Goal: Task Accomplishment & Management: Manage account settings

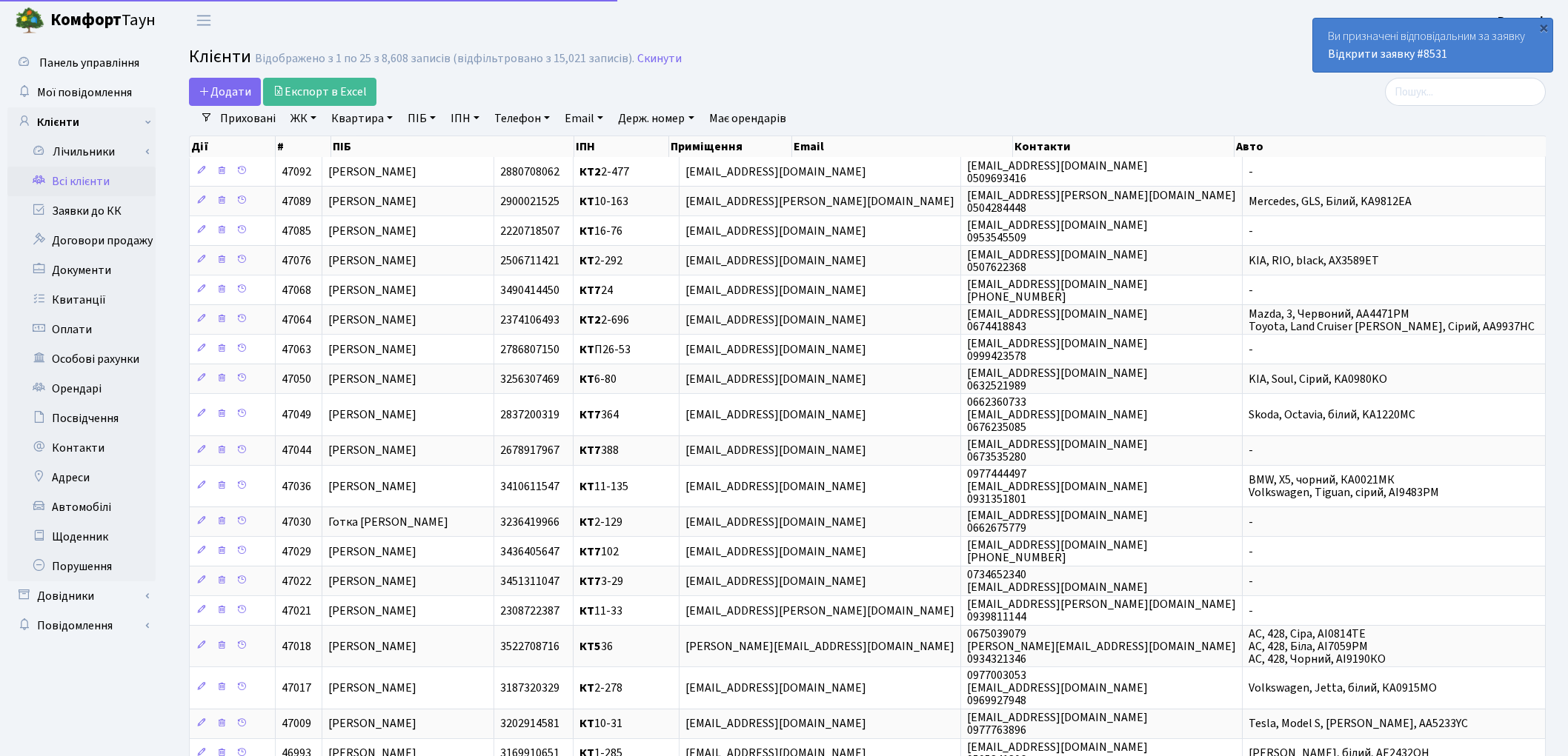
select select "25"
click at [100, 212] on link "Заявки до КК" at bounding box center [81, 211] width 148 height 30
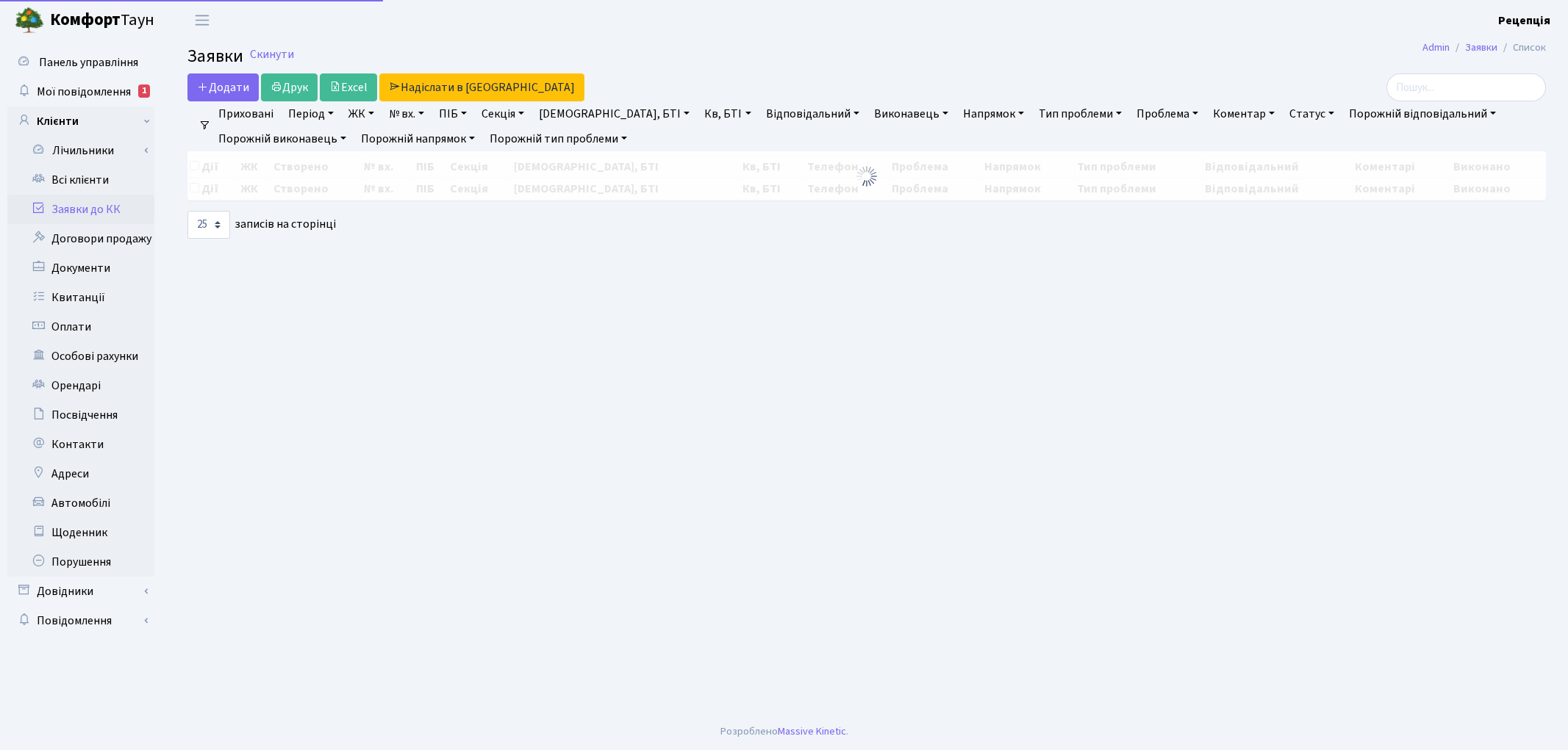
select select "25"
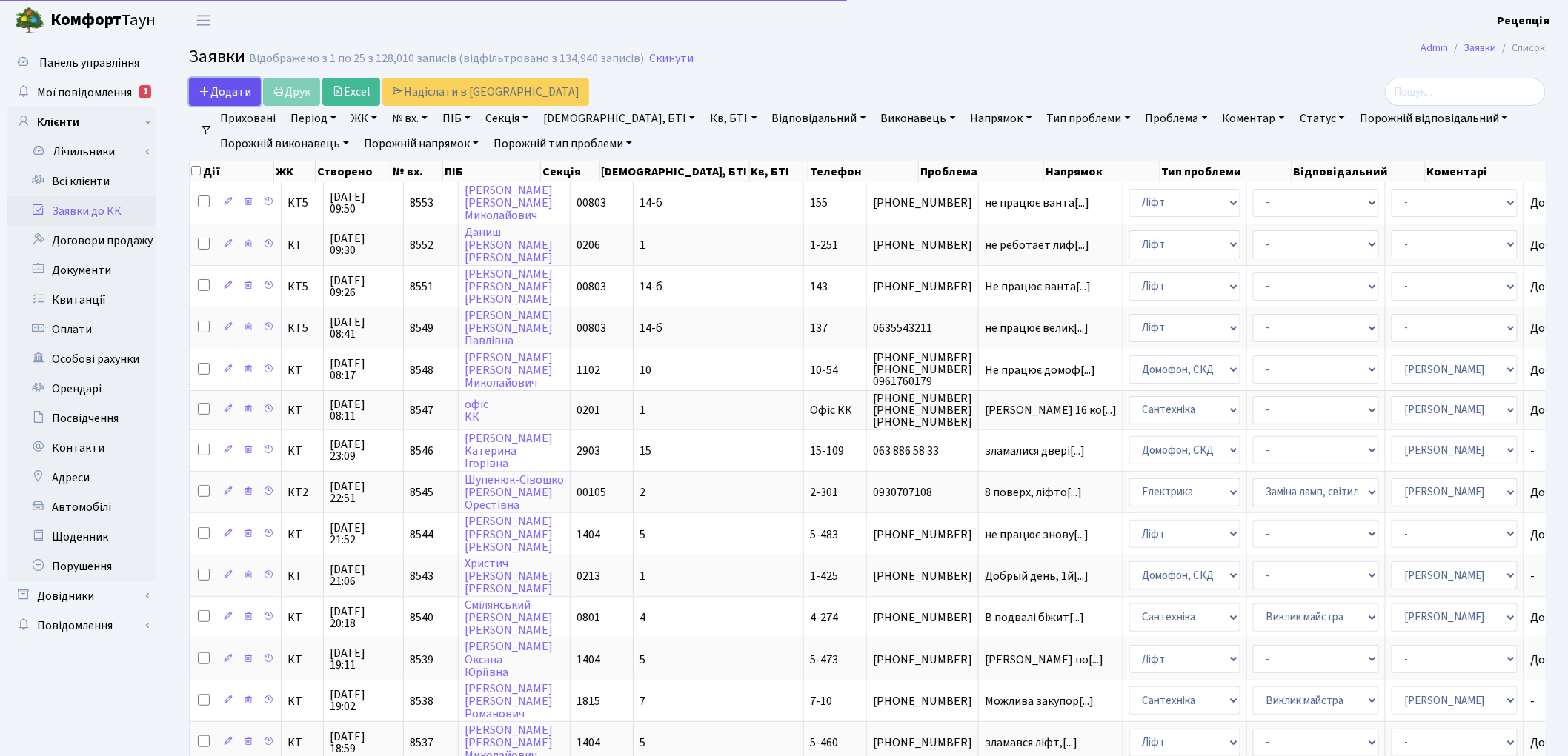
click at [219, 93] on span "Додати" at bounding box center [225, 92] width 53 height 16
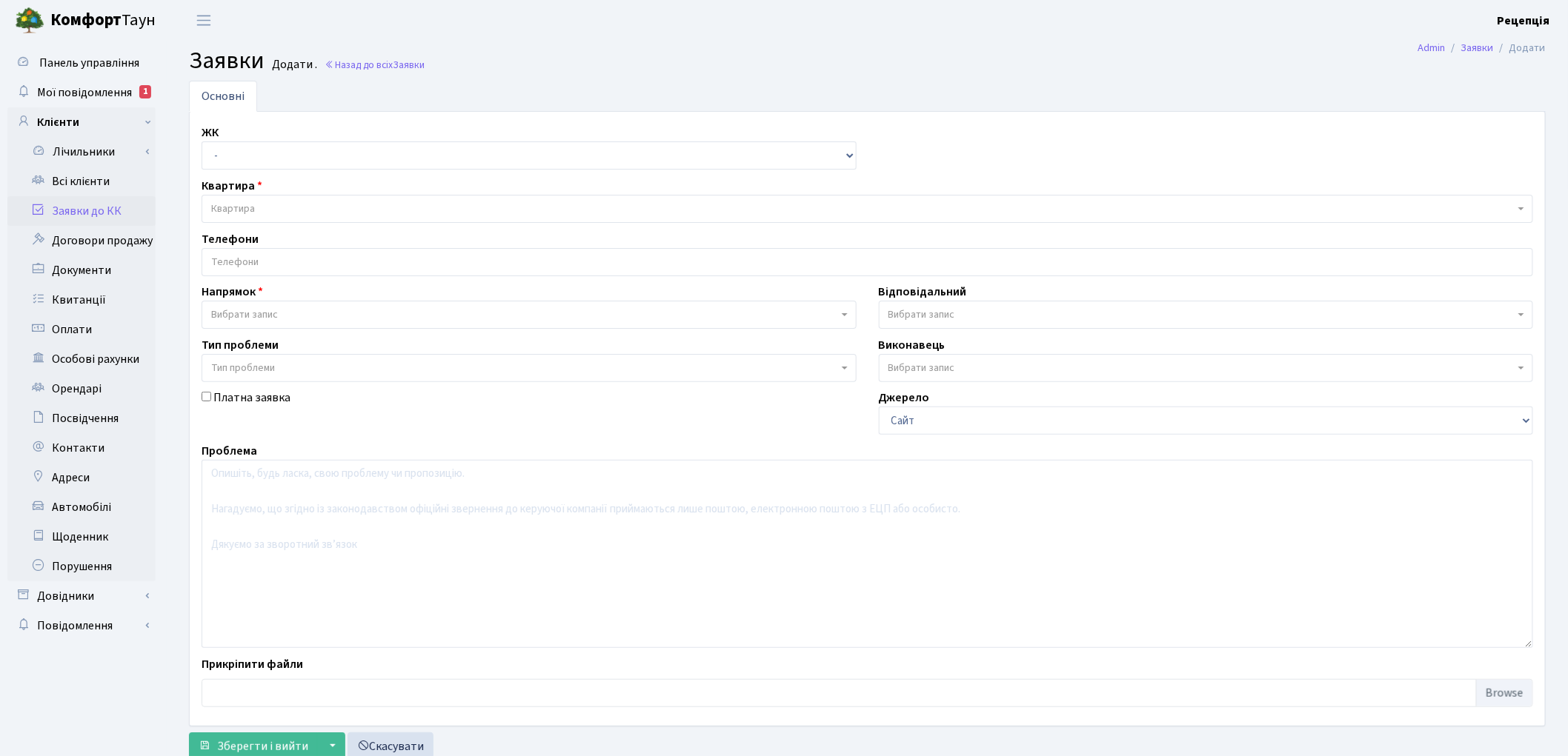
click at [243, 313] on span "Вибрати запис" at bounding box center [244, 314] width 66 height 15
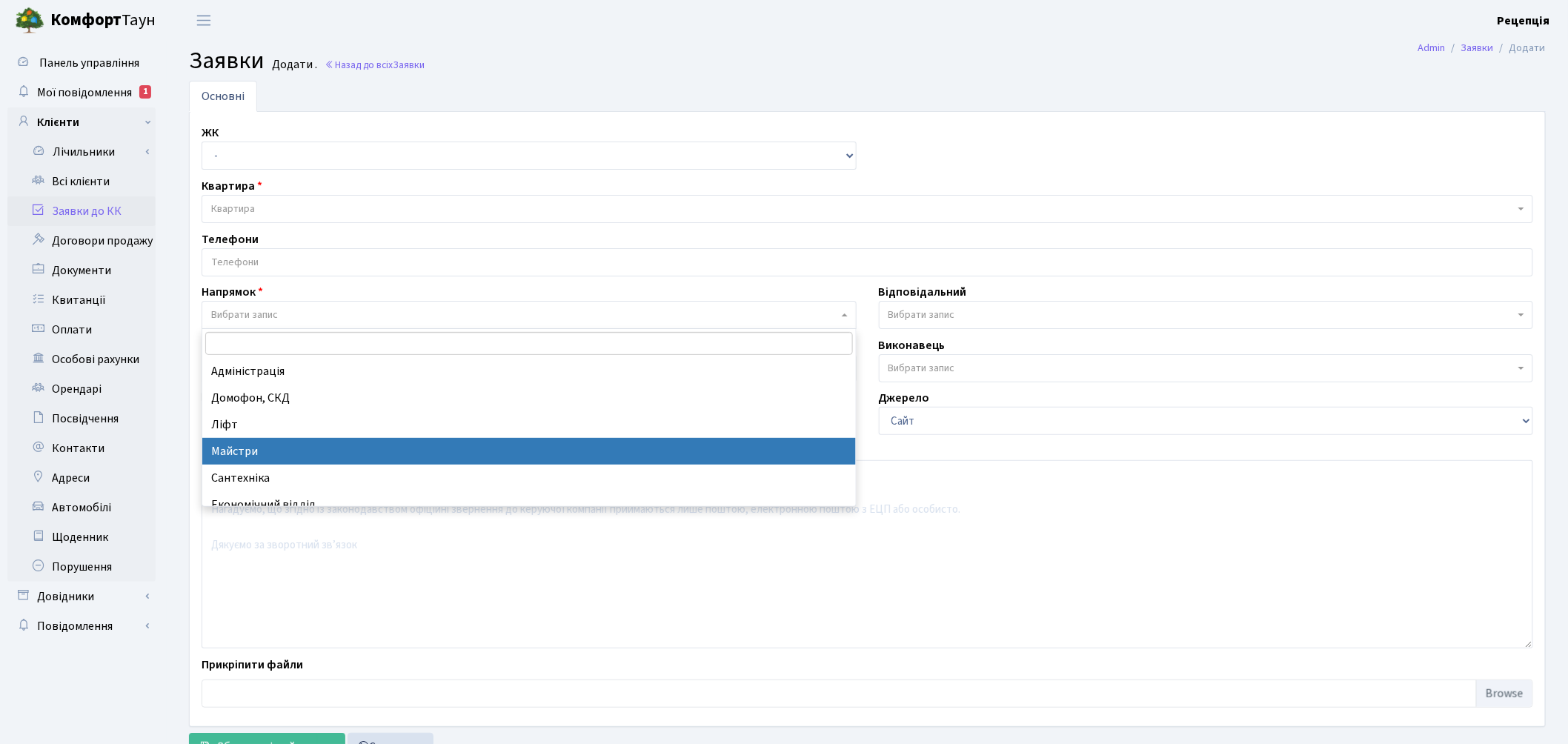
scroll to position [82, 0]
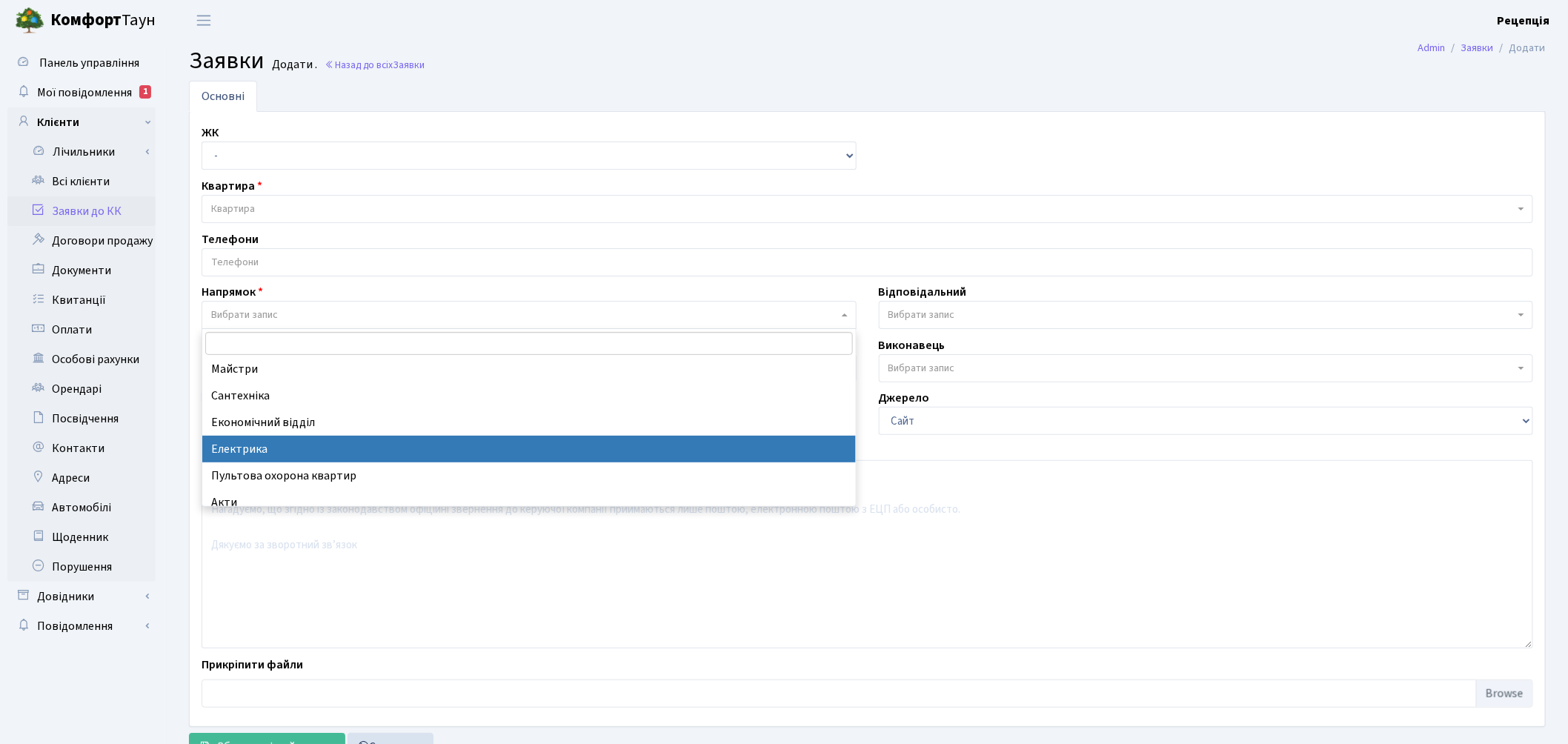
select select "3"
select select
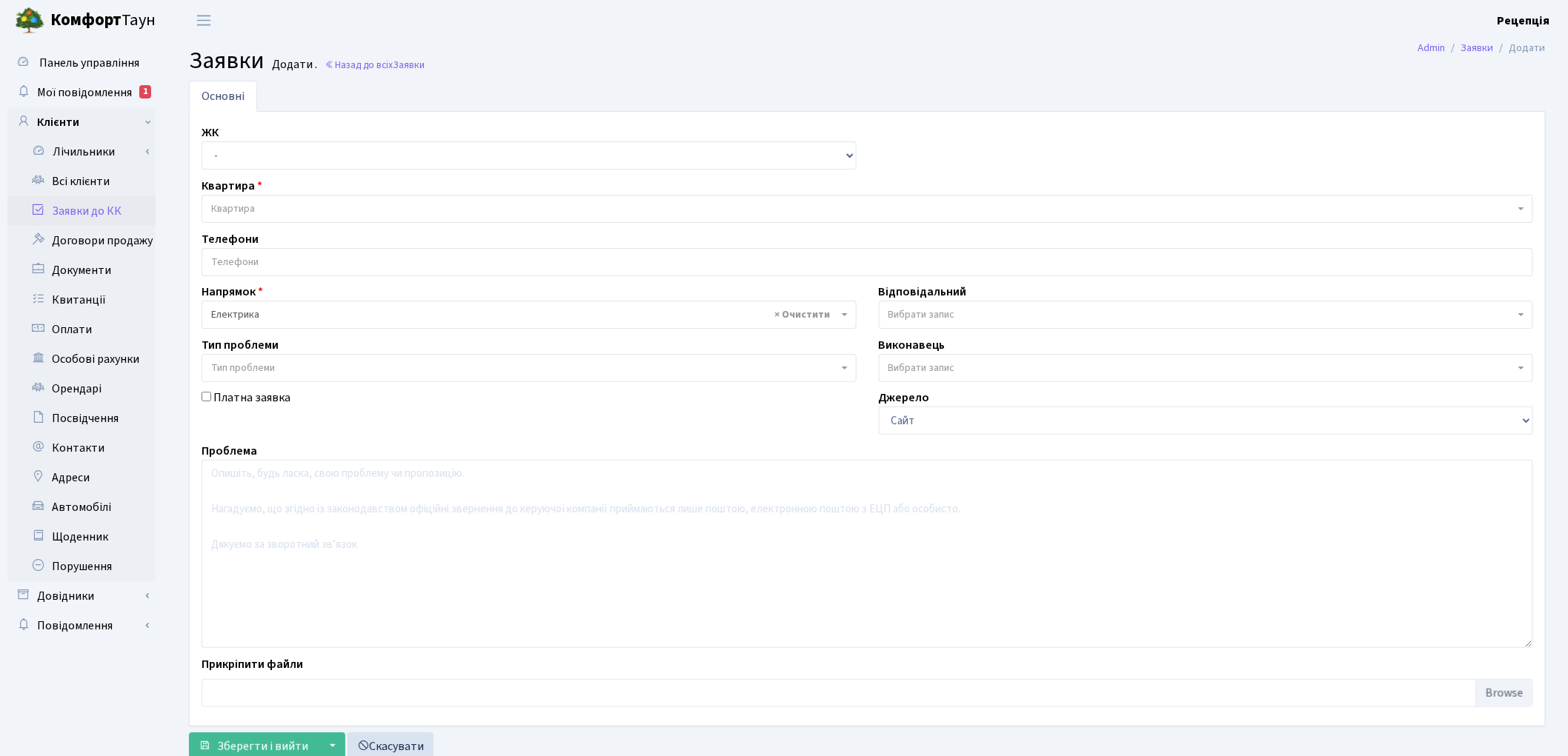
click at [246, 365] on span "Тип проблеми" at bounding box center [243, 367] width 64 height 15
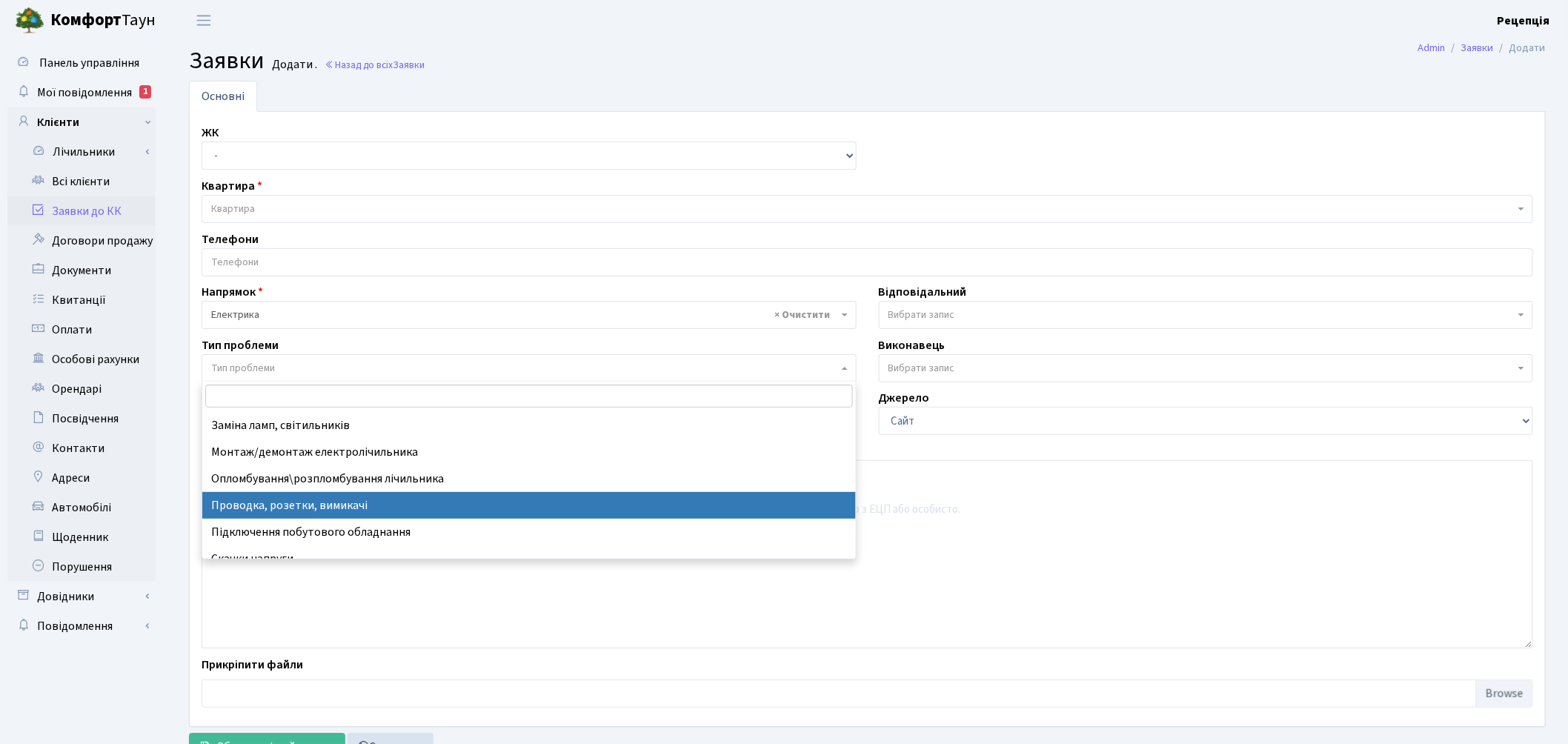
scroll to position [39, 0]
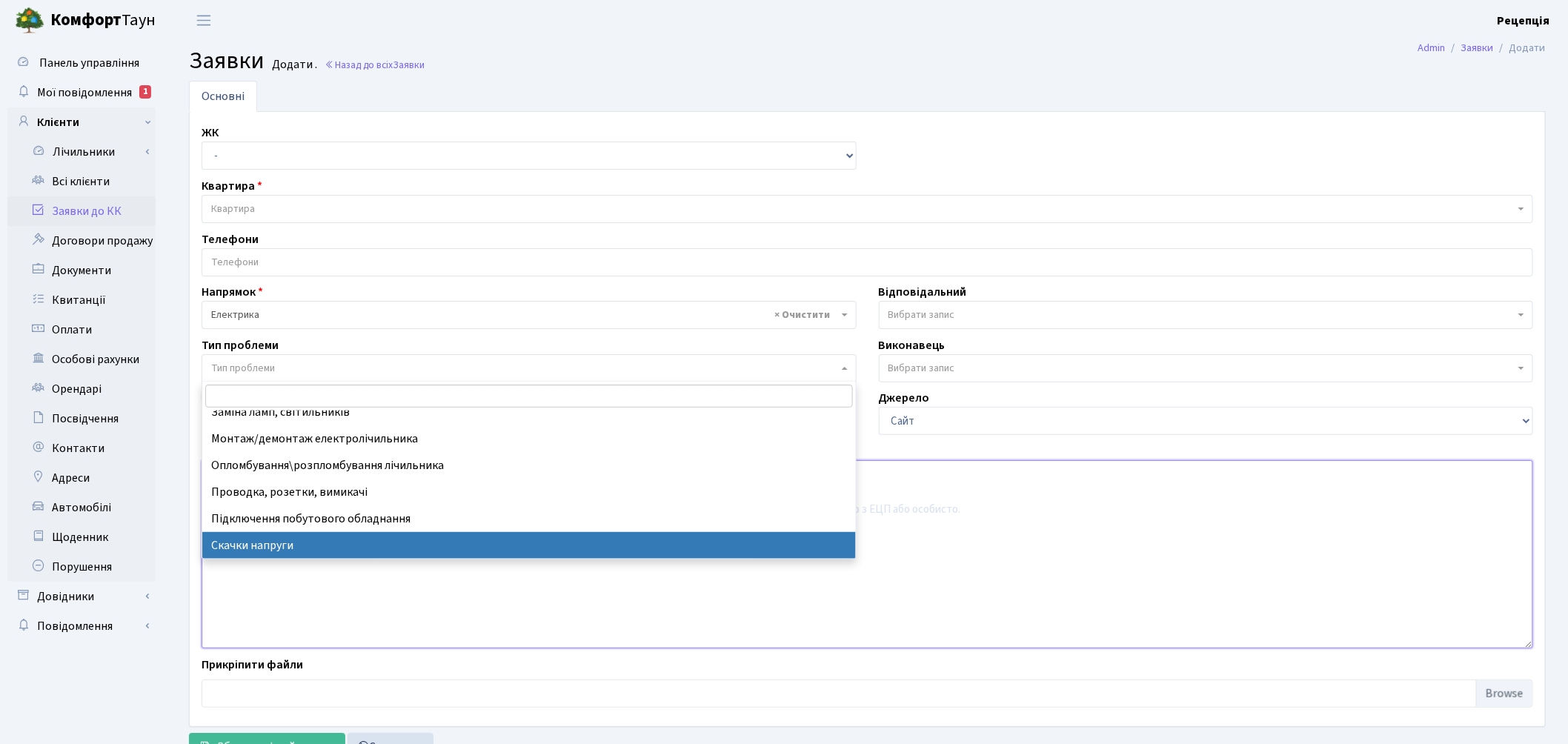
click at [443, 596] on textarea at bounding box center [867, 554] width 1331 height 188
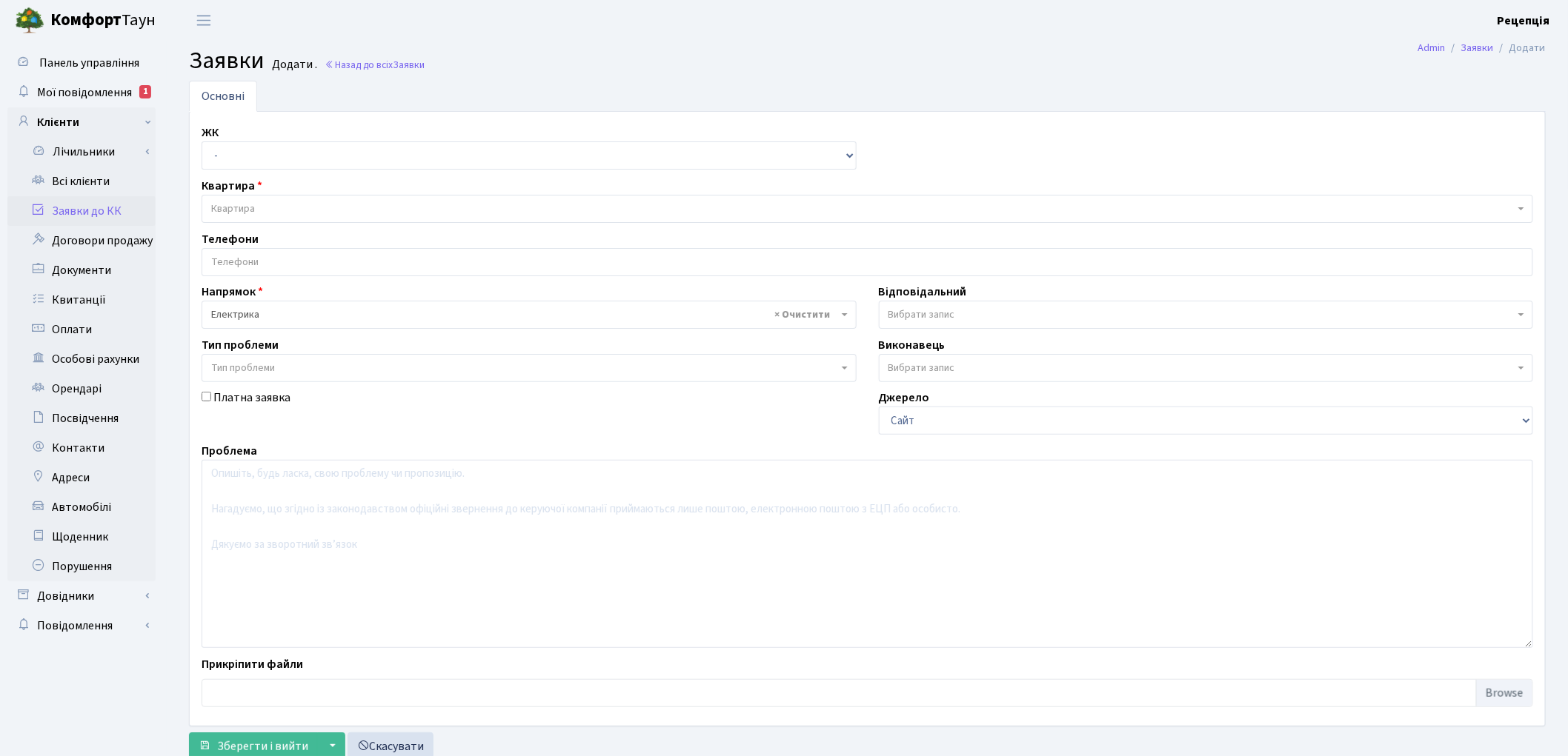
click at [313, 374] on span "Тип проблеми" at bounding box center [525, 367] width 627 height 15
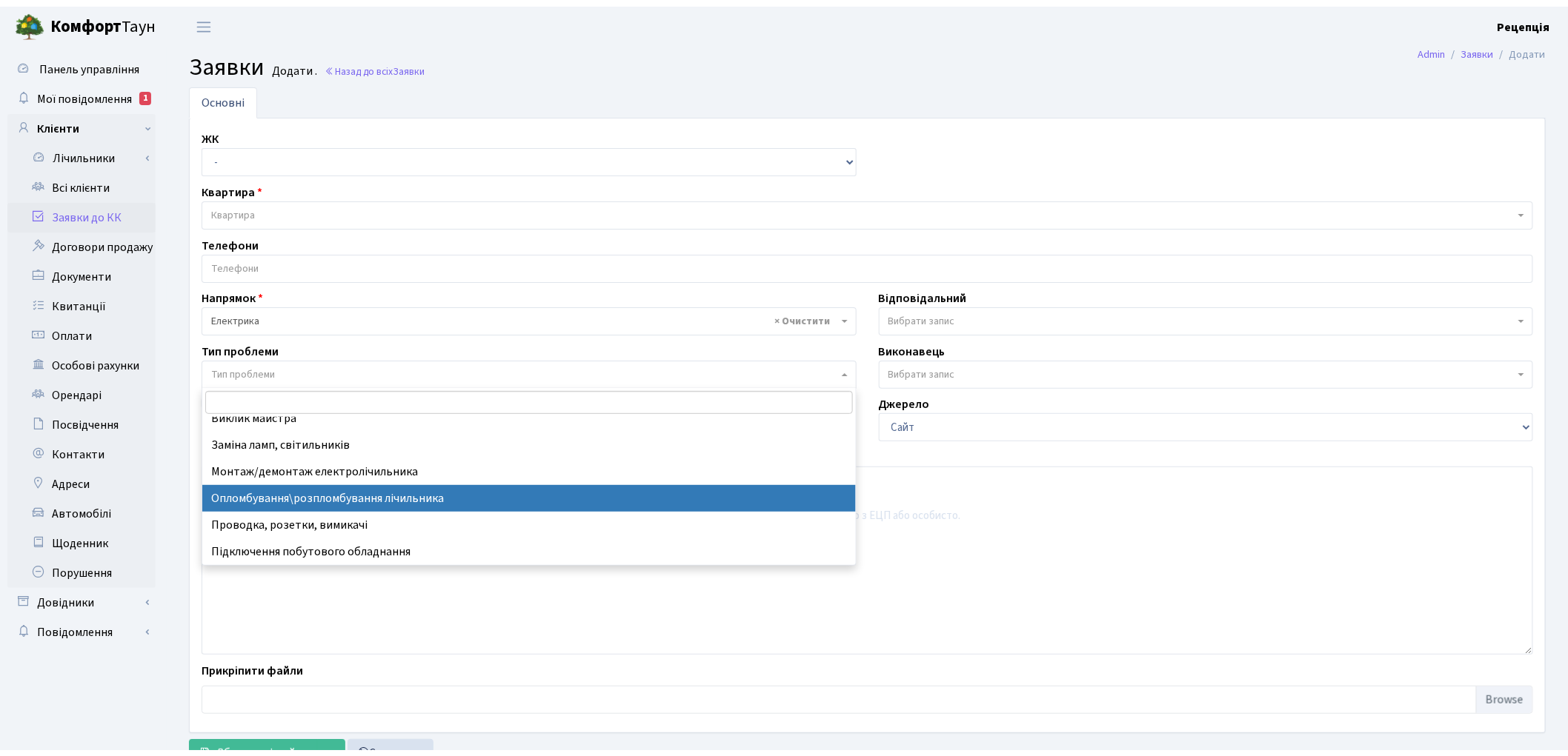
scroll to position [0, 0]
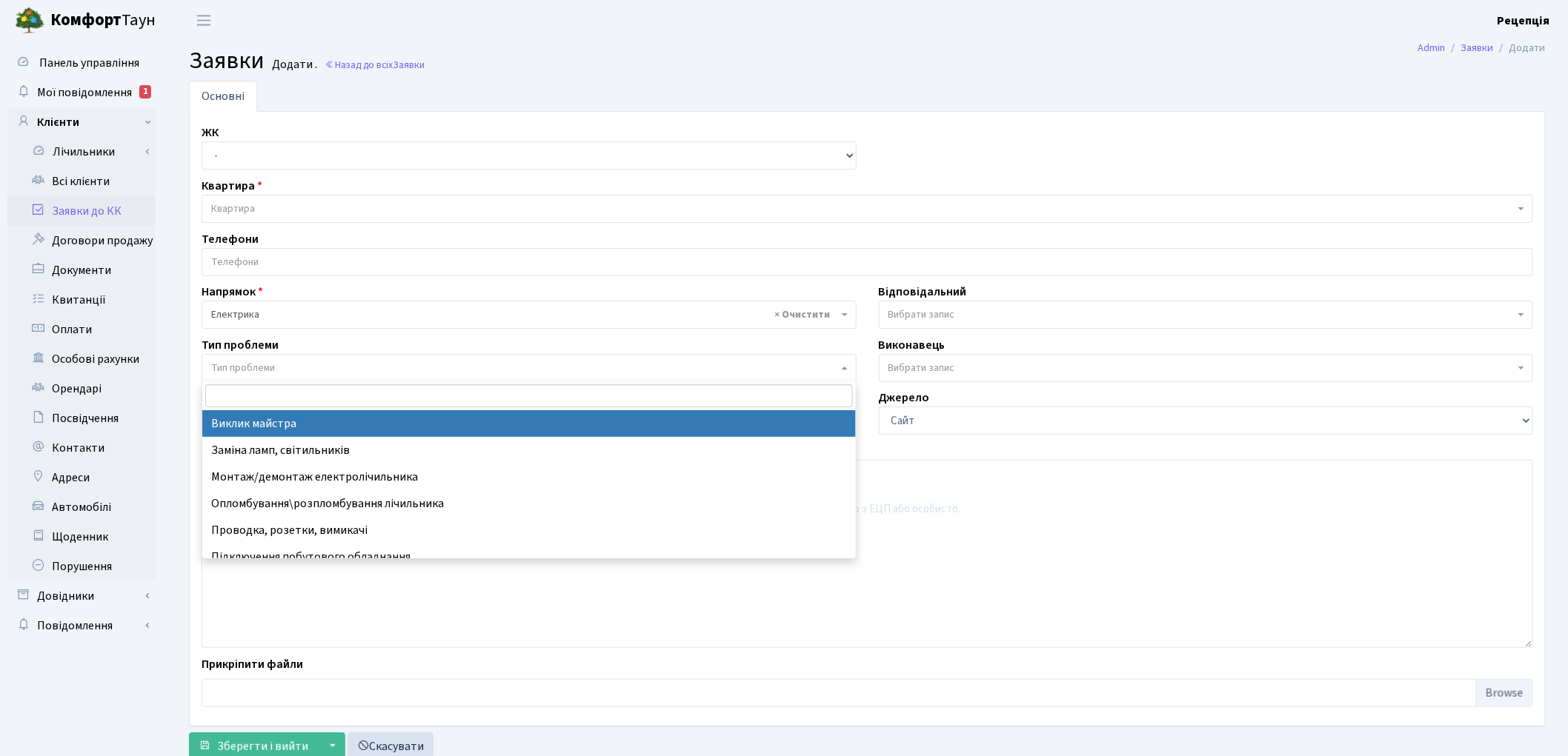
click at [65, 209] on link "Заявки до КК" at bounding box center [81, 211] width 148 height 30
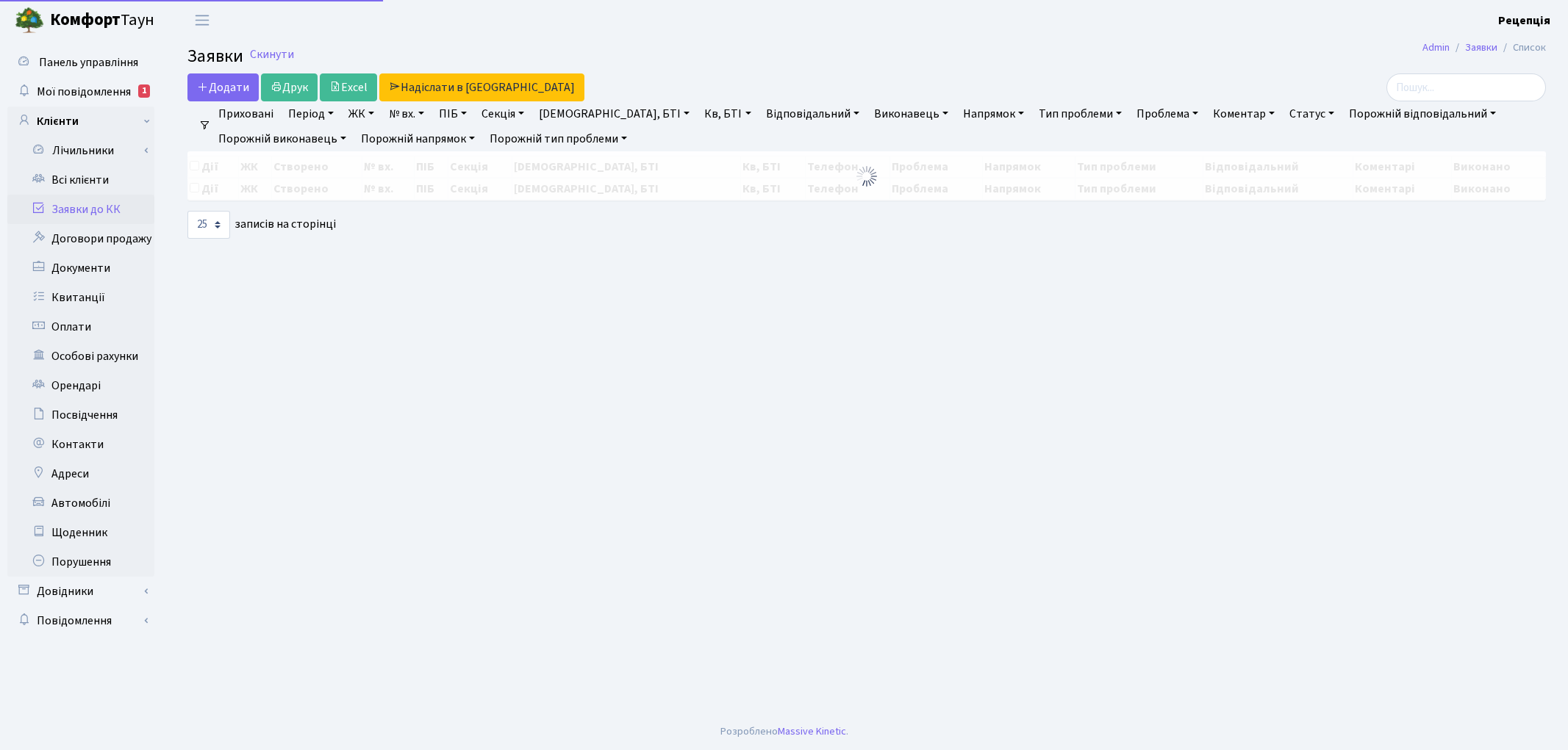
select select "25"
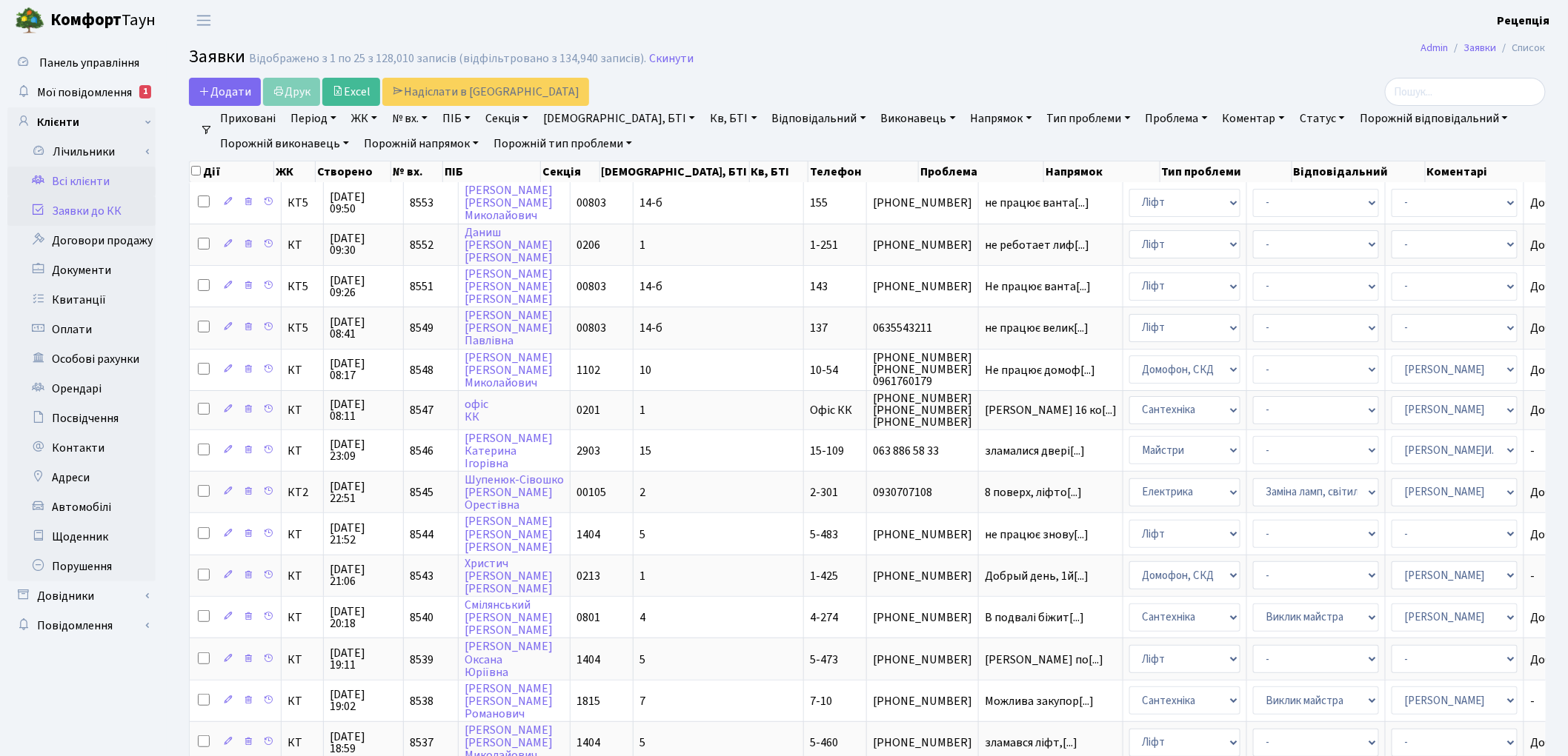
click at [71, 184] on link "Всі клієнти" at bounding box center [81, 182] width 148 height 30
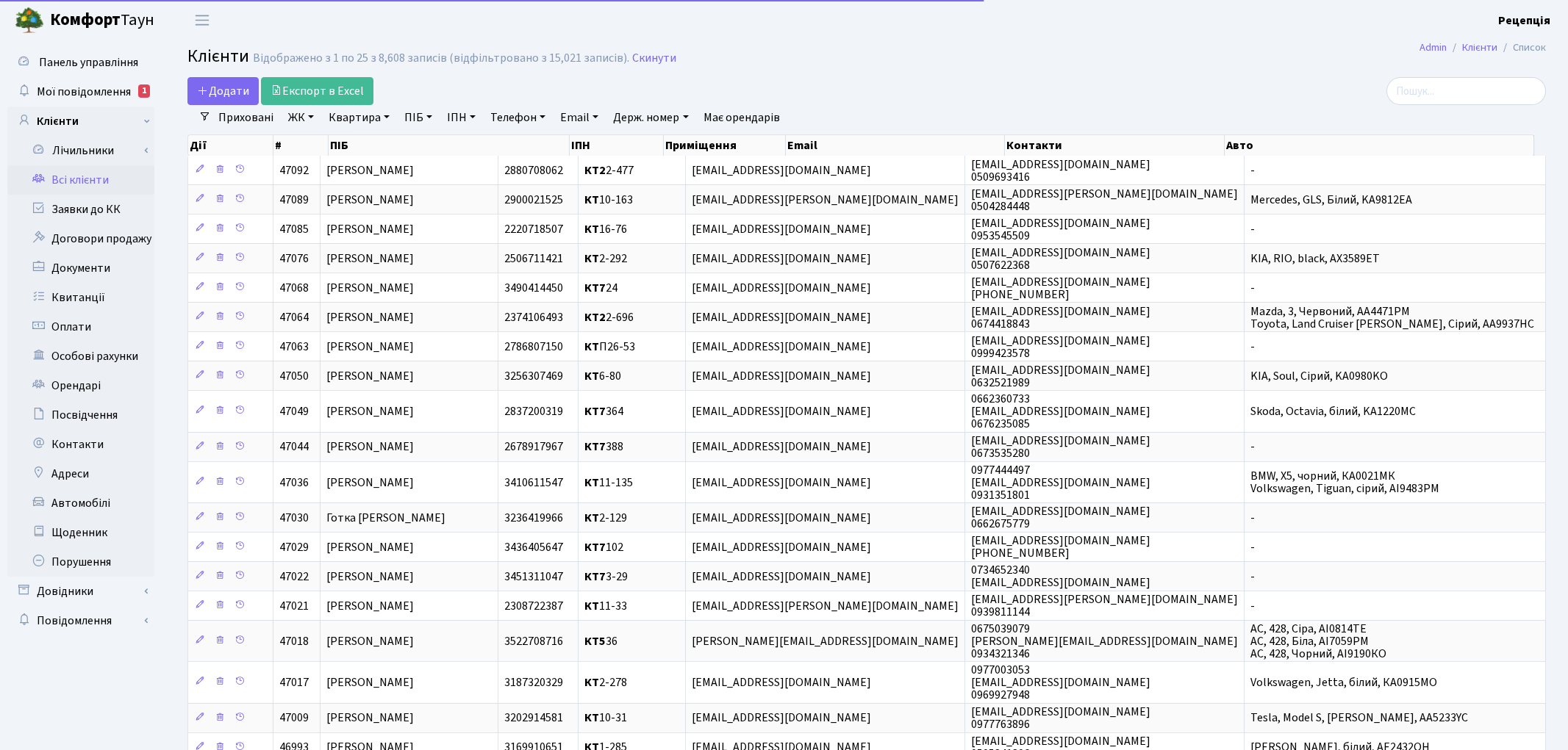
select select "25"
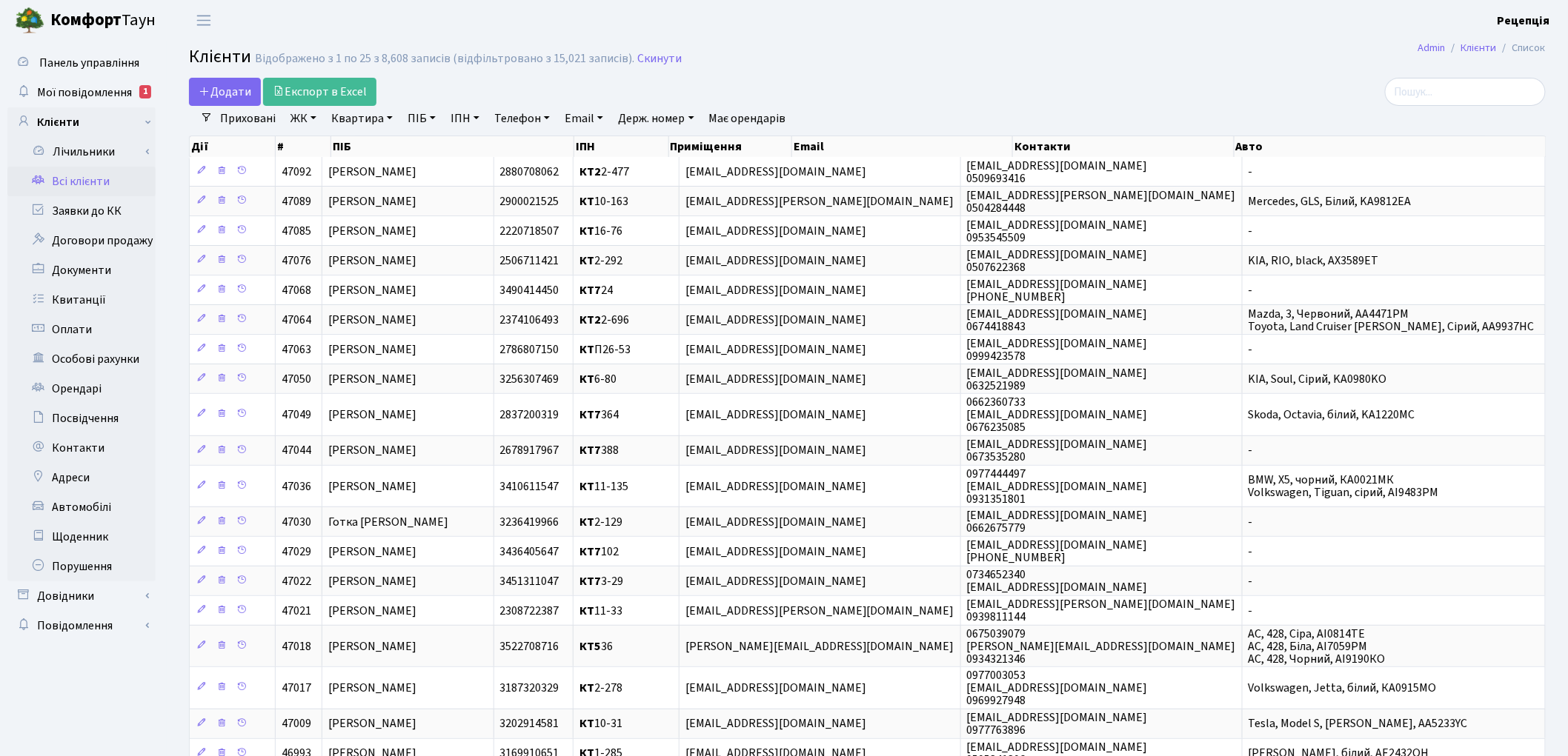
click at [428, 115] on link "ПІБ" at bounding box center [421, 118] width 40 height 26
type input "матвєєва"
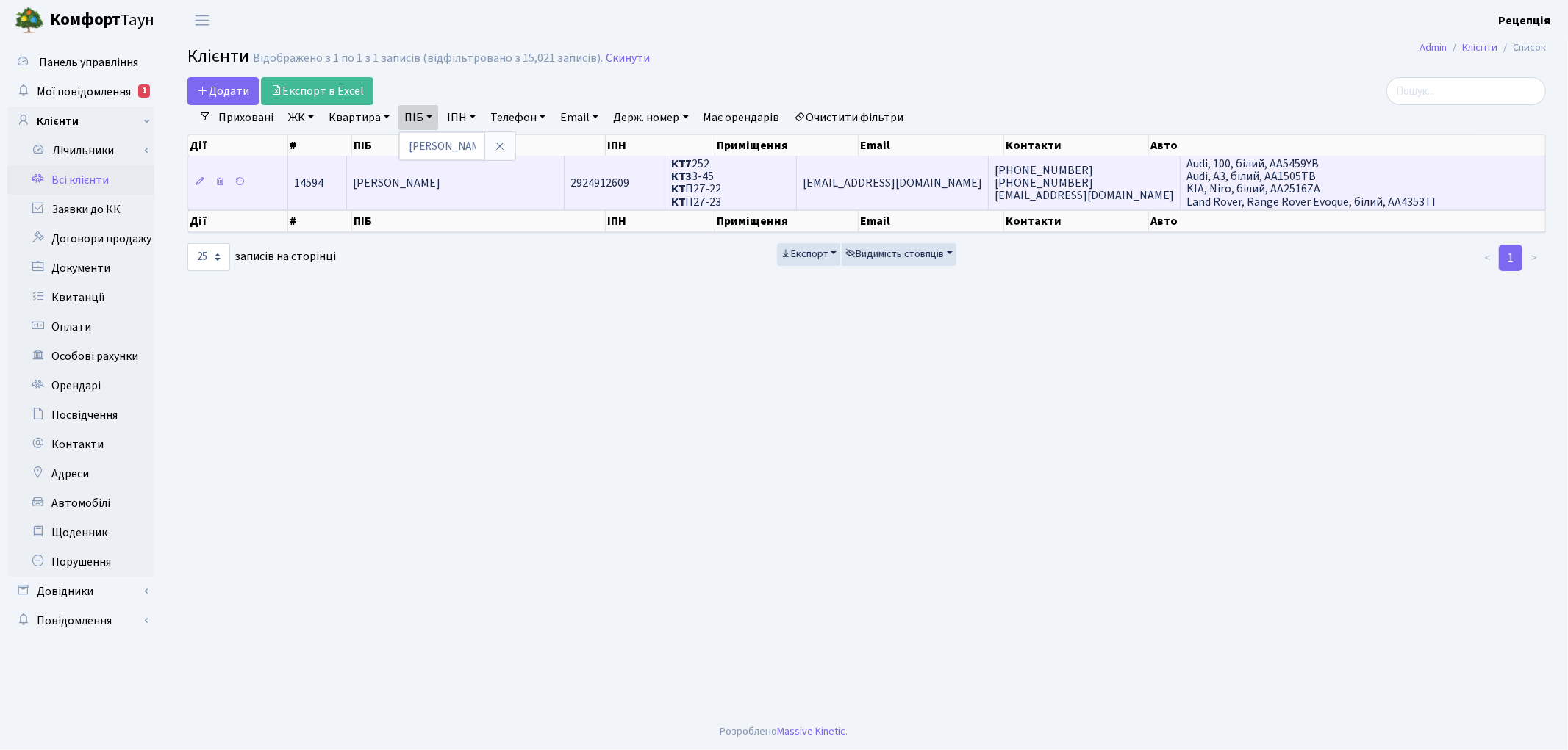
click at [458, 189] on td "[PERSON_NAME]" at bounding box center [456, 182] width 217 height 53
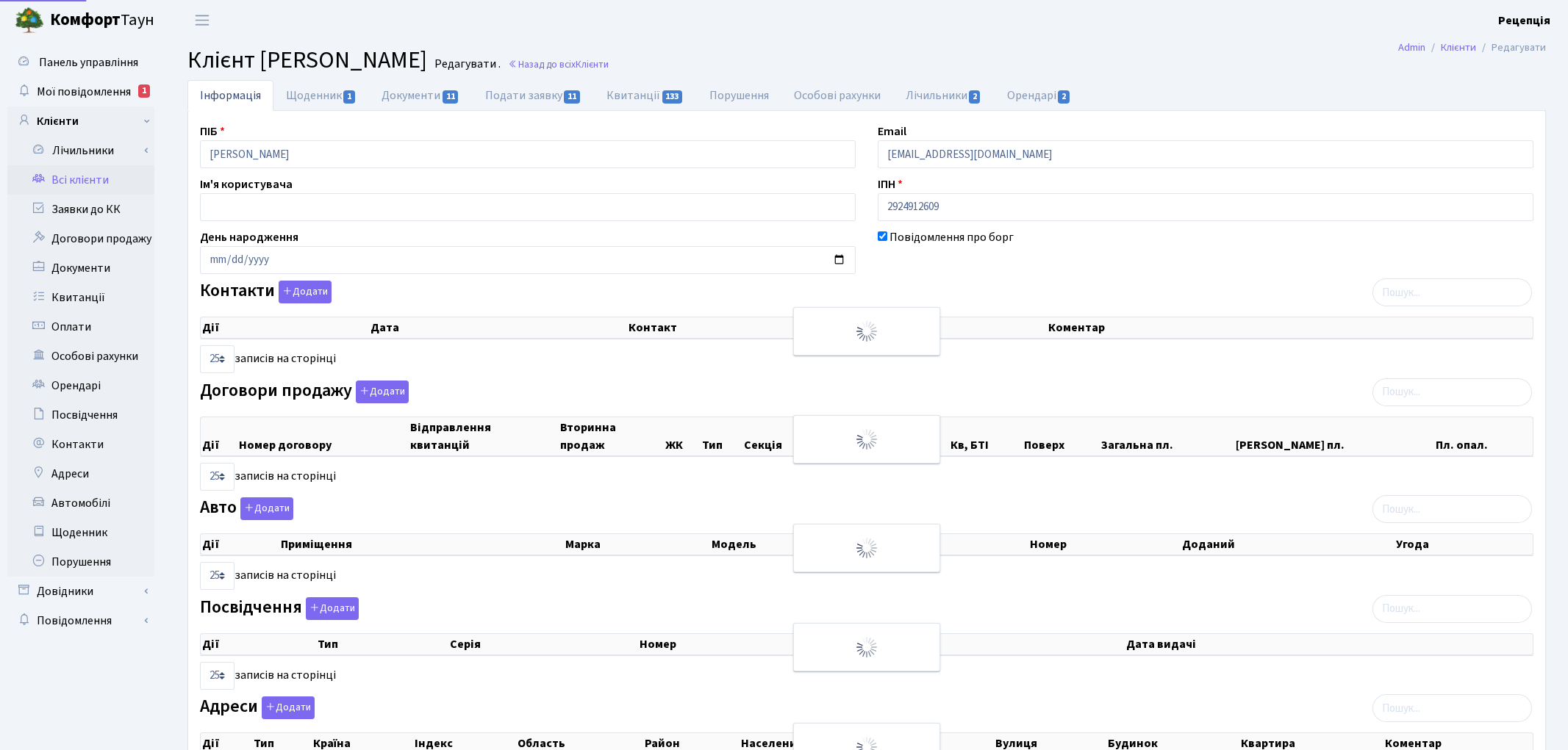
select select "25"
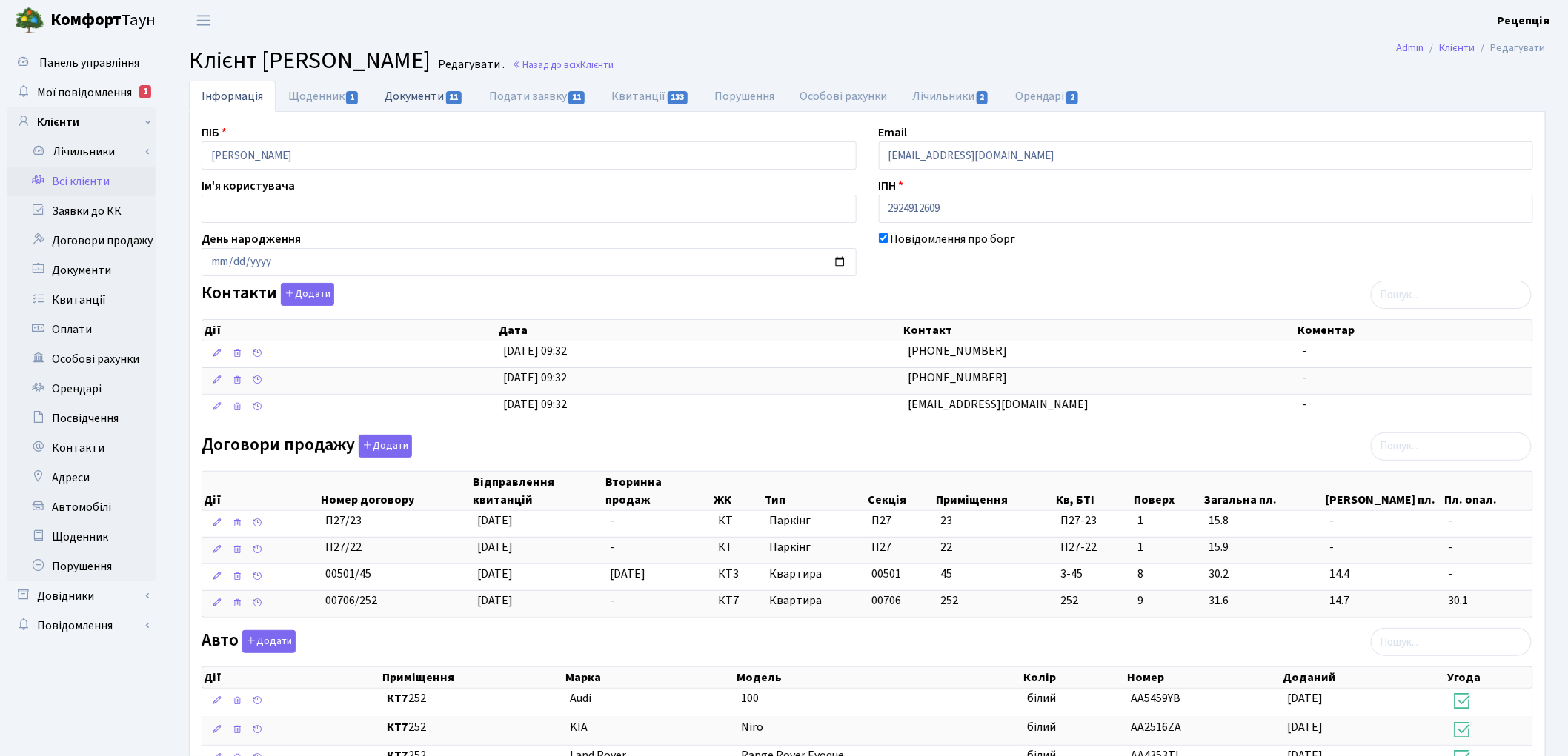
click at [411, 94] on link "Документи 11" at bounding box center [423, 95] width 103 height 30
select select "25"
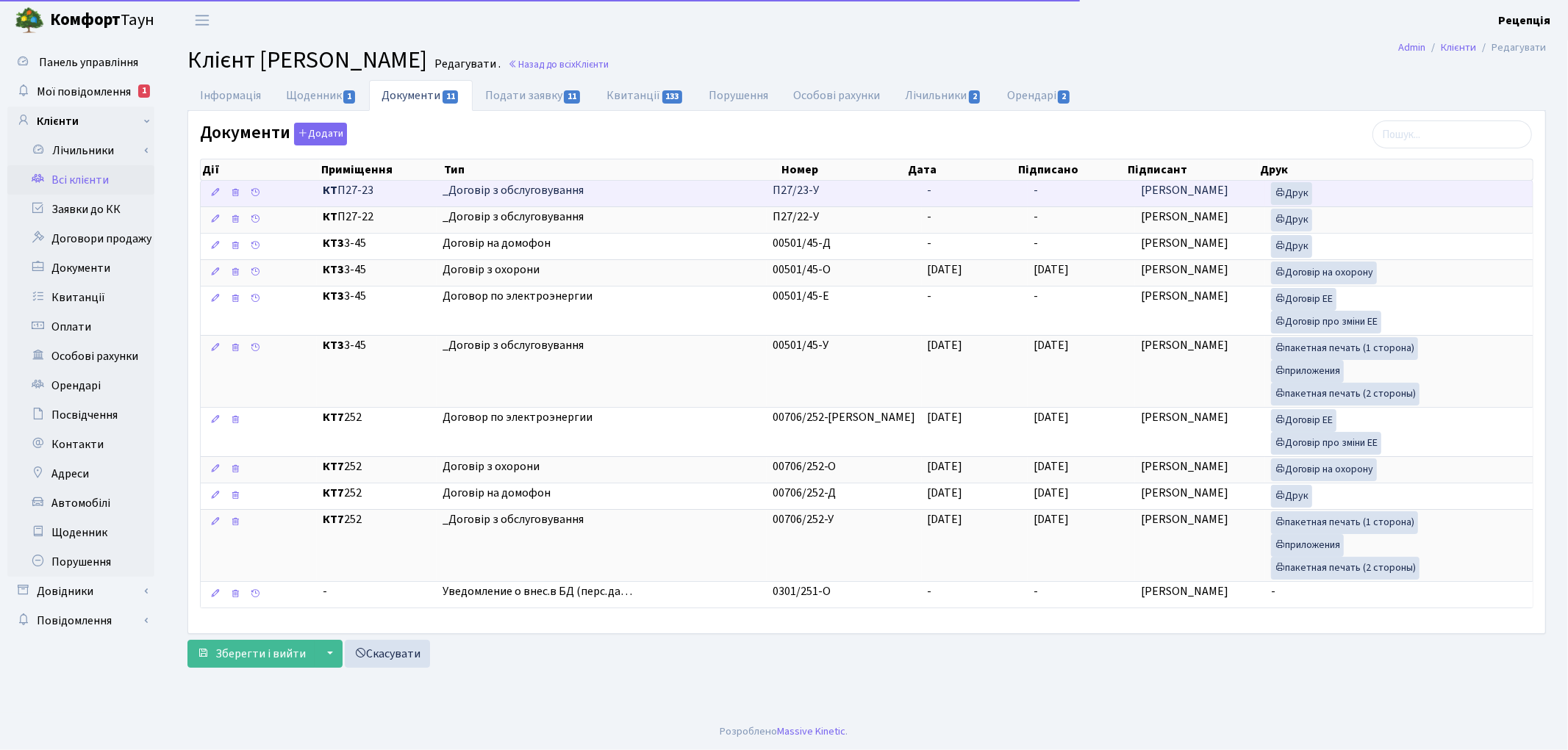
click at [894, 194] on td "П27/23-У" at bounding box center [844, 193] width 155 height 25
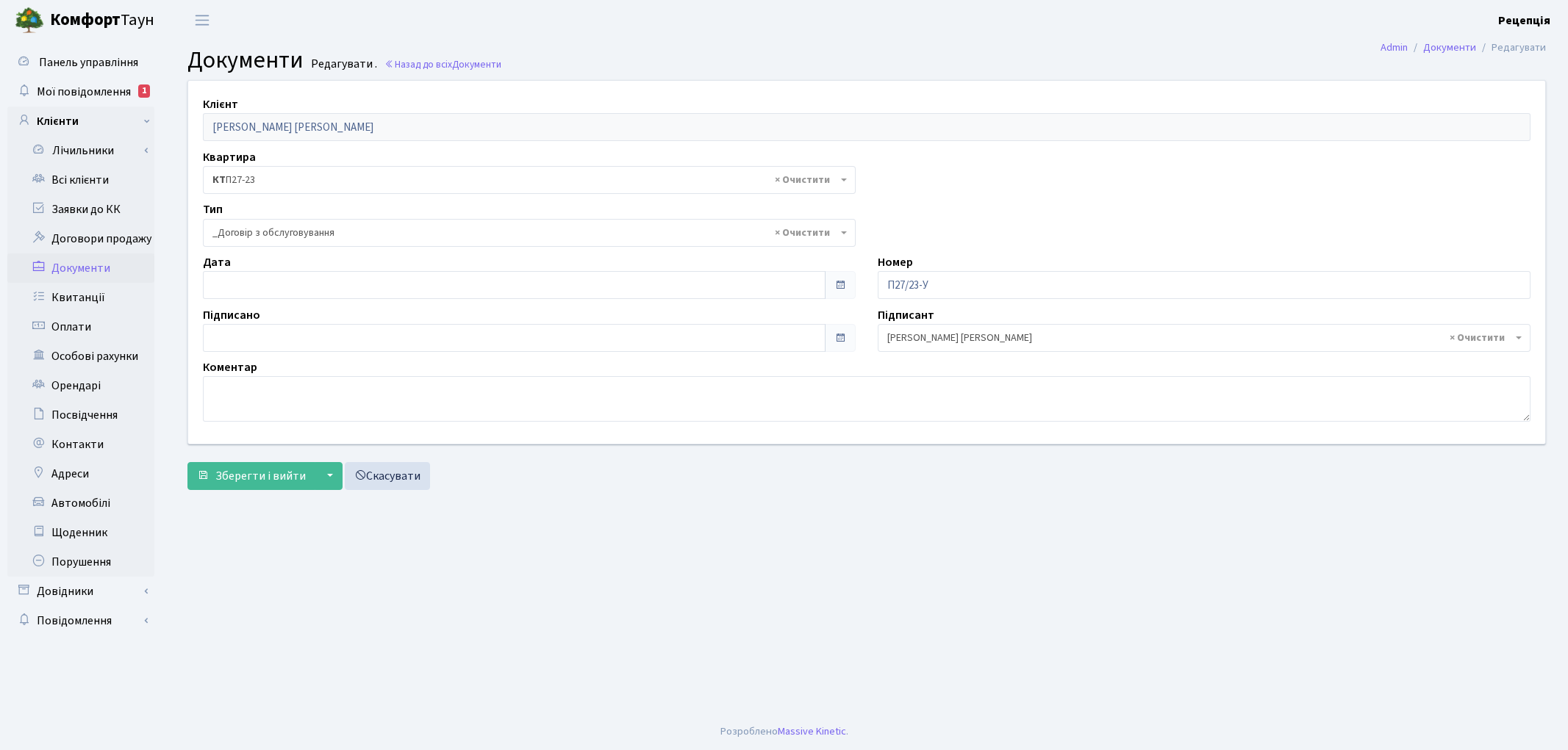
select select "289"
type input "[DATE]"
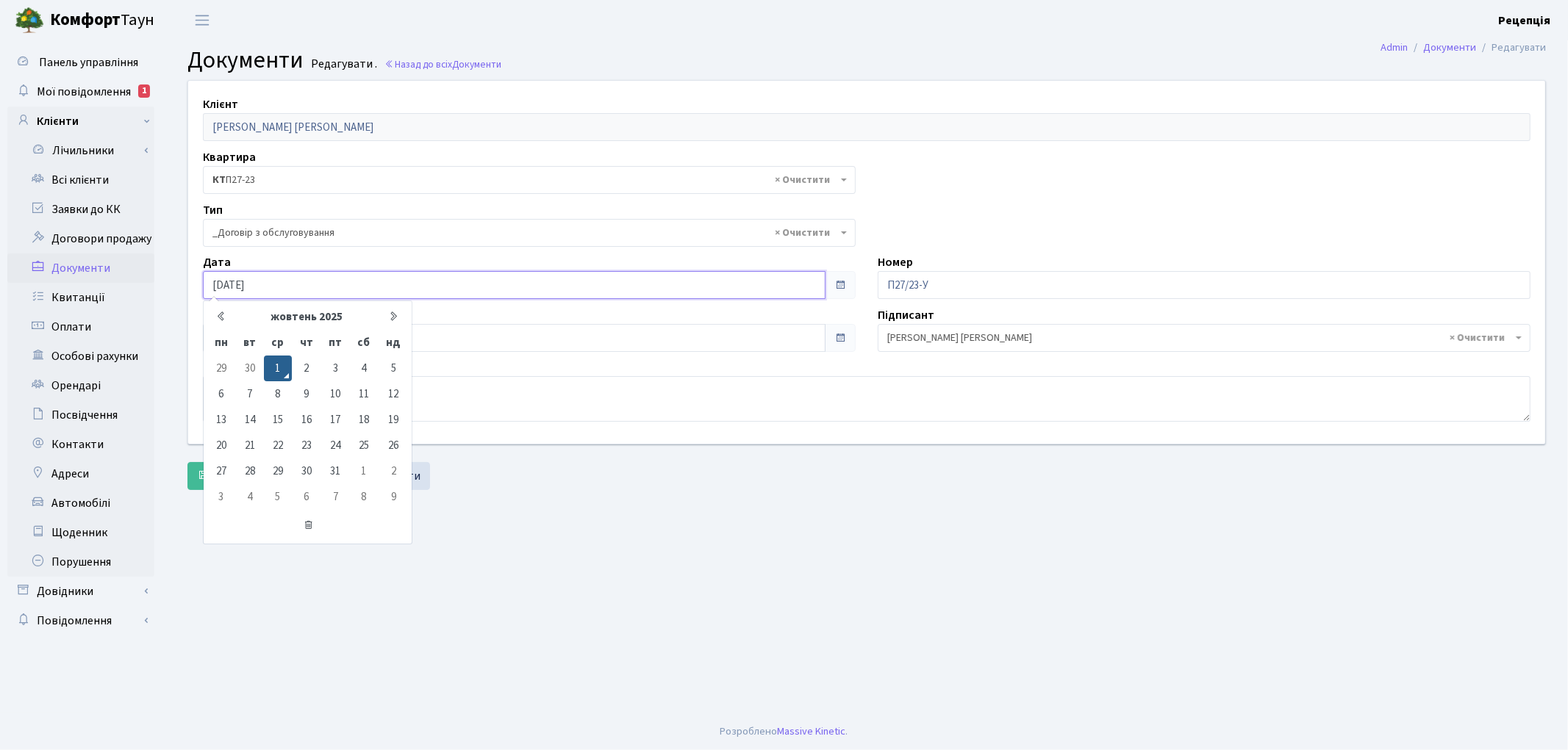
click at [245, 282] on input "[DATE]" at bounding box center [514, 285] width 622 height 28
click at [269, 365] on td "1" at bounding box center [278, 368] width 28 height 25
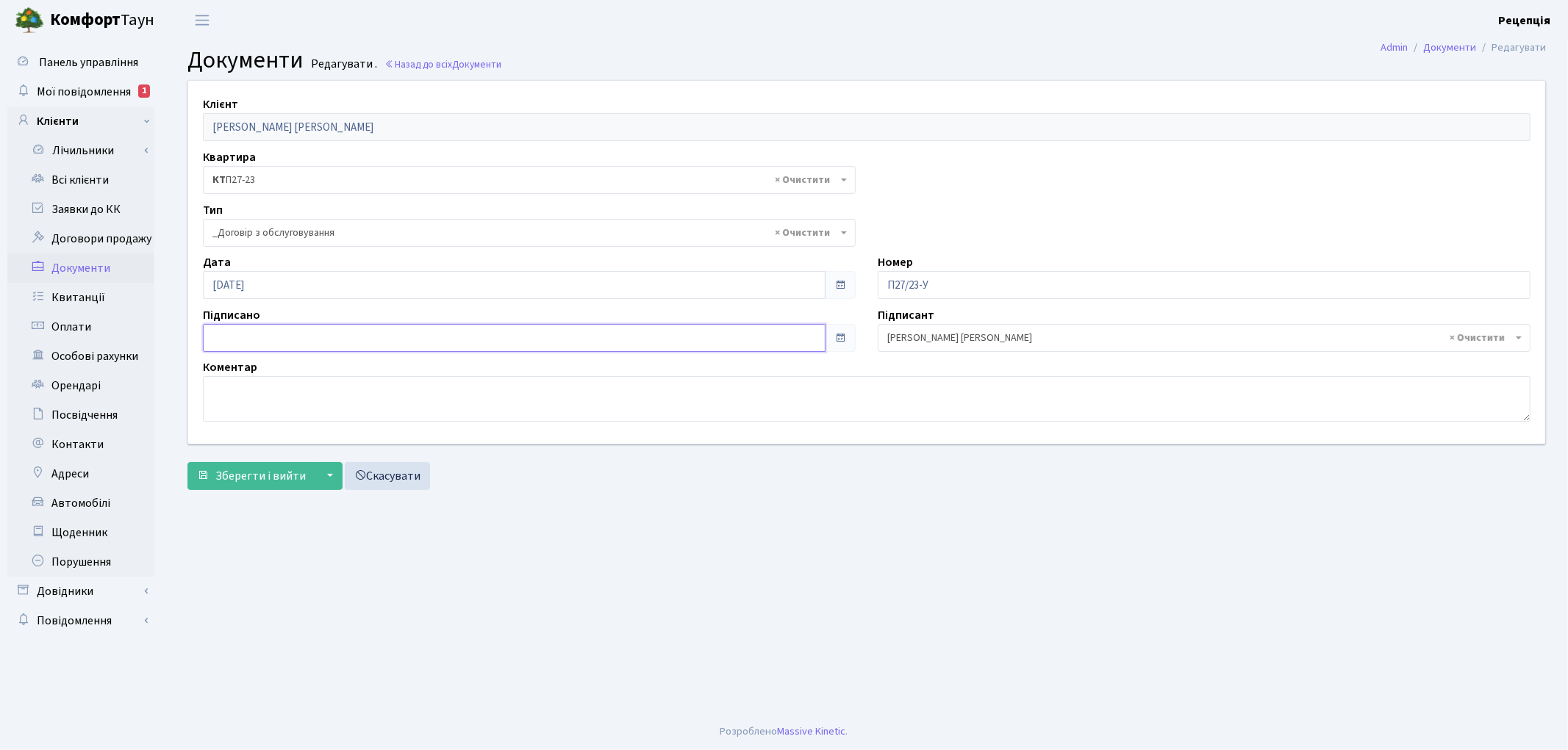
type input "[DATE]"
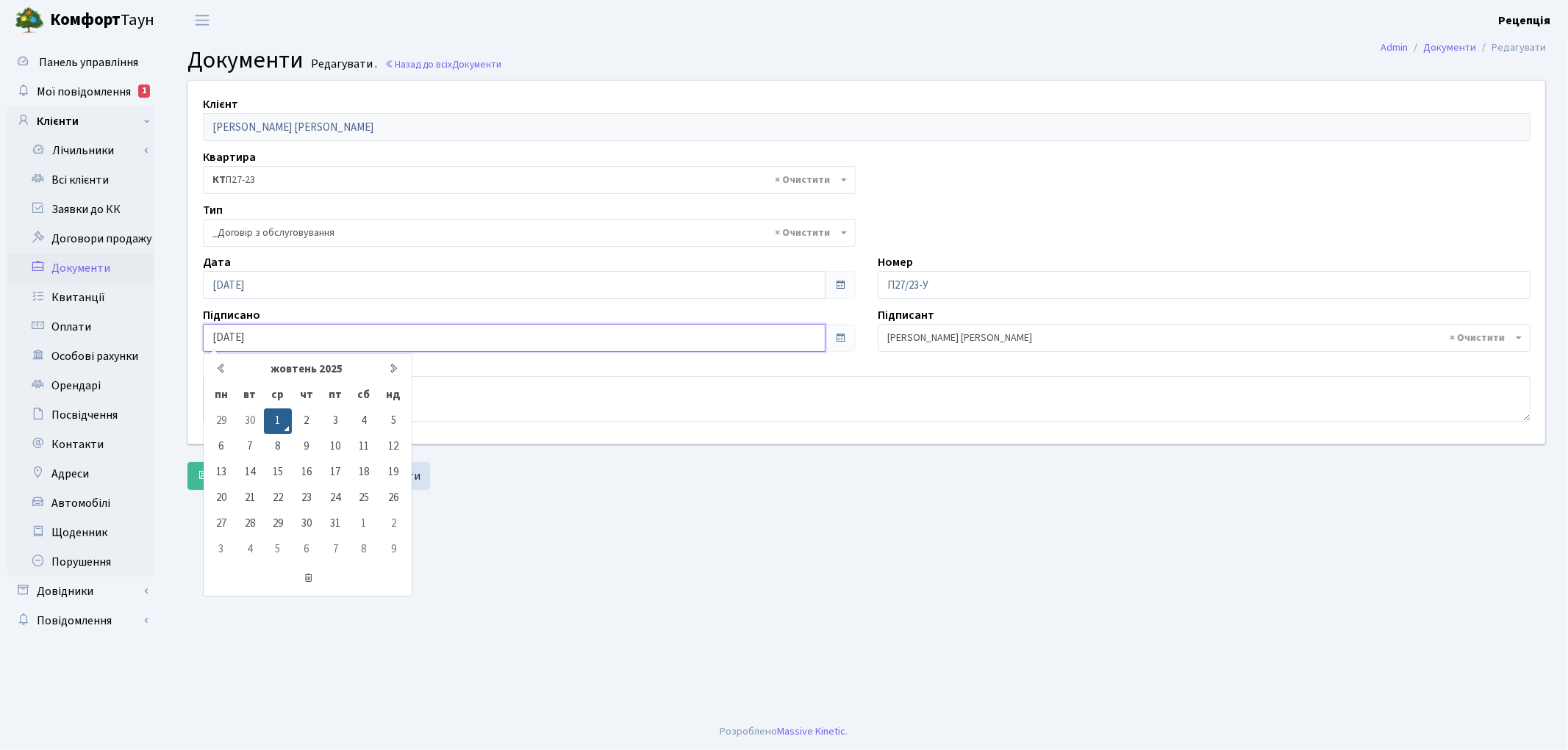
click at [260, 332] on input "[DATE]" at bounding box center [514, 338] width 622 height 28
click at [277, 420] on td "1" at bounding box center [278, 421] width 28 height 25
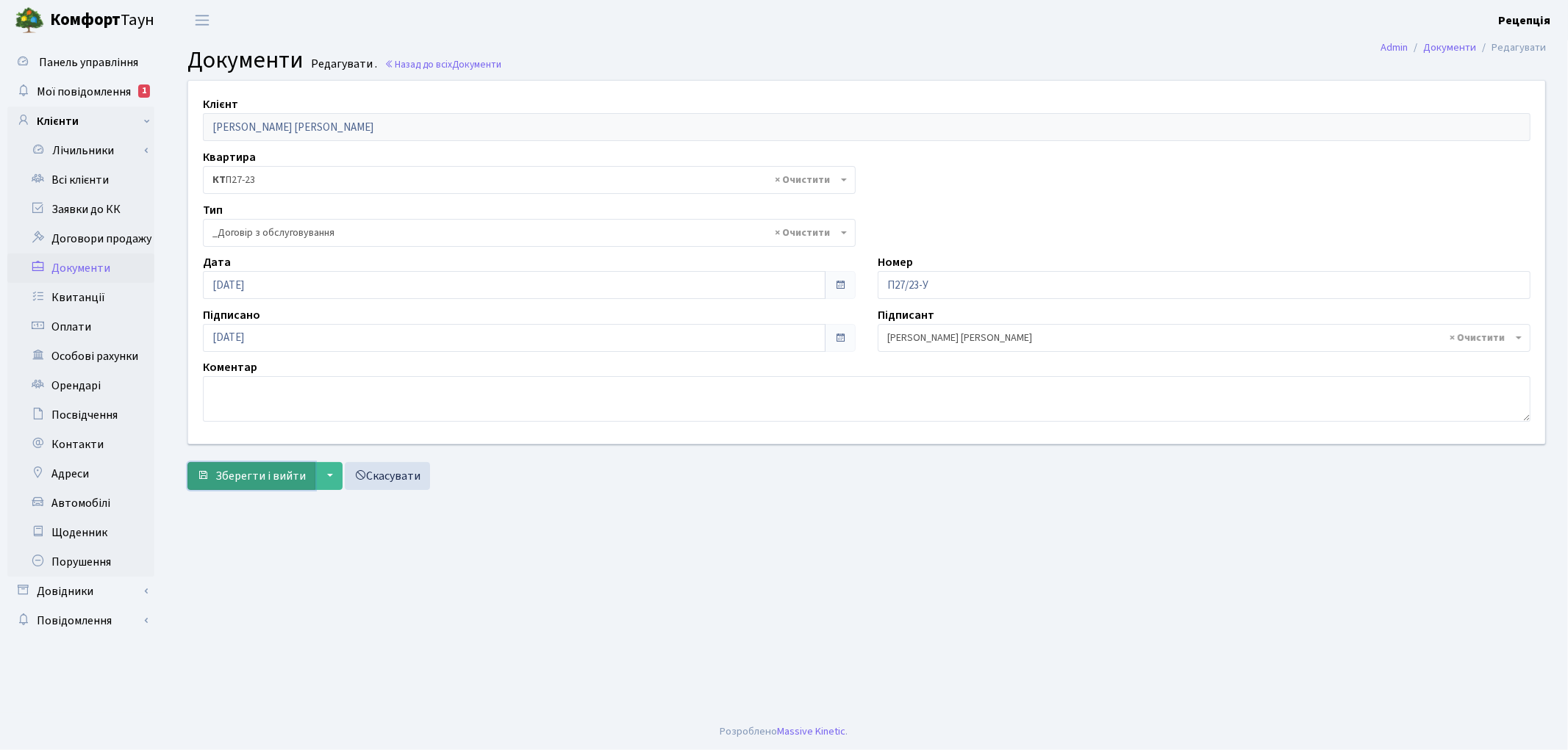
click at [253, 479] on span "Зберегти і вийти" at bounding box center [260, 476] width 90 height 16
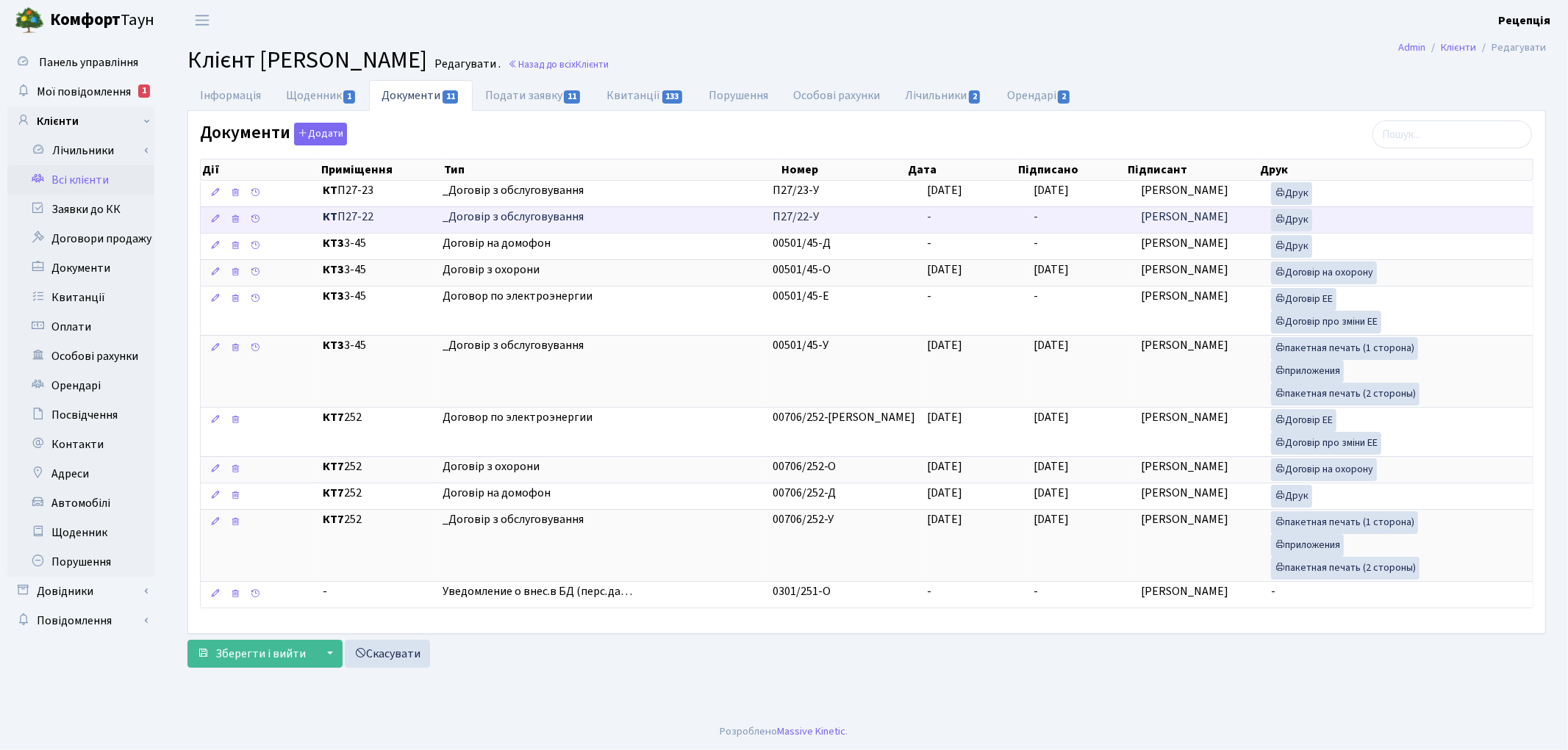
click at [927, 216] on td "-" at bounding box center [976, 220] width 107 height 26
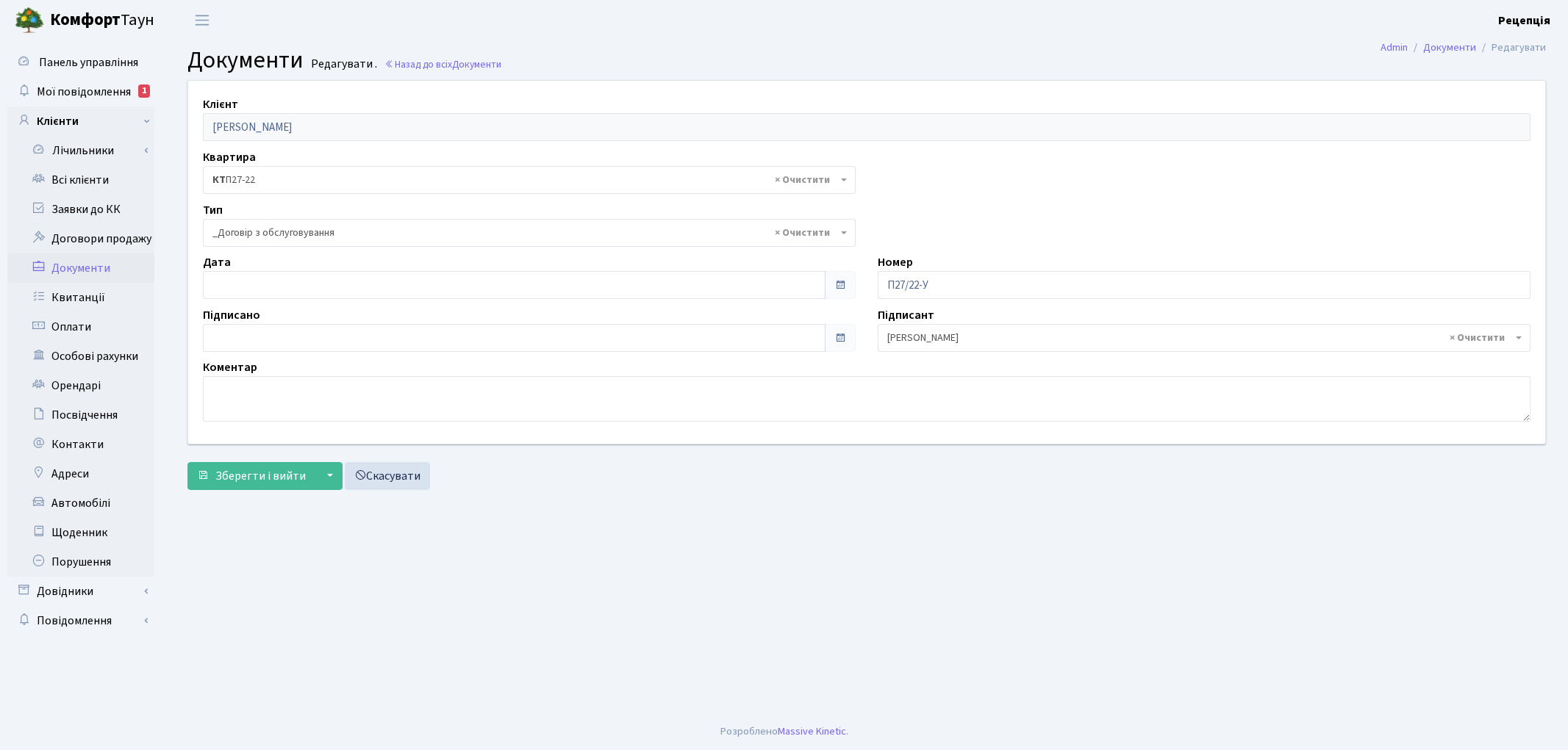
select select "289"
type input "[DATE]"
click at [230, 285] on input "[DATE]" at bounding box center [514, 285] width 622 height 28
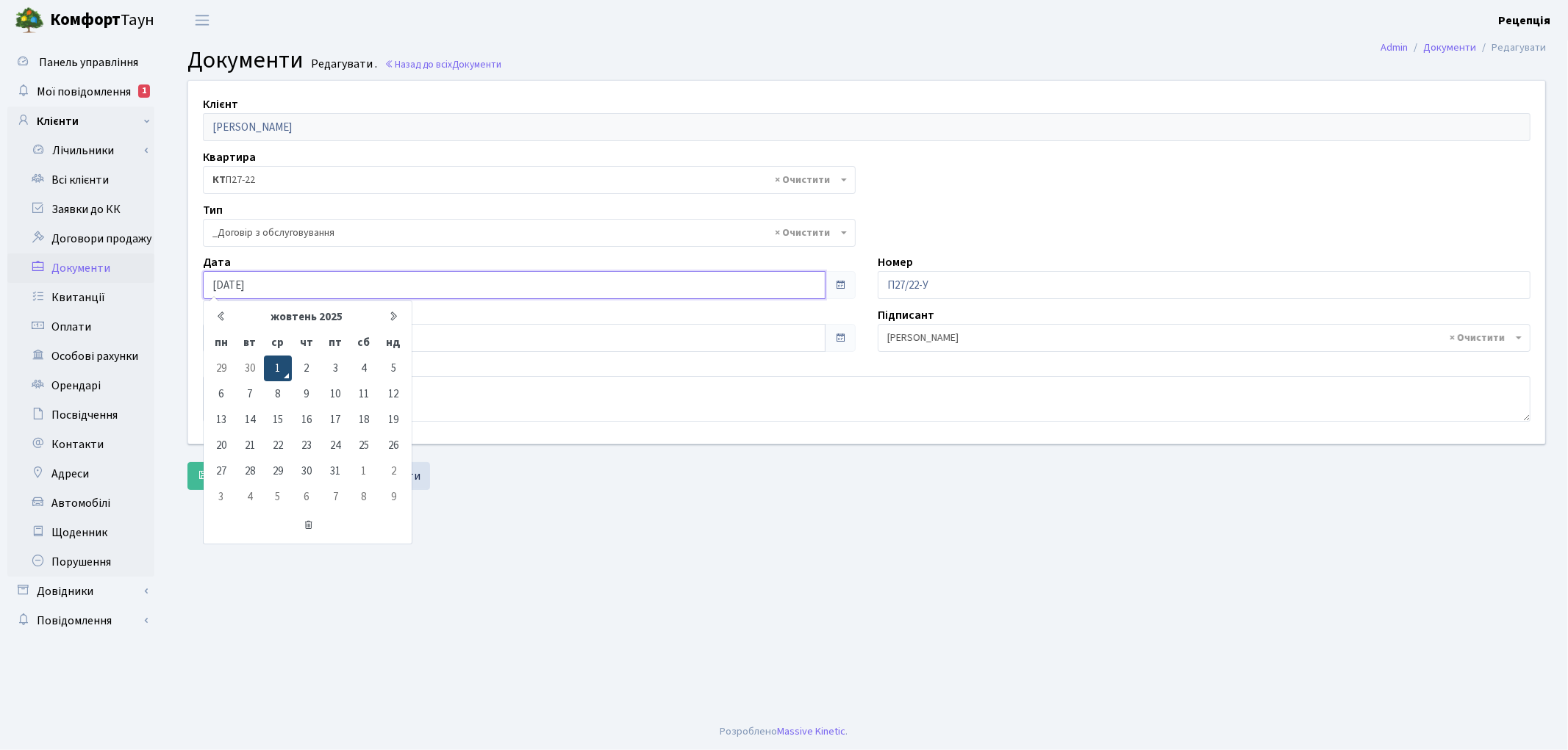
click at [276, 362] on td "1" at bounding box center [278, 368] width 28 height 25
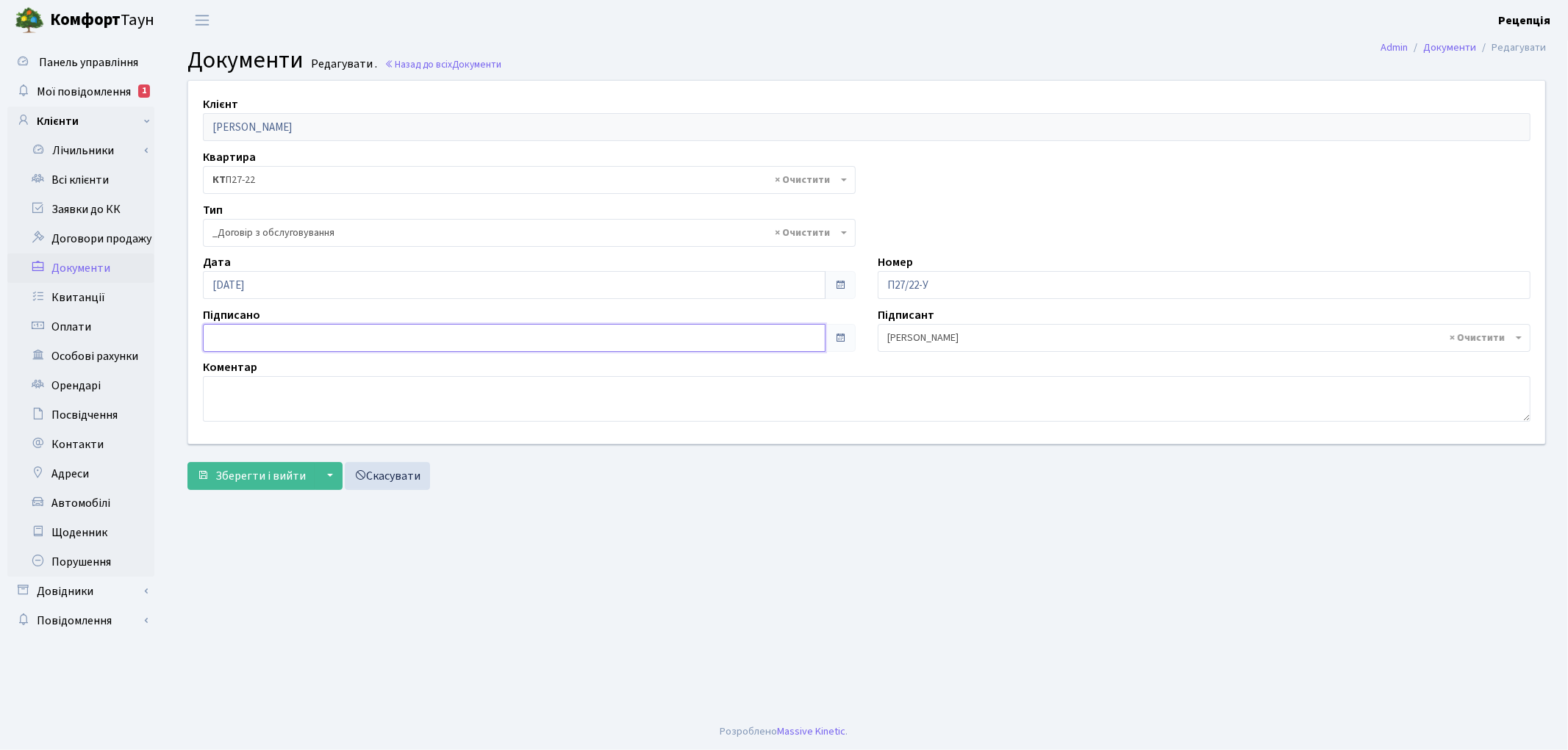
type input "[DATE]"
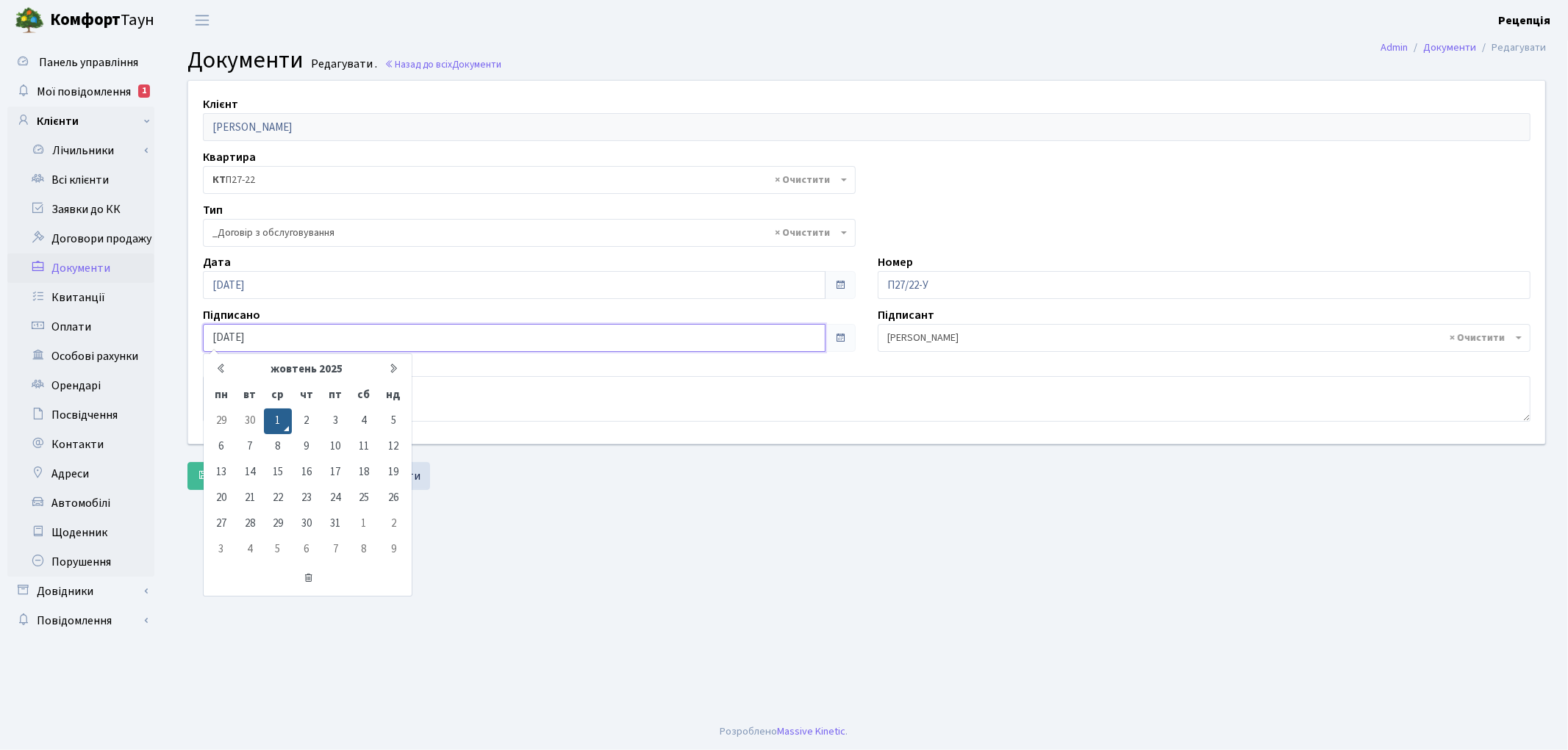
click at [248, 343] on input "[DATE]" at bounding box center [514, 338] width 622 height 28
click at [277, 421] on td "1" at bounding box center [278, 421] width 28 height 25
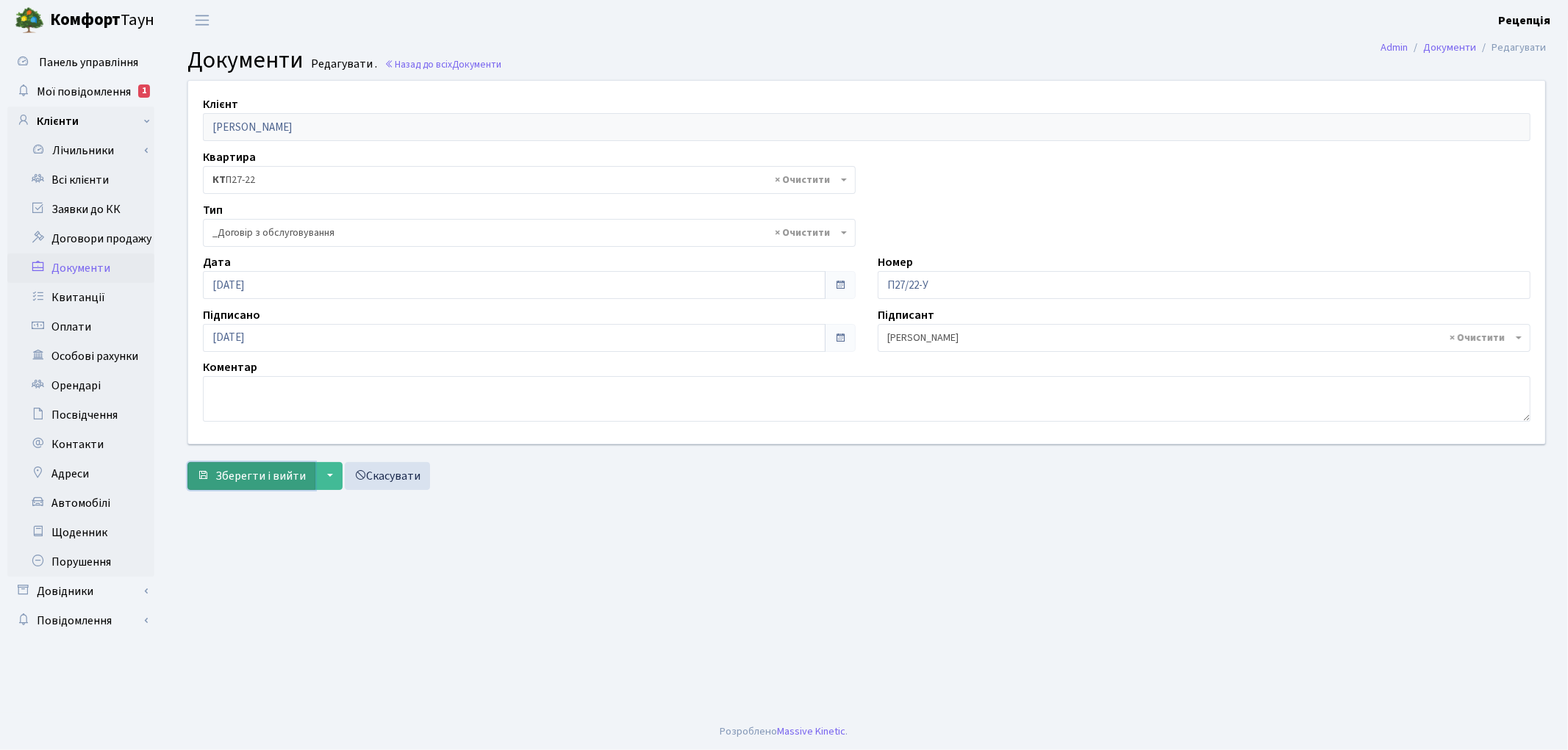
click at [259, 471] on span "Зберегти і вийти" at bounding box center [260, 476] width 90 height 16
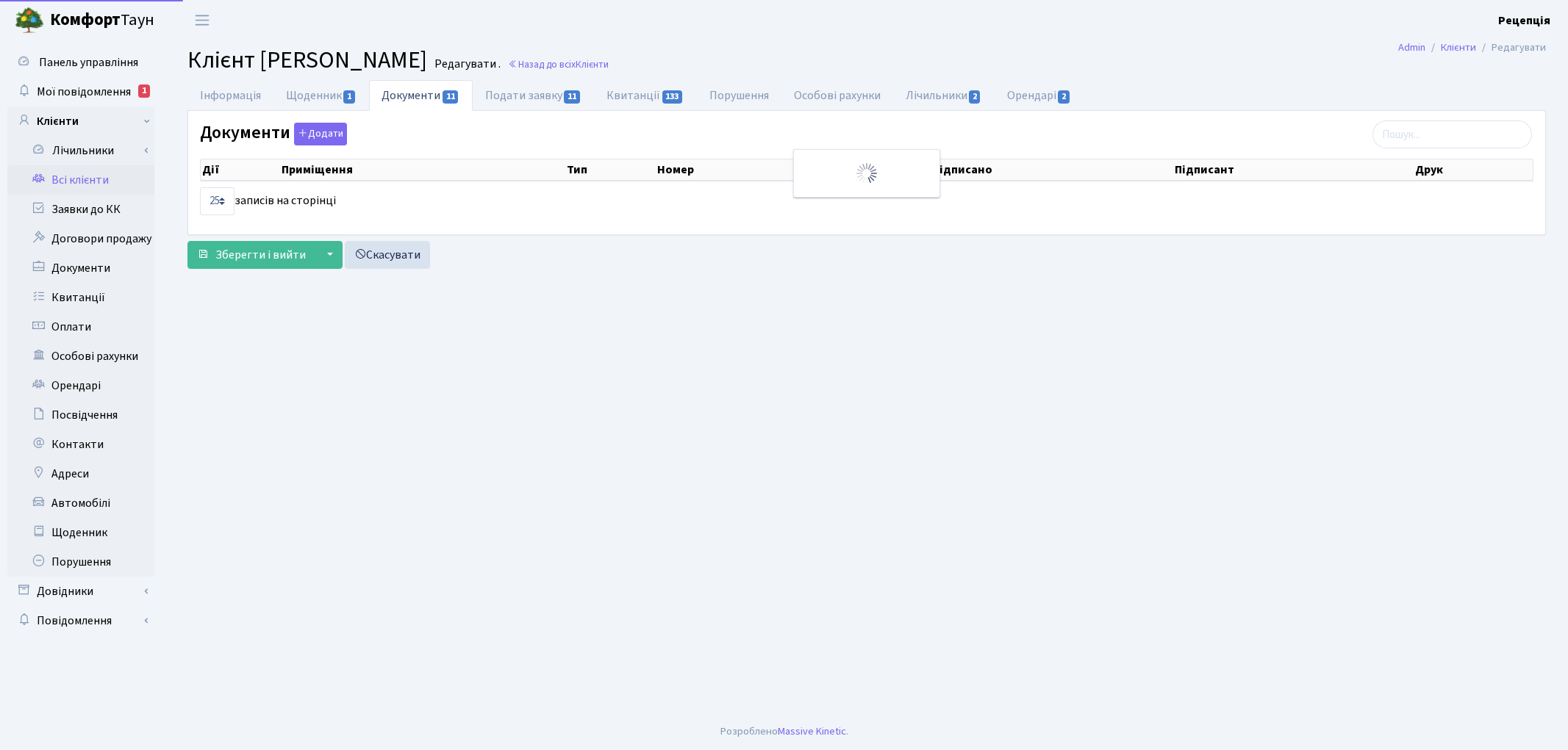
select select "25"
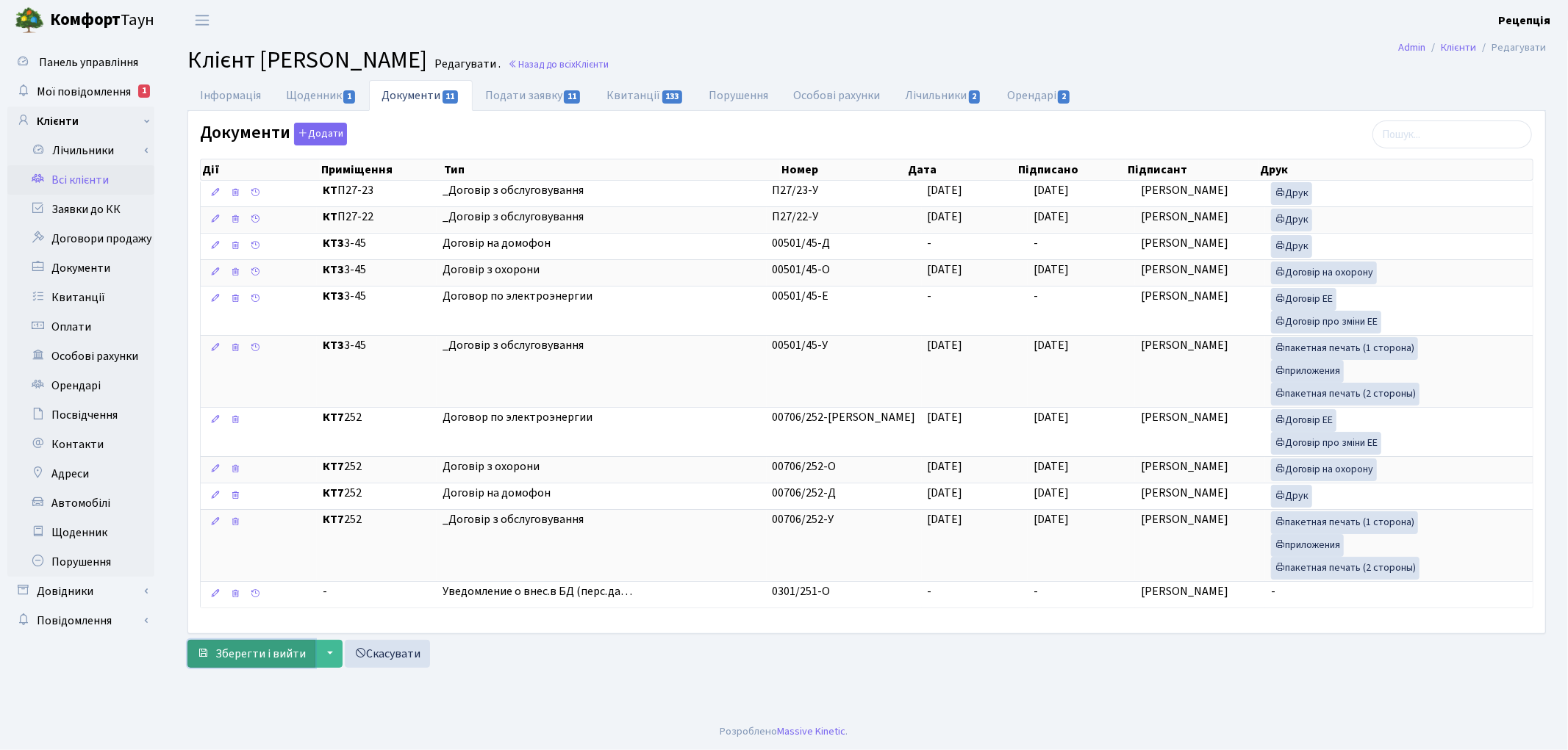
click at [261, 651] on span "Зберегти і вийти" at bounding box center [260, 654] width 90 height 16
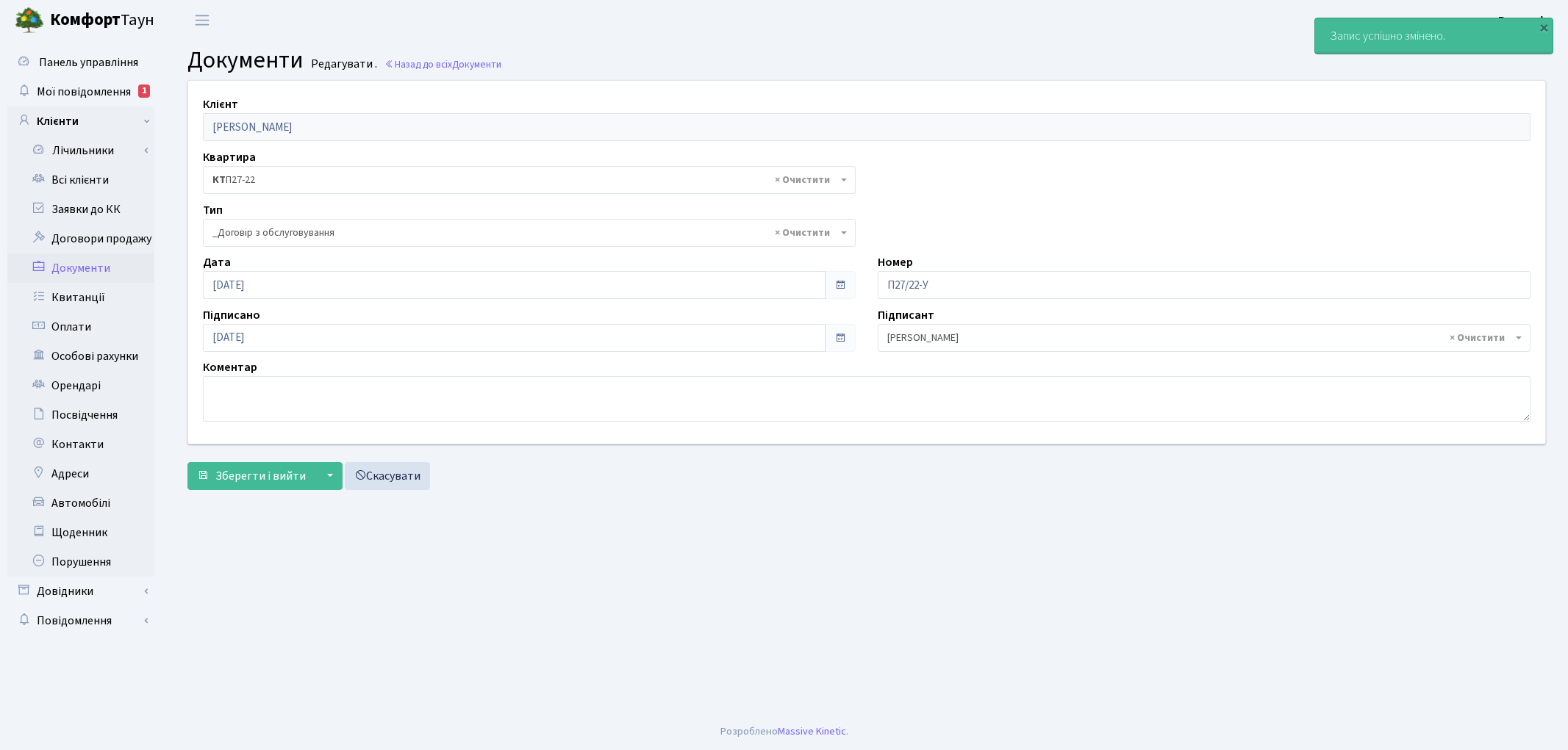
select select "289"
click at [71, 189] on link "Всі клієнти" at bounding box center [81, 180] width 147 height 30
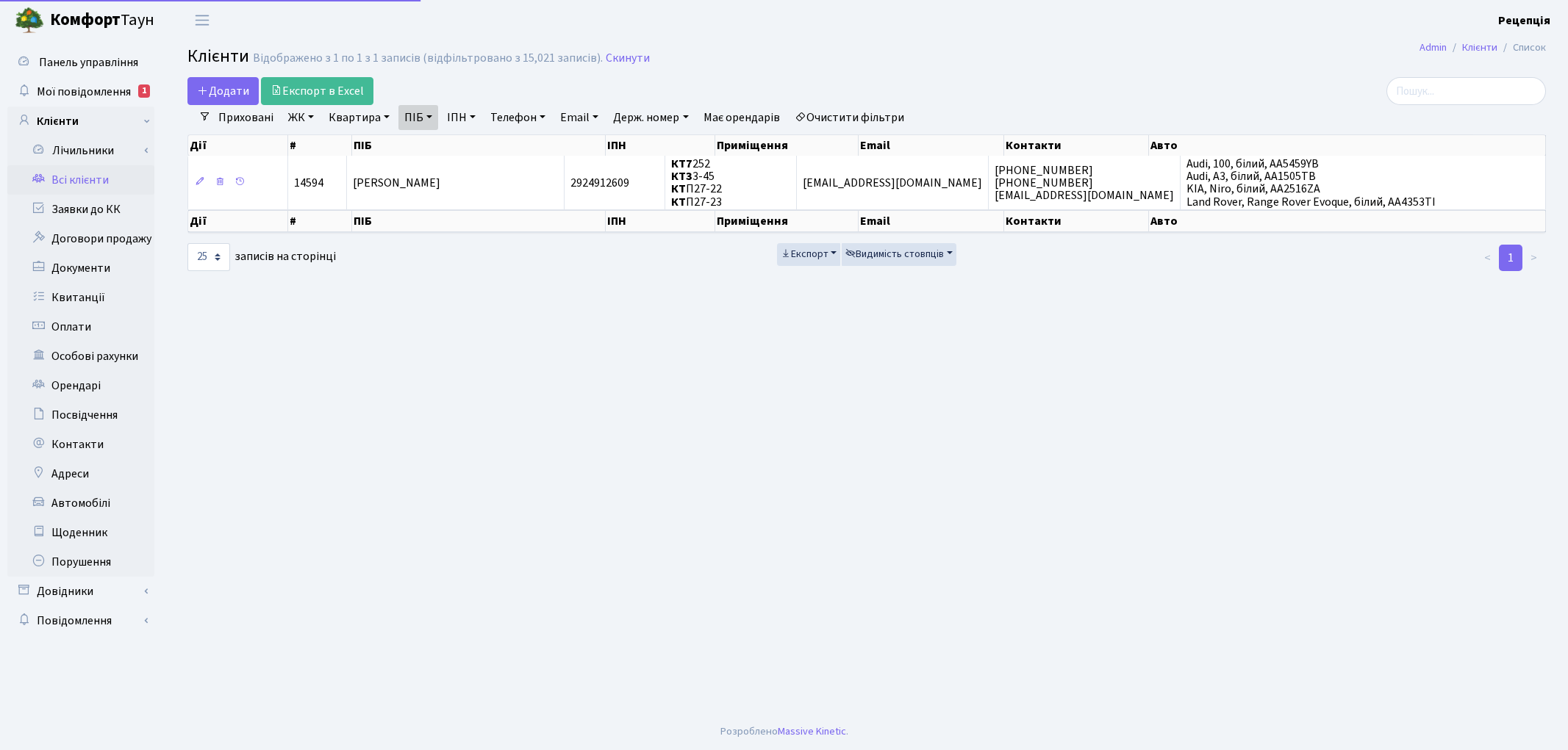
select select "25"
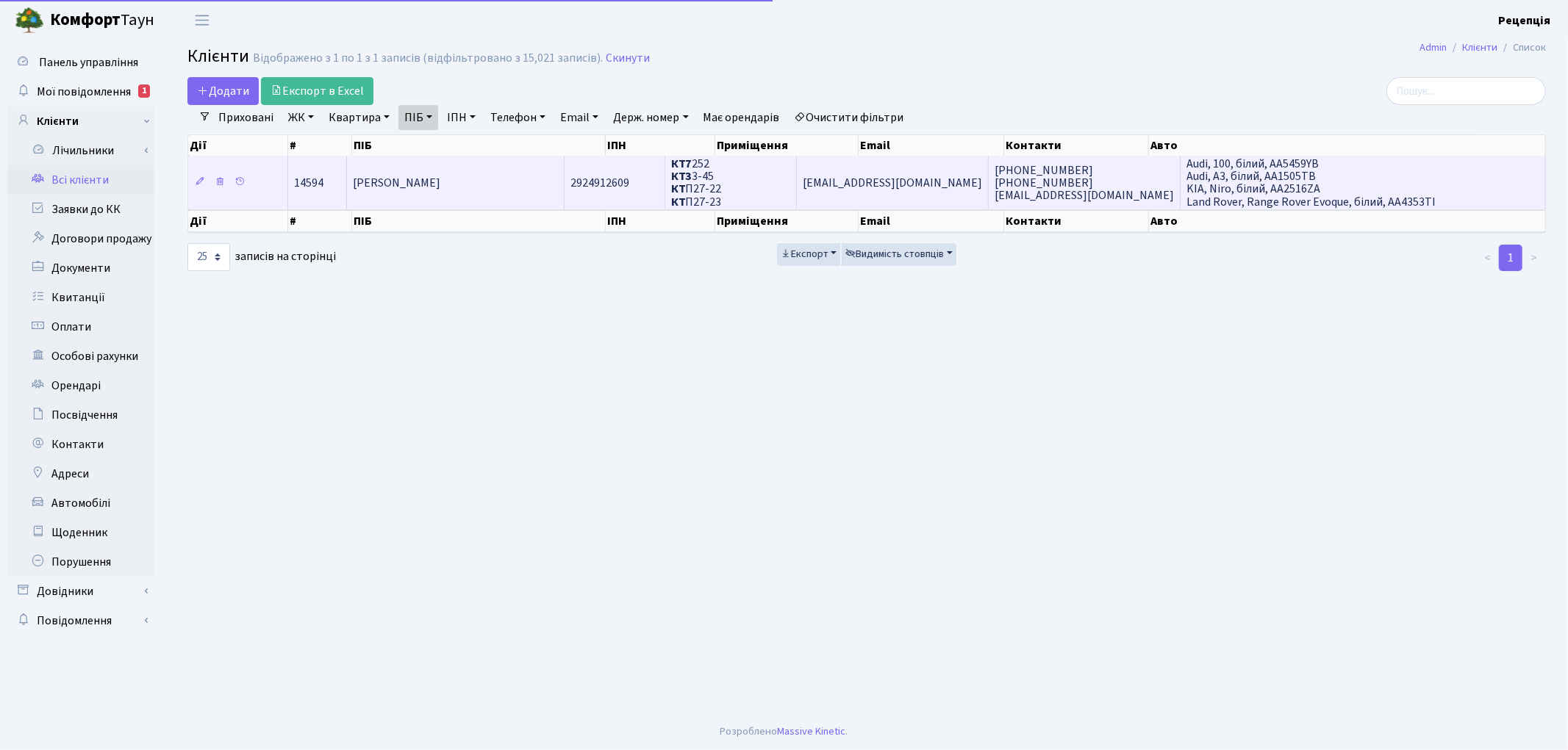
click at [419, 193] on td "[PERSON_NAME]" at bounding box center [456, 182] width 217 height 53
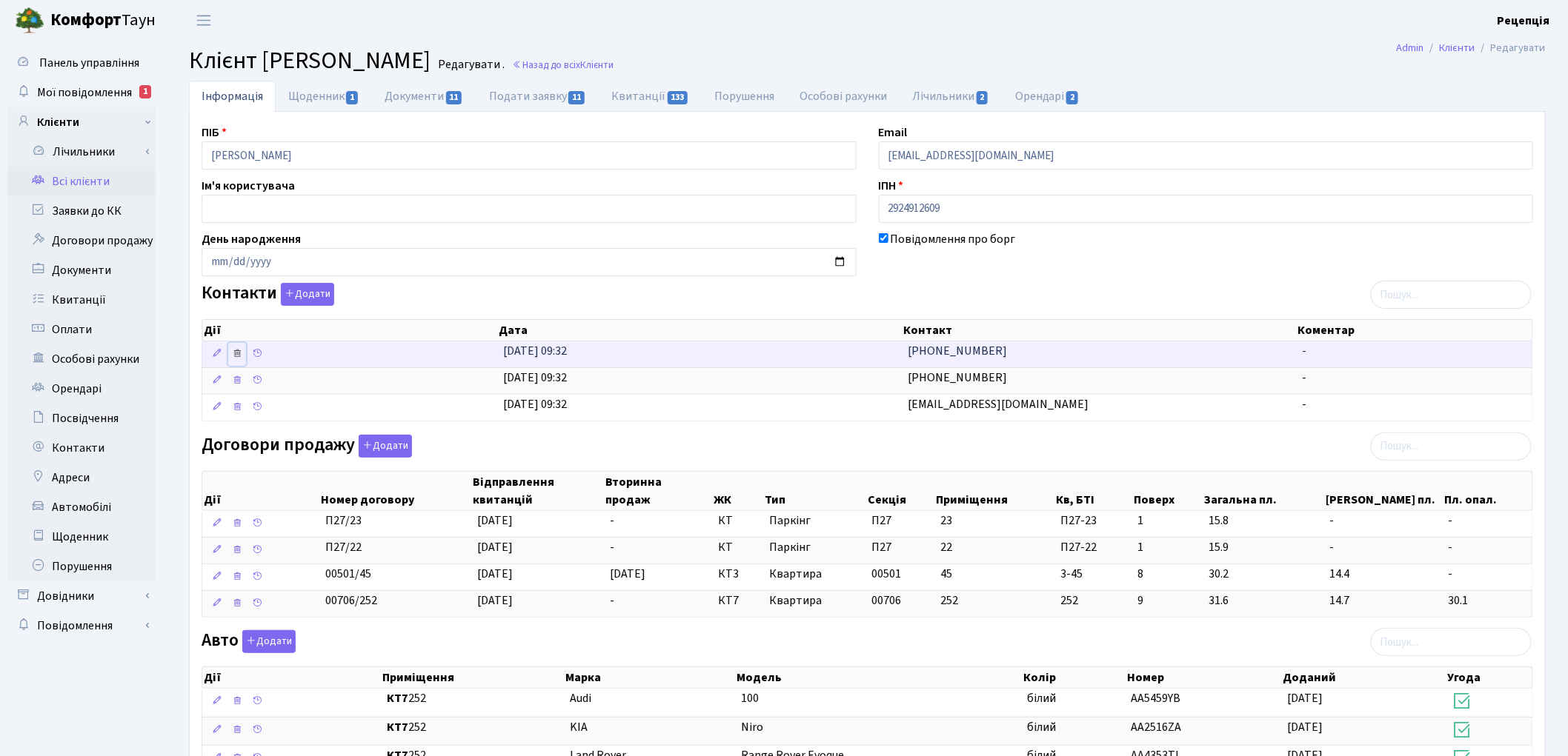
click at [239, 352] on icon at bounding box center [238, 353] width 11 height 11
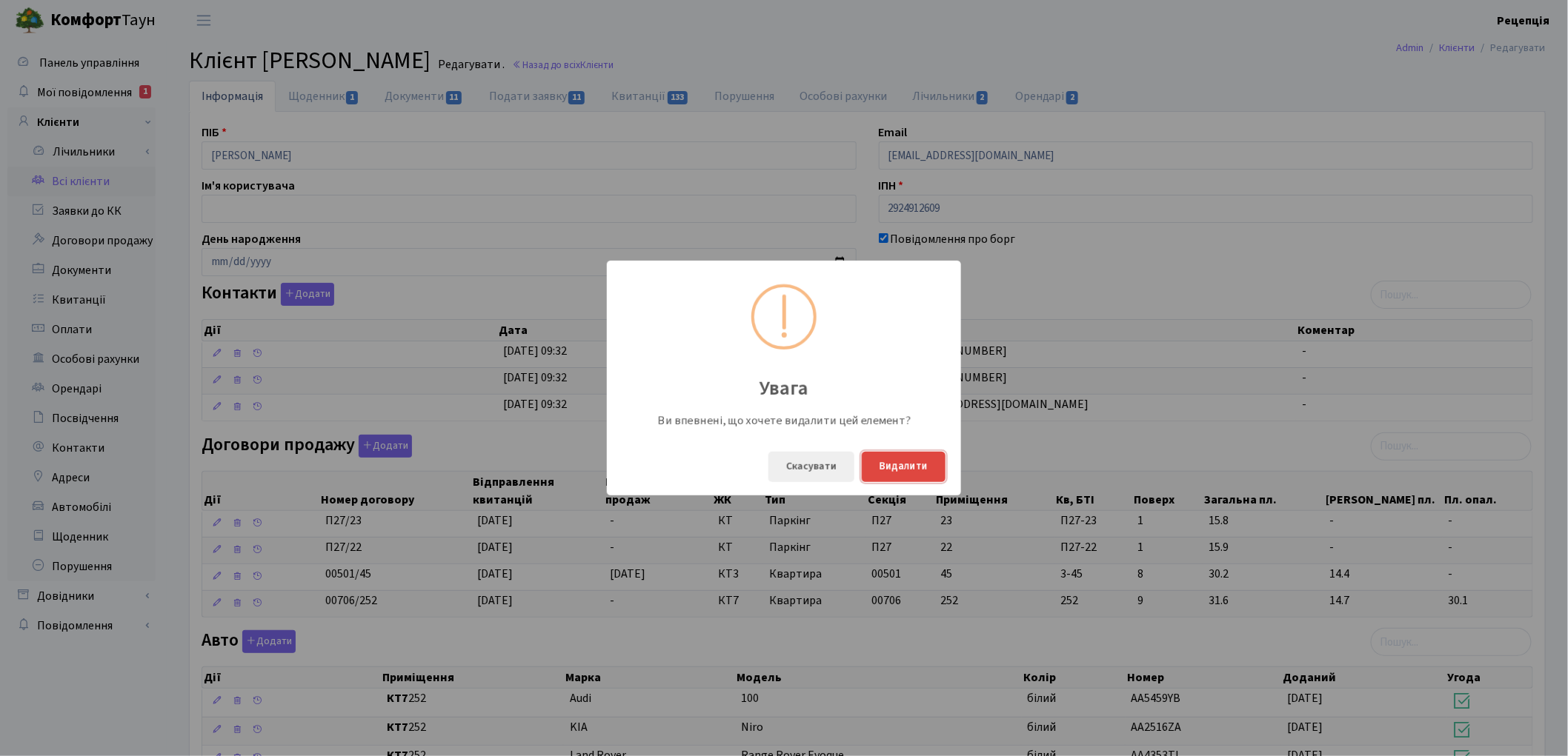
click at [876, 461] on button "Видалити" at bounding box center [903, 467] width 84 height 30
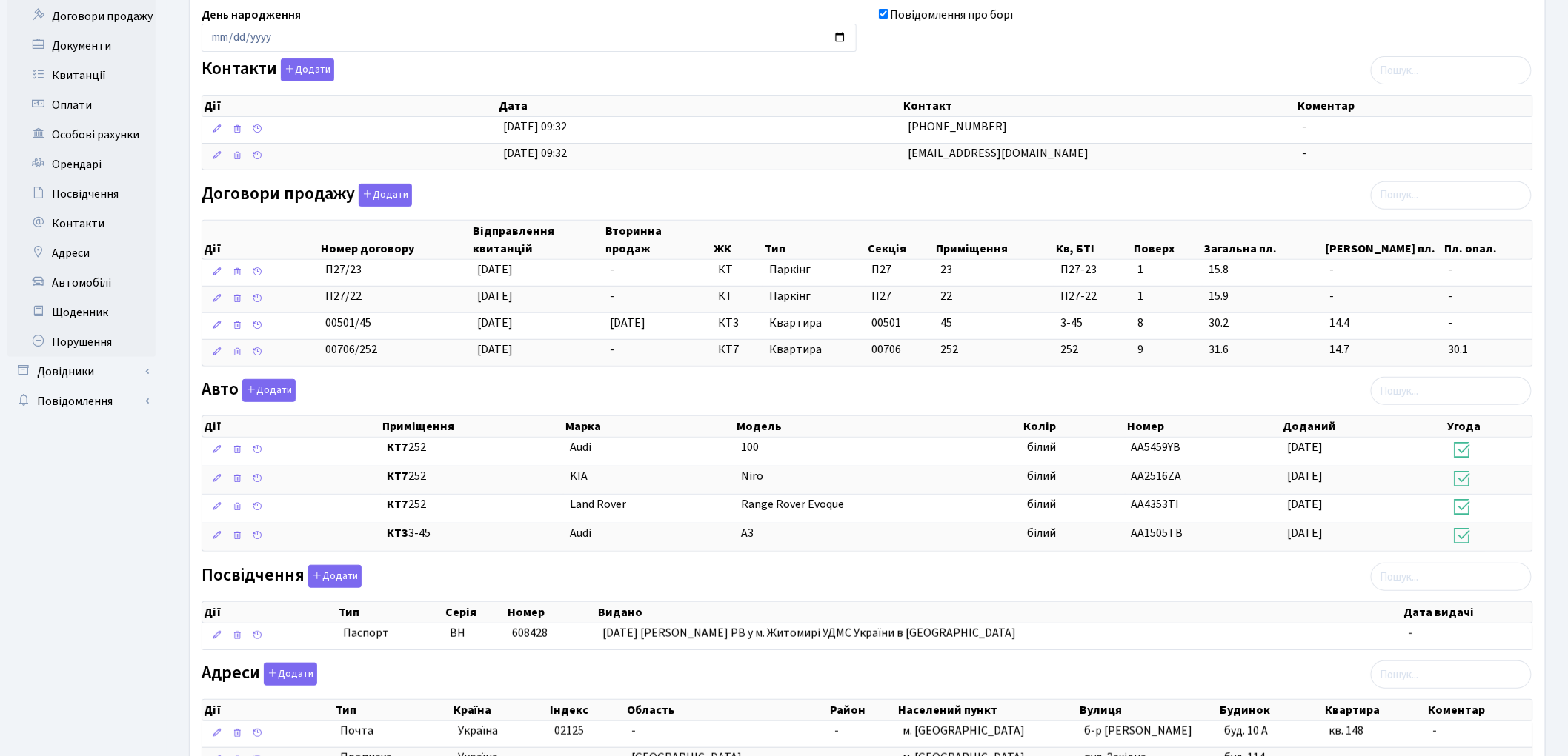
scroll to position [352, 0]
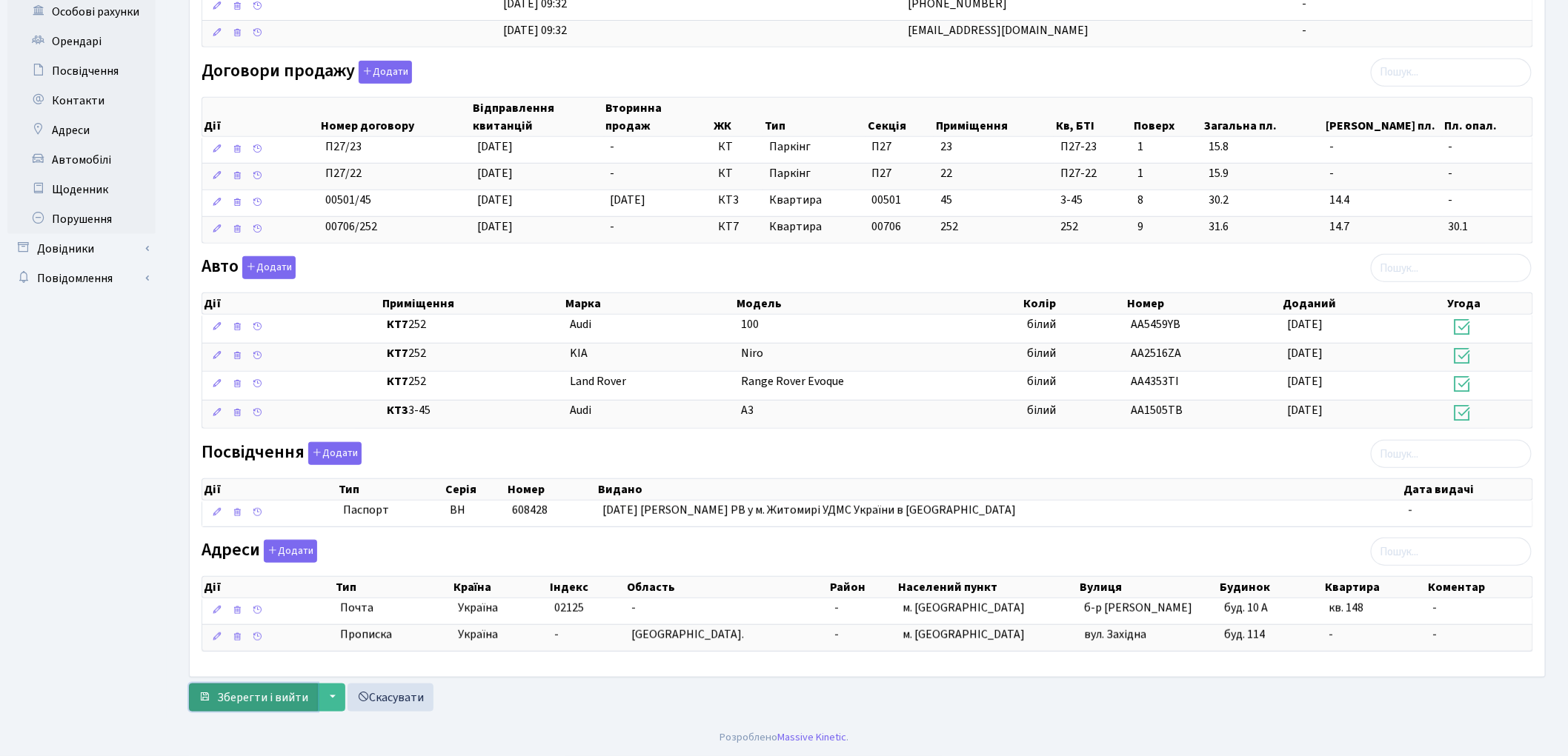
click at [255, 692] on span "Зберегти і вийти" at bounding box center [262, 698] width 91 height 16
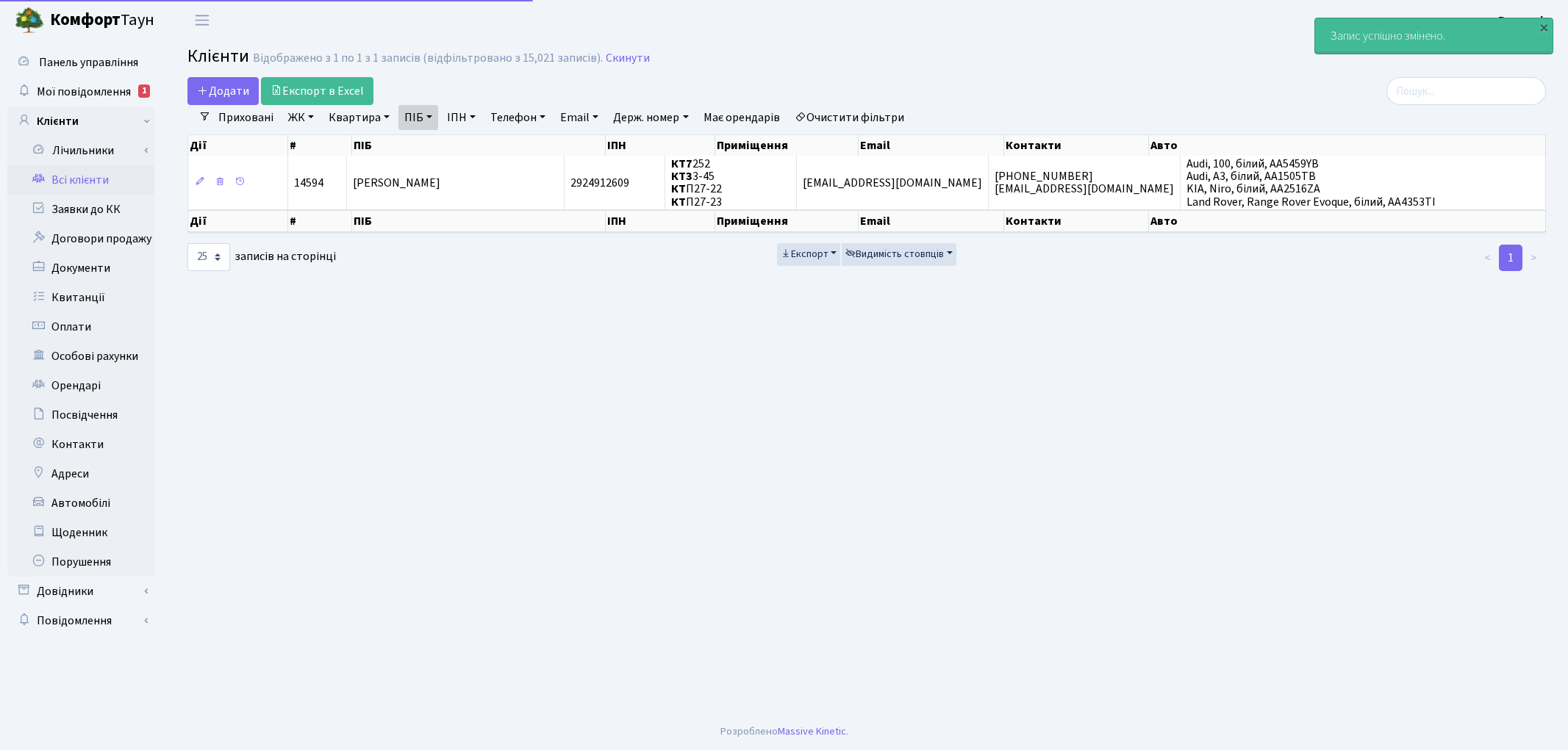
select select "25"
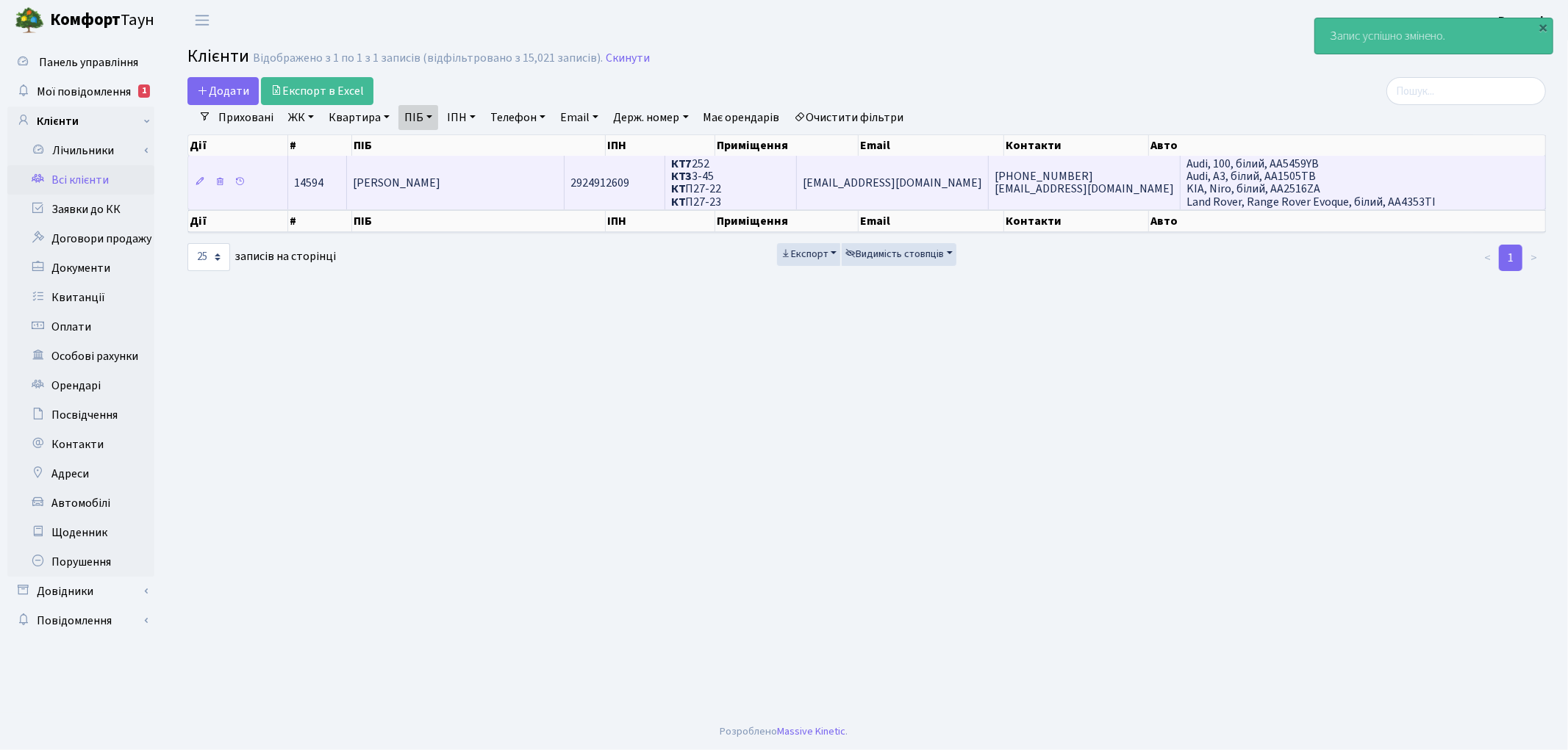
click at [560, 166] on td "[PERSON_NAME]" at bounding box center [456, 182] width 217 height 53
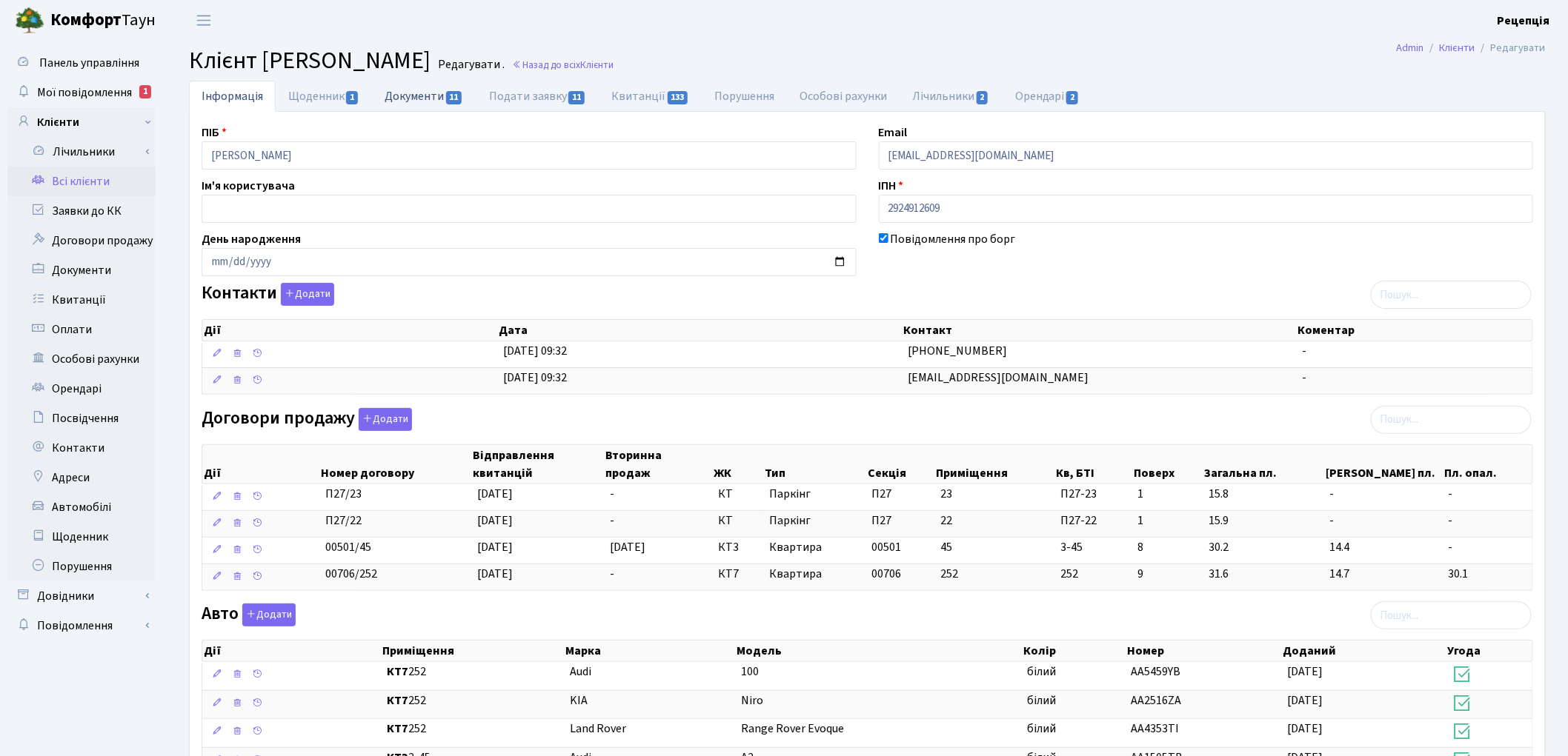
click at [442, 94] on link "Документи 11" at bounding box center [423, 95] width 103 height 30
select select "25"
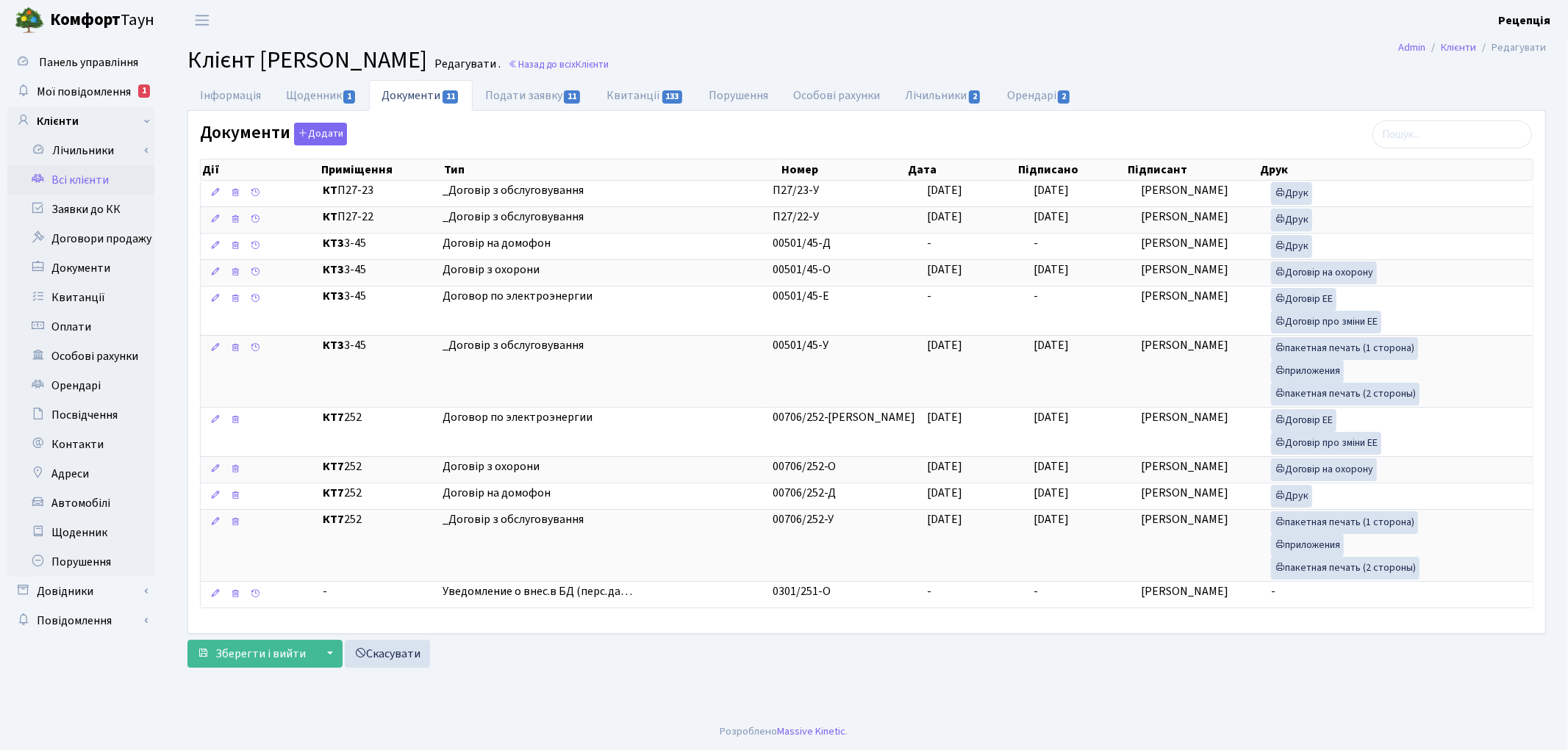
click at [89, 178] on link "Всі клієнти" at bounding box center [81, 180] width 147 height 30
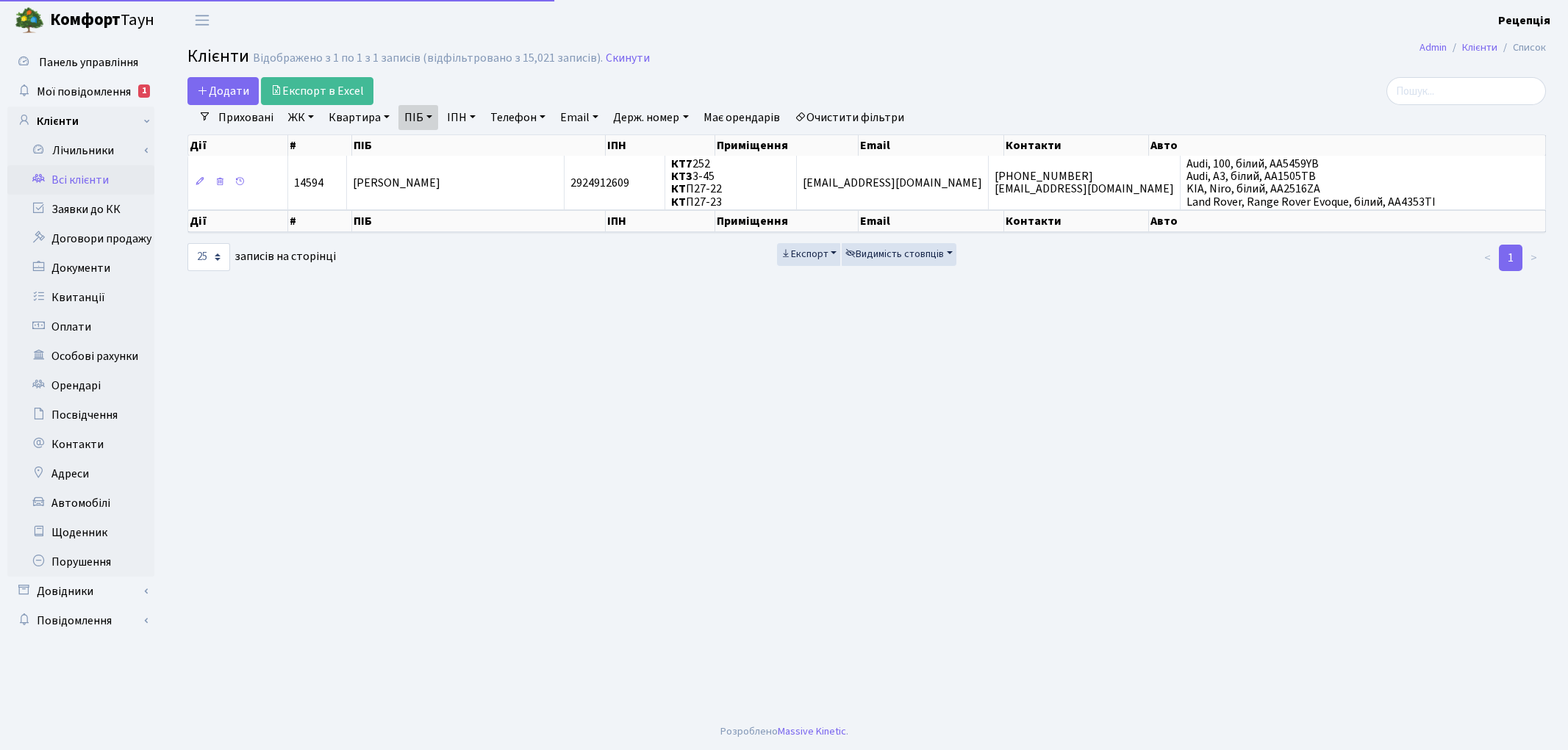
select select "25"
click at [875, 123] on link "Очистити фільтри" at bounding box center [849, 117] width 121 height 25
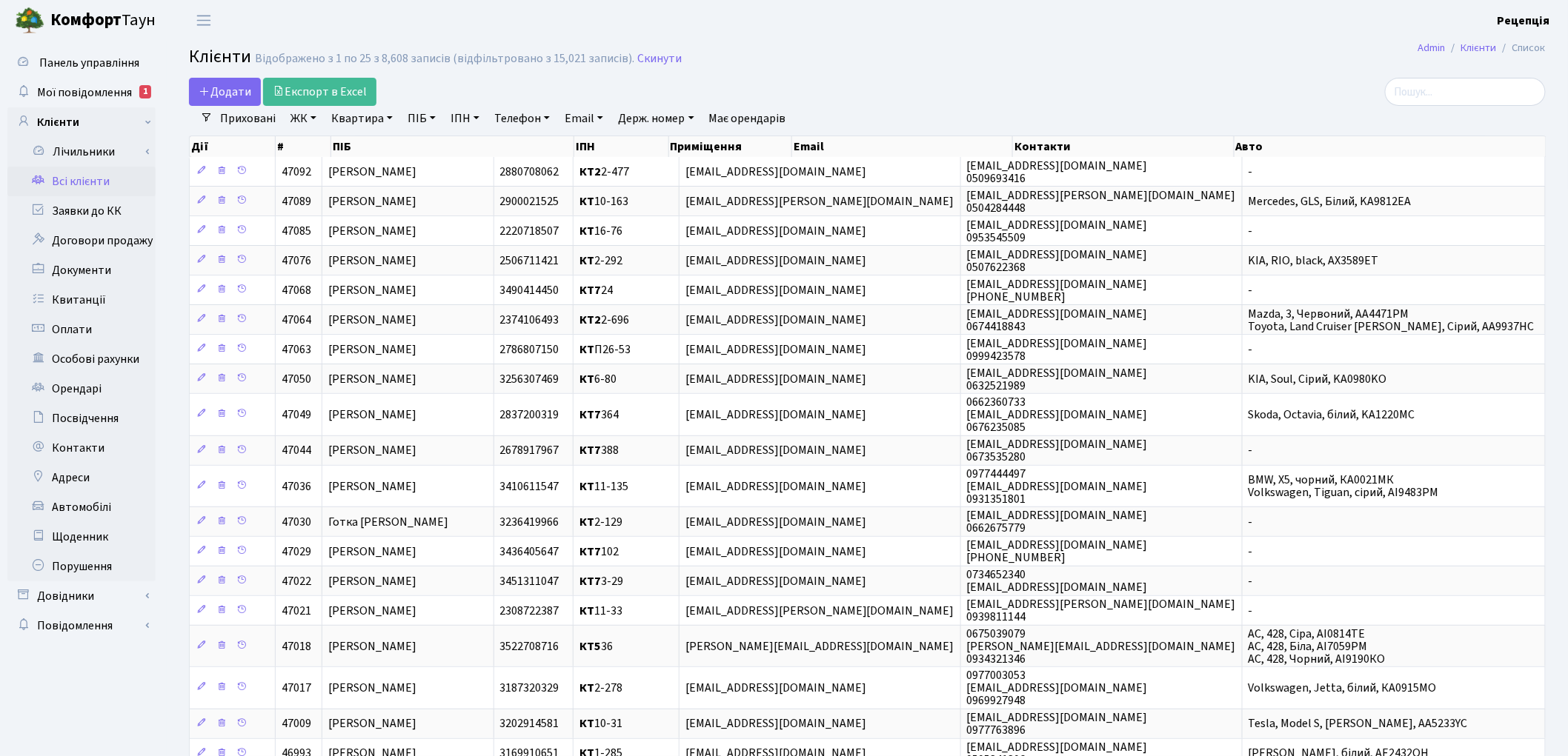
click at [299, 117] on link "ЖК" at bounding box center [303, 118] width 38 height 26
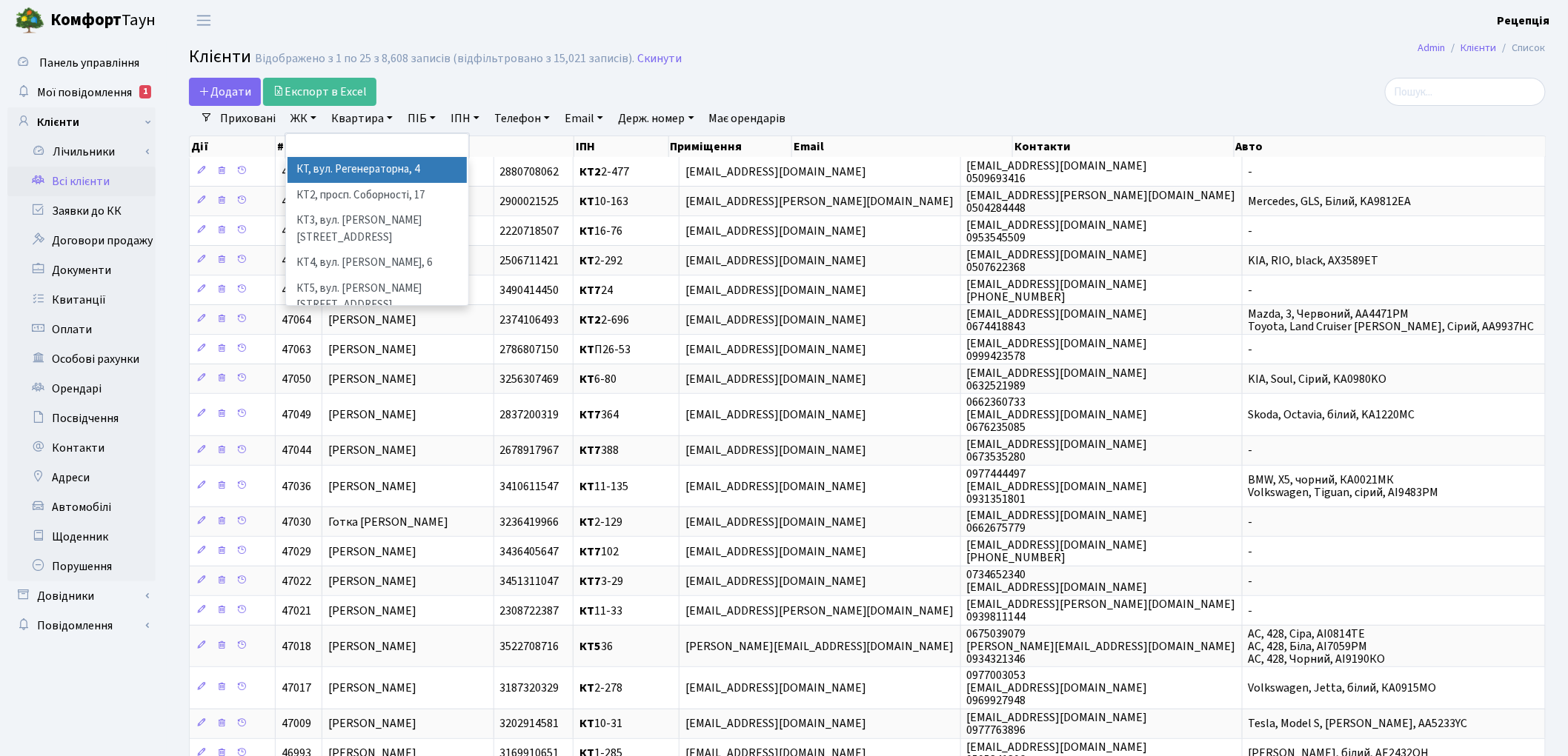
click at [331, 165] on li "КТ, вул. Регенераторна, 4" at bounding box center [376, 170] width 179 height 26
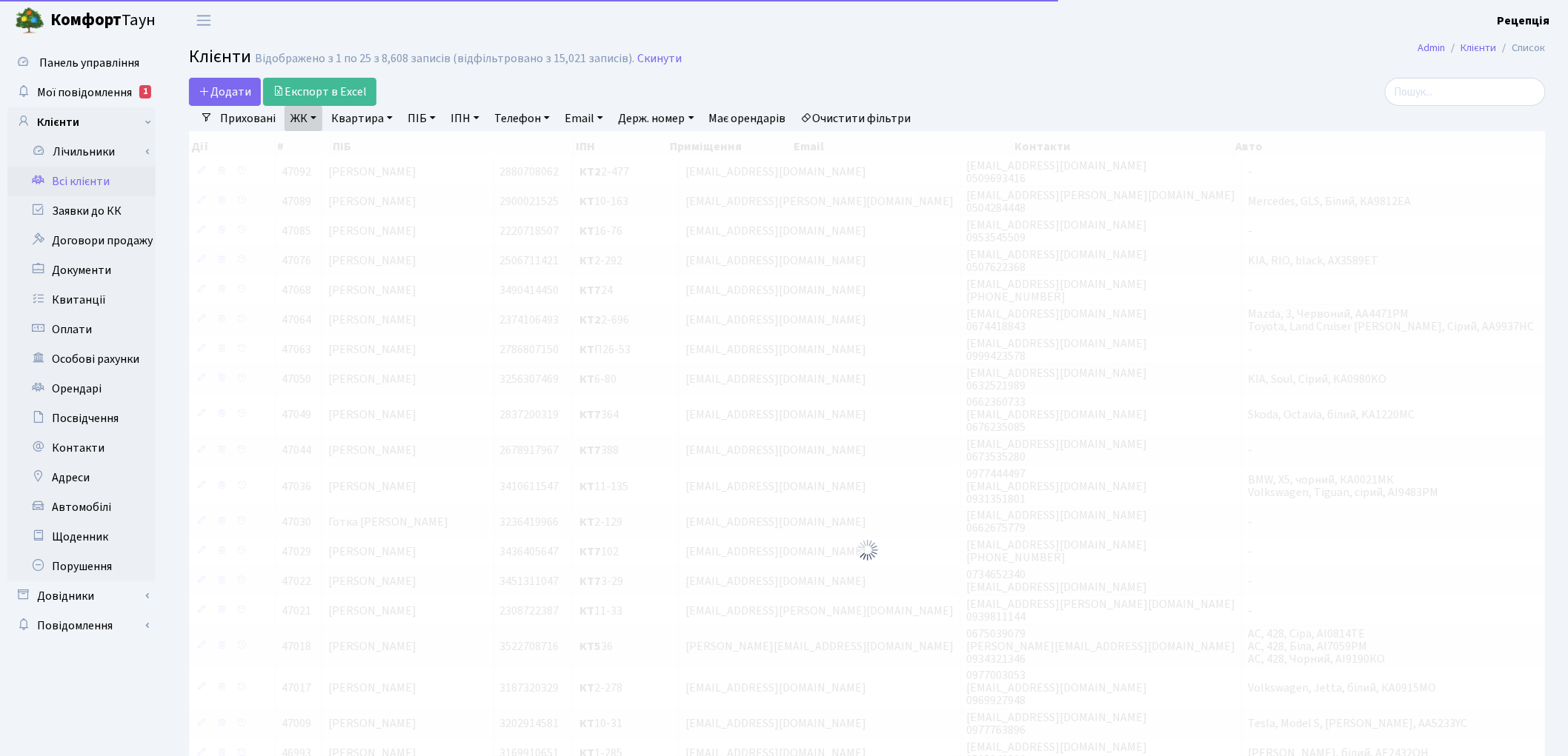
click at [360, 118] on link "Квартира" at bounding box center [361, 118] width 73 height 26
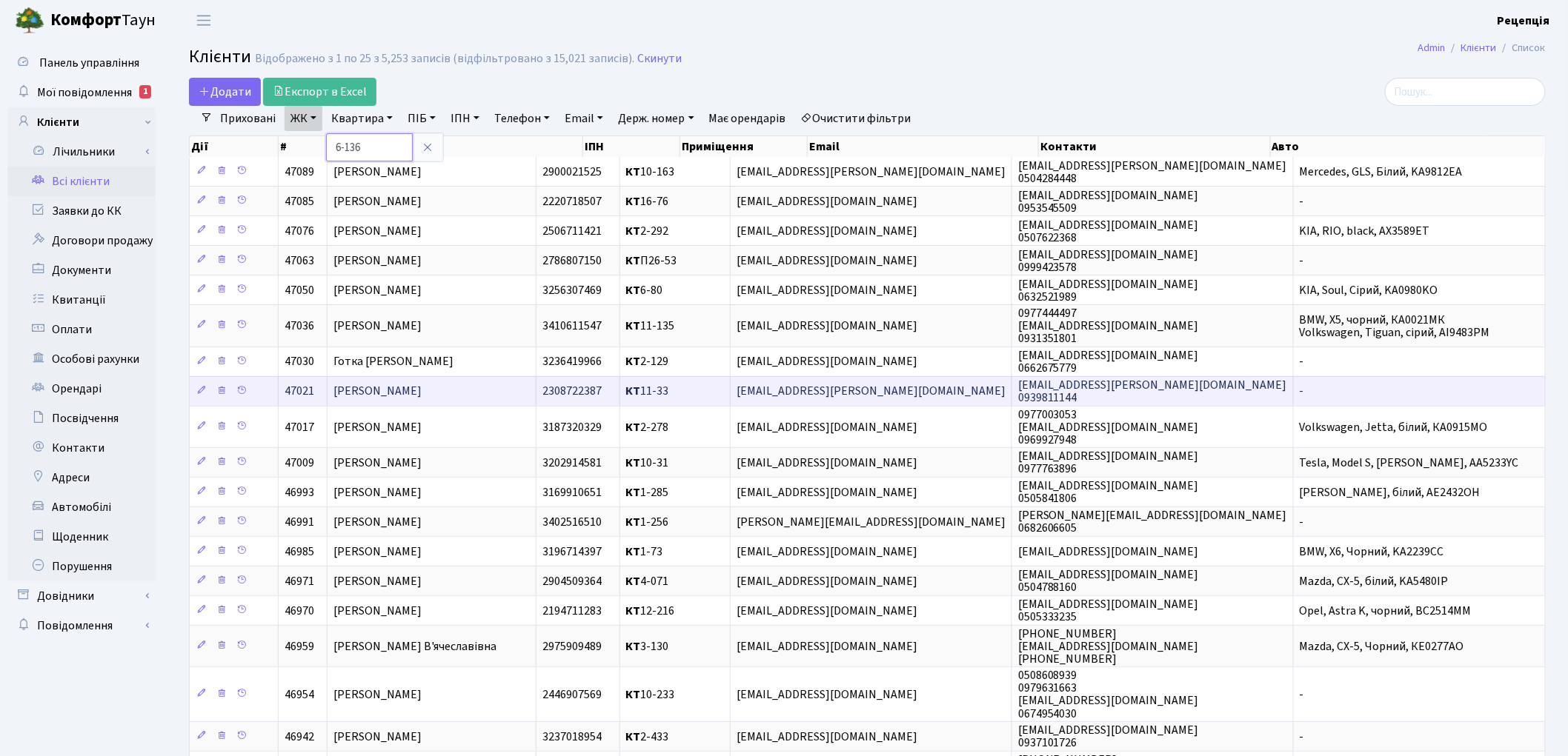
type input "6-136"
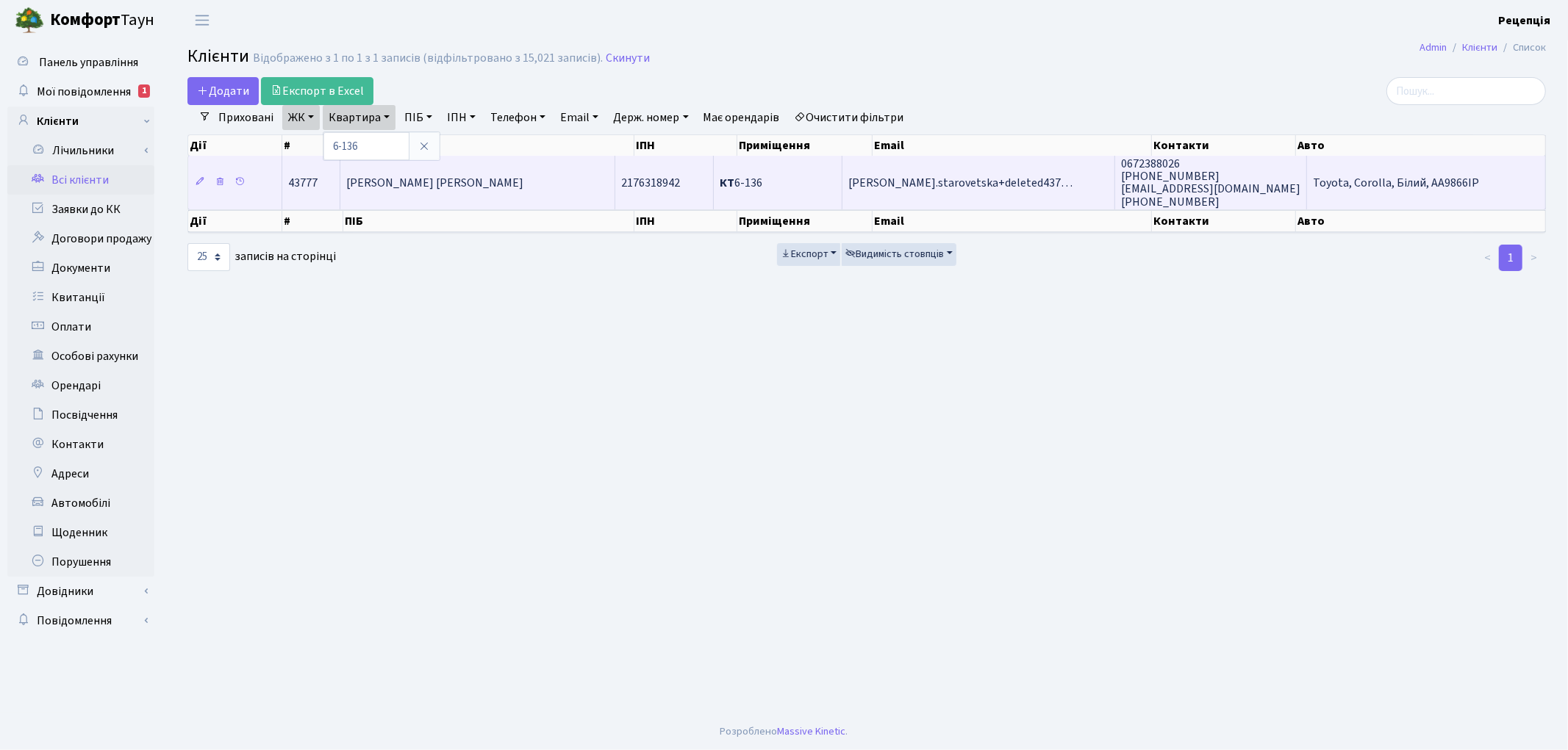
click at [500, 166] on td "[PERSON_NAME] [PERSON_NAME]" at bounding box center [478, 182] width 276 height 53
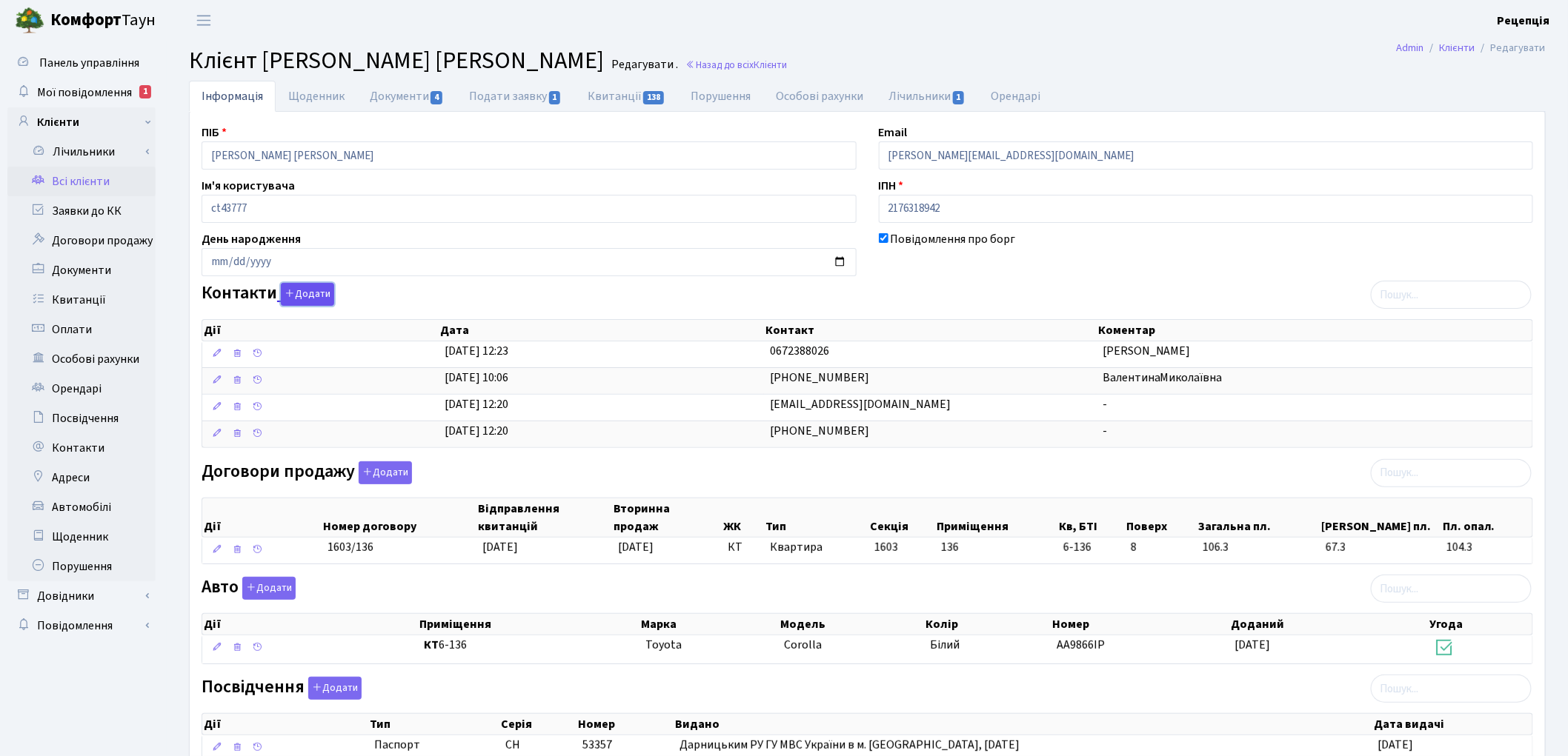
click at [305, 301] on button "Додати" at bounding box center [307, 294] width 53 height 23
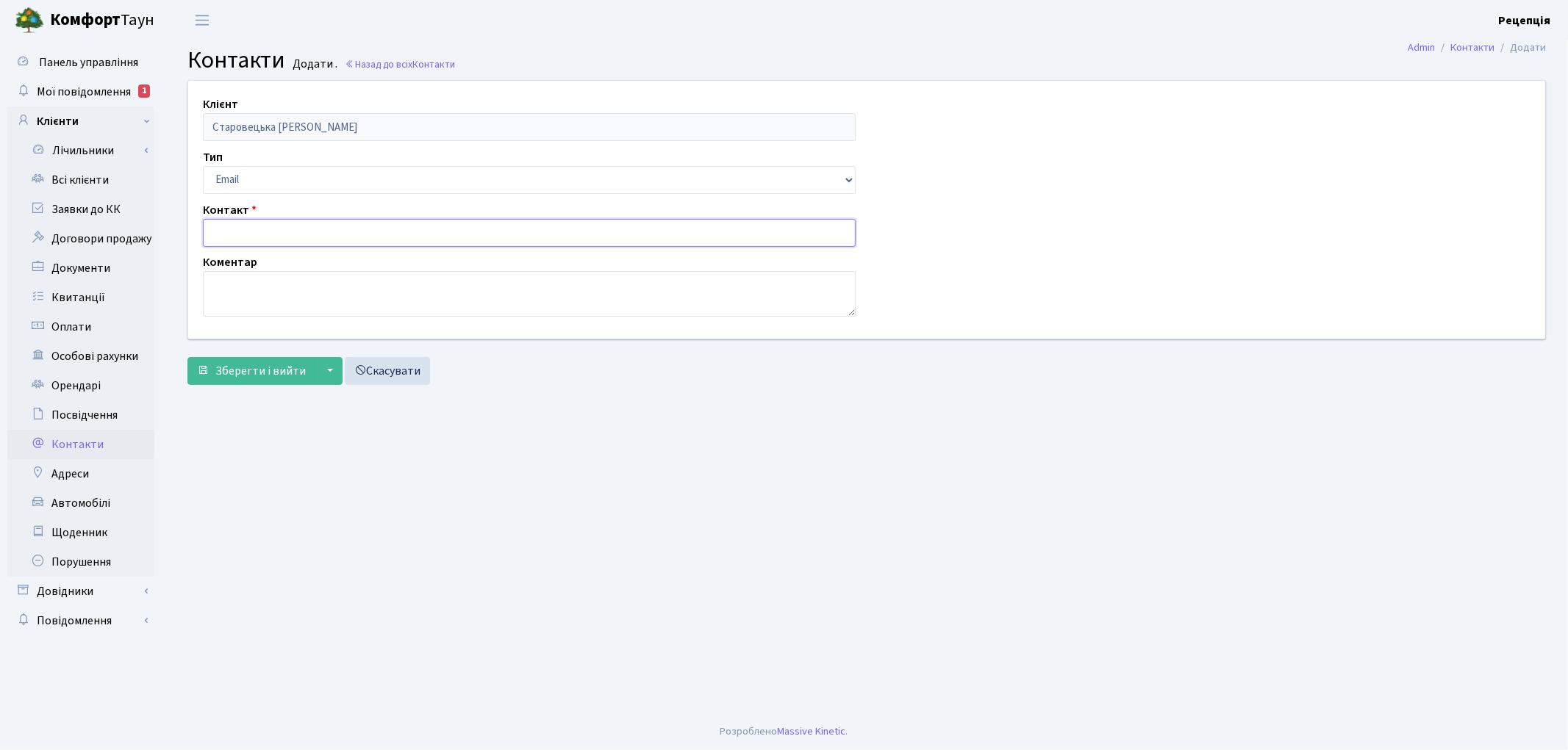
click at [250, 234] on input "text" at bounding box center [529, 233] width 653 height 28
type input "2388026@gmail.com"
click at [241, 383] on button "Зберегти і вийти" at bounding box center [252, 371] width 128 height 28
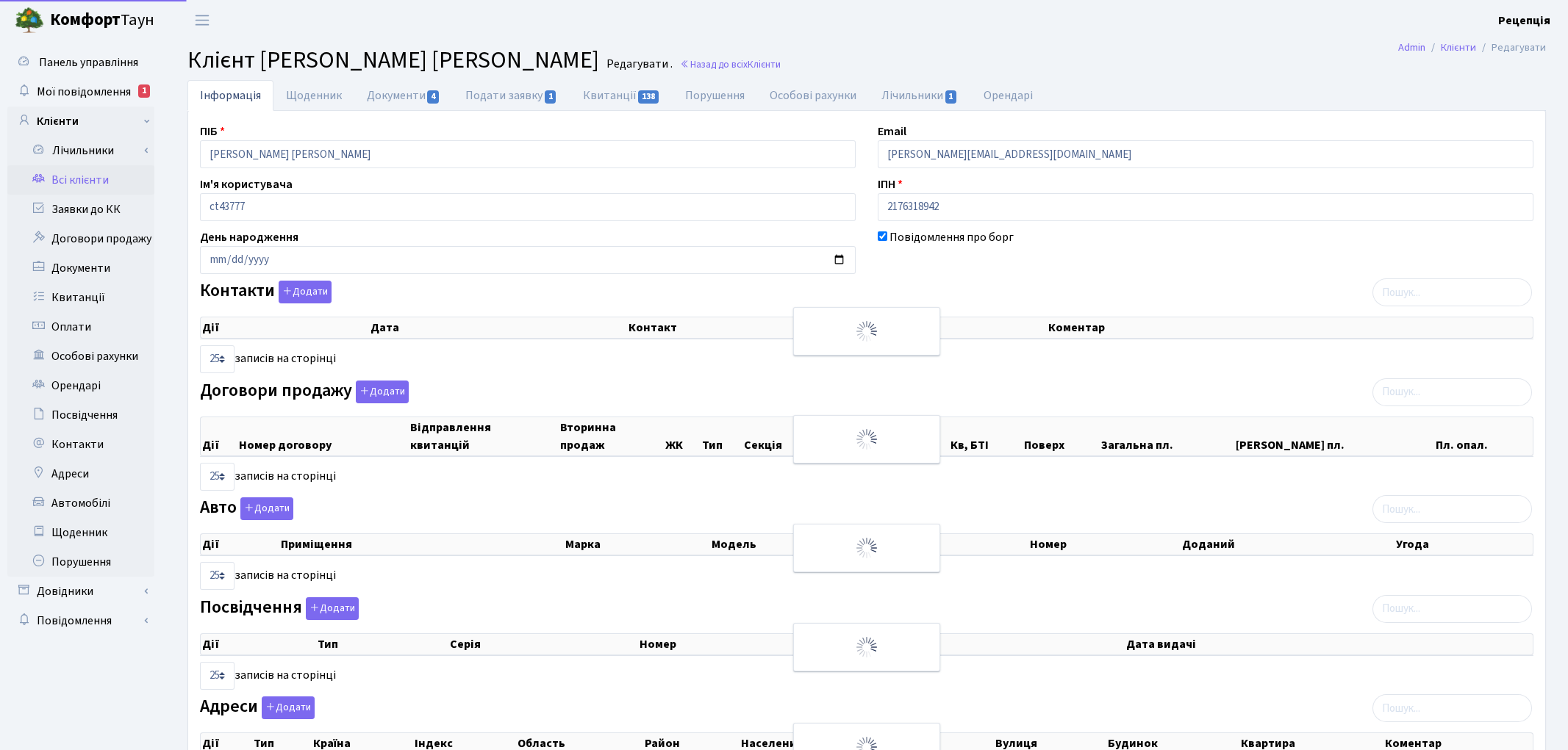
select select "25"
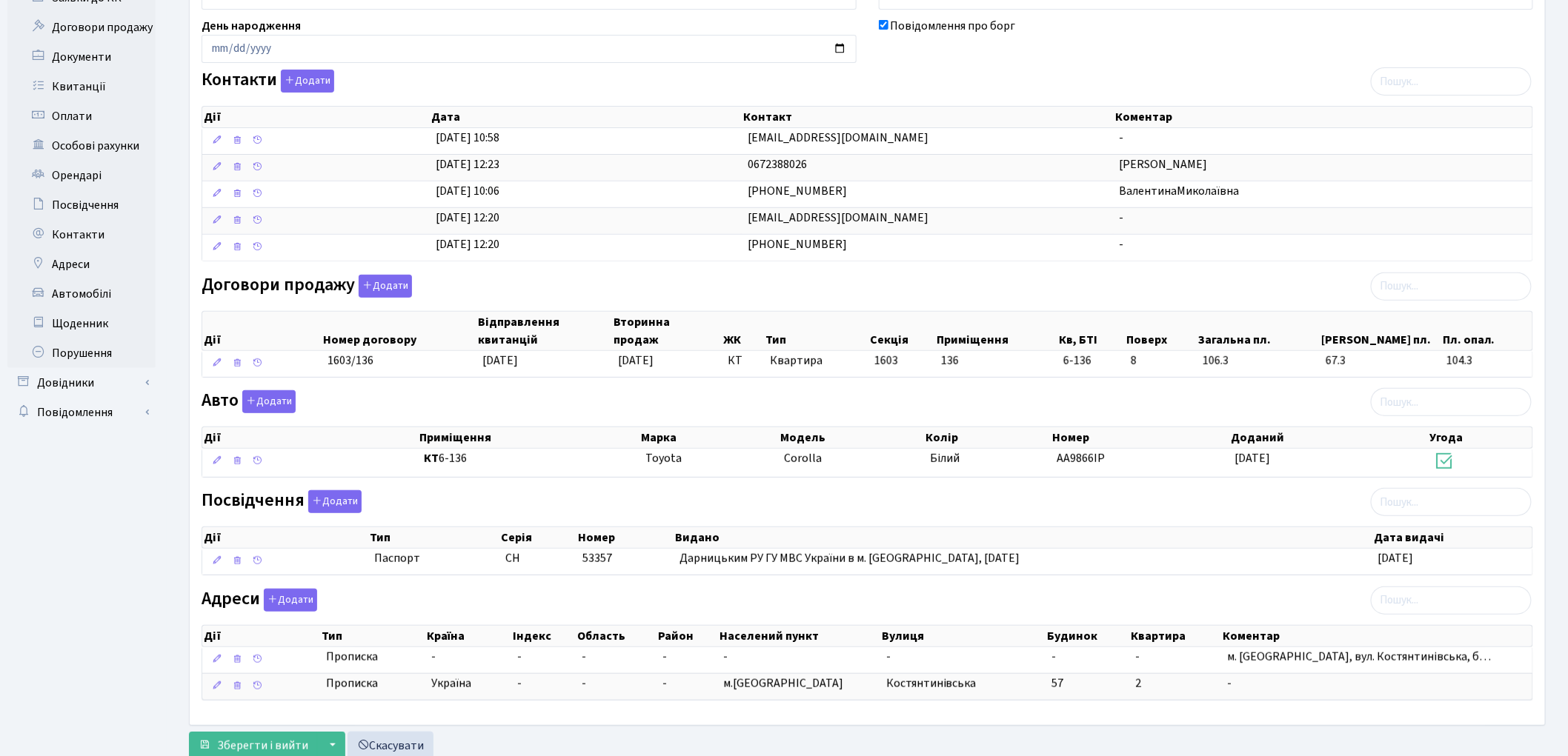
scroll to position [234, 0]
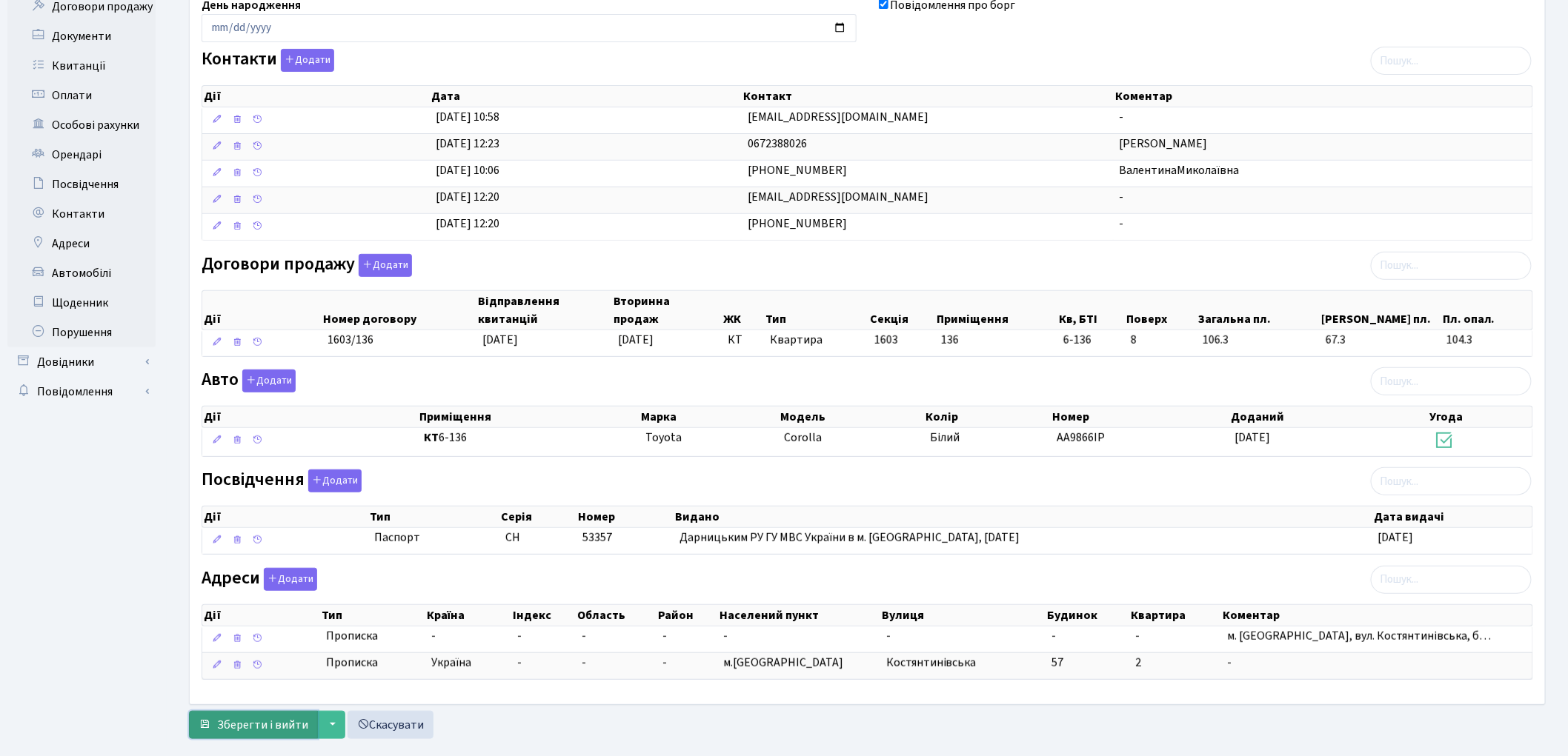
click at [250, 729] on span "Зберегти і вийти" at bounding box center [262, 725] width 91 height 16
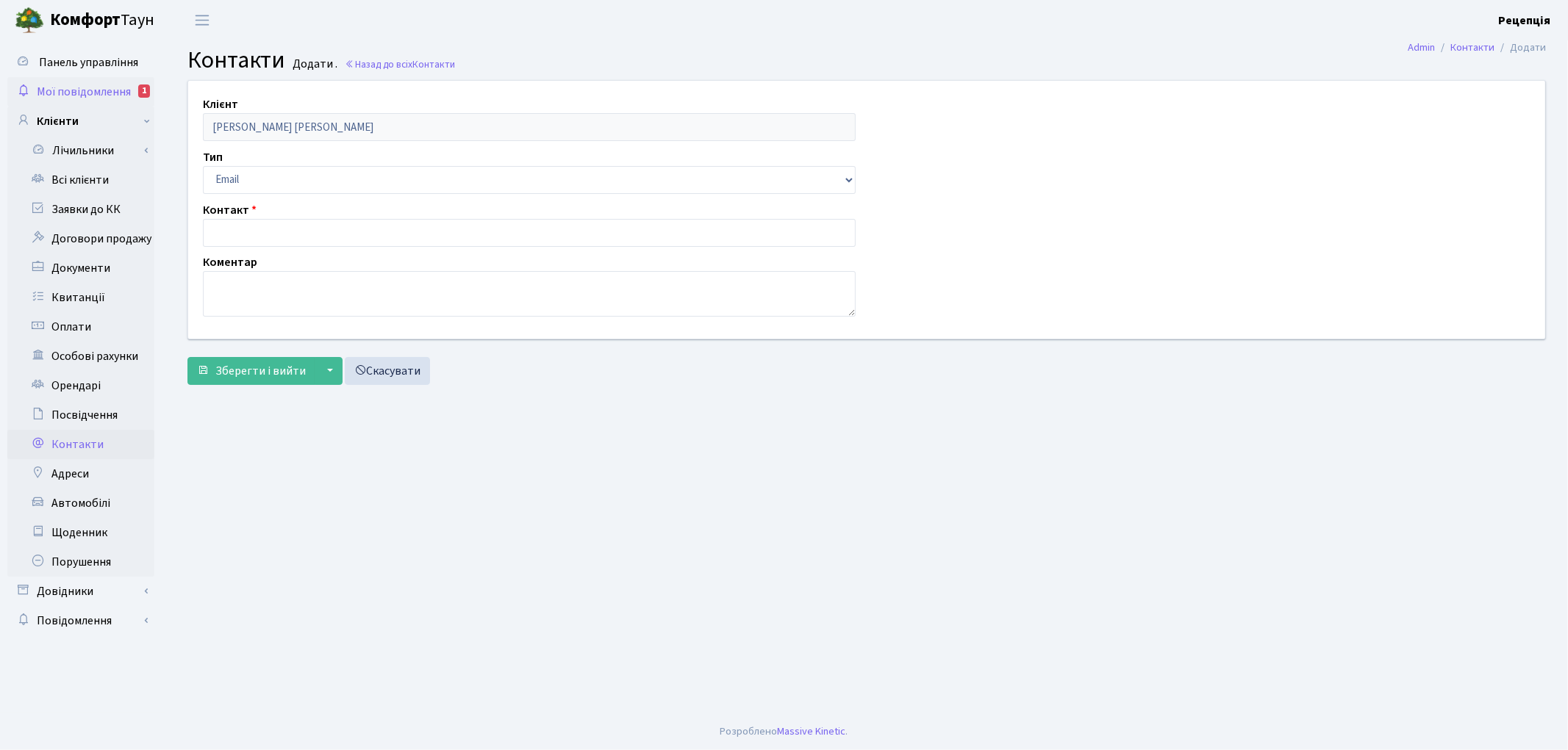
click at [61, 81] on link "Мої повідомлення 1" at bounding box center [81, 92] width 147 height 30
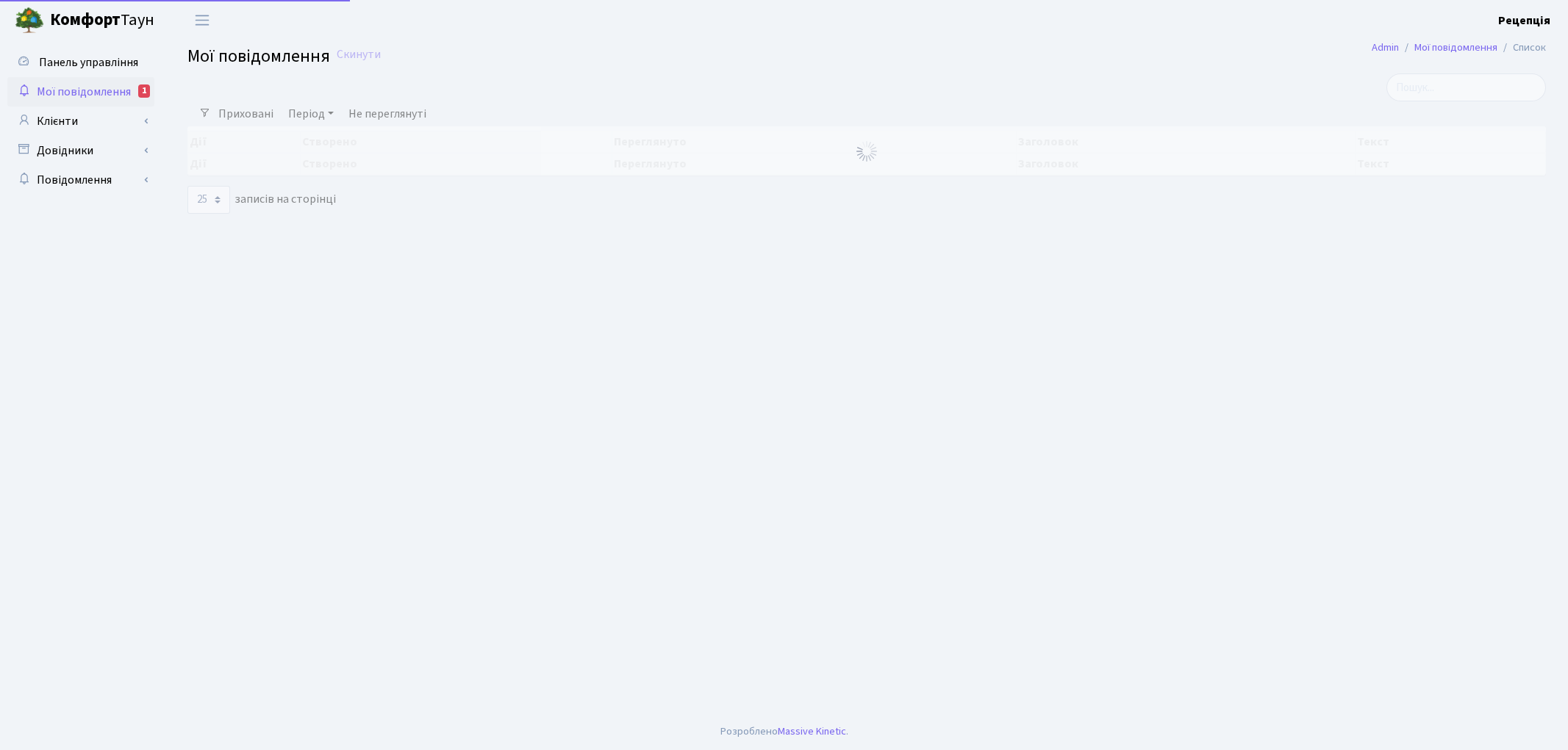
select select "25"
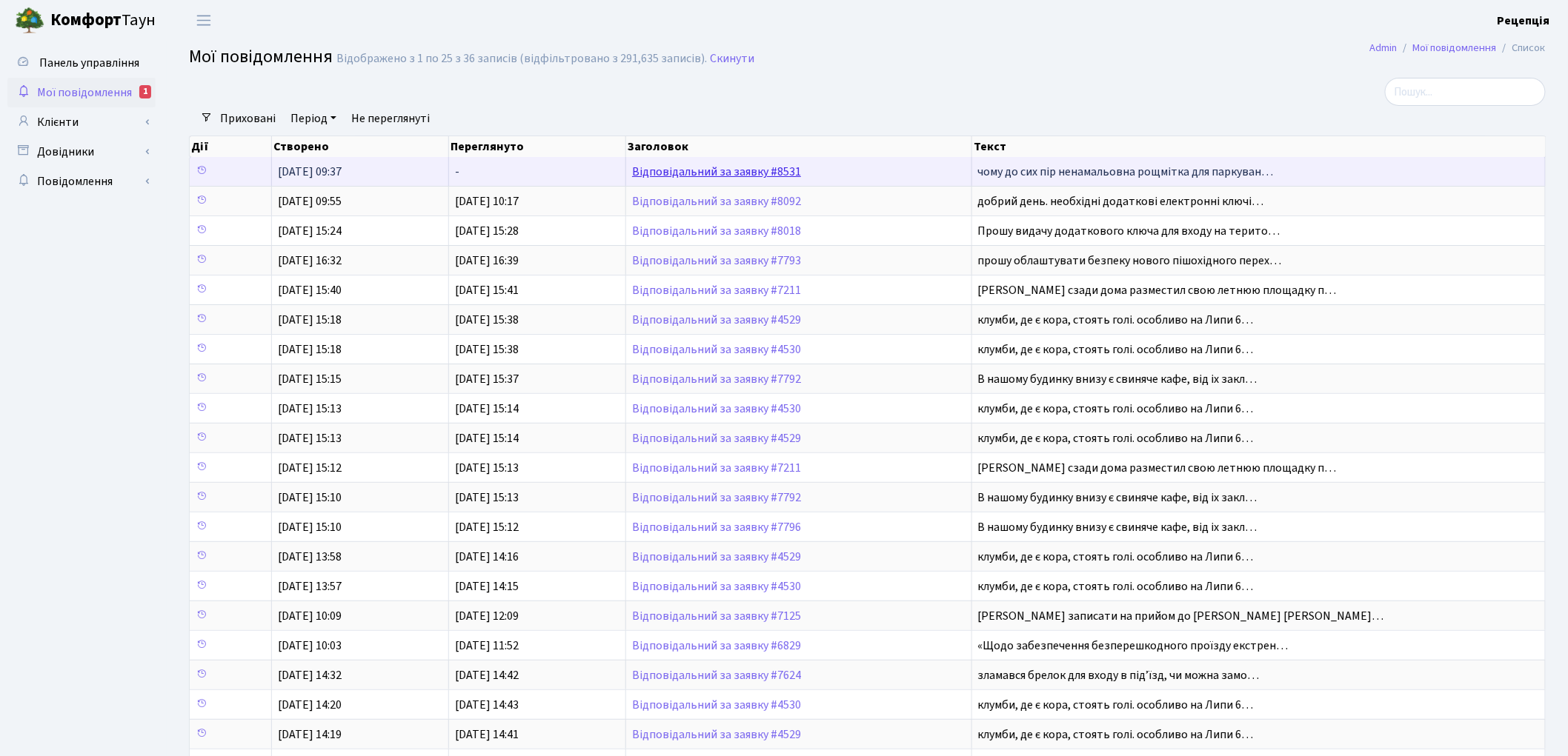
click at [680, 175] on link "Відповідальний за заявку #8531" at bounding box center [716, 171] width 169 height 16
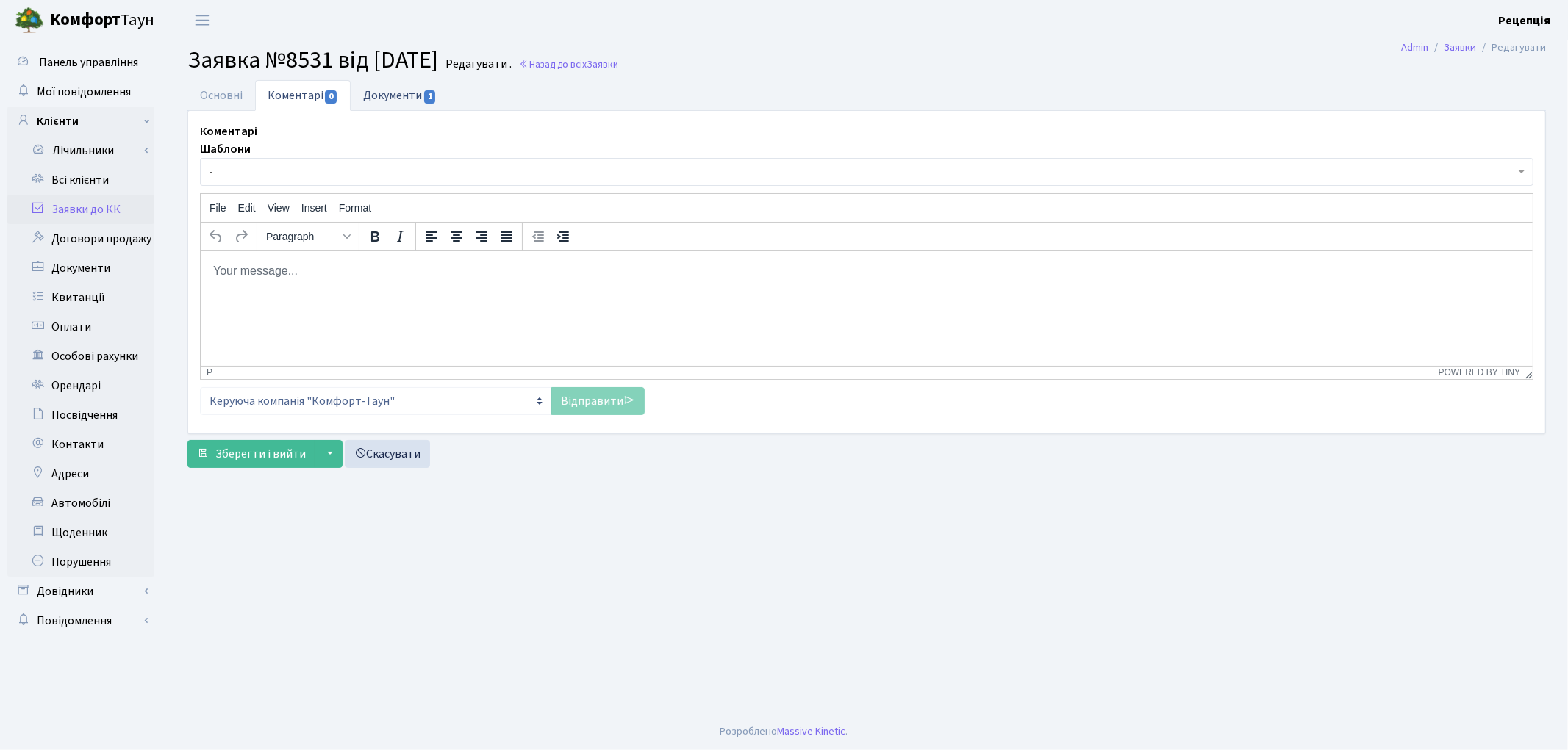
click at [394, 96] on link "Документи 1" at bounding box center [400, 95] width 98 height 30
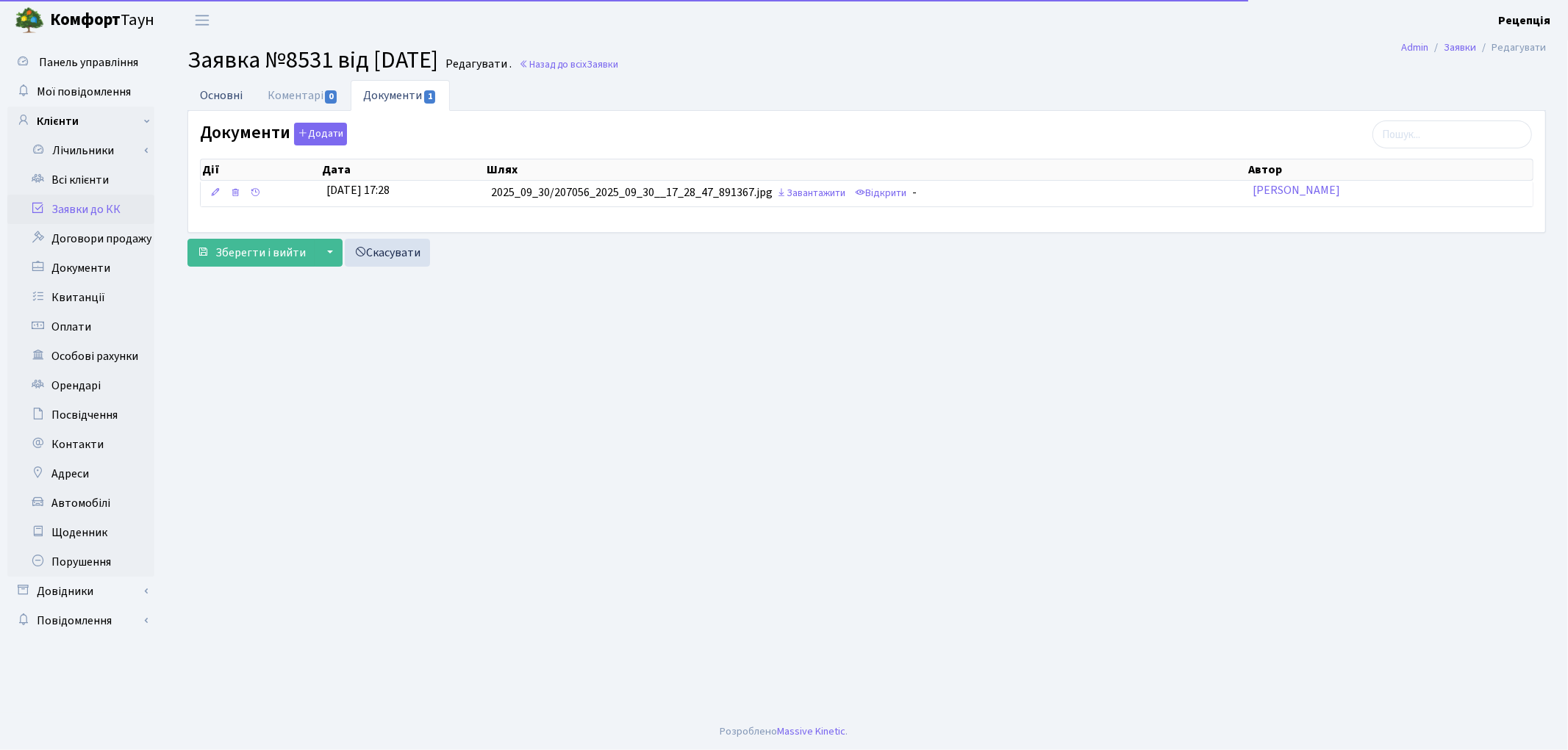
click at [241, 93] on link "Основні" at bounding box center [221, 95] width 67 height 30
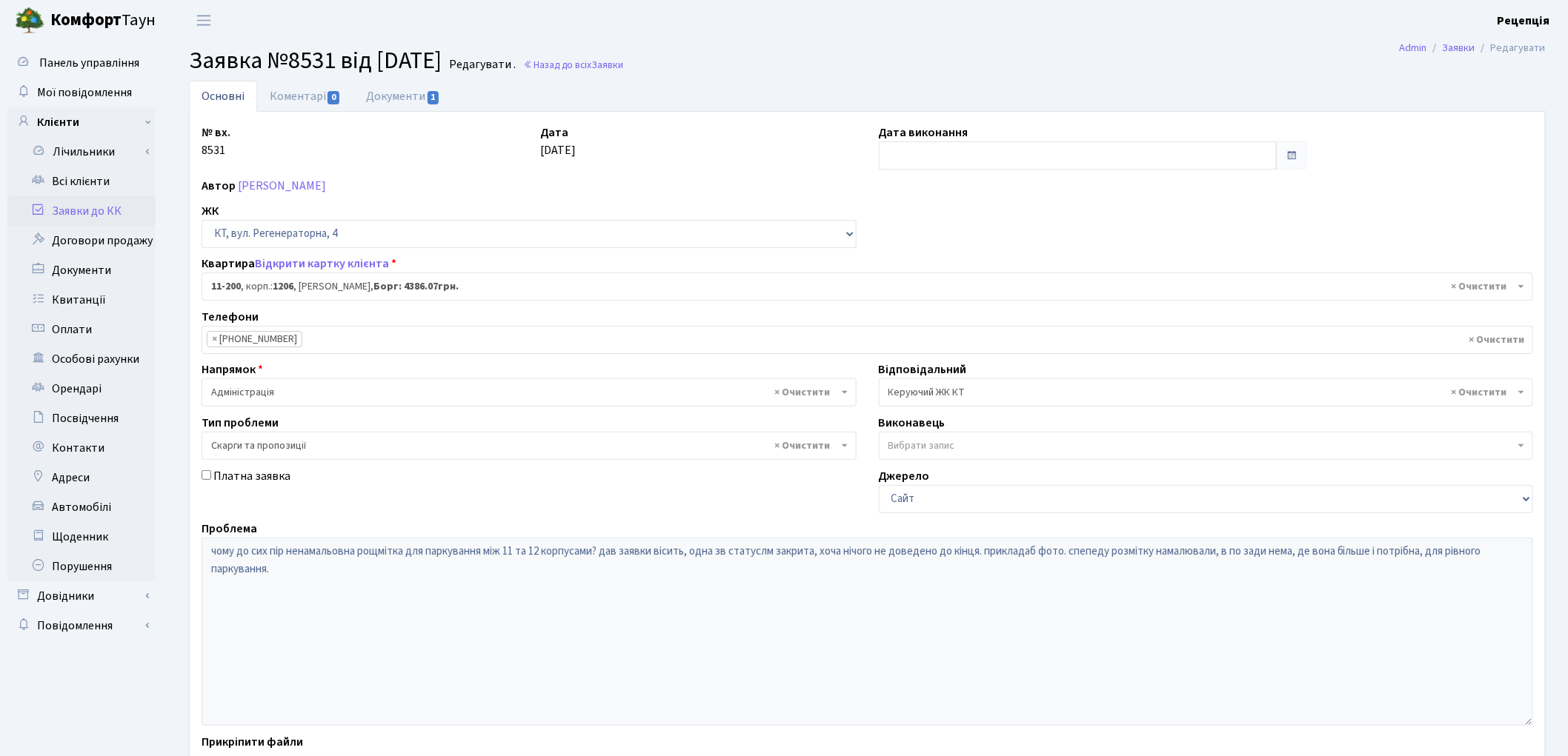
click at [95, 204] on link "Заявки до КК" at bounding box center [81, 211] width 148 height 30
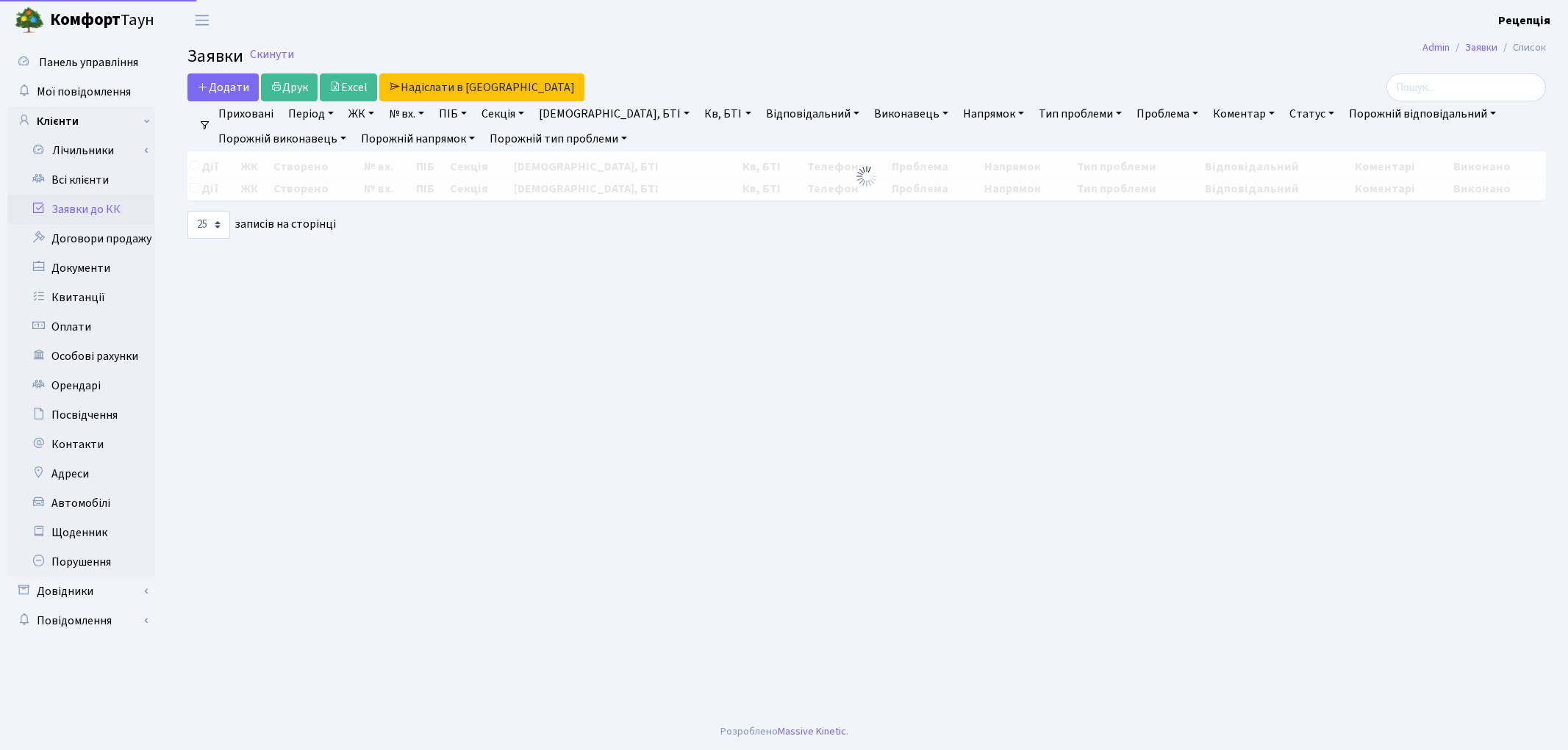
select select "25"
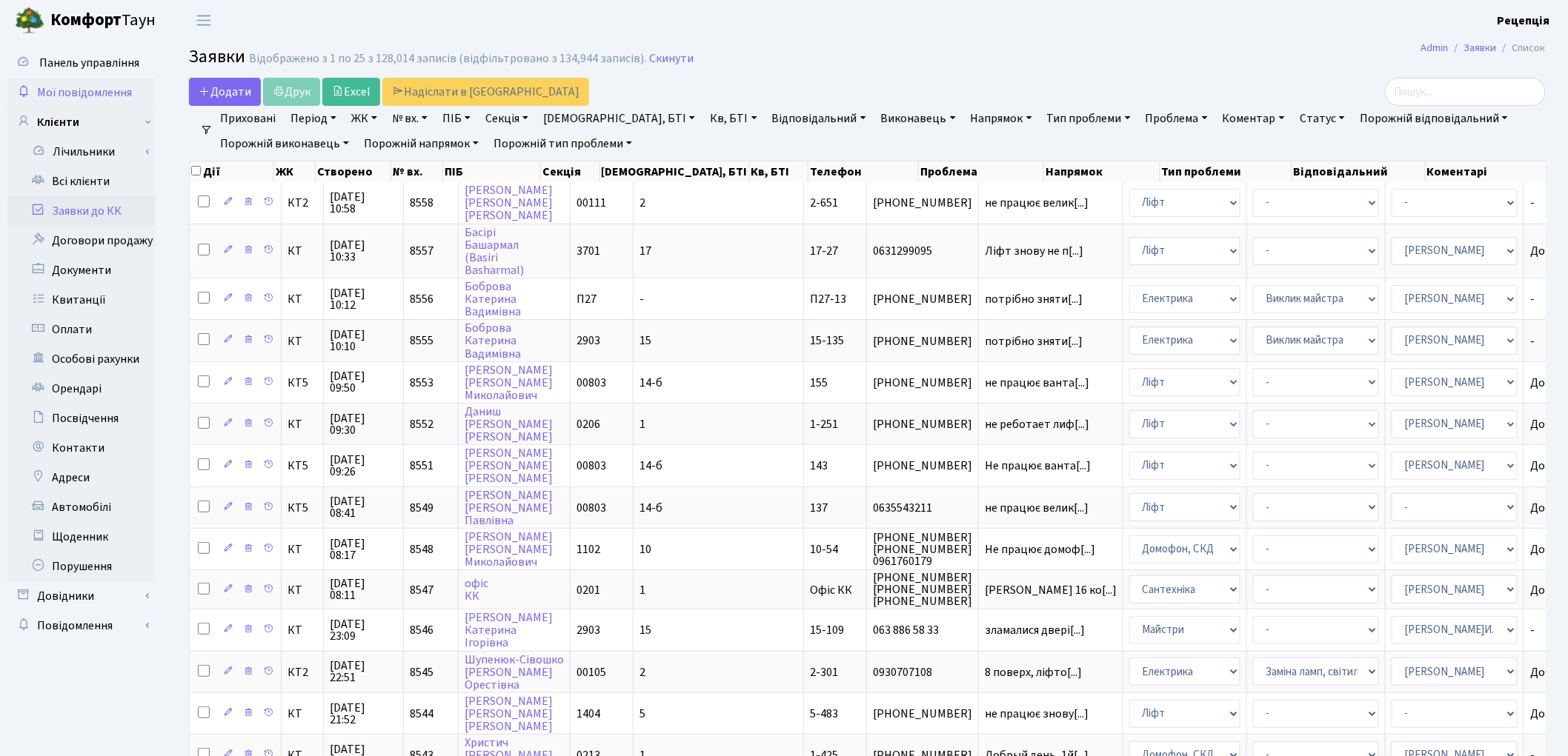
click at [76, 97] on span "Мої повідомлення" at bounding box center [84, 93] width 95 height 16
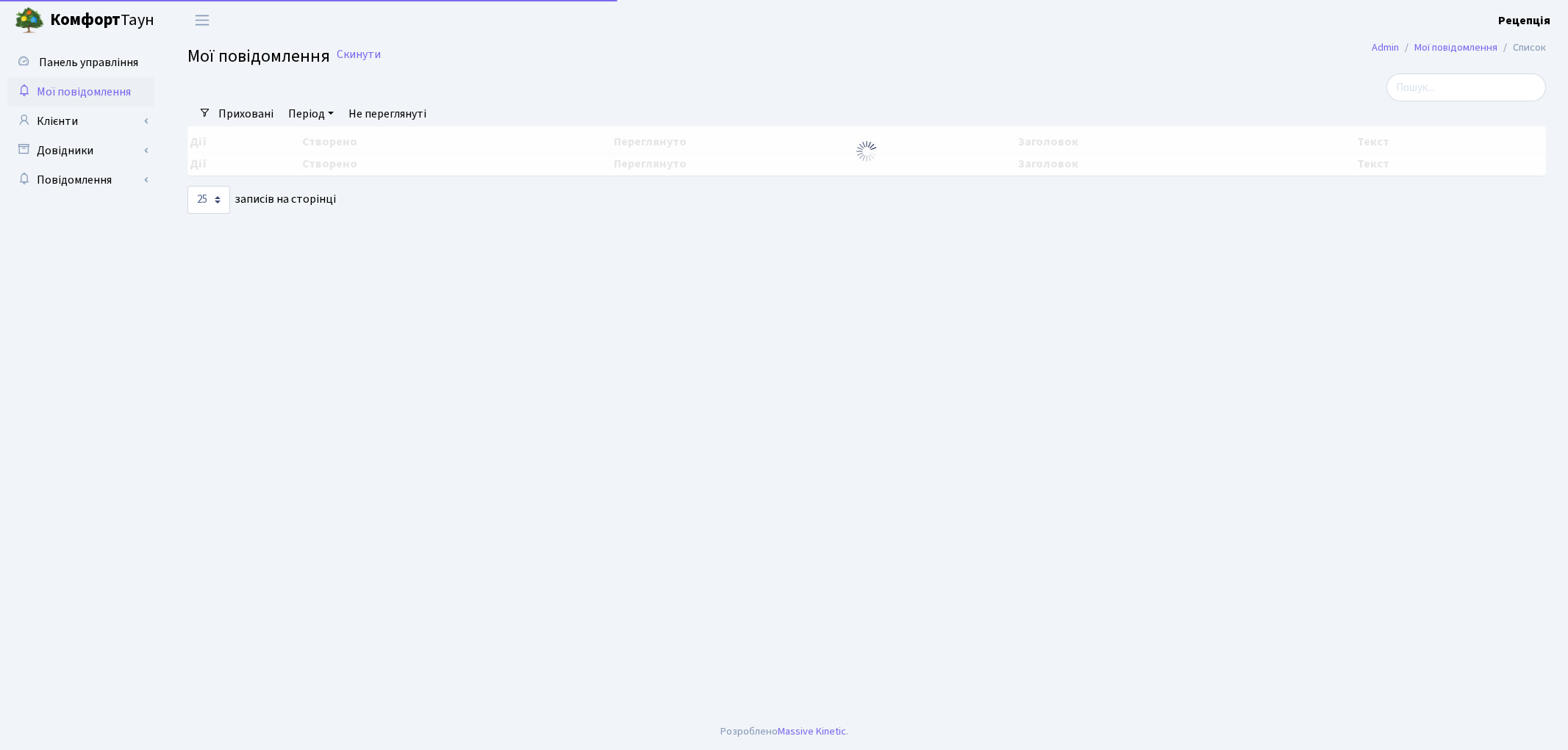
select select "25"
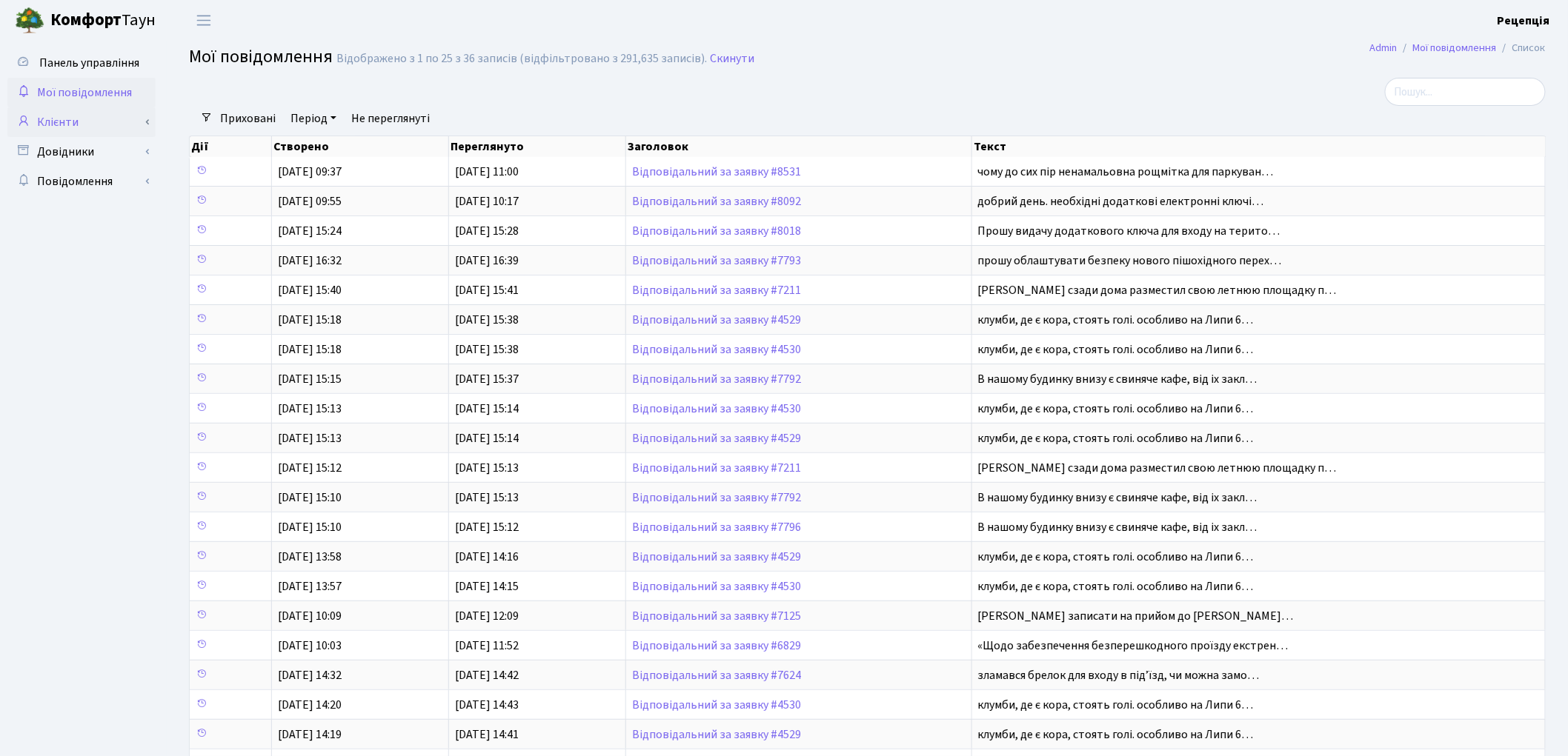
click at [79, 122] on link "Клієнти" at bounding box center [81, 123] width 148 height 30
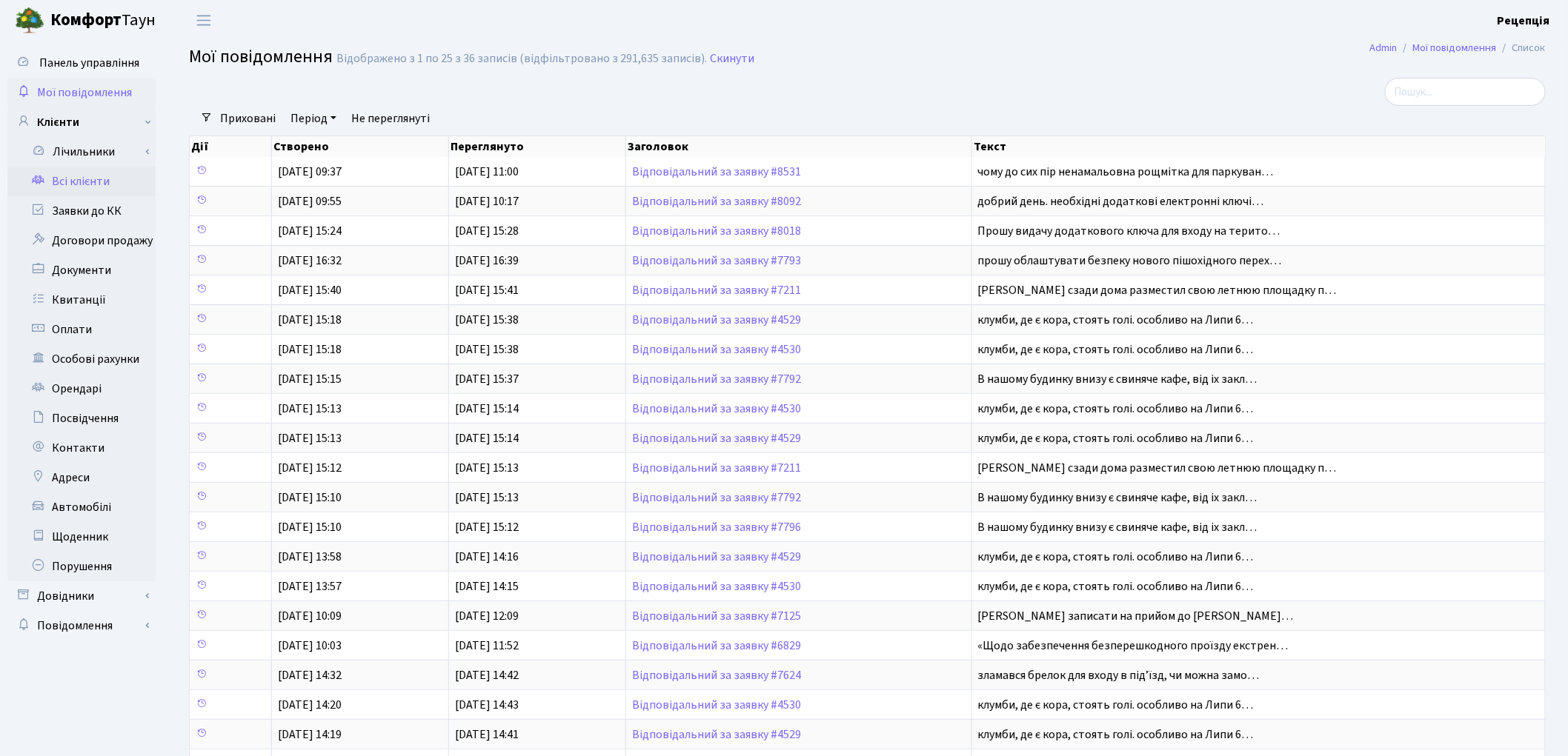
click at [83, 180] on link "Всі клієнти" at bounding box center [81, 182] width 148 height 30
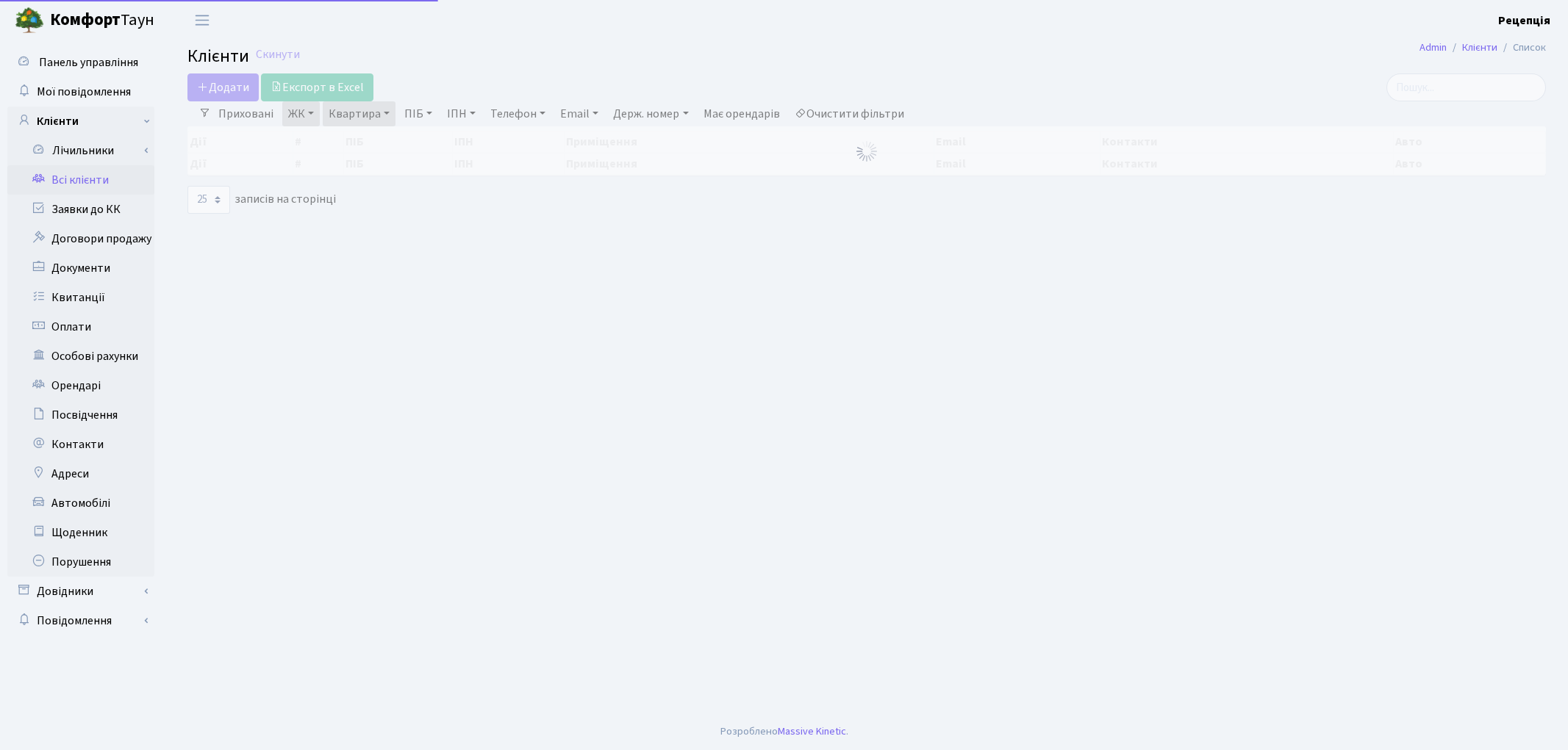
select select "25"
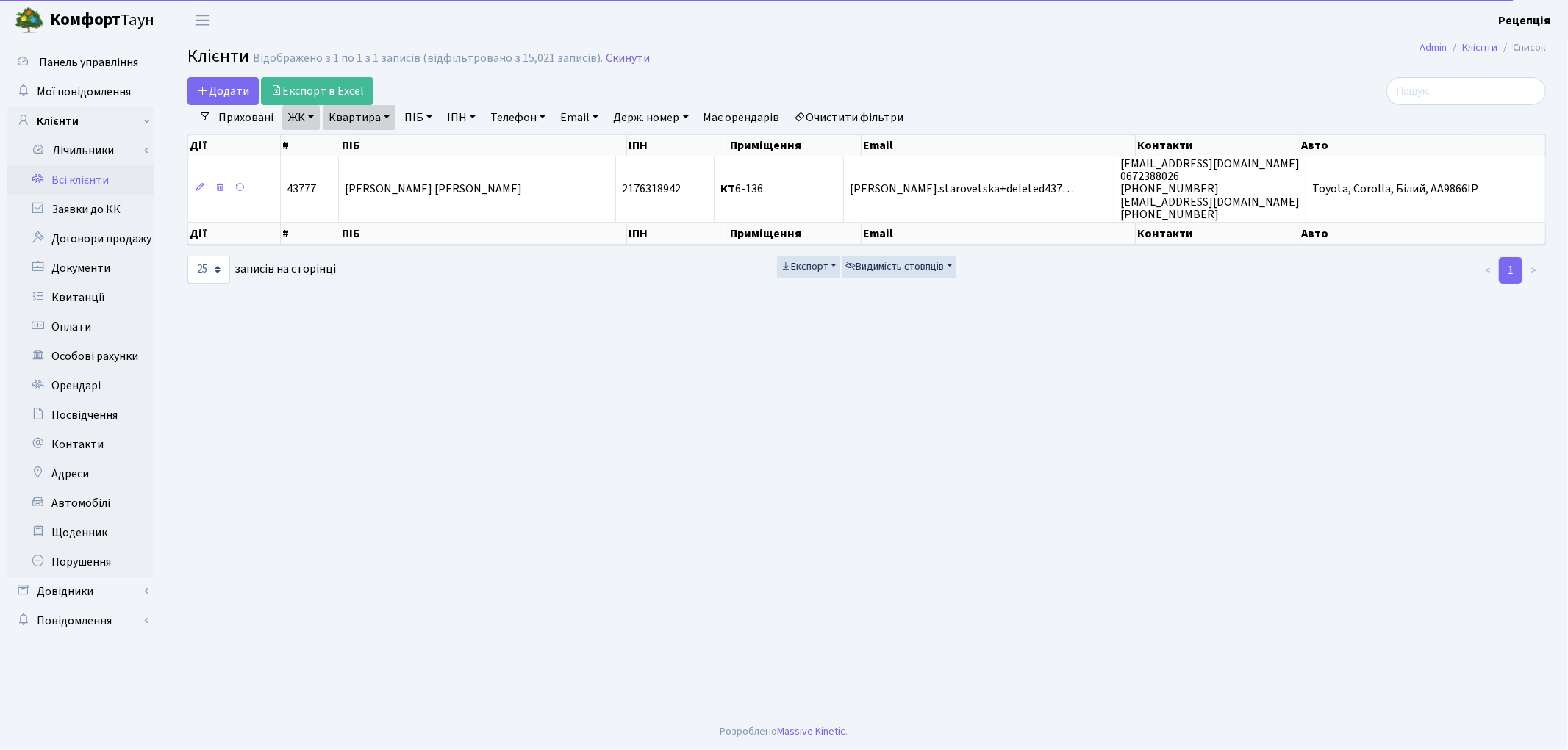
click at [886, 119] on link "Очистити фільтри" at bounding box center [849, 117] width 121 height 25
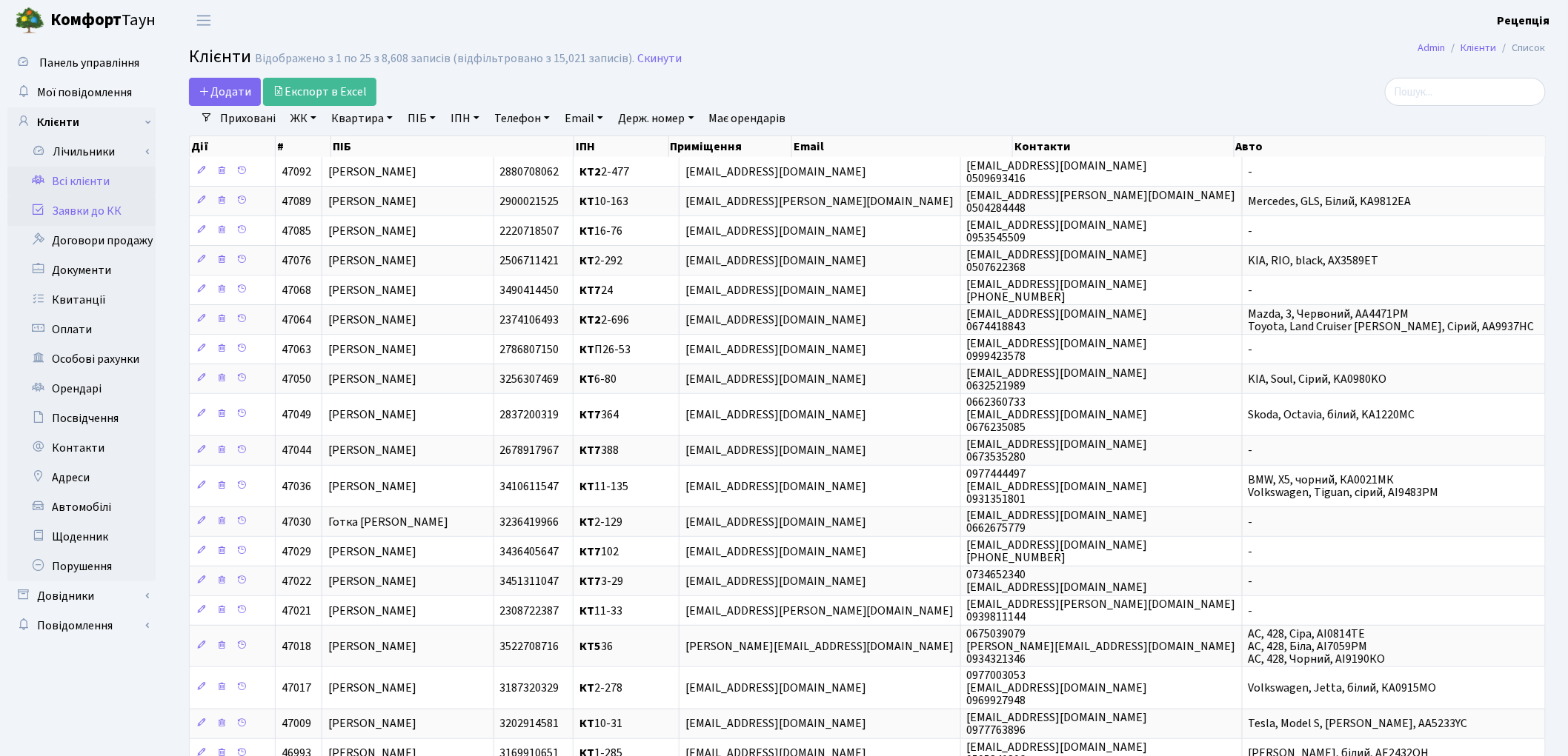
click at [99, 209] on link "Заявки до КК" at bounding box center [81, 211] width 148 height 30
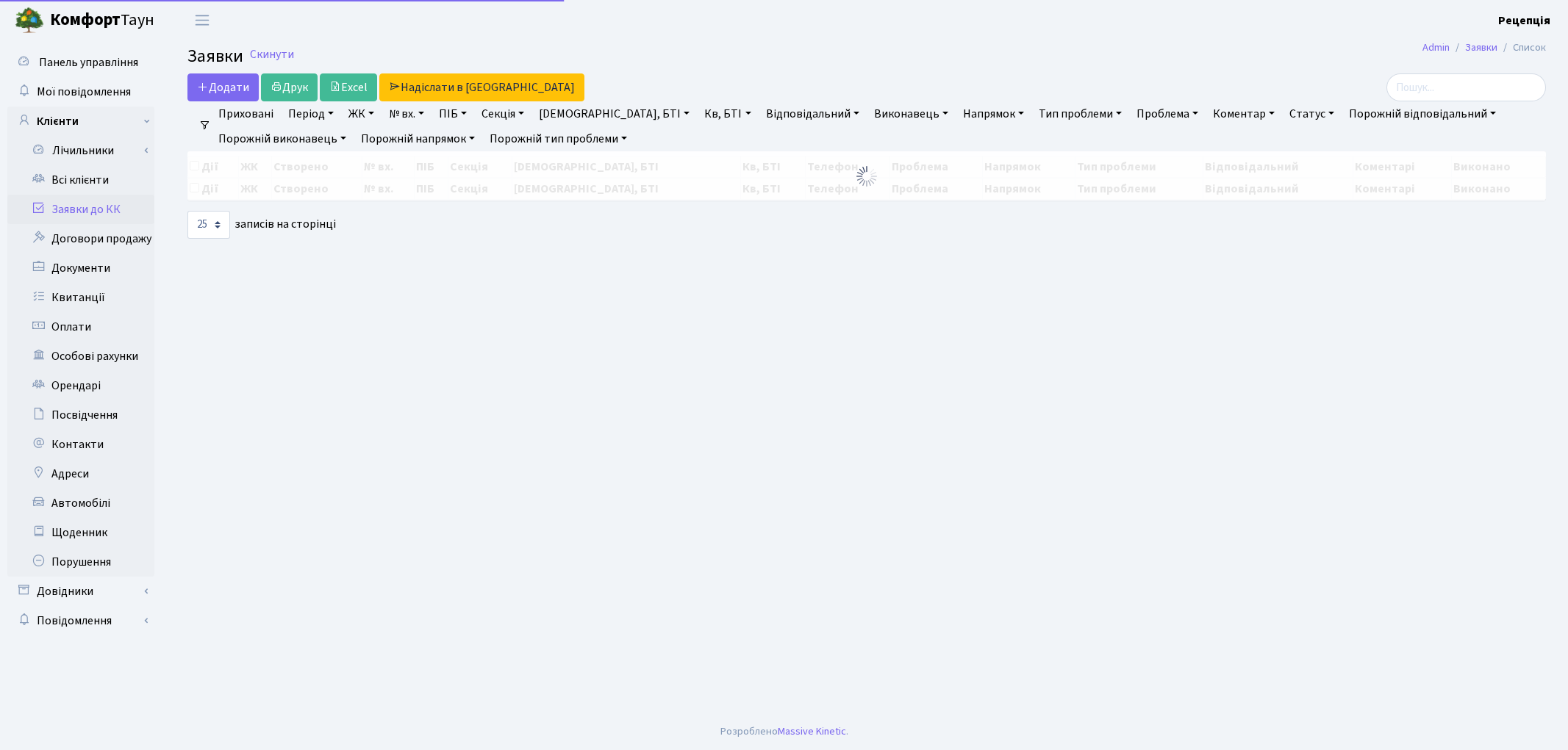
select select "25"
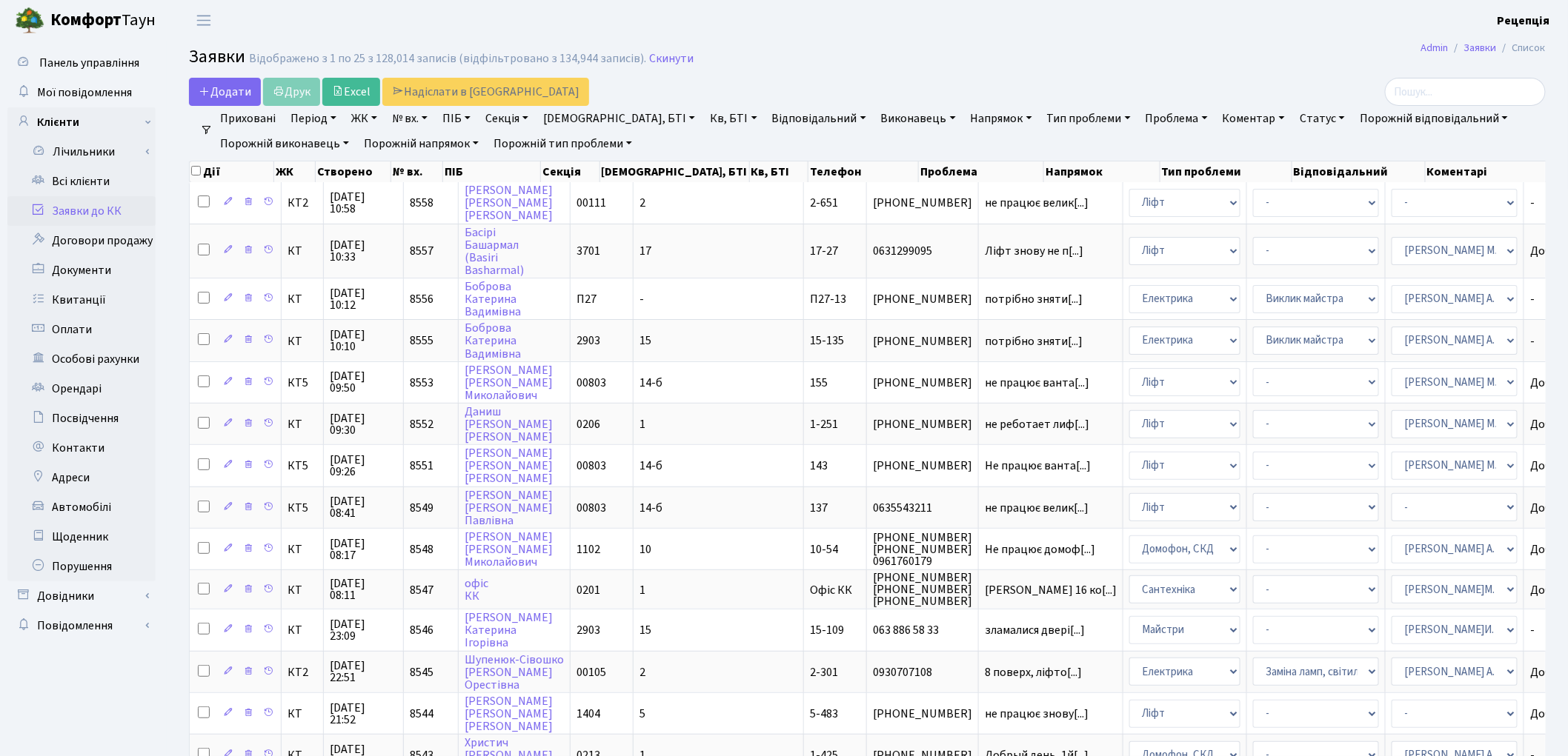
click at [424, 118] on link "№ вх." at bounding box center [410, 118] width 48 height 26
type input "8290"
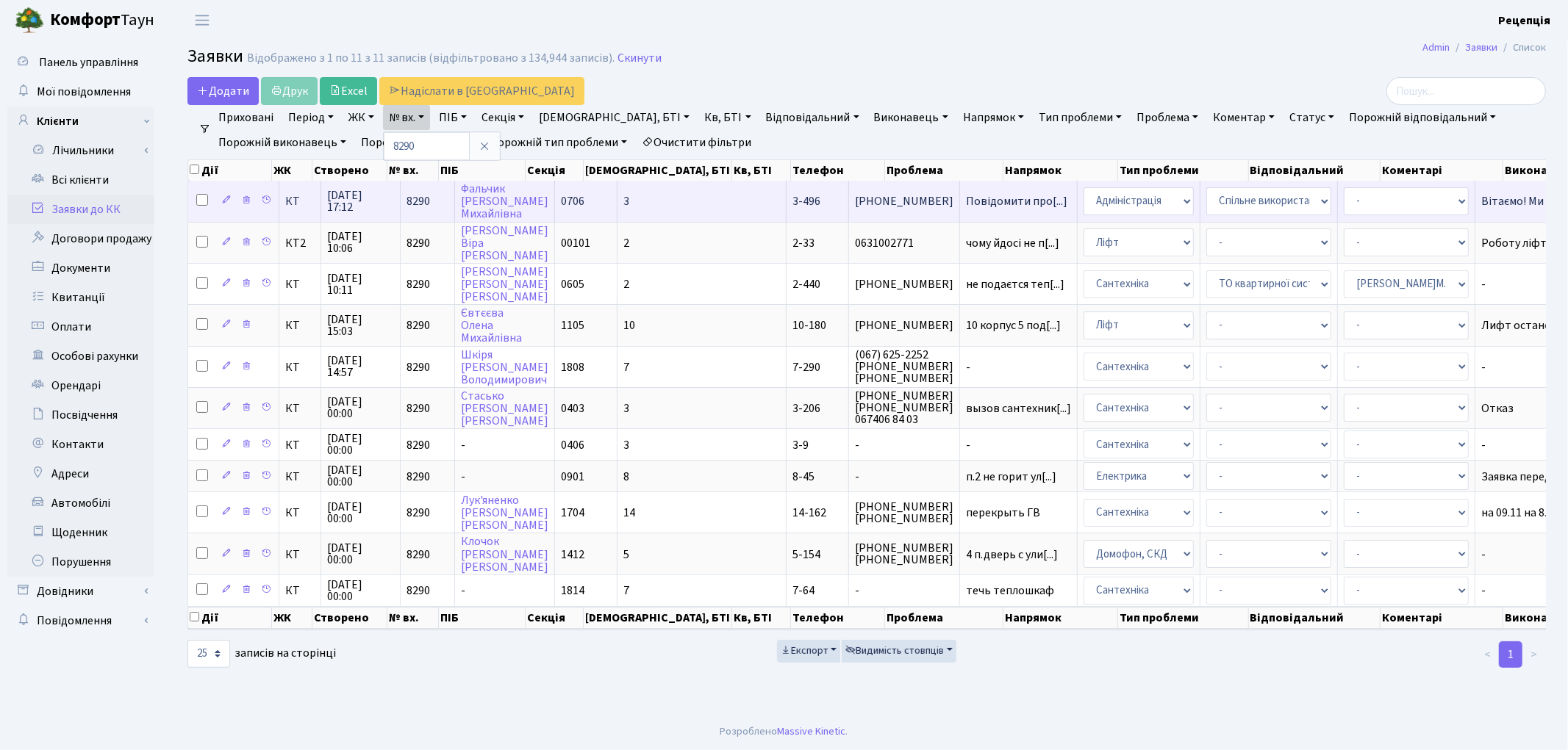
click at [590, 195] on td "0706" at bounding box center [585, 201] width 62 height 40
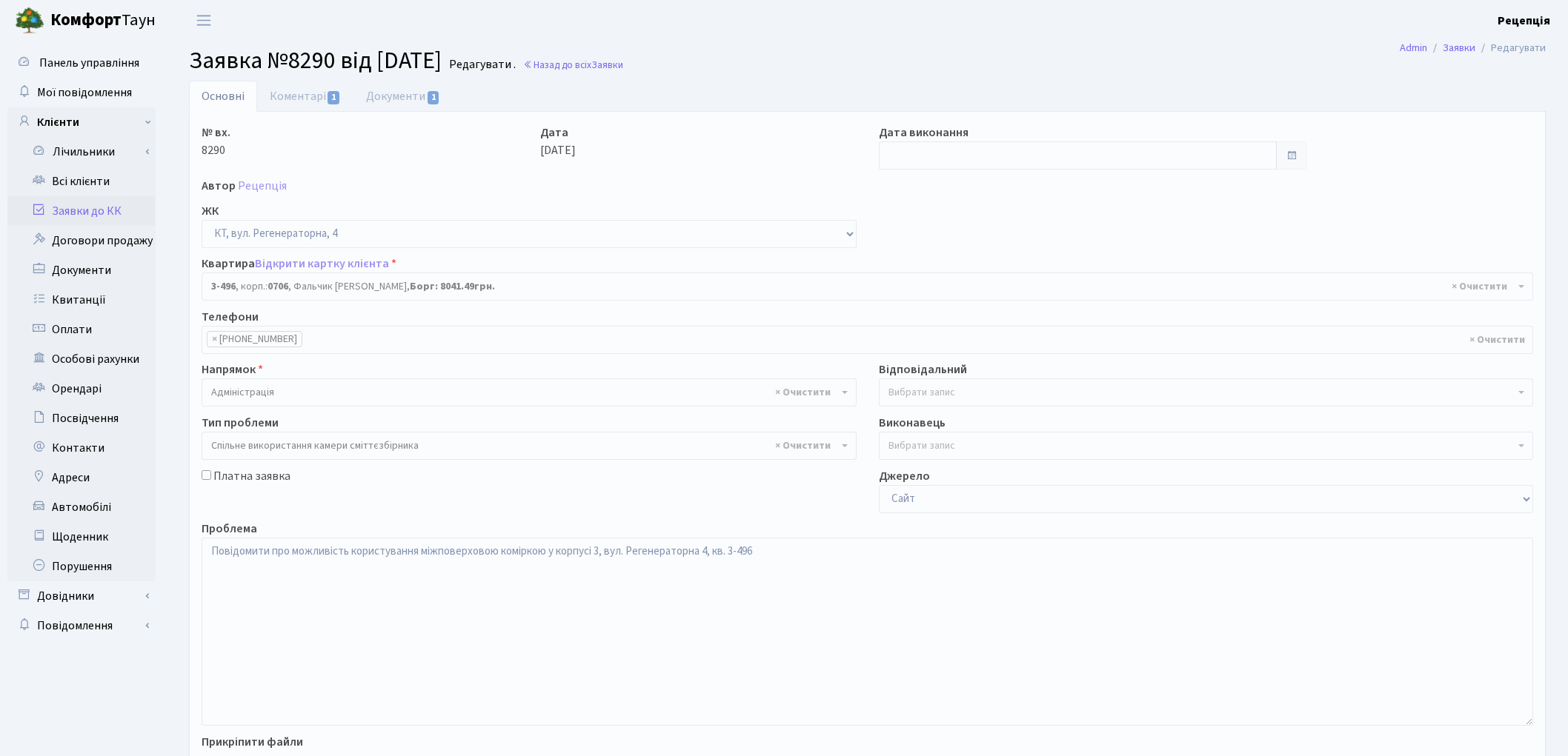
select select "1714"
select select "34"
click at [424, 100] on link "Документи 1" at bounding box center [403, 95] width 99 height 30
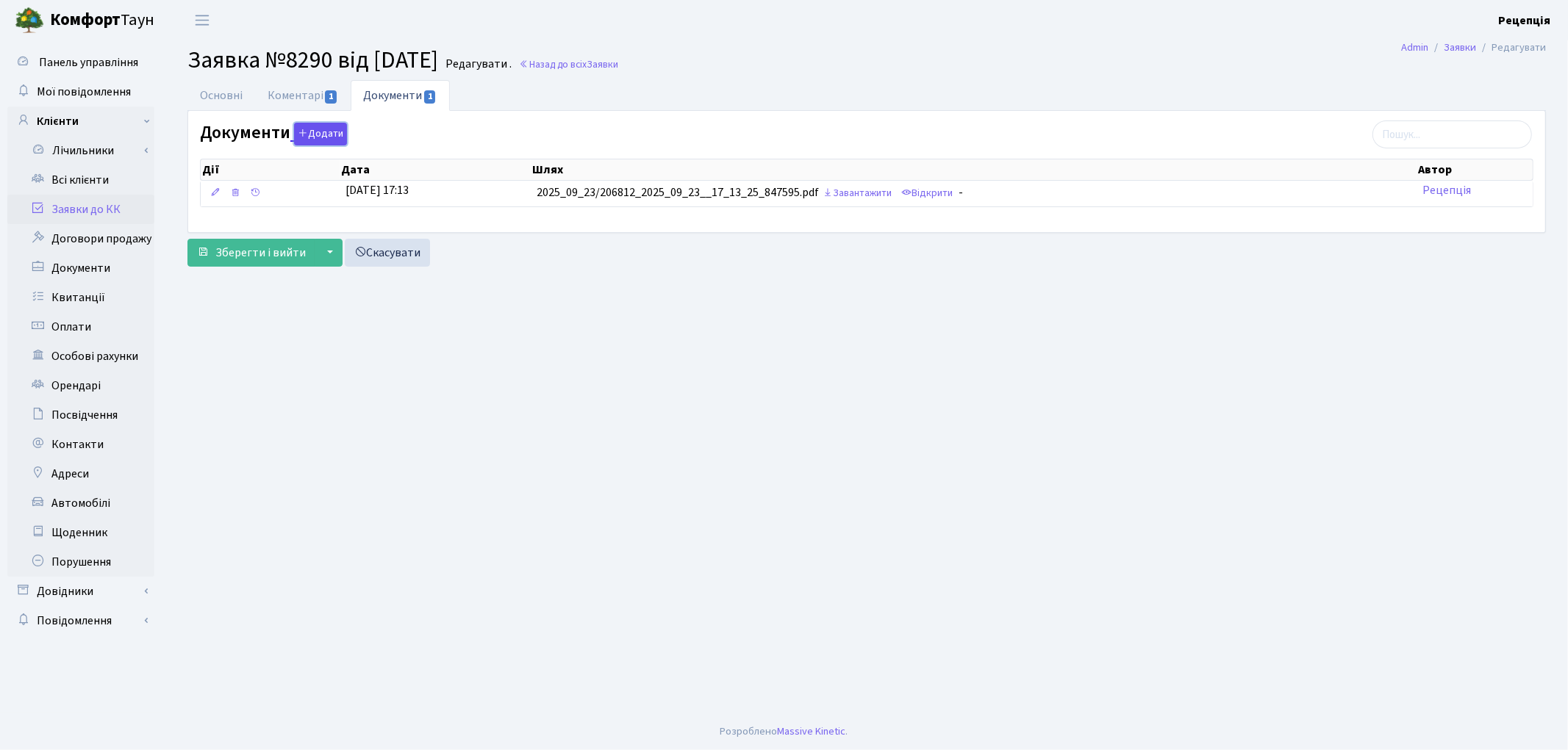
click at [310, 133] on button "Додати" at bounding box center [320, 134] width 53 height 23
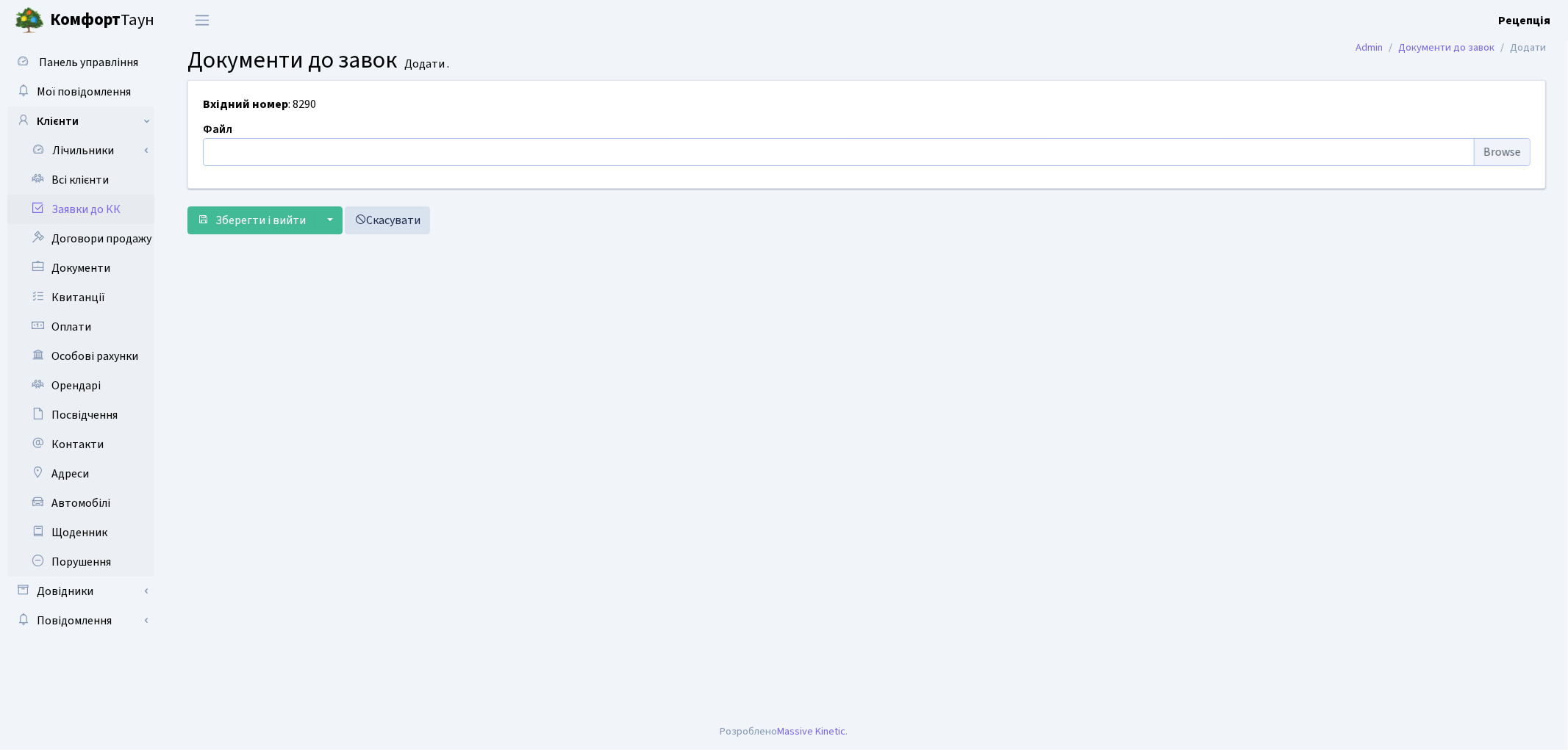
click at [1519, 156] on input "file" at bounding box center [866, 152] width 1328 height 28
type input "C:\fakepath\сканирование0737.pdf"
click at [276, 228] on span "Зберегти і вийти" at bounding box center [260, 220] width 90 height 16
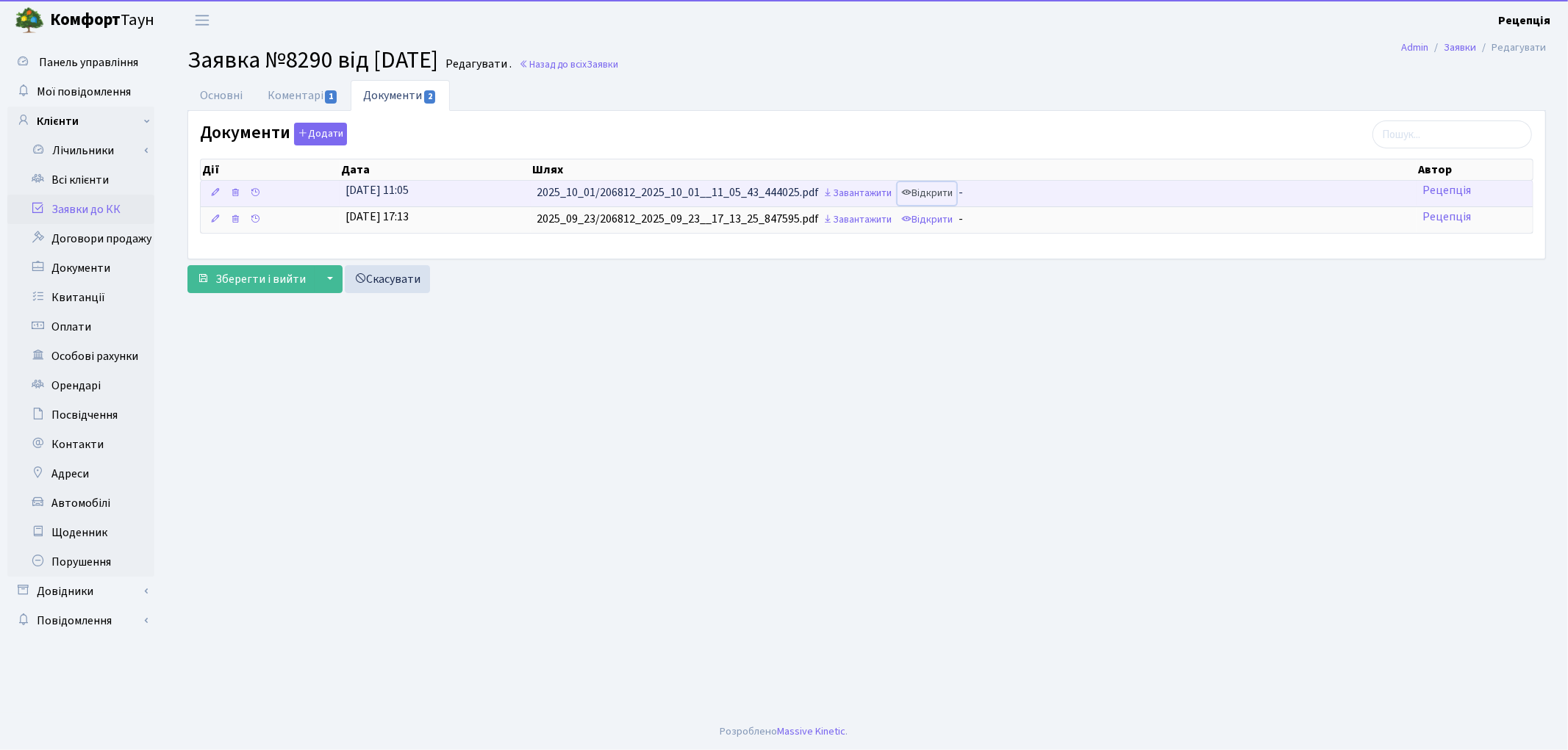
click at [950, 188] on link "Відкрити" at bounding box center [926, 194] width 59 height 23
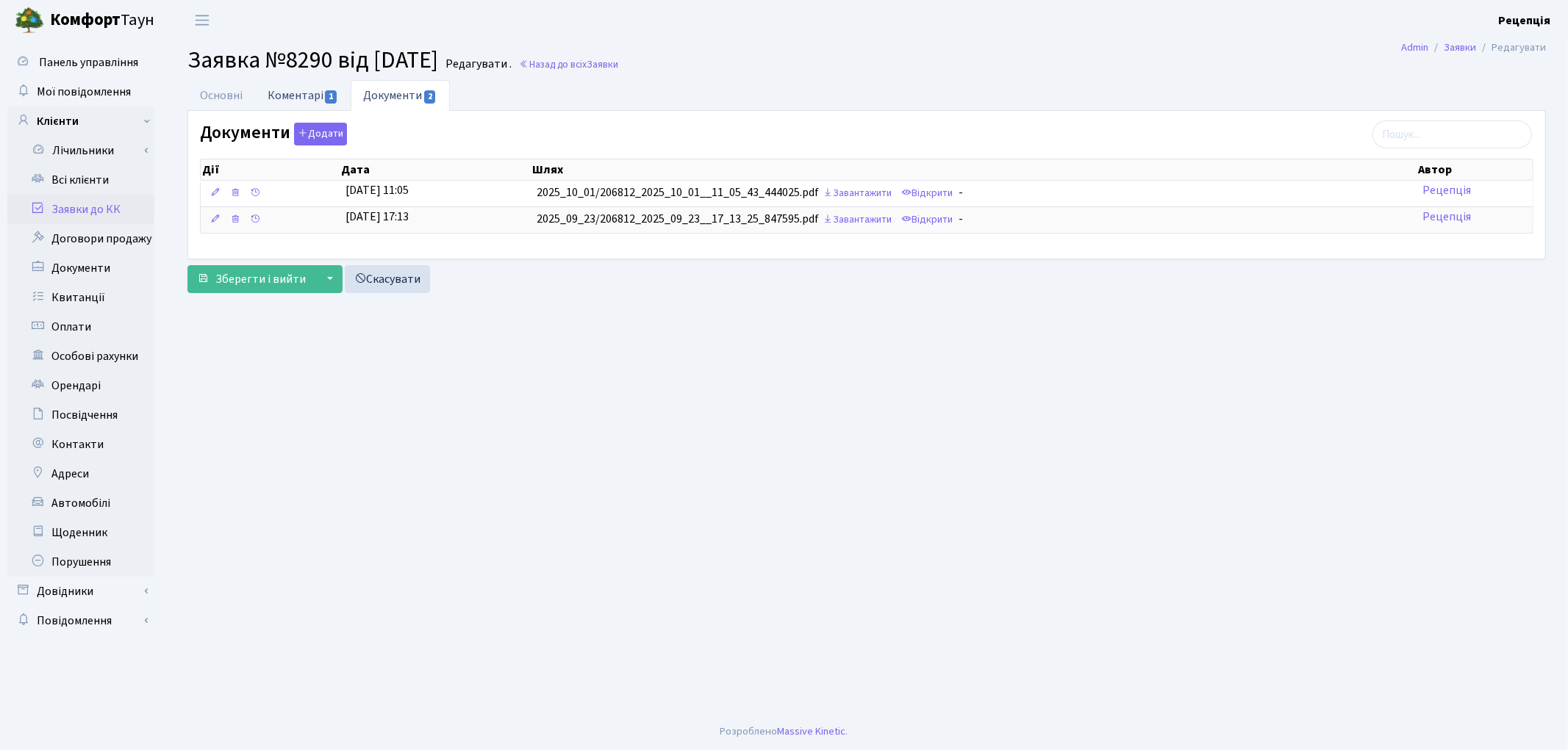
click at [299, 97] on link "Коментарі 1" at bounding box center [302, 95] width 96 height 30
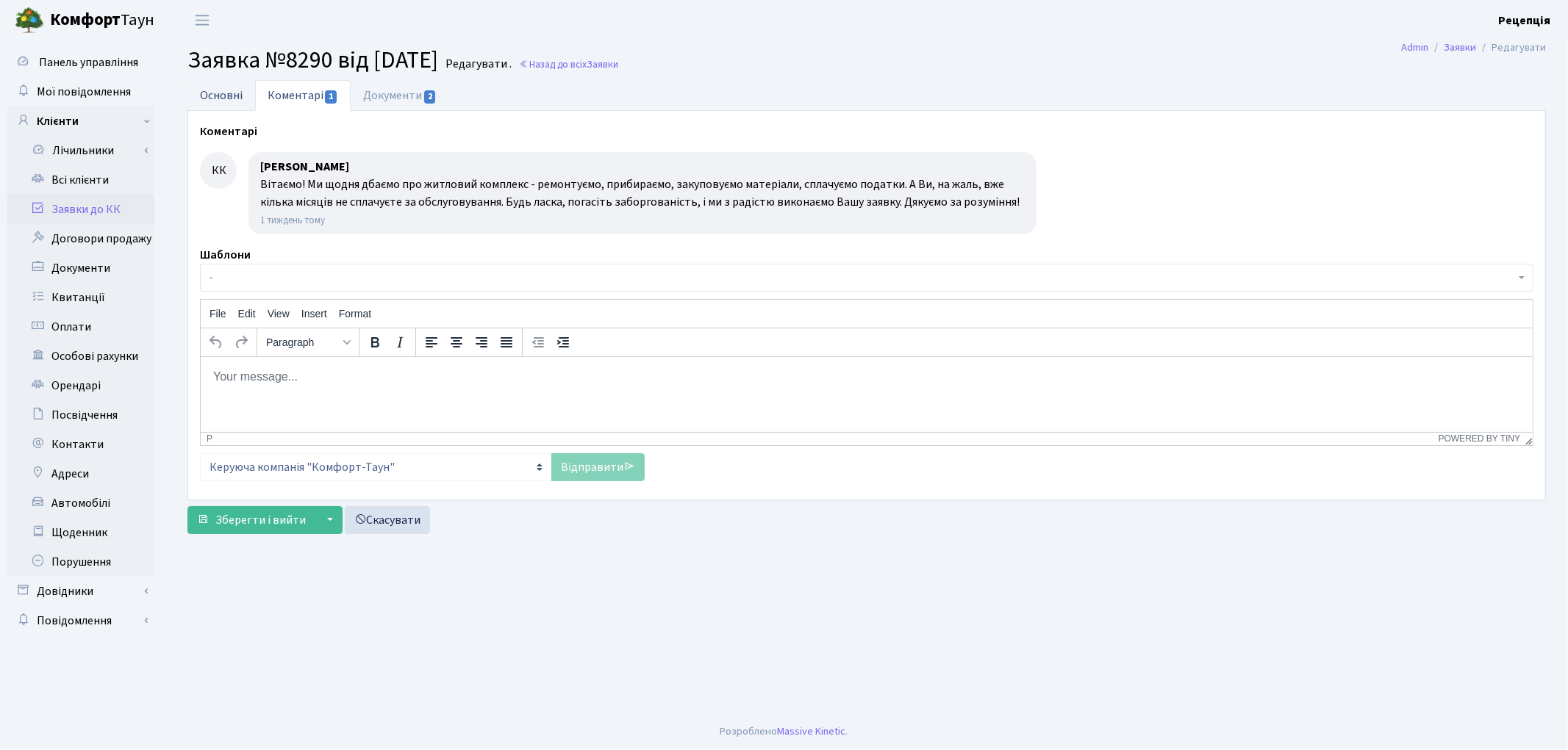
click at [236, 96] on link "Основні" at bounding box center [221, 95] width 67 height 30
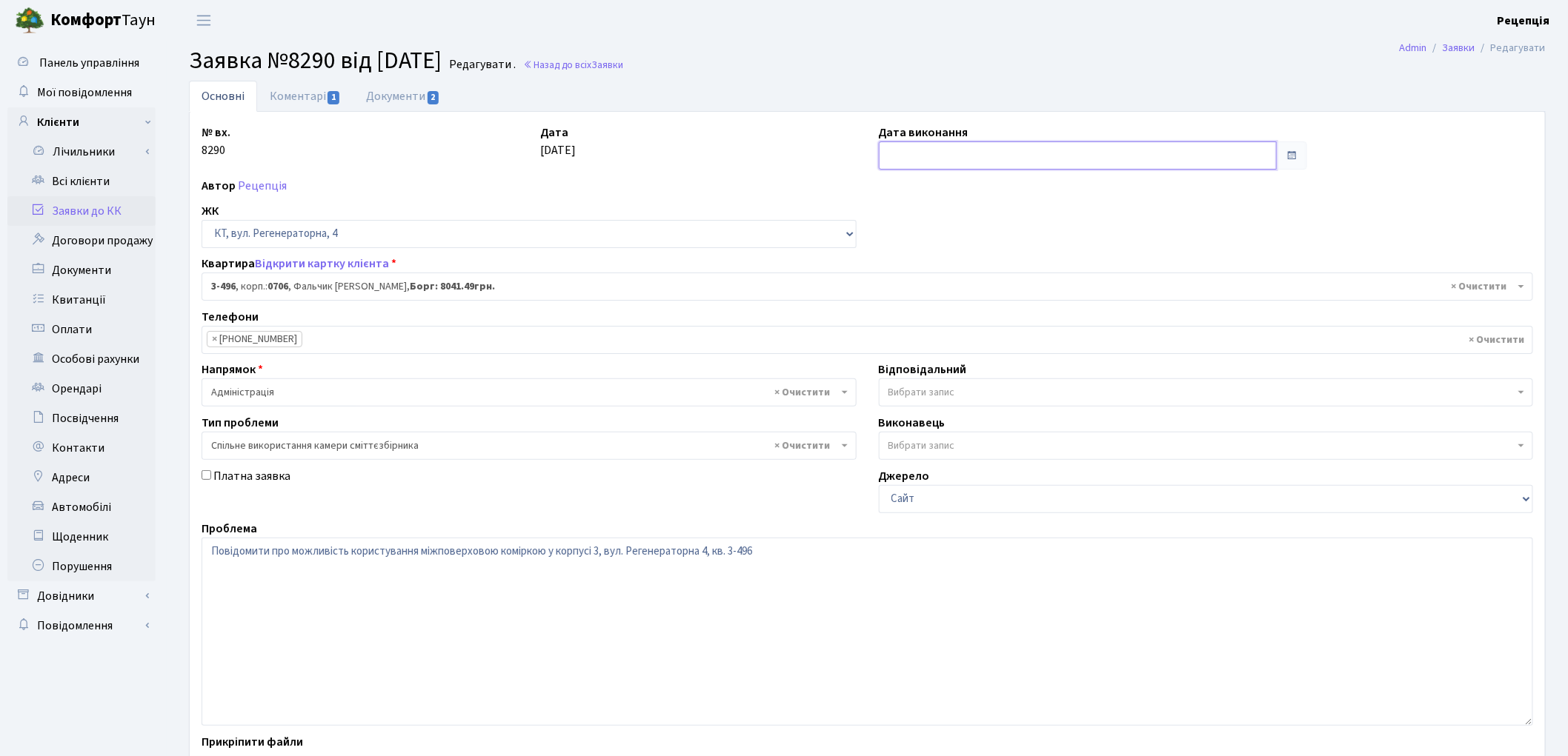
click at [912, 155] on input "text" at bounding box center [1078, 155] width 398 height 28
click at [937, 228] on td "1" at bounding box center [937, 231] width 22 height 22
type input "[DATE]"
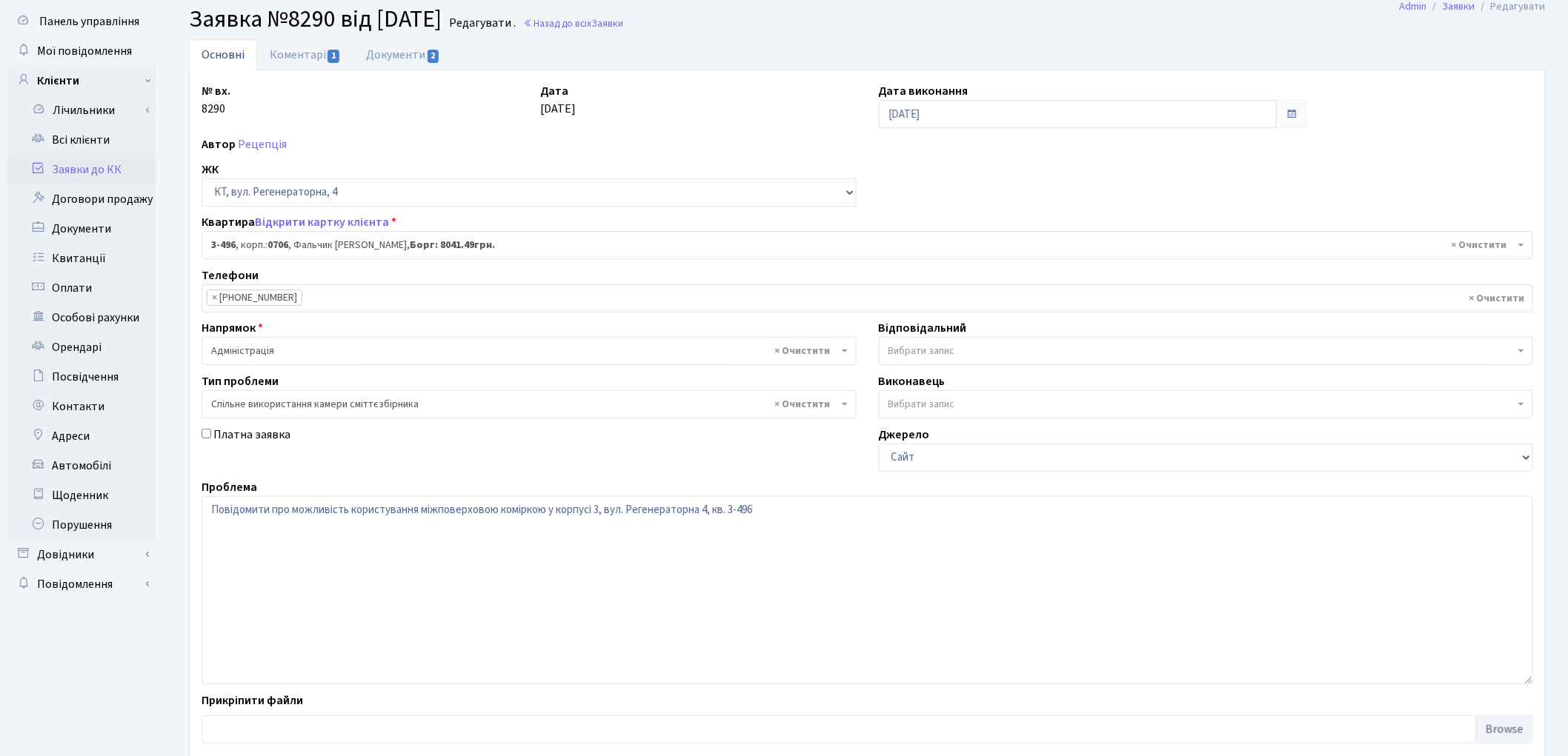
scroll to position [127, 0]
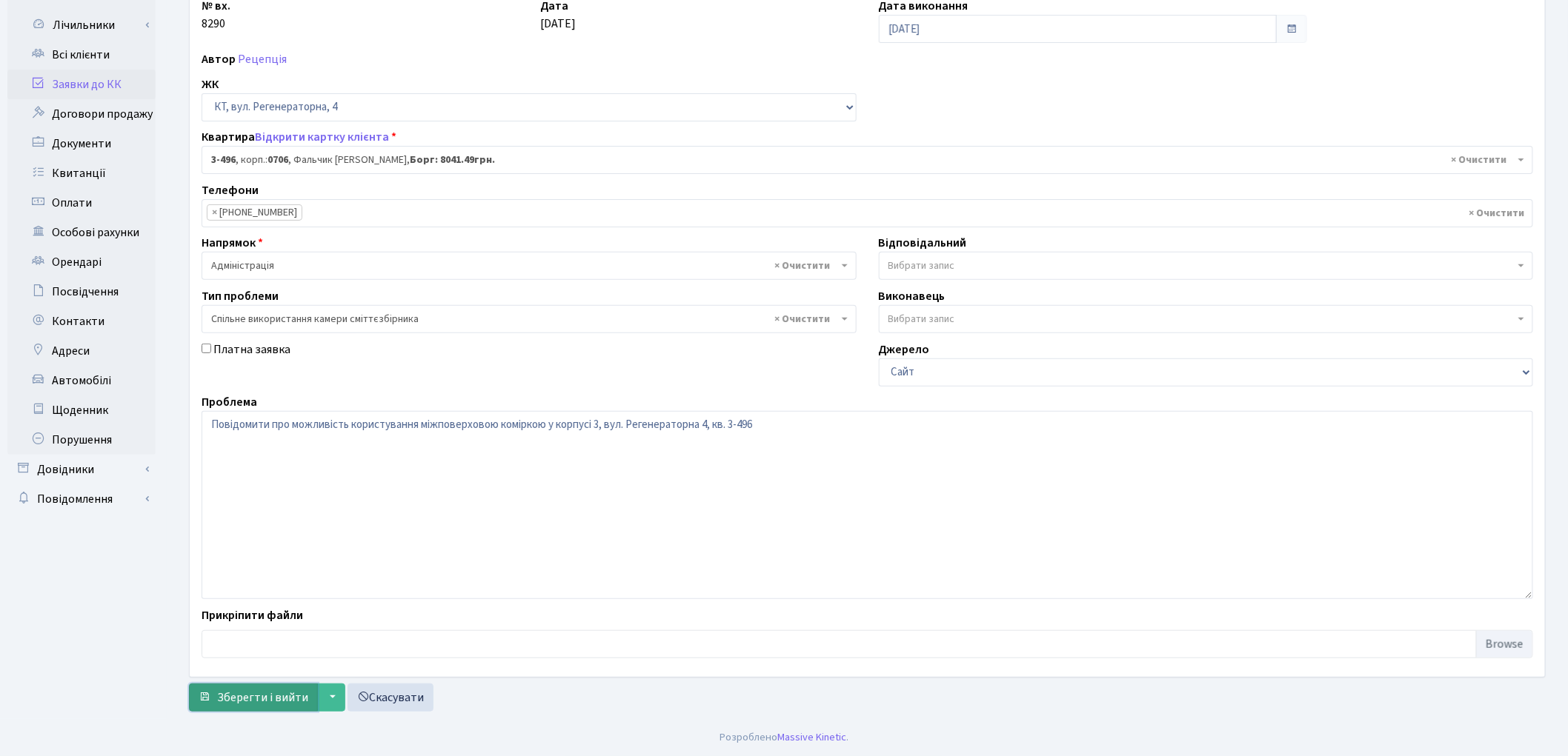
click at [240, 705] on span "Зберегти і вийти" at bounding box center [262, 698] width 91 height 16
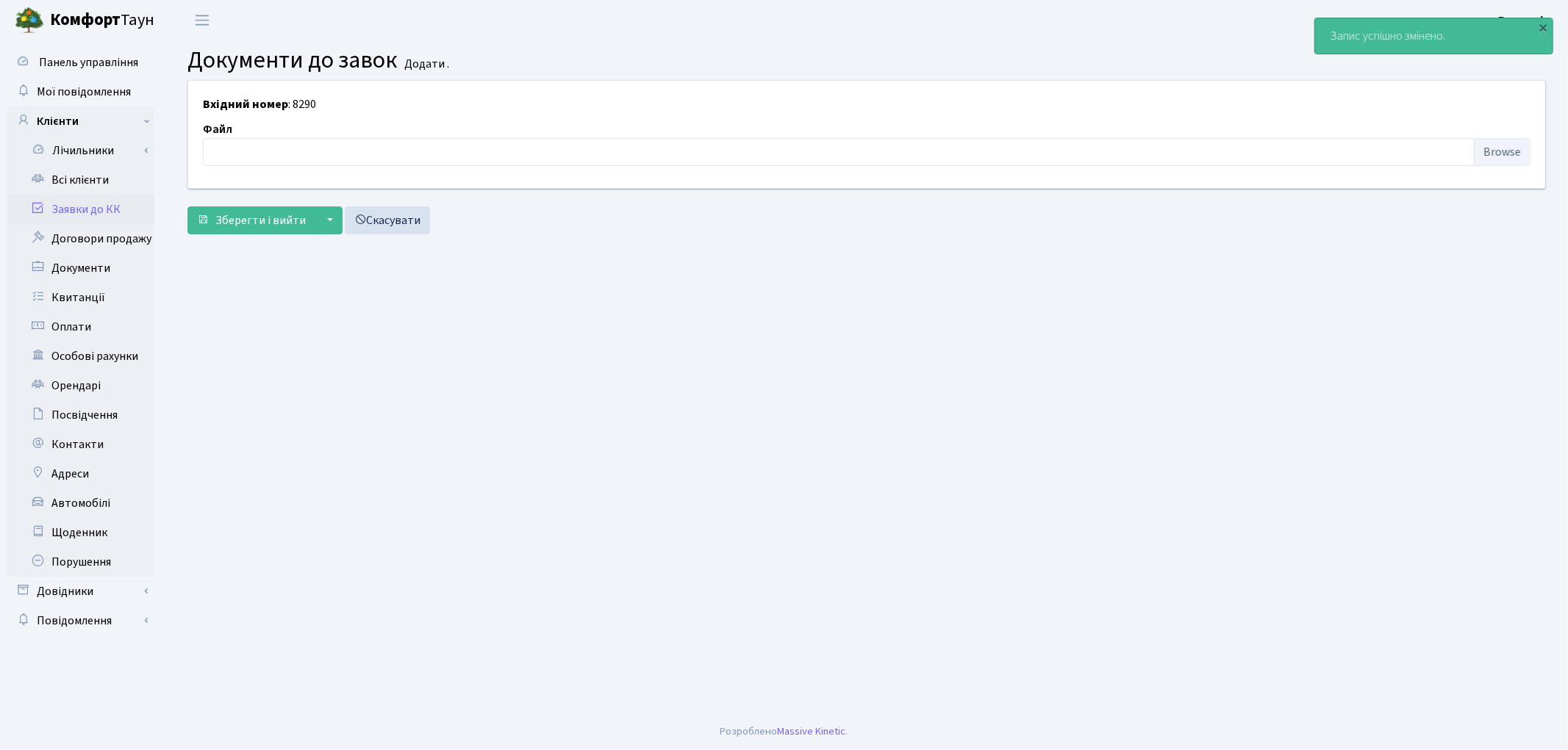
click at [84, 206] on link "Заявки до КК" at bounding box center [81, 209] width 147 height 30
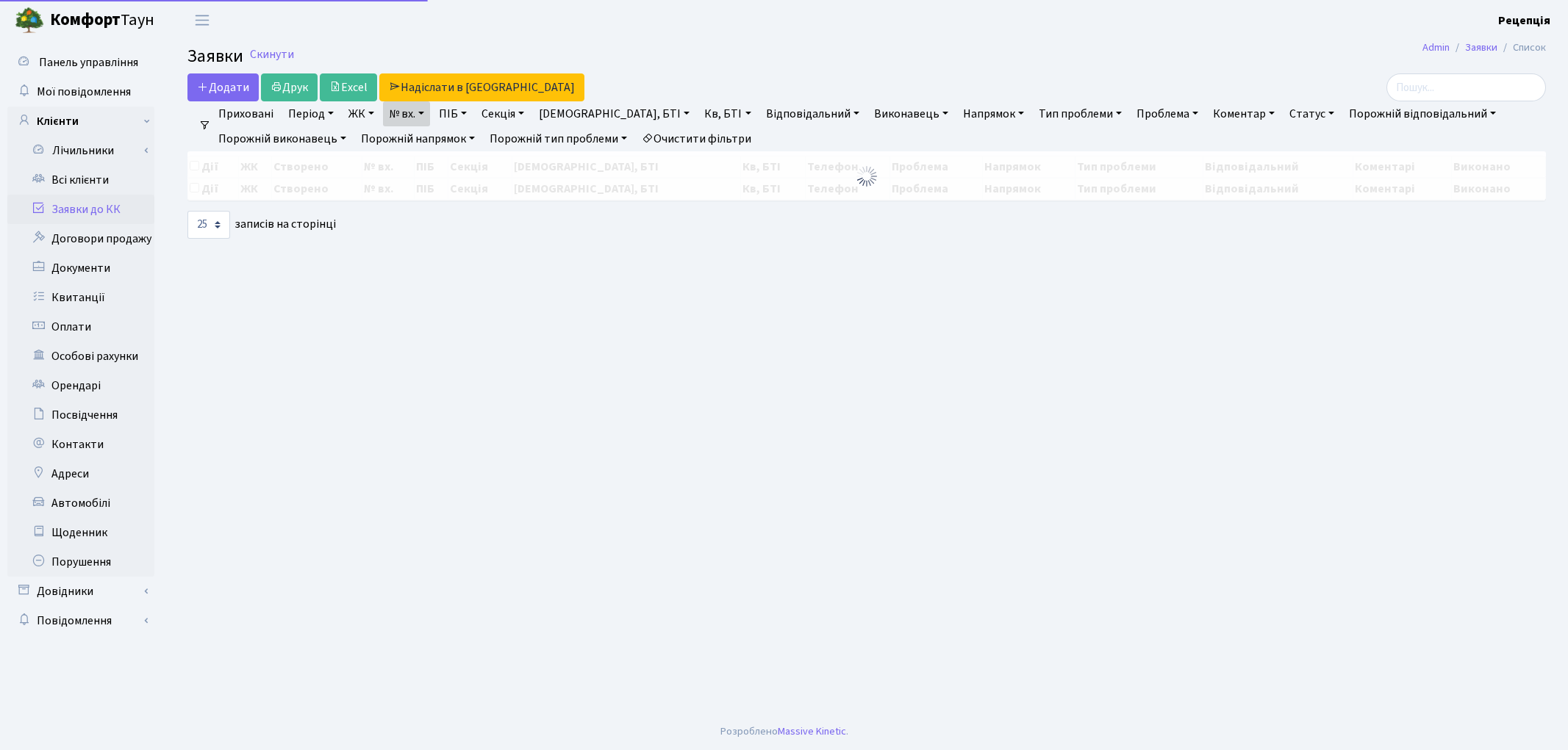
select select "25"
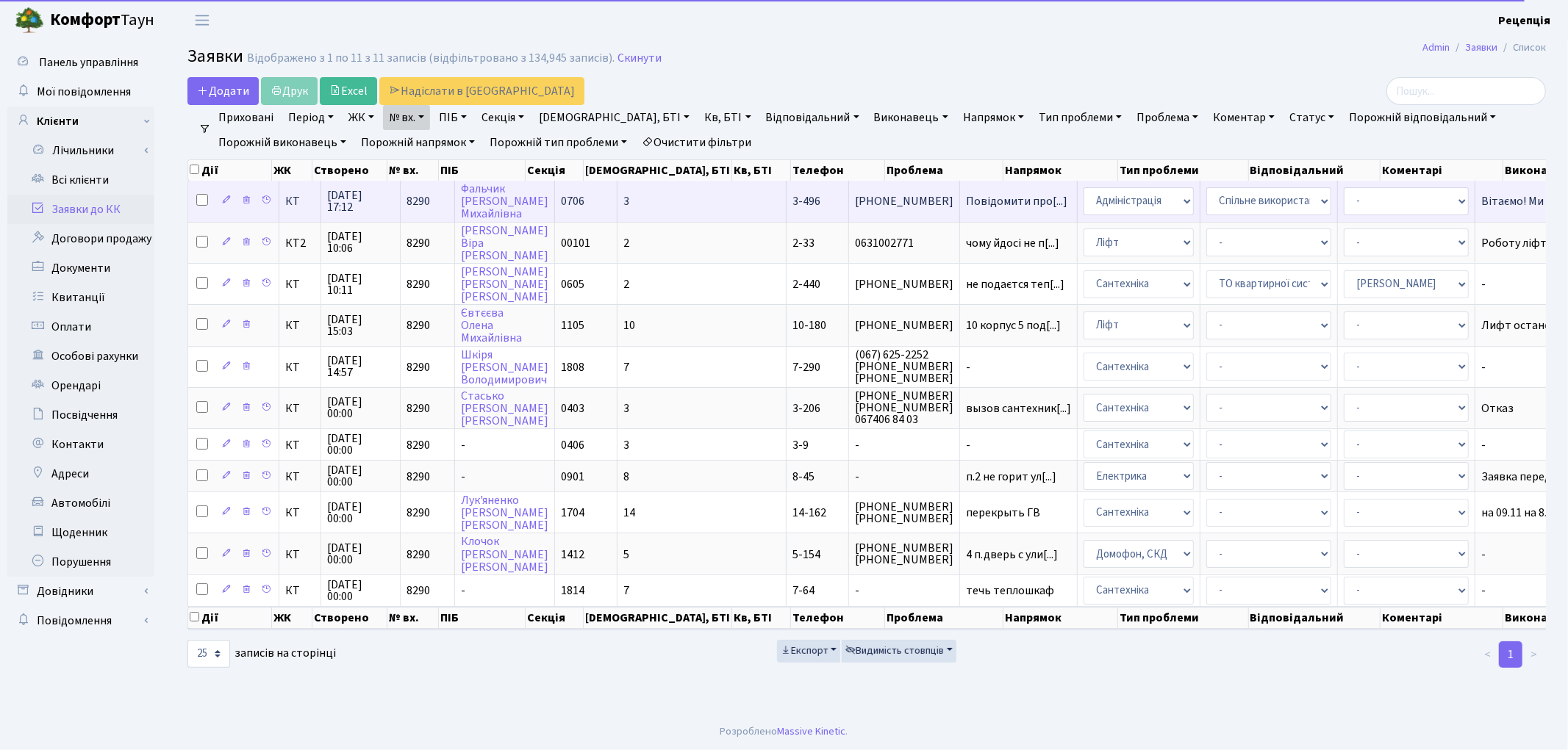
click at [575, 197] on span "0706" at bounding box center [572, 202] width 24 height 16
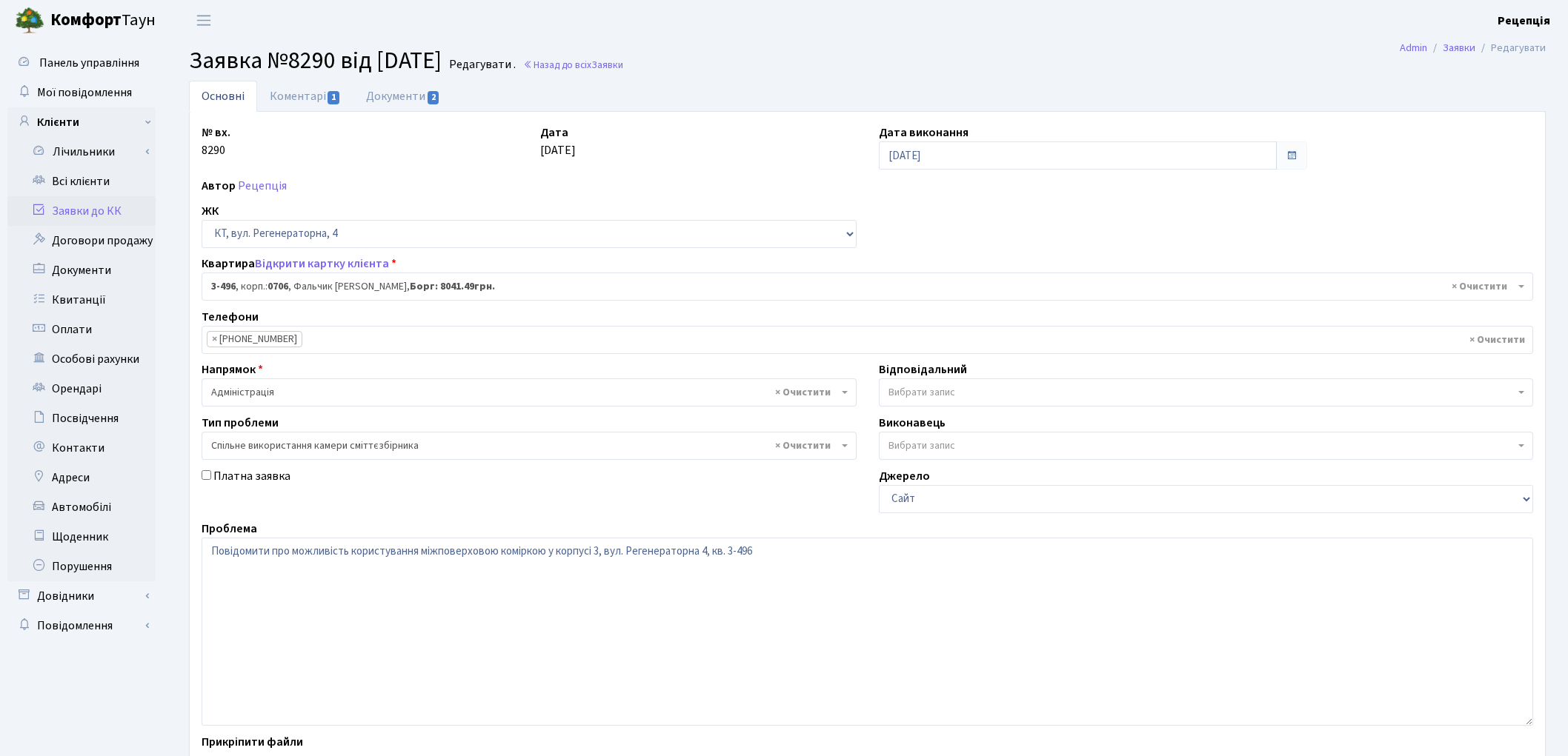
select select "1714"
select select "34"
click at [283, 97] on link "Коментарі 1" at bounding box center [305, 95] width 96 height 30
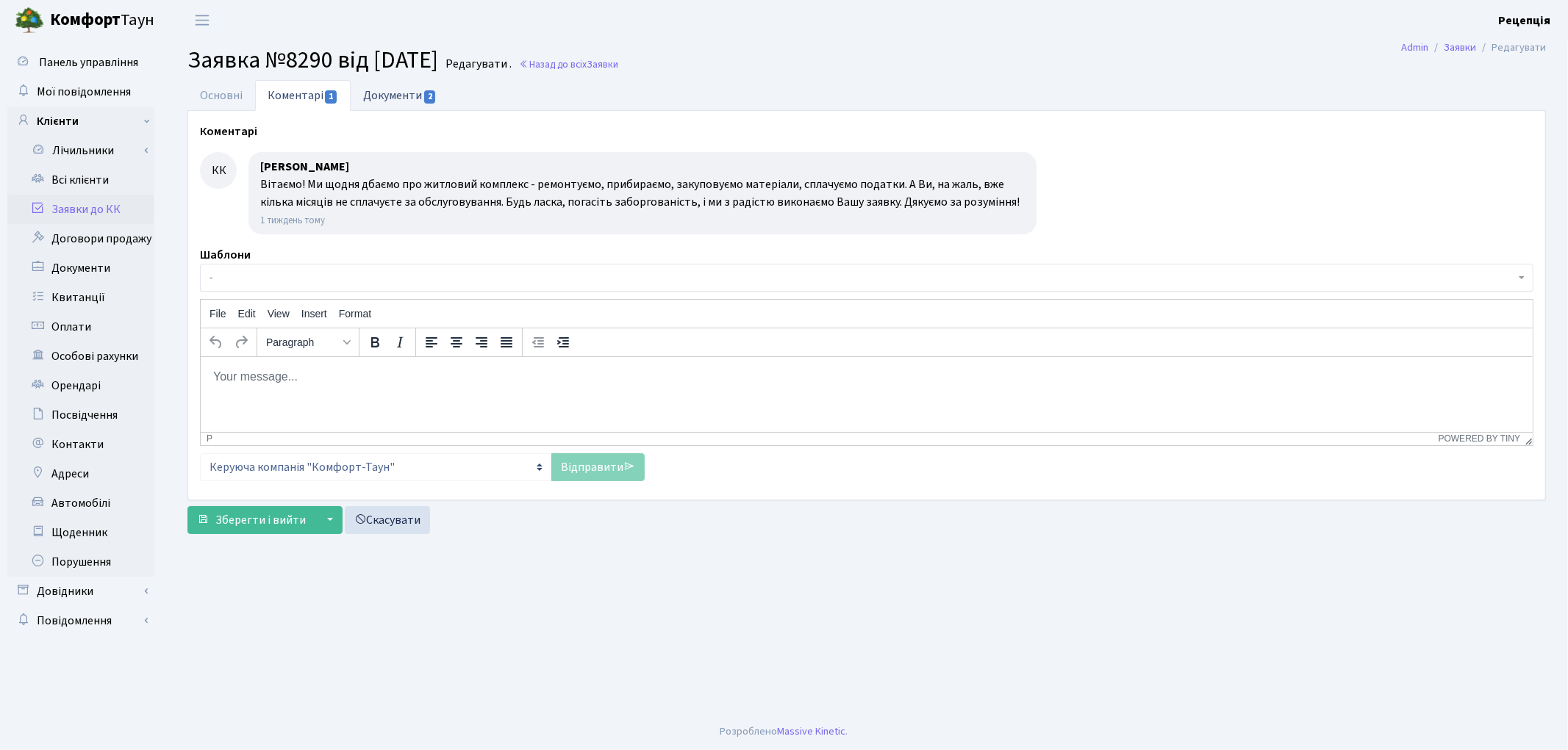
click at [400, 101] on link "Документи 2" at bounding box center [400, 95] width 98 height 30
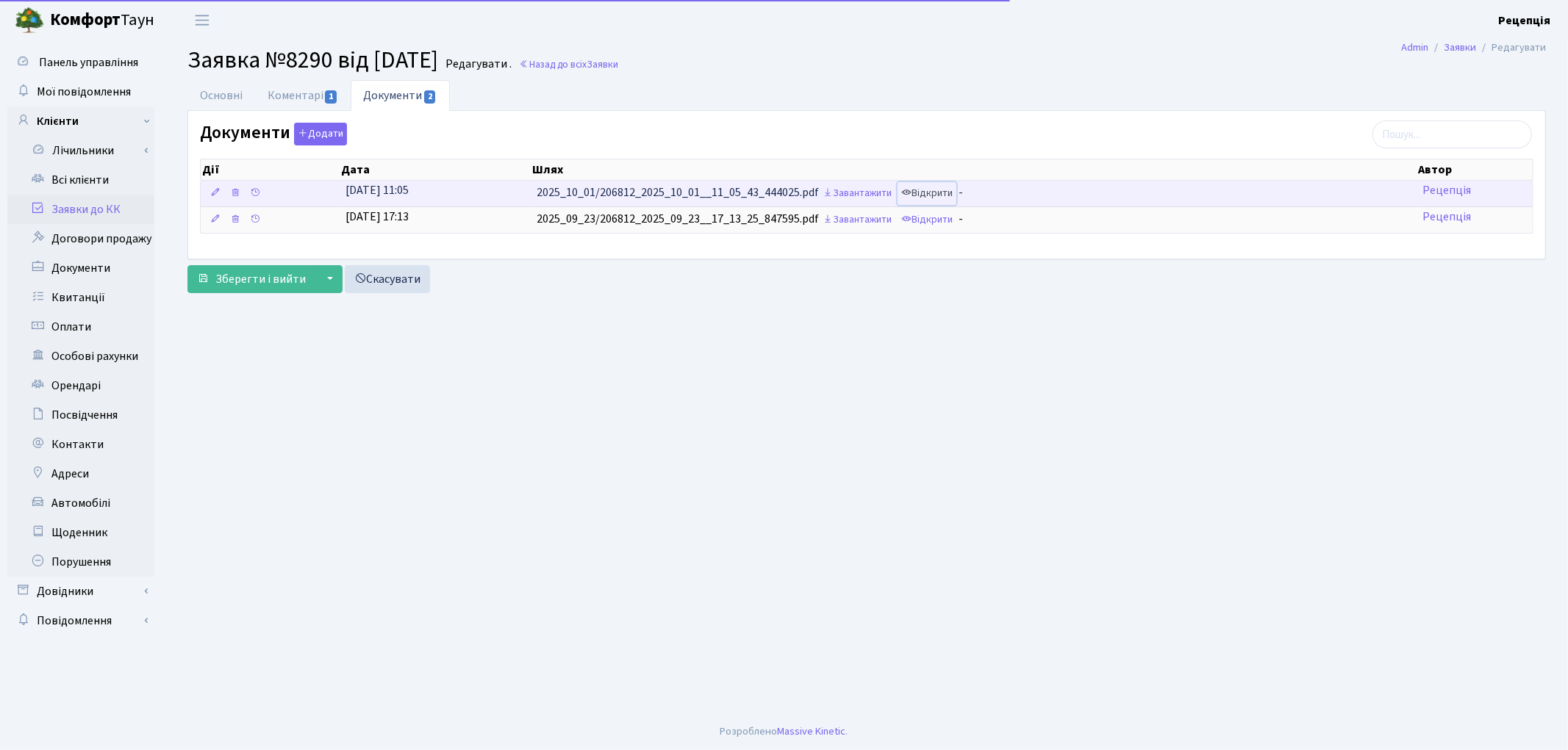
click at [937, 189] on link "Відкрити" at bounding box center [926, 194] width 59 height 23
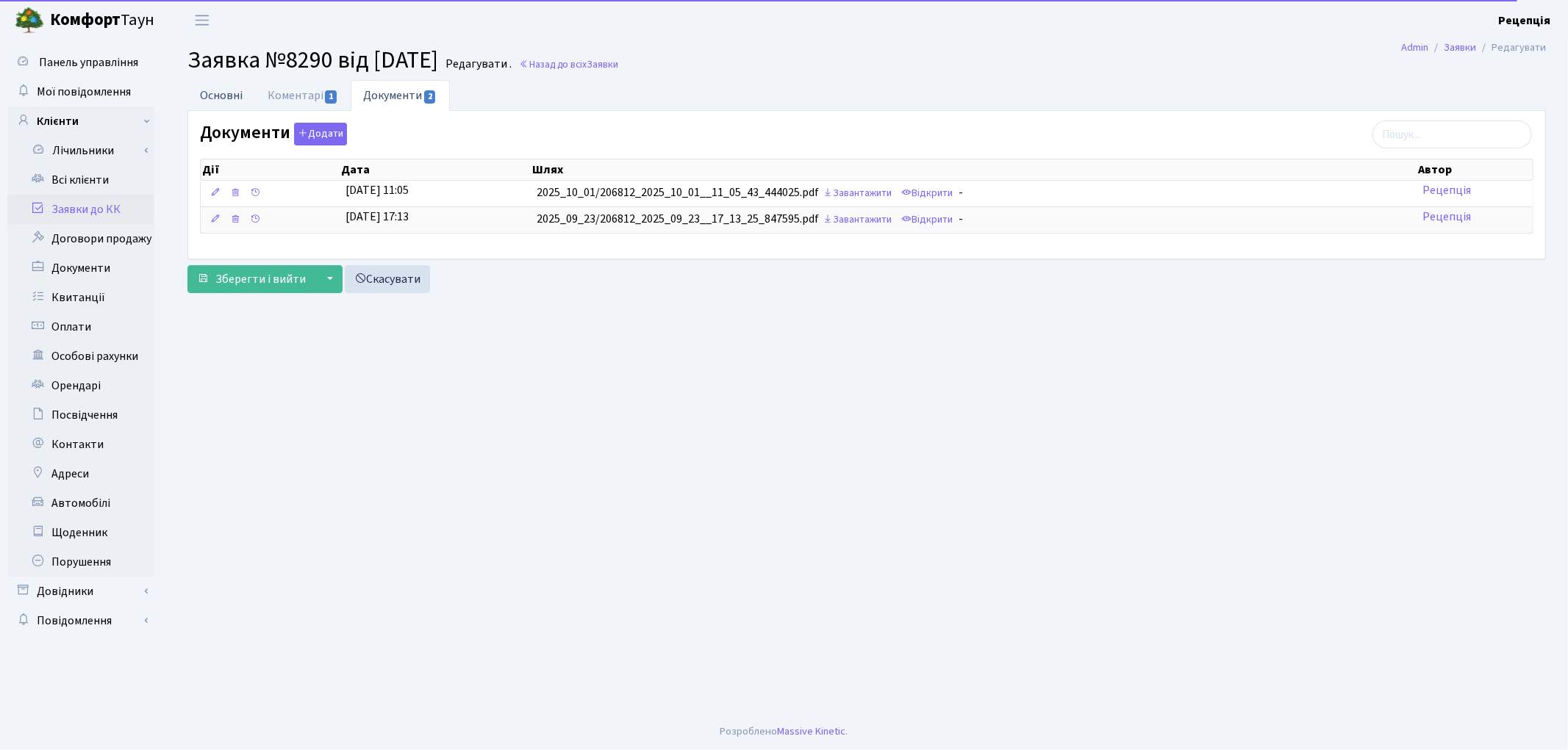
click at [234, 98] on link "Основні" at bounding box center [221, 95] width 67 height 30
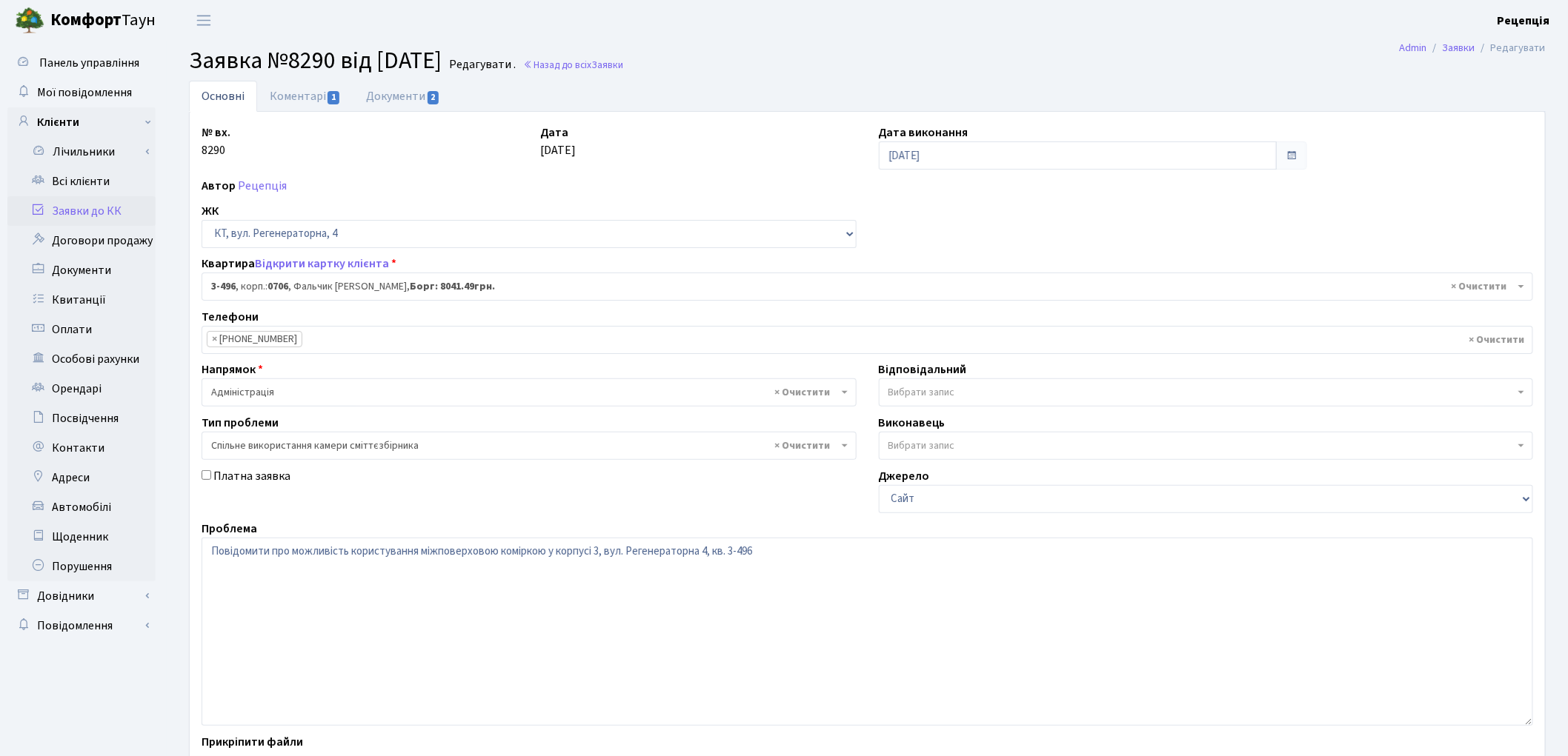
click at [98, 203] on link "Заявки до КК" at bounding box center [81, 211] width 148 height 30
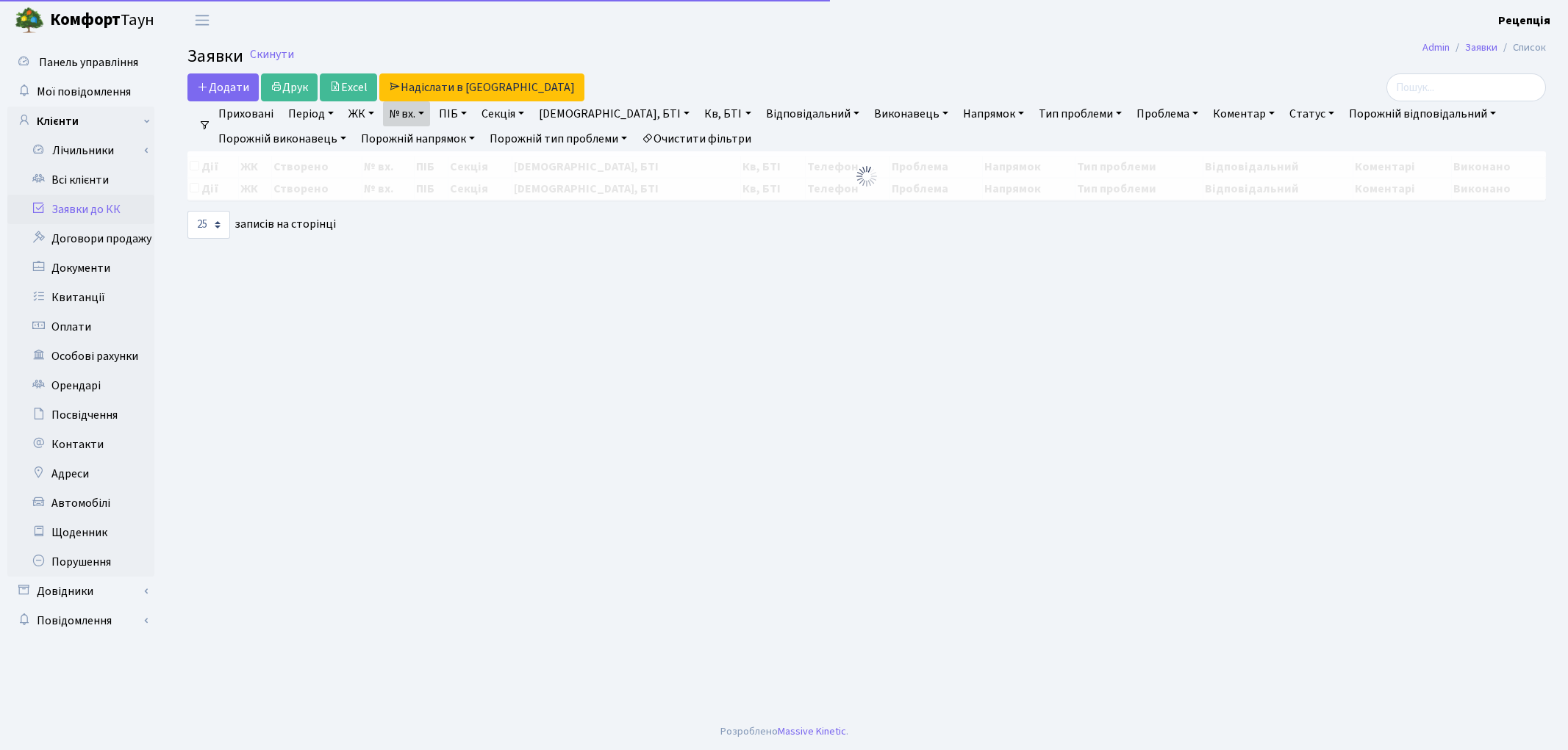
select select "25"
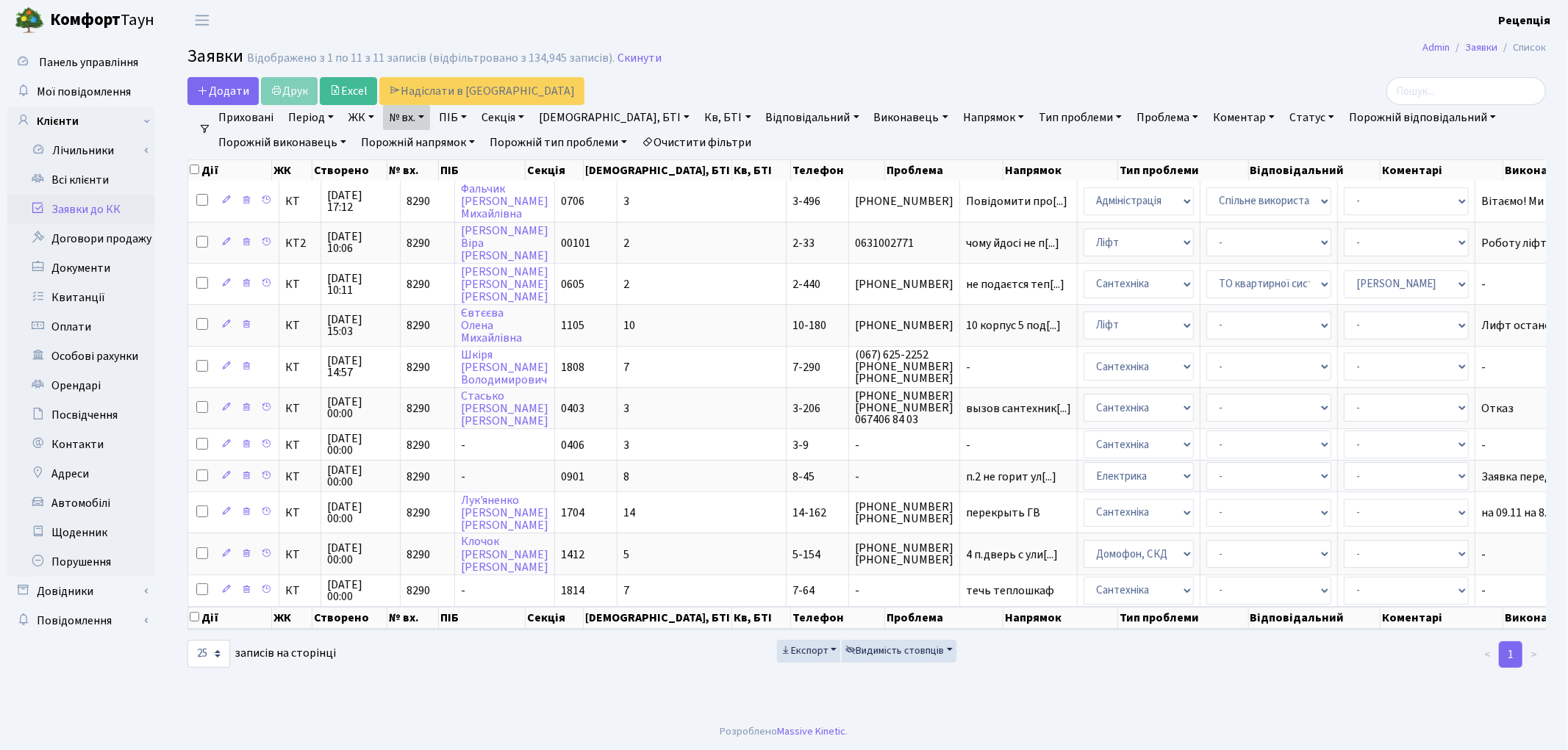
click at [409, 119] on link "№ вх." at bounding box center [407, 117] width 47 height 25
click at [438, 152] on input "8290" at bounding box center [427, 146] width 86 height 28
type input "8497"
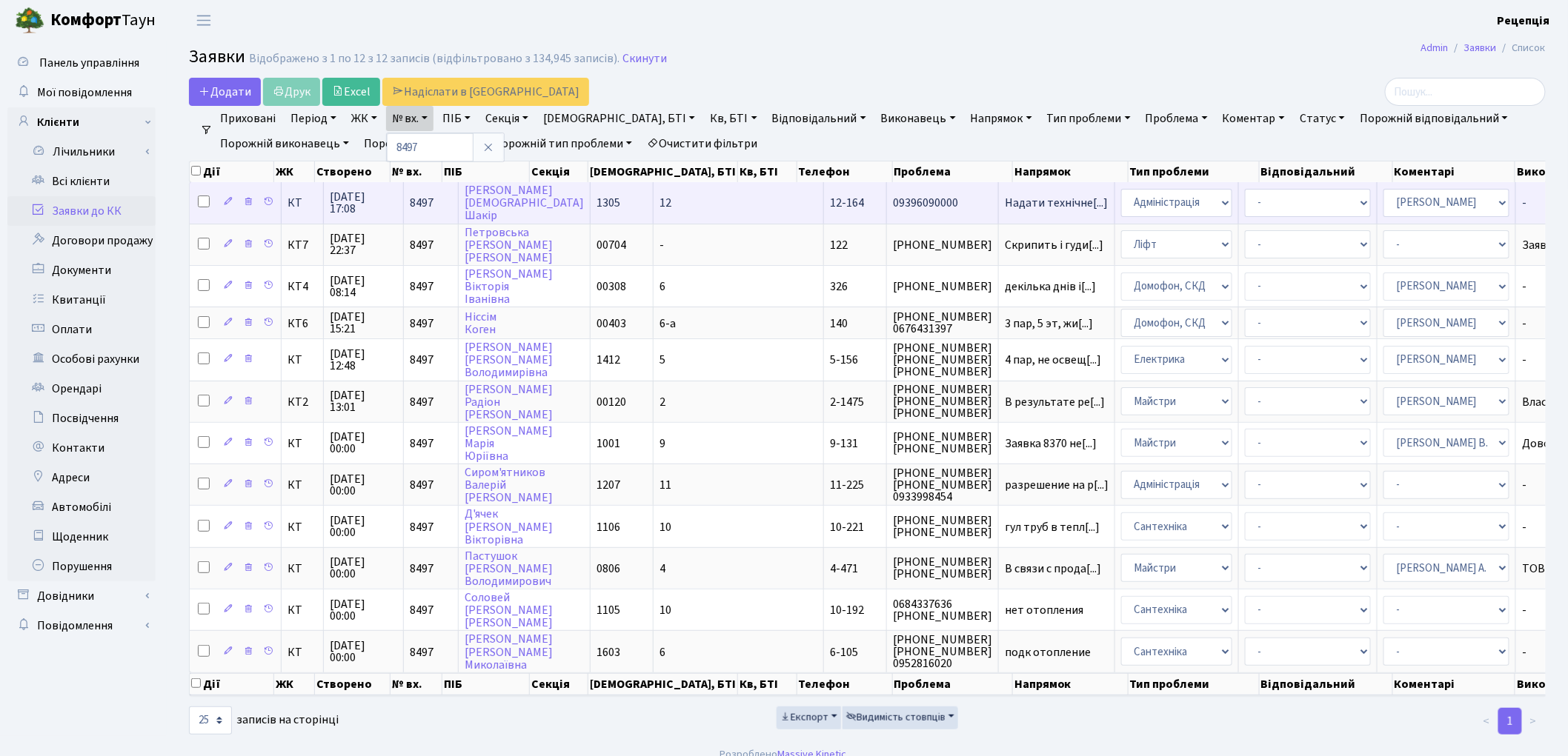
click at [829, 208] on span "12-164" at bounding box center [846, 203] width 34 height 16
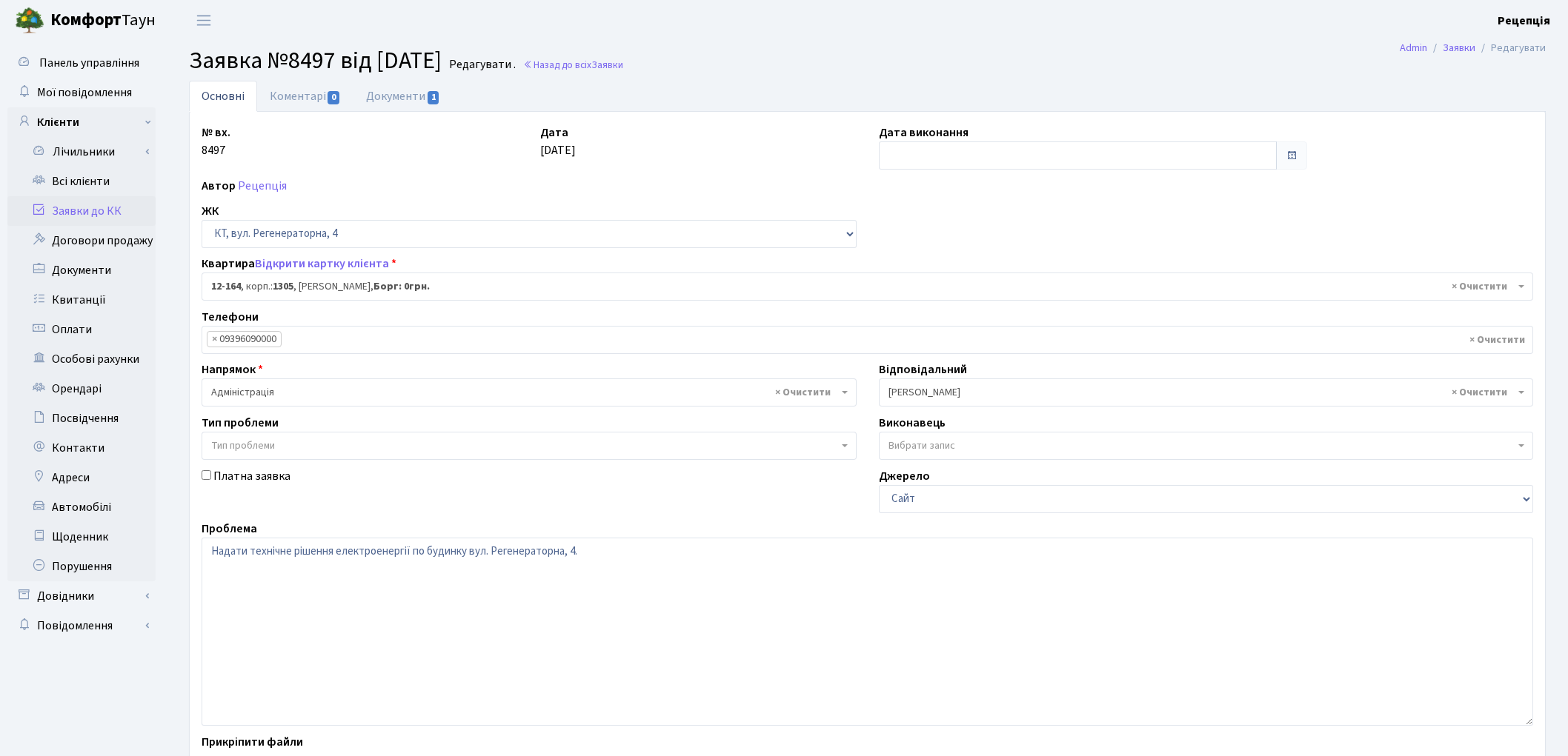
select select "7271"
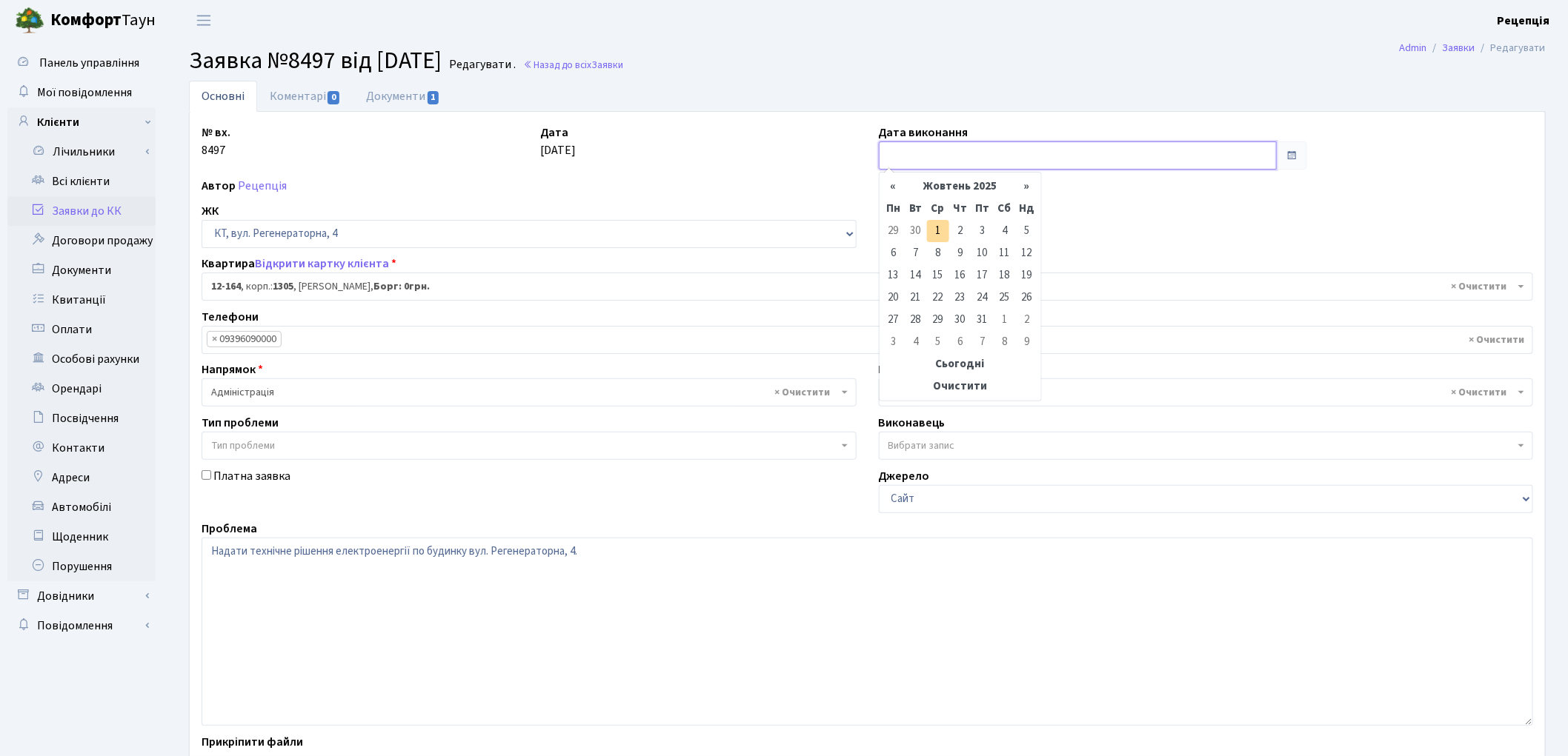
click at [938, 148] on input "text" at bounding box center [1078, 155] width 398 height 28
click at [936, 228] on td "1" at bounding box center [937, 231] width 22 height 22
type input "[DATE]"
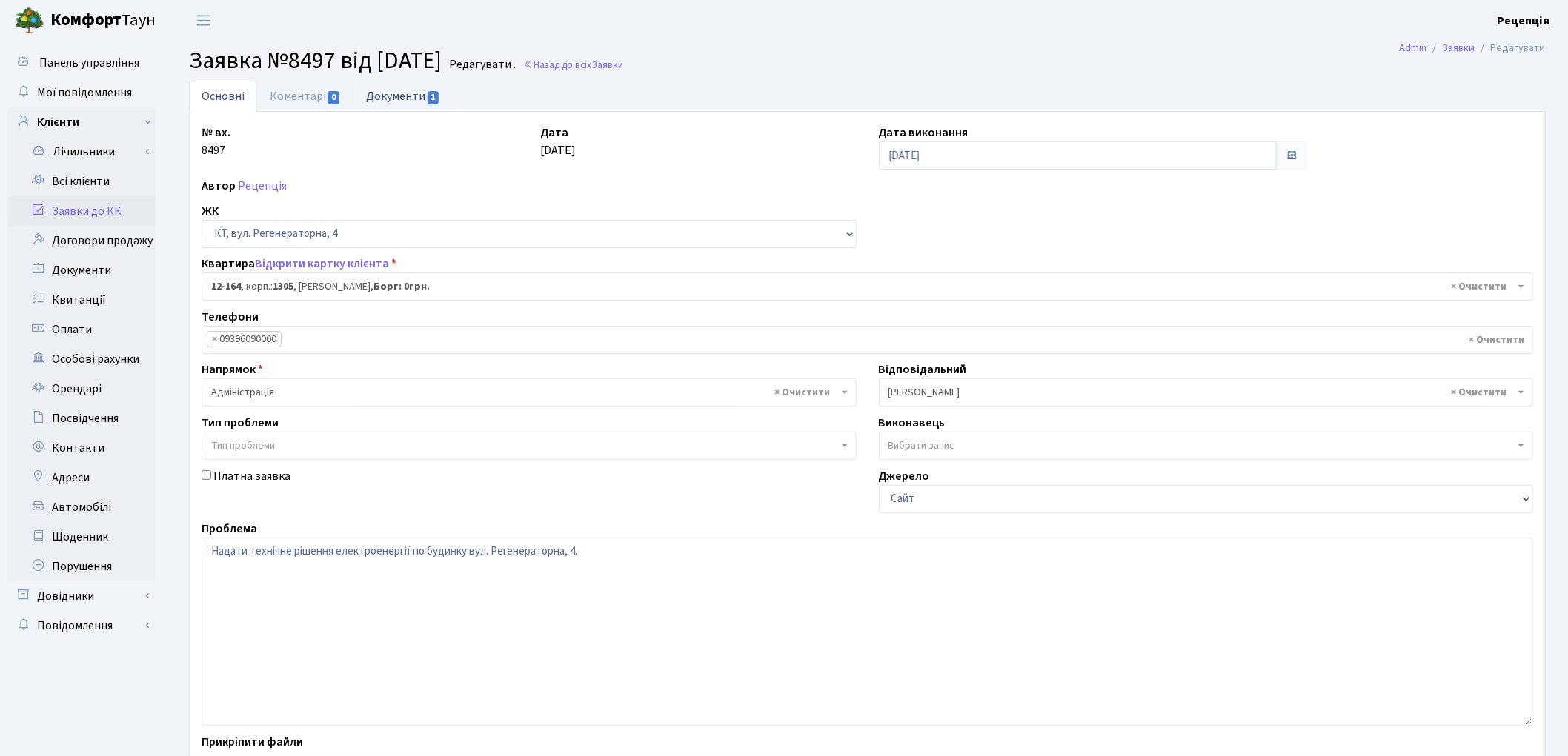
click at [415, 104] on link "Документи 1" at bounding box center [403, 95] width 99 height 30
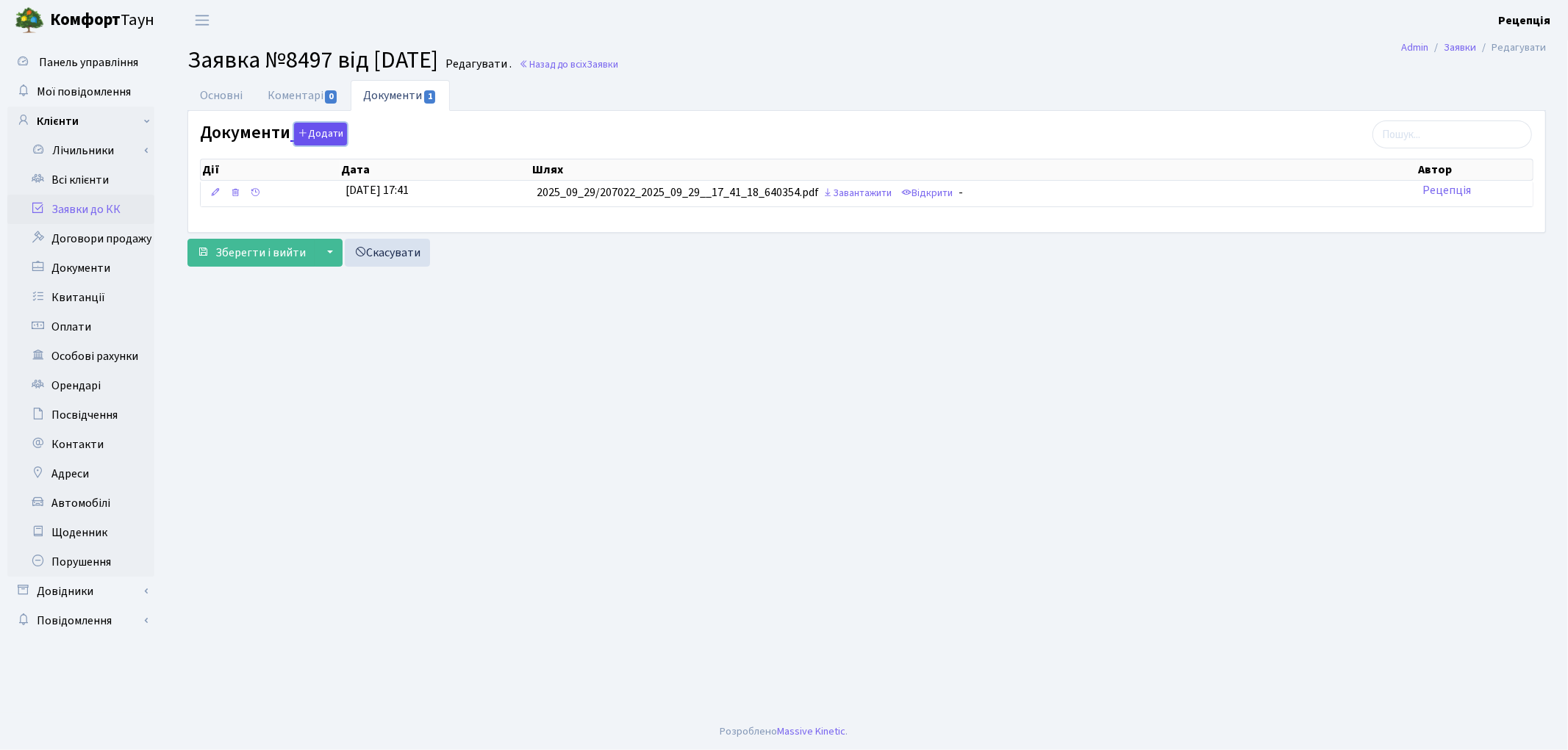
click at [319, 137] on button "Додати" at bounding box center [320, 134] width 53 height 23
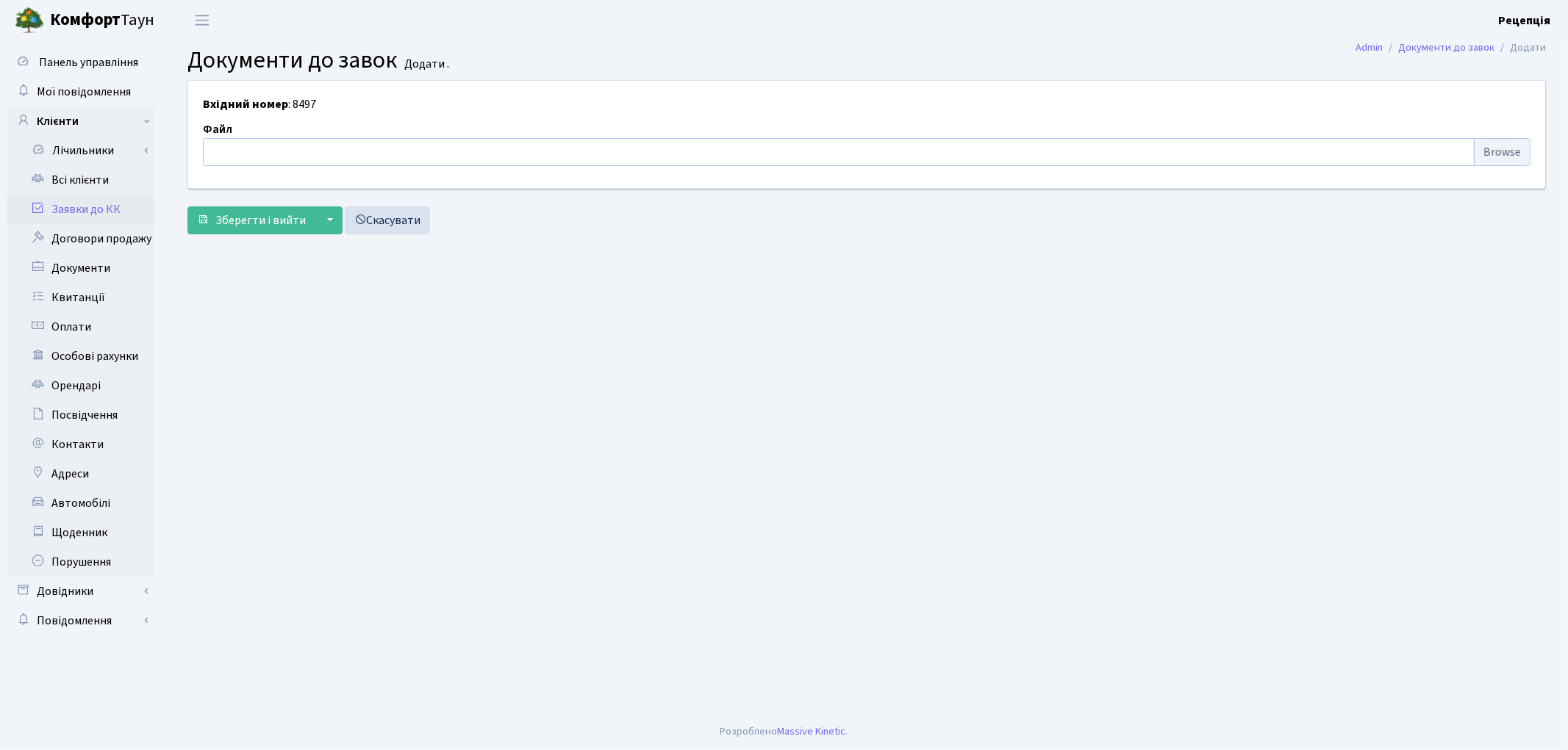
click at [1501, 157] on input "file" at bounding box center [866, 152] width 1328 height 28
type input "C:\fakepath\сканирование0738.pdf"
click at [244, 216] on span "Зберегти і вийти" at bounding box center [260, 220] width 90 height 16
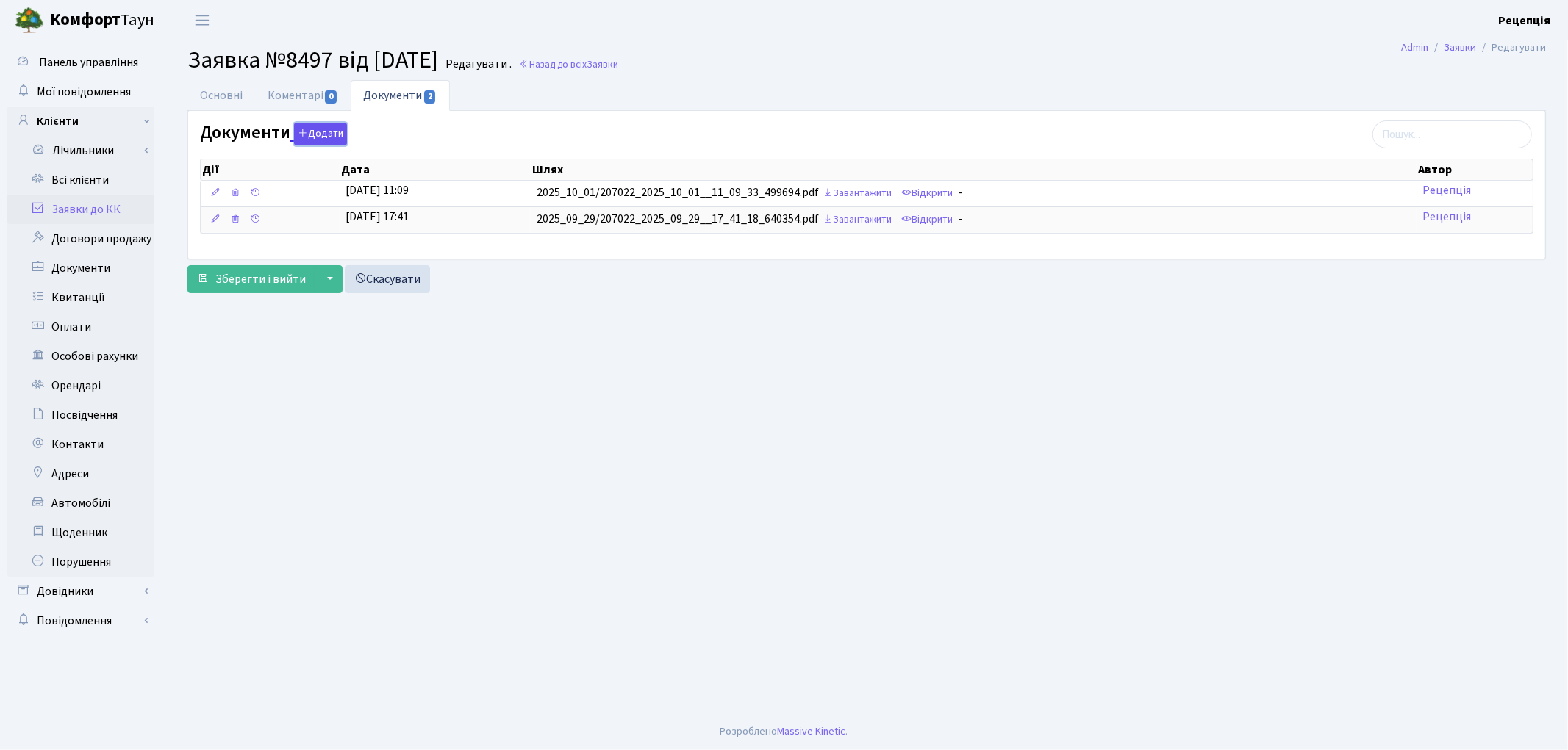
click at [329, 138] on button "Додати" at bounding box center [320, 134] width 53 height 23
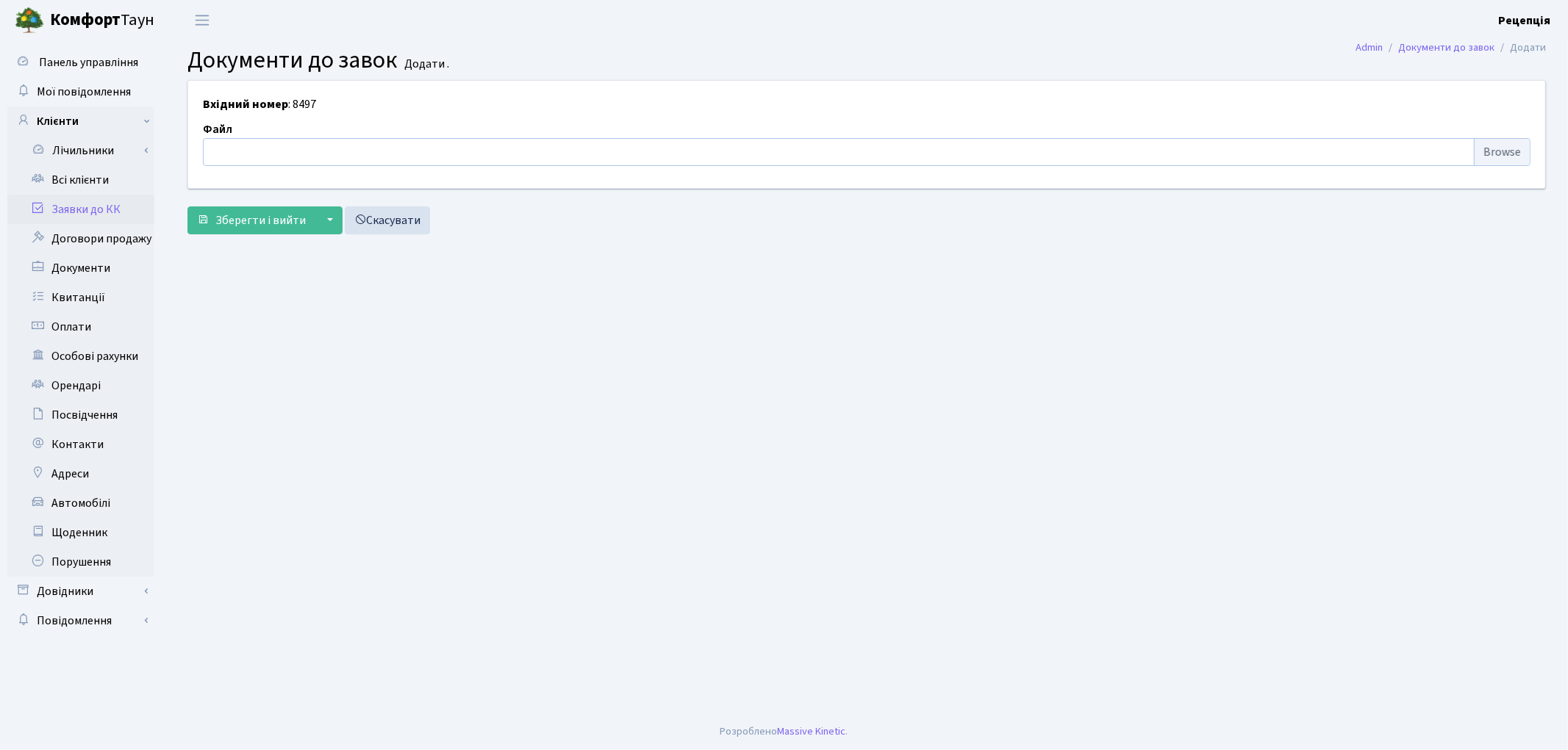
click at [1508, 151] on input "file" at bounding box center [866, 152] width 1328 height 28
type input "C:\fakepath\сканирование0739.pdf"
click at [253, 219] on span "Зберегти і вийти" at bounding box center [260, 220] width 90 height 16
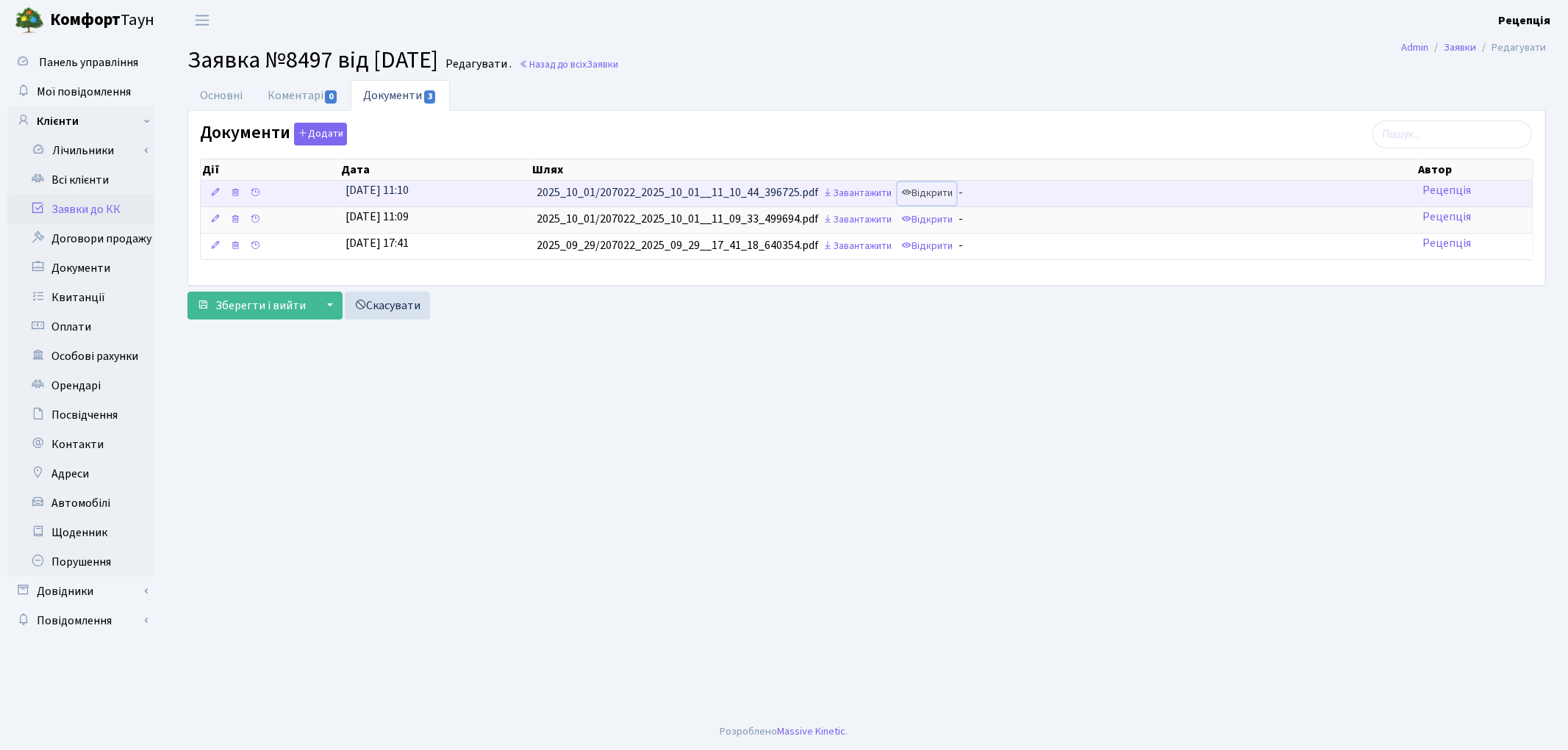
click at [931, 189] on link "Відкрити" at bounding box center [926, 194] width 59 height 23
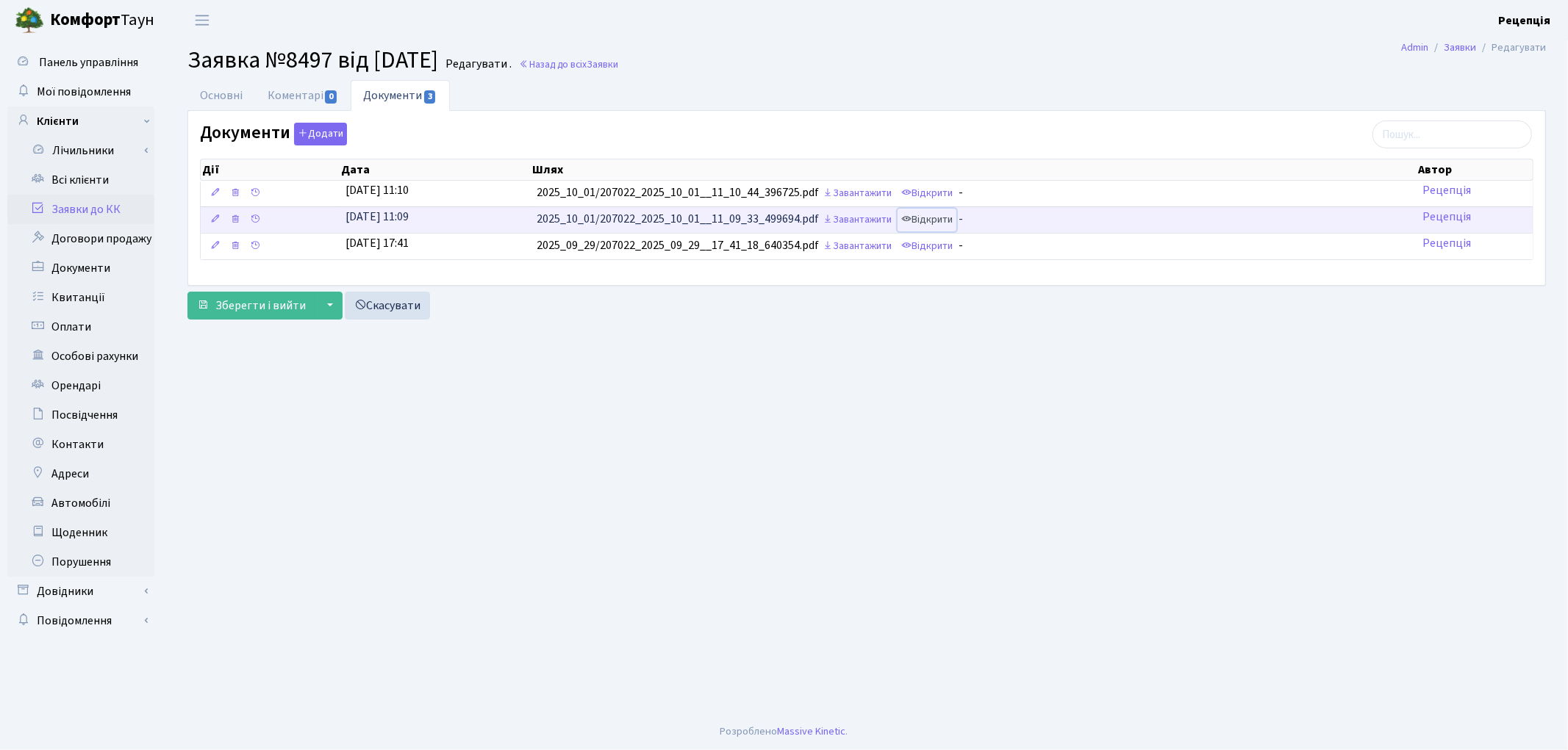
click at [929, 219] on link "Відкрити" at bounding box center [926, 220] width 59 height 23
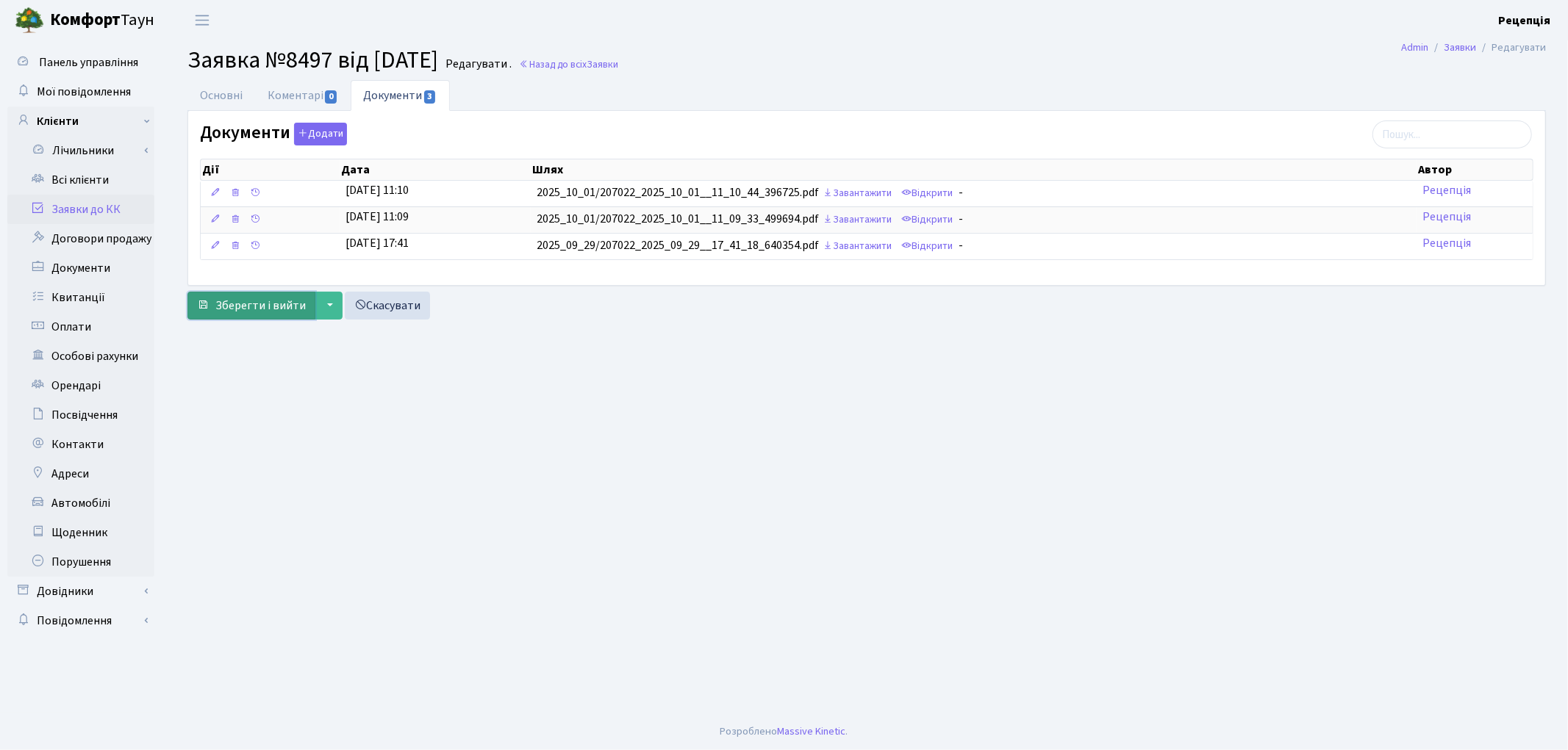
click at [285, 305] on span "Зберегти і вийти" at bounding box center [260, 306] width 90 height 16
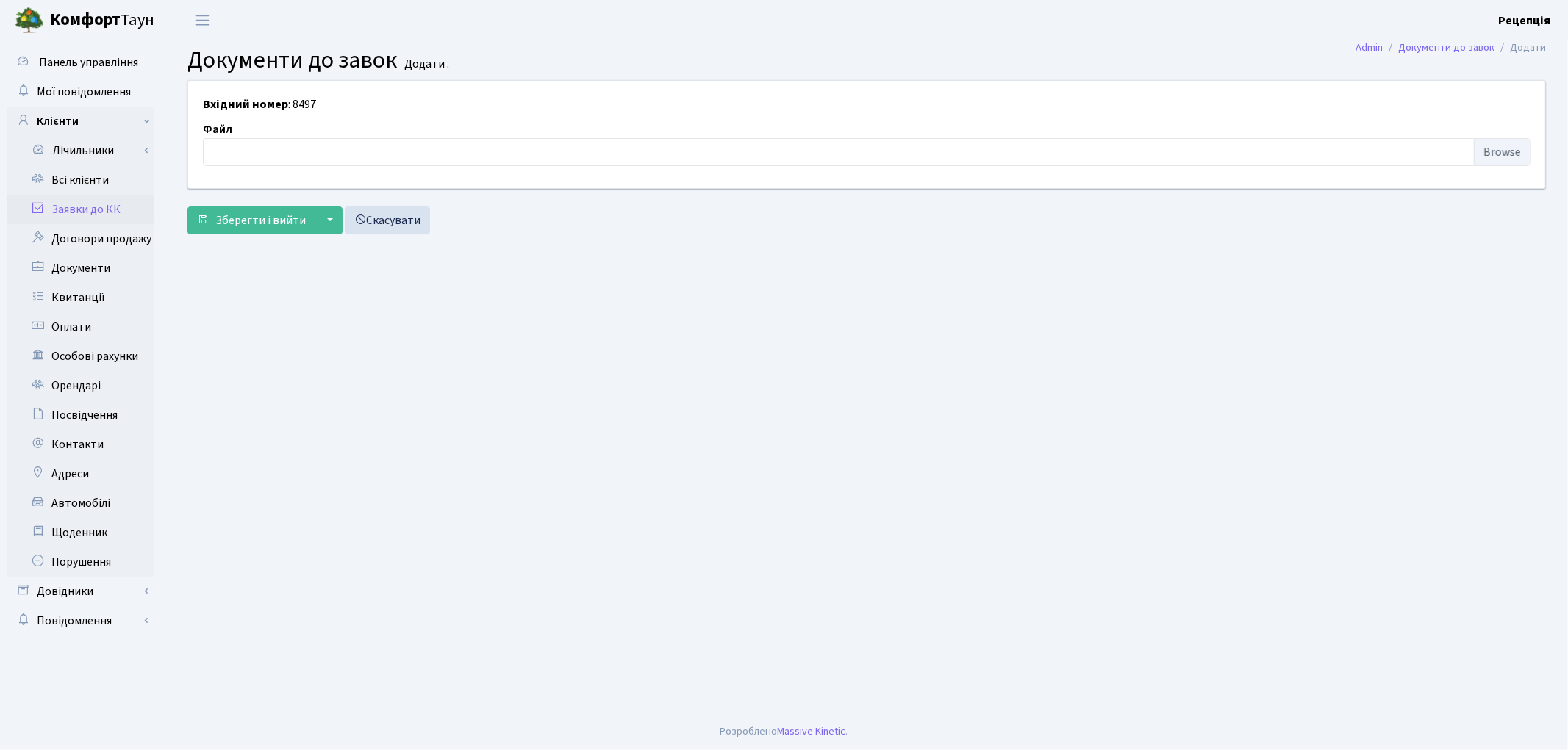
click at [79, 214] on link "Заявки до КК" at bounding box center [81, 209] width 147 height 30
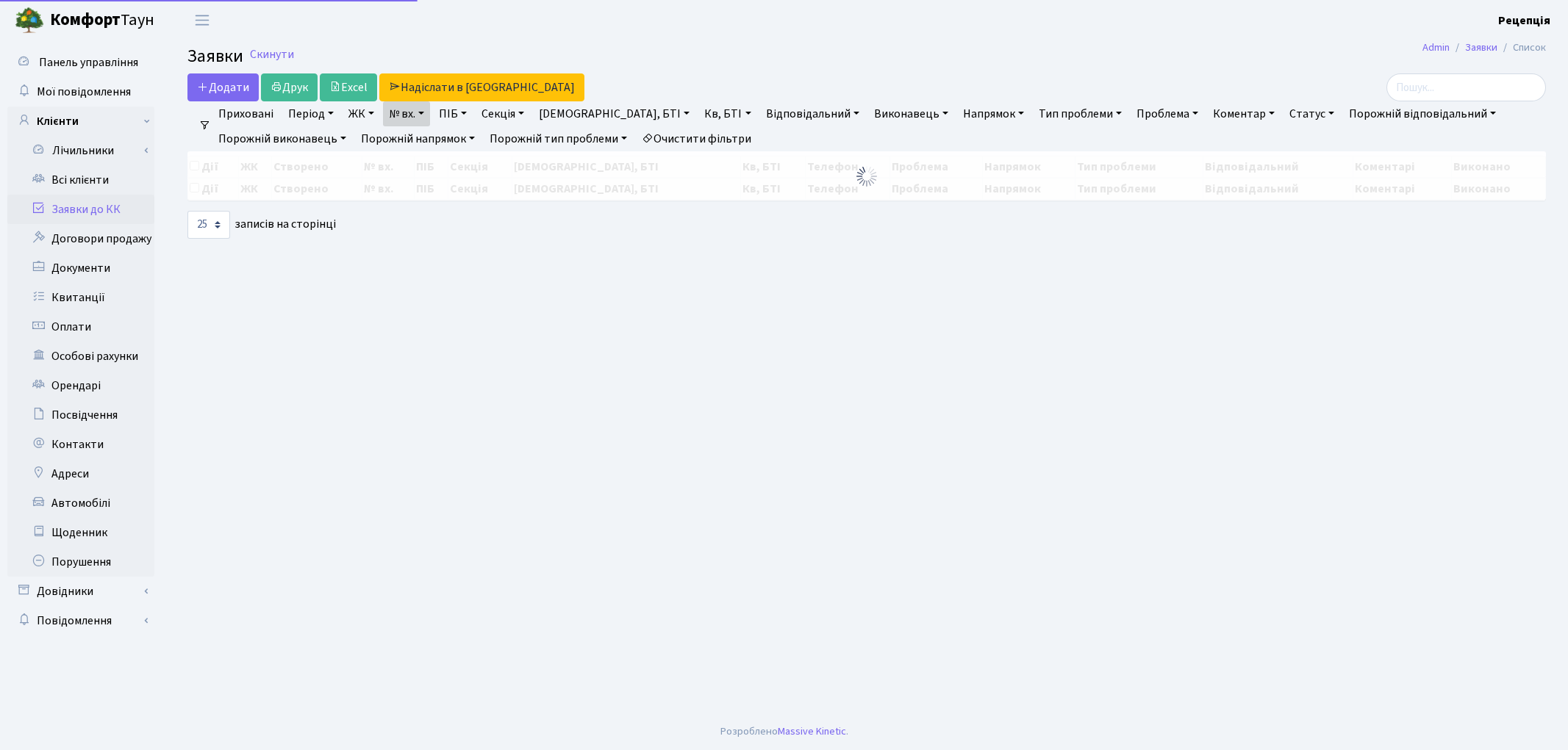
select select "25"
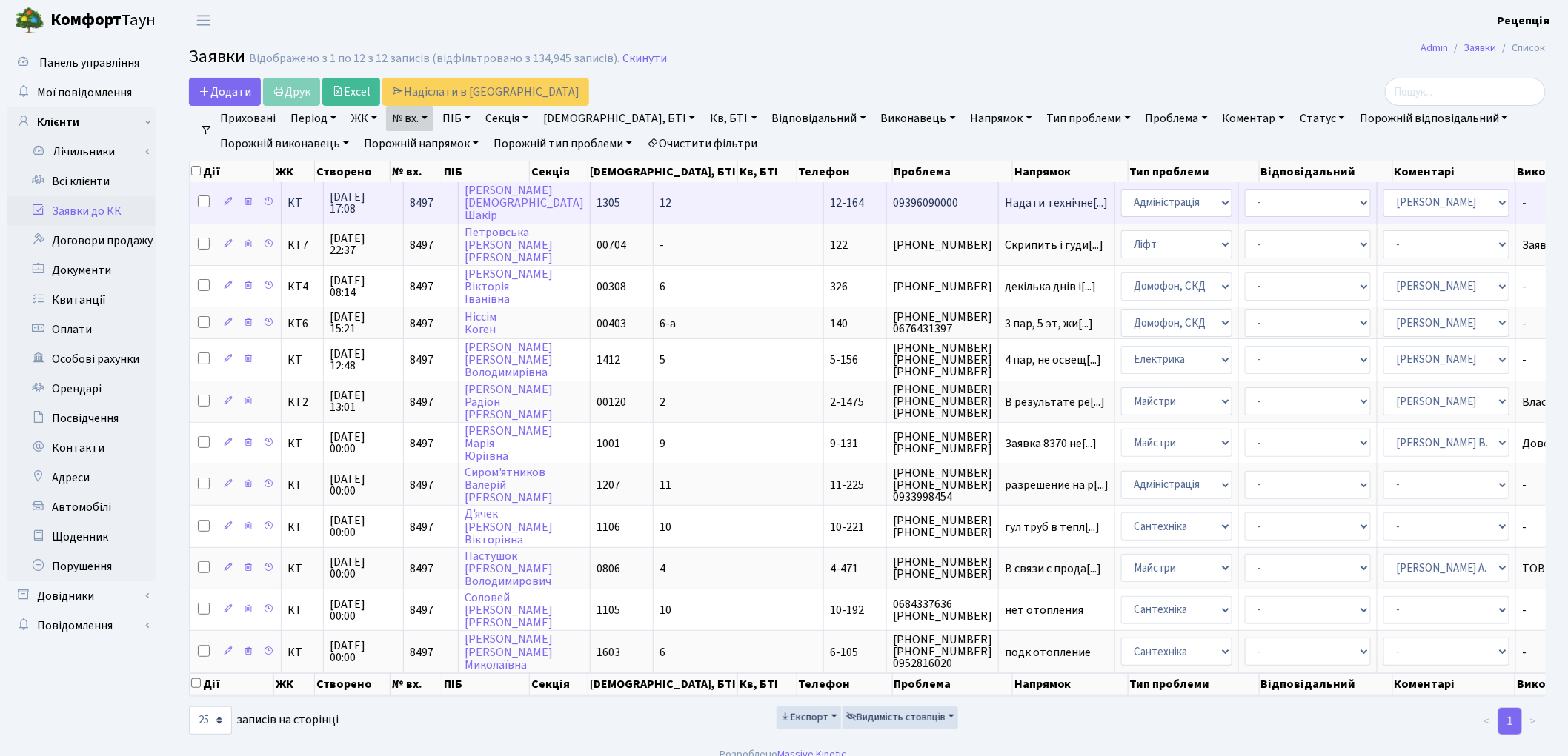
click at [659, 205] on span "12" at bounding box center [664, 203] width 11 height 16
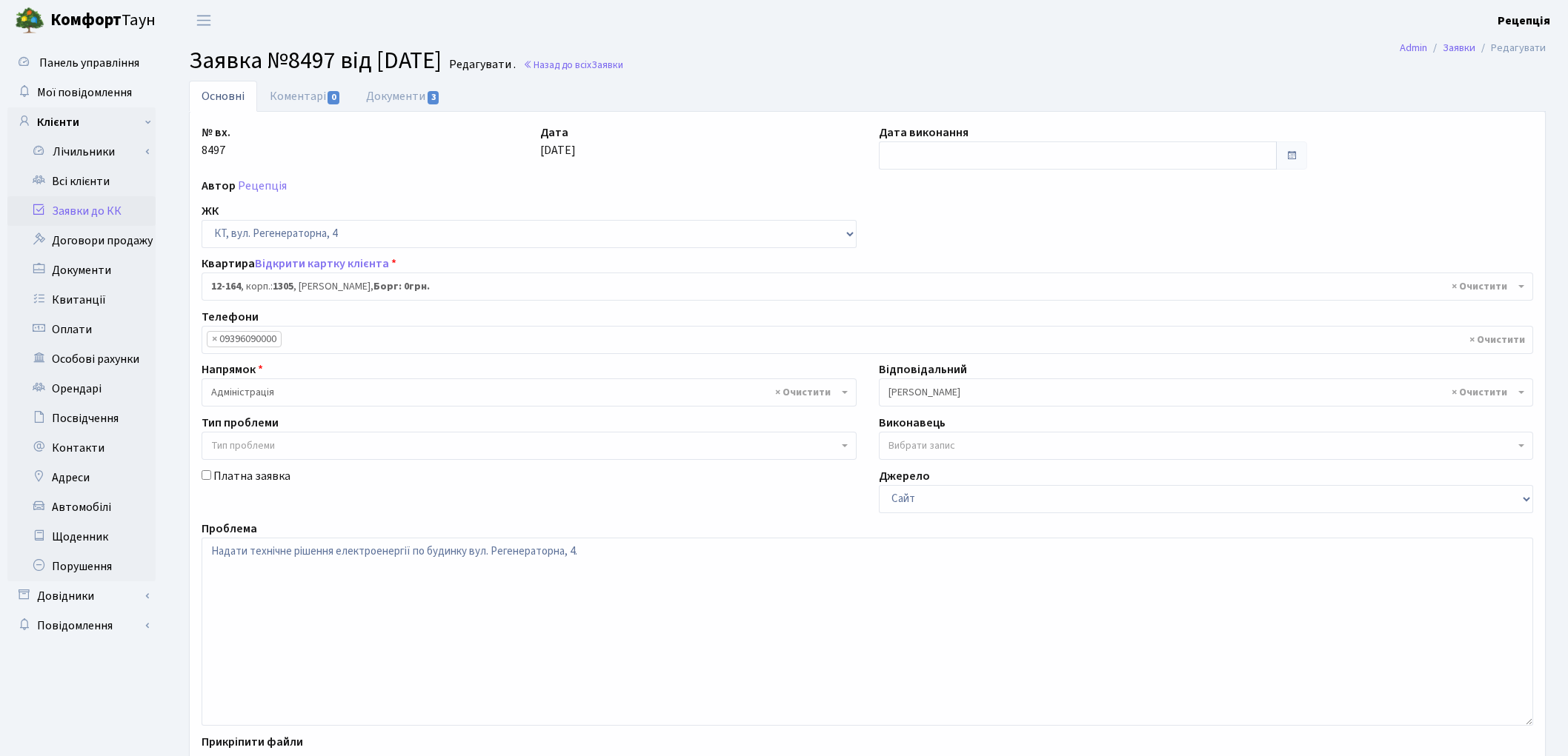
select select "7271"
click at [320, 99] on link "Коментарі 0" at bounding box center [305, 95] width 96 height 30
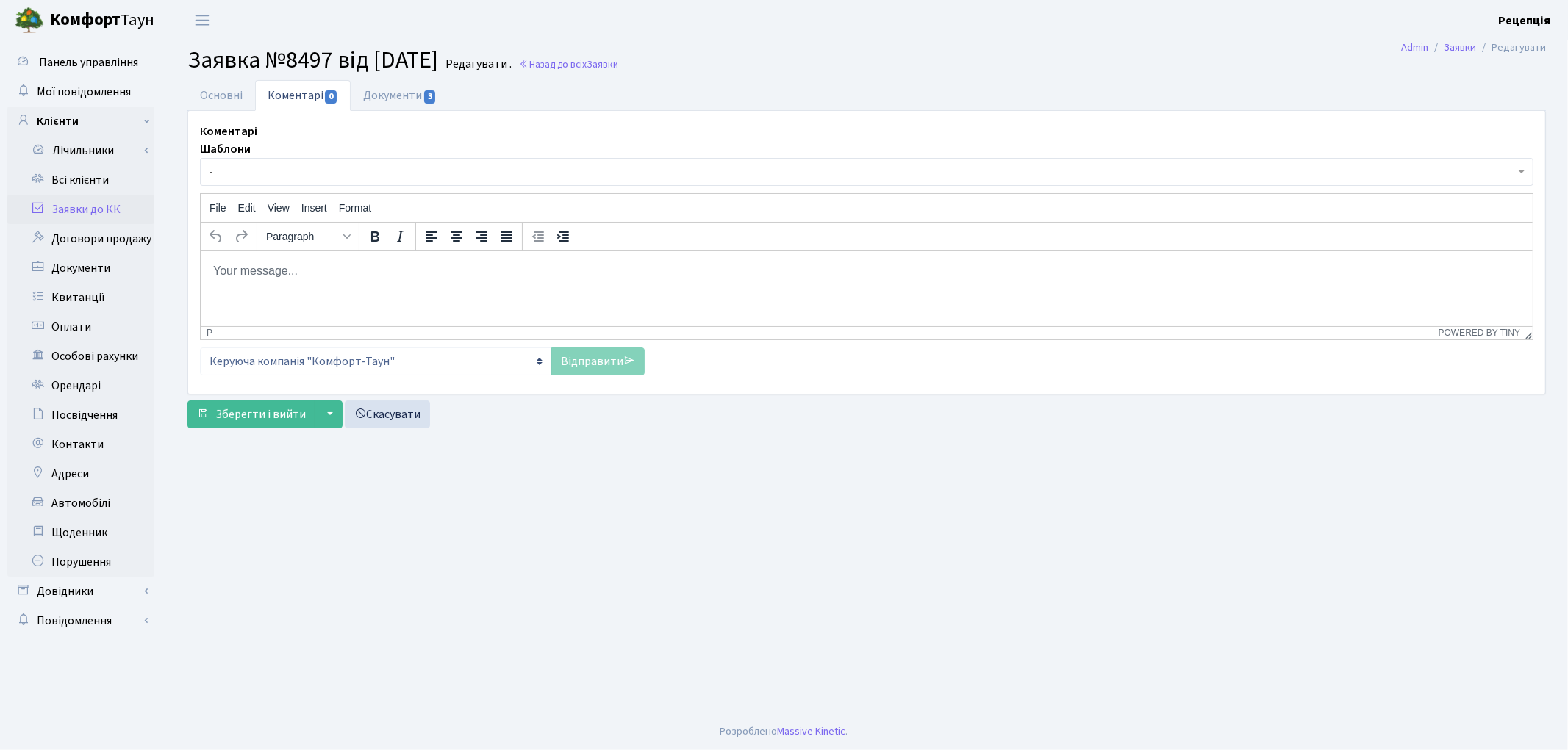
click at [328, 166] on span "-" at bounding box center [862, 172] width 1305 height 15
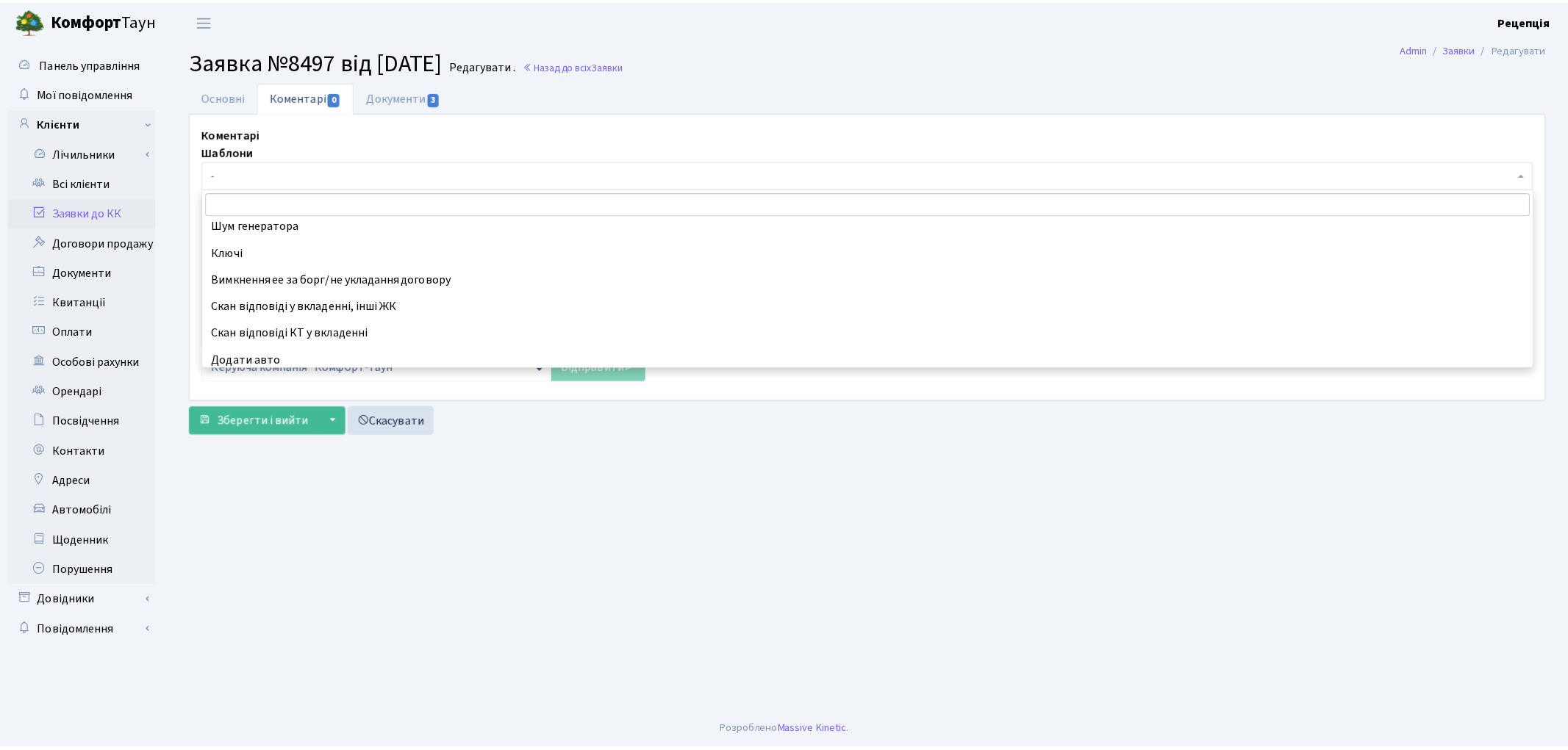
scroll to position [466, 0]
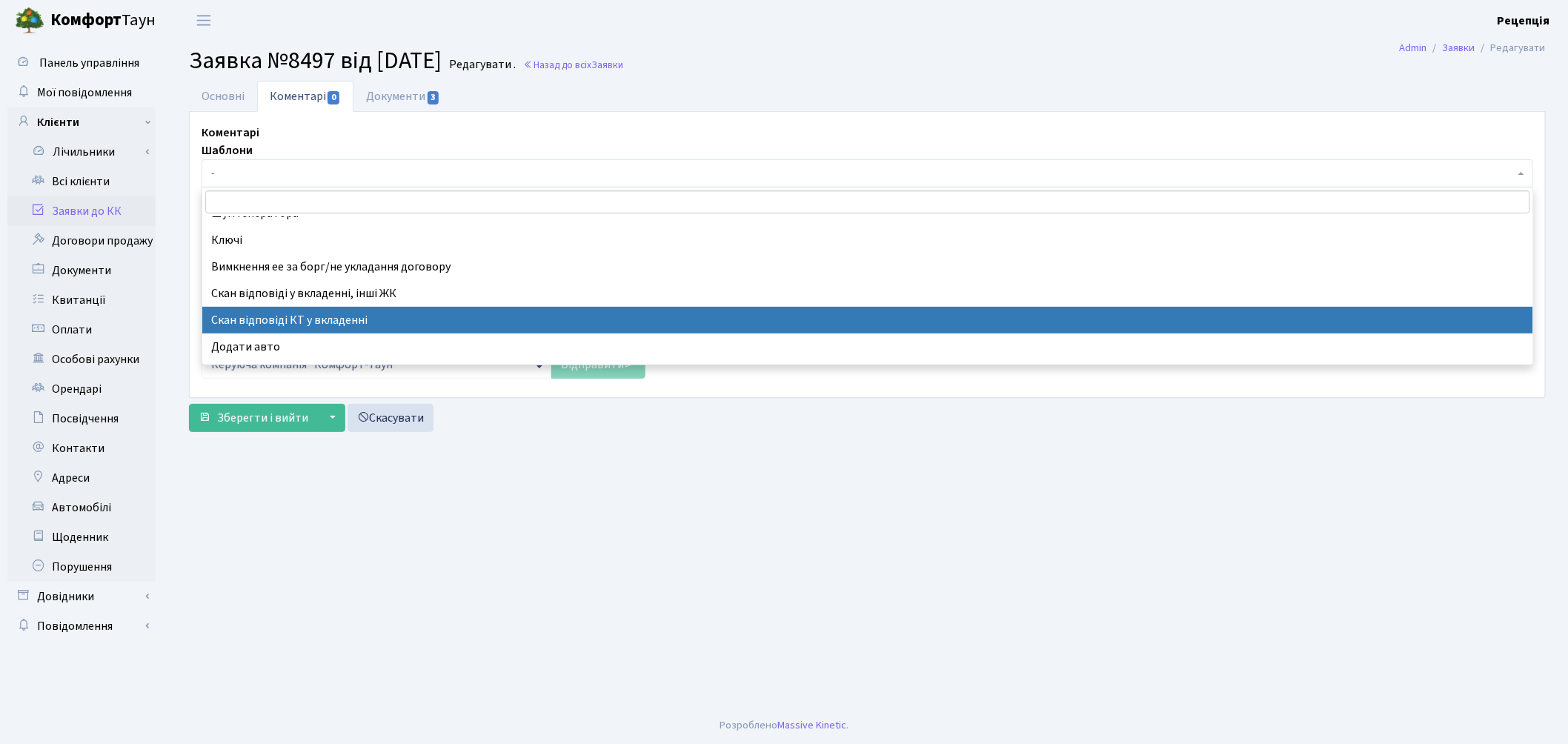
select select "55"
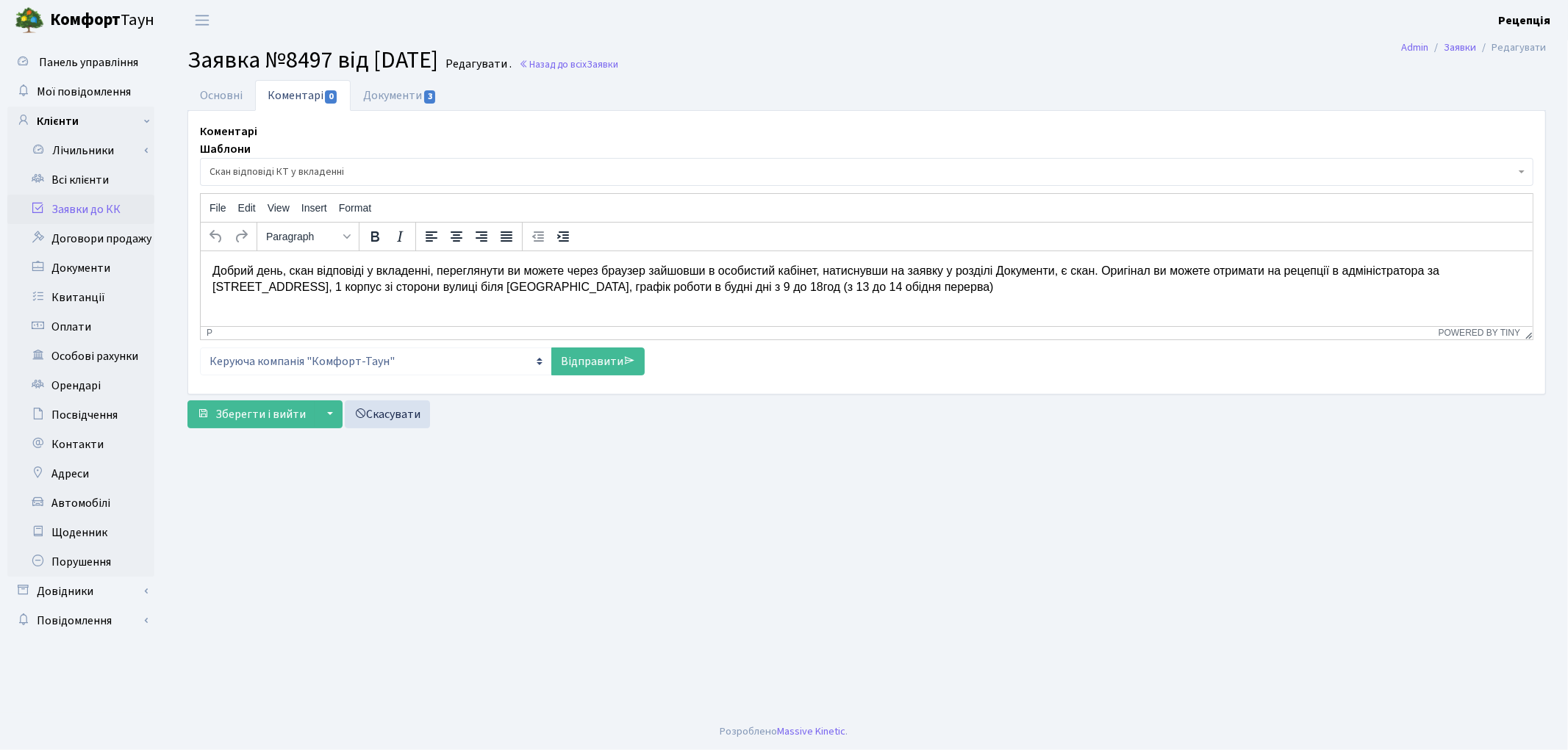
click at [1096, 269] on p "Добрий день, скан відповіді у вкладенні, переглянути ви можете через браузер за…" at bounding box center [866, 279] width 1309 height 33
click at [612, 357] on link "Відправити" at bounding box center [598, 362] width 94 height 28
select select
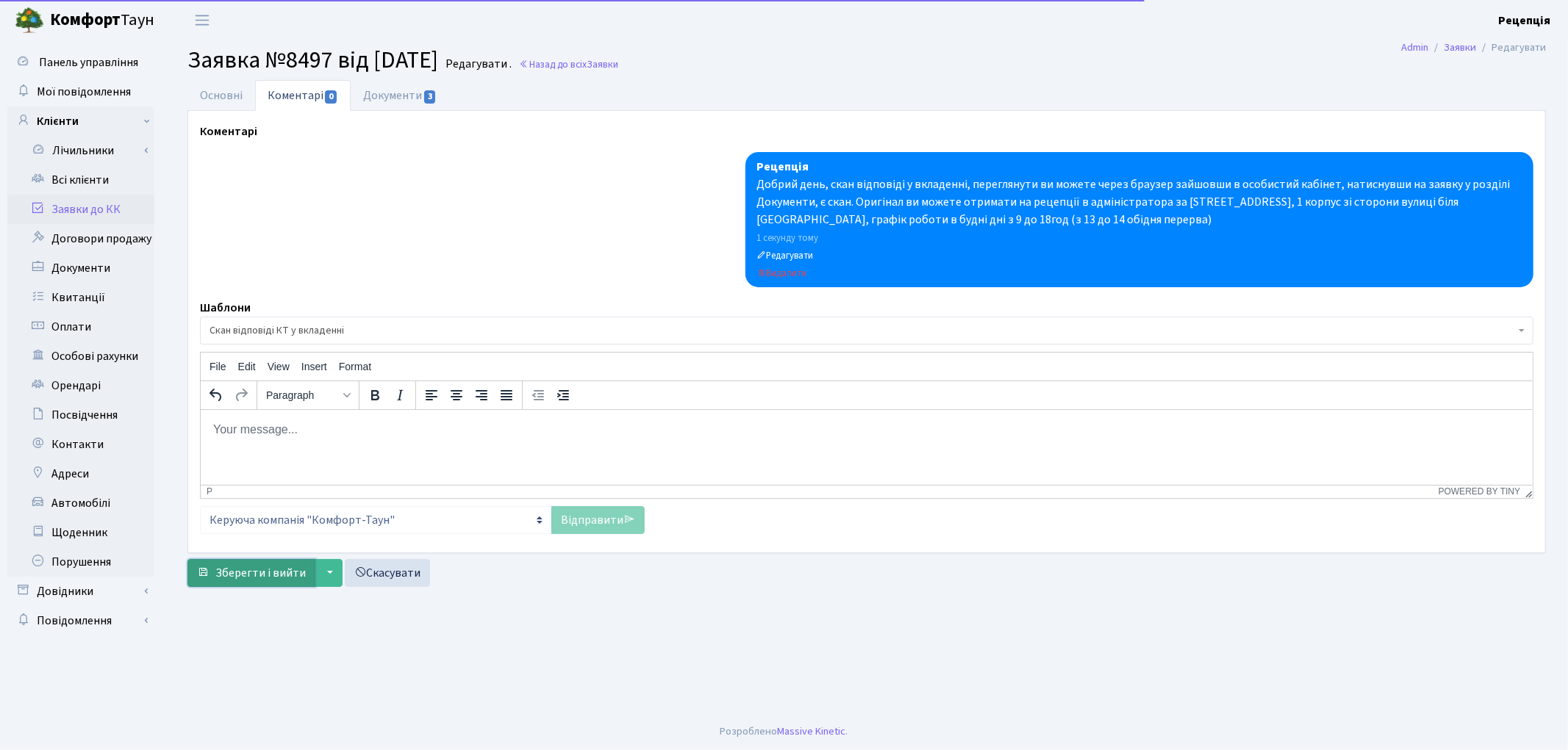
click at [240, 577] on span "Зберегти і вийти" at bounding box center [260, 573] width 90 height 16
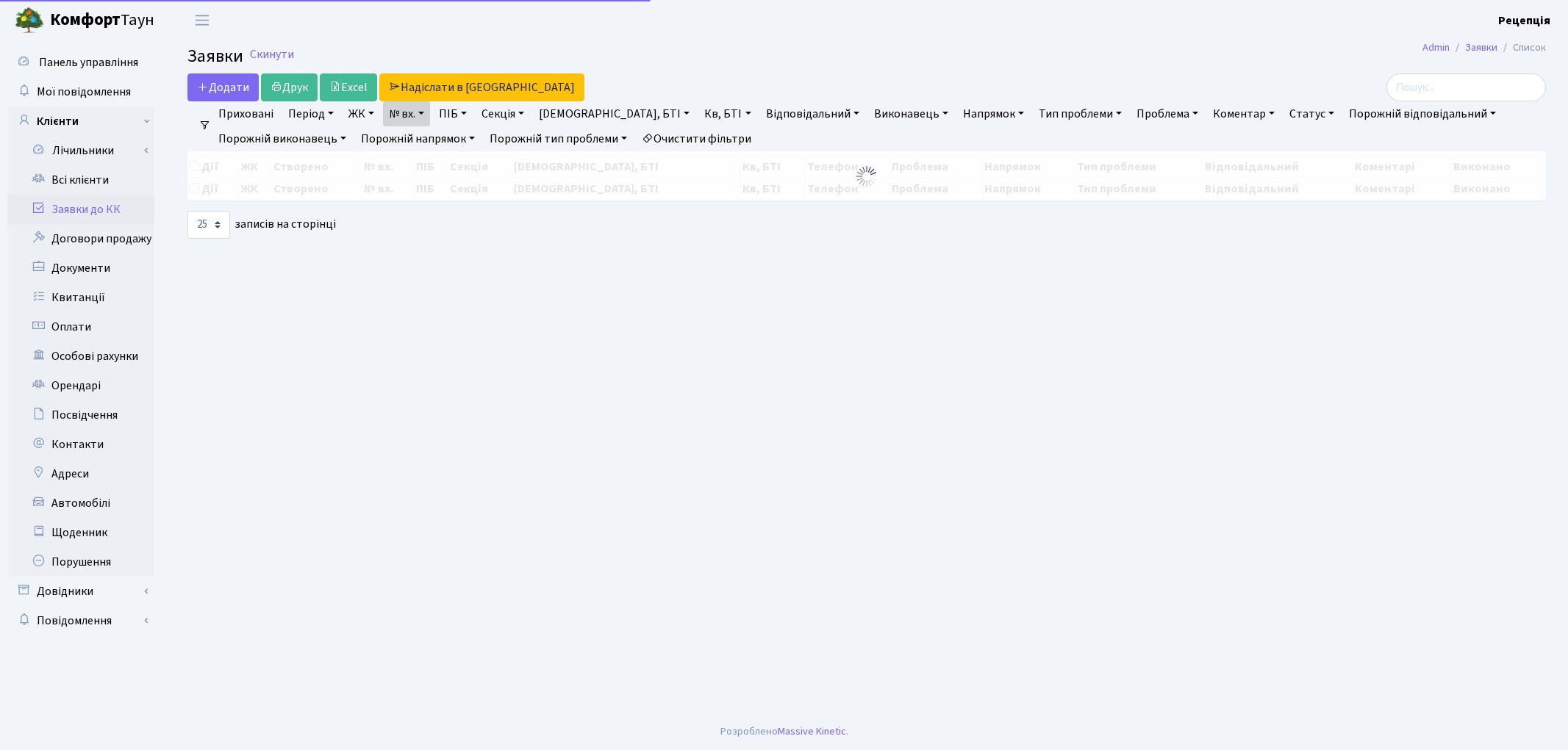
select select "25"
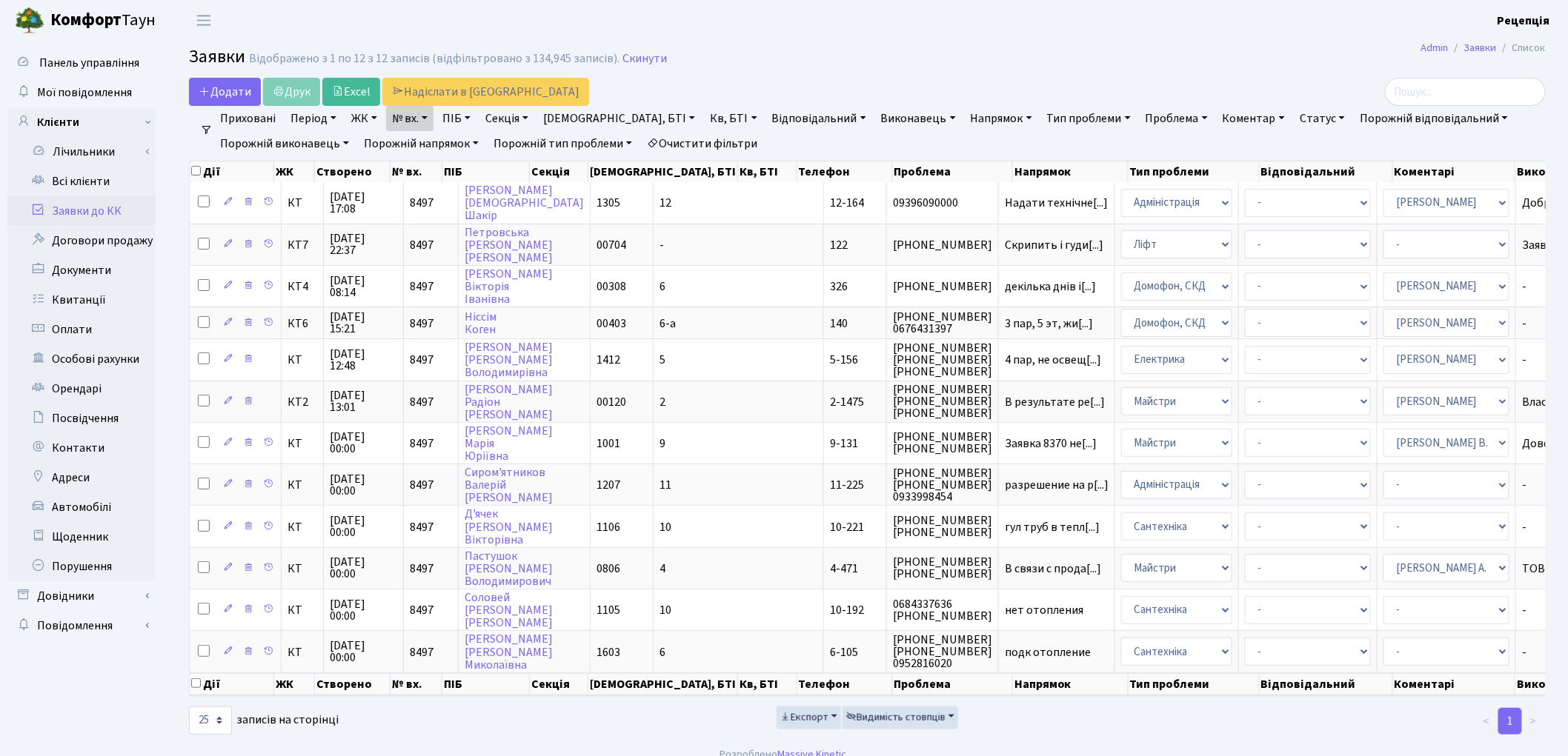
click at [411, 121] on link "№ вх." at bounding box center [410, 118] width 48 height 26
click at [429, 143] on input "8497" at bounding box center [430, 147] width 87 height 28
type input "8402"
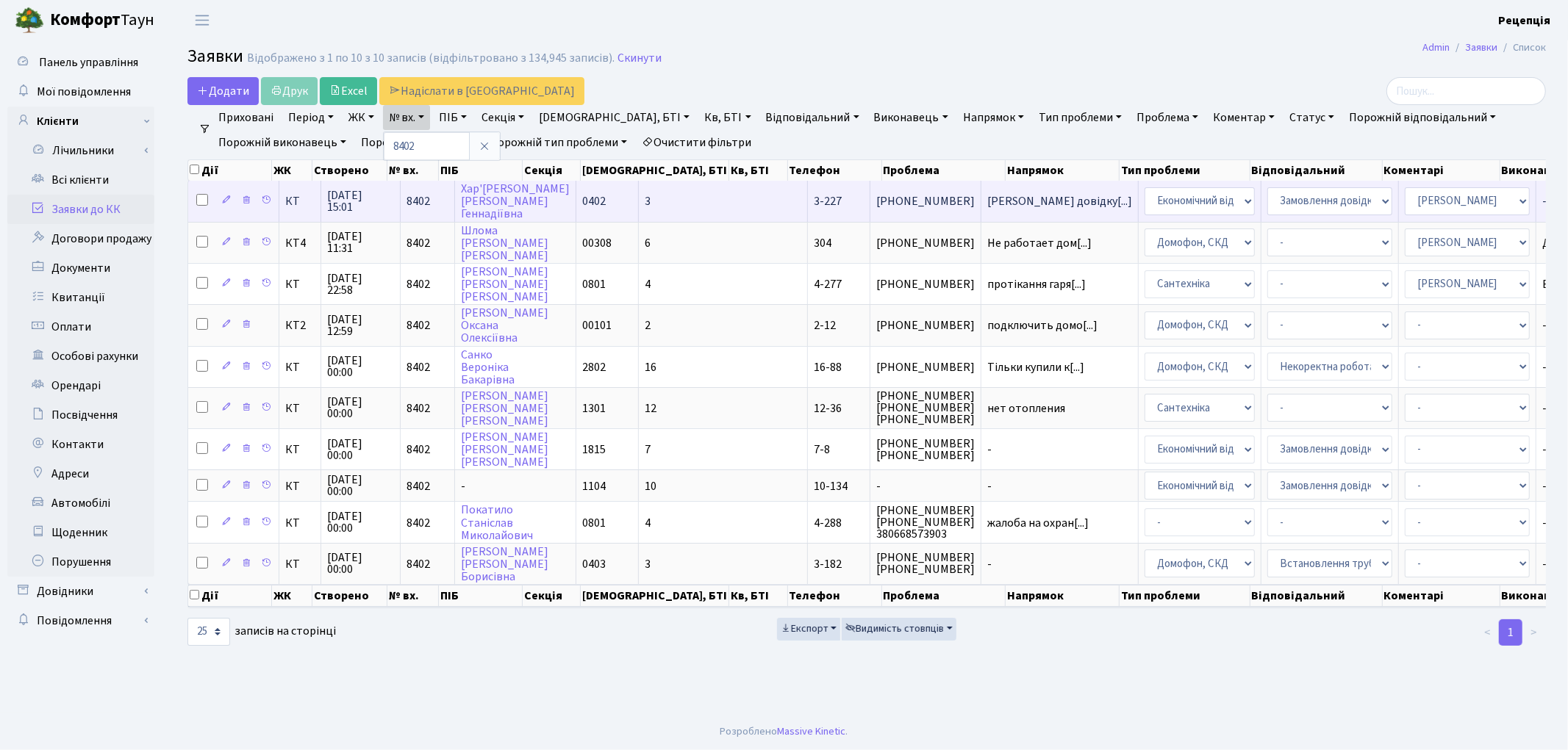
click at [808, 198] on td "3-227" at bounding box center [839, 201] width 62 height 40
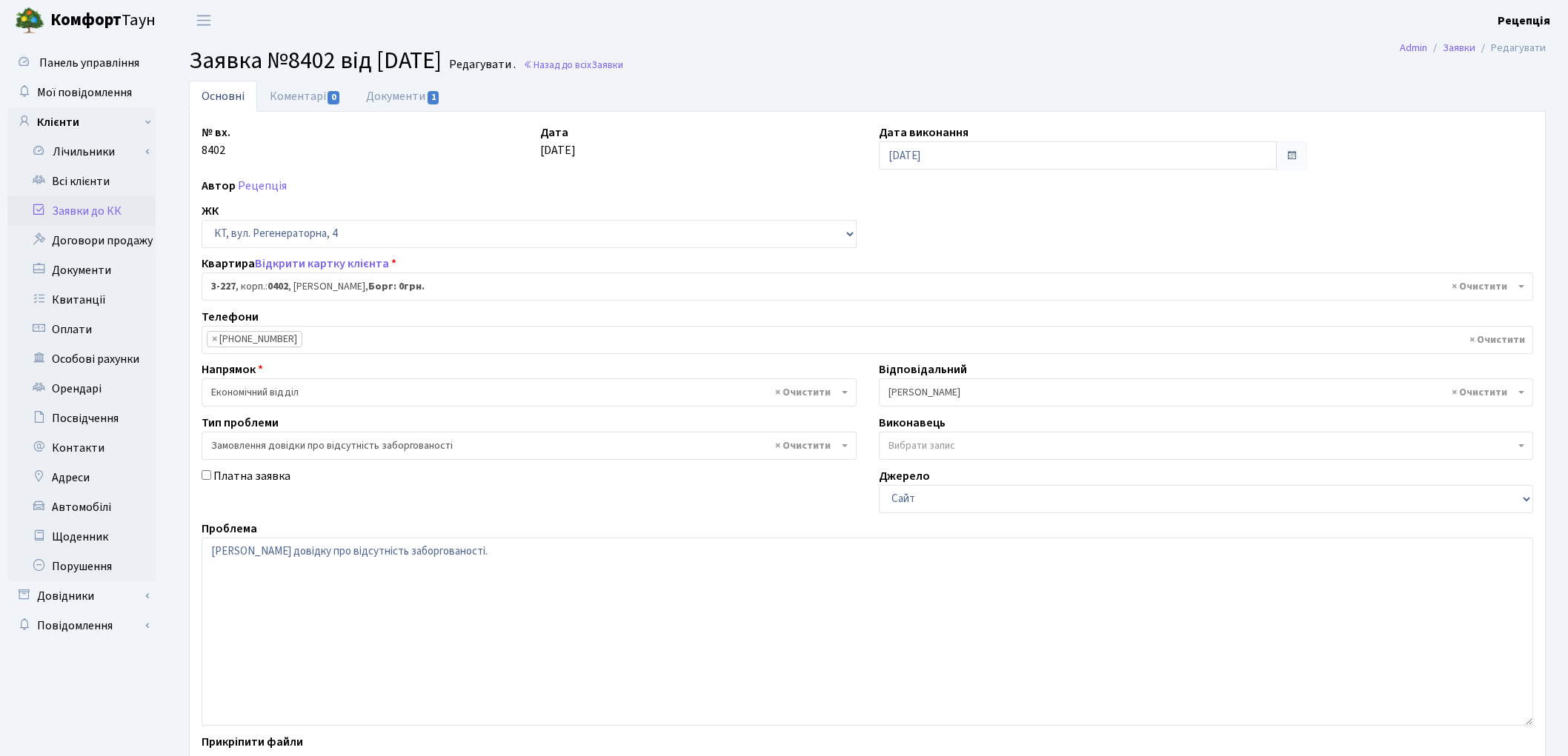
select select "796"
select select "35"
click at [413, 101] on link "Документи 1" at bounding box center [403, 95] width 99 height 30
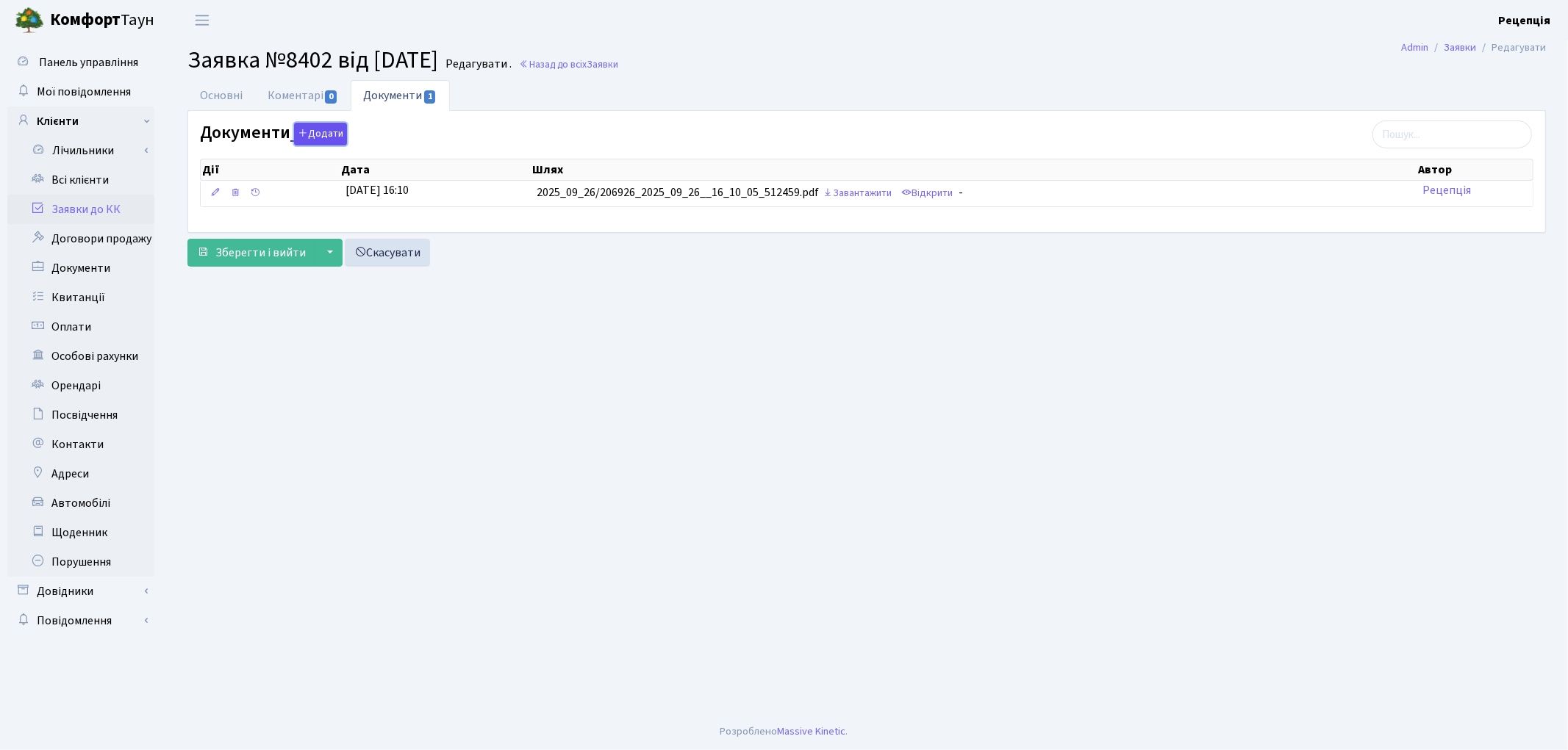
click at [328, 139] on button "Додати" at bounding box center [320, 134] width 53 height 23
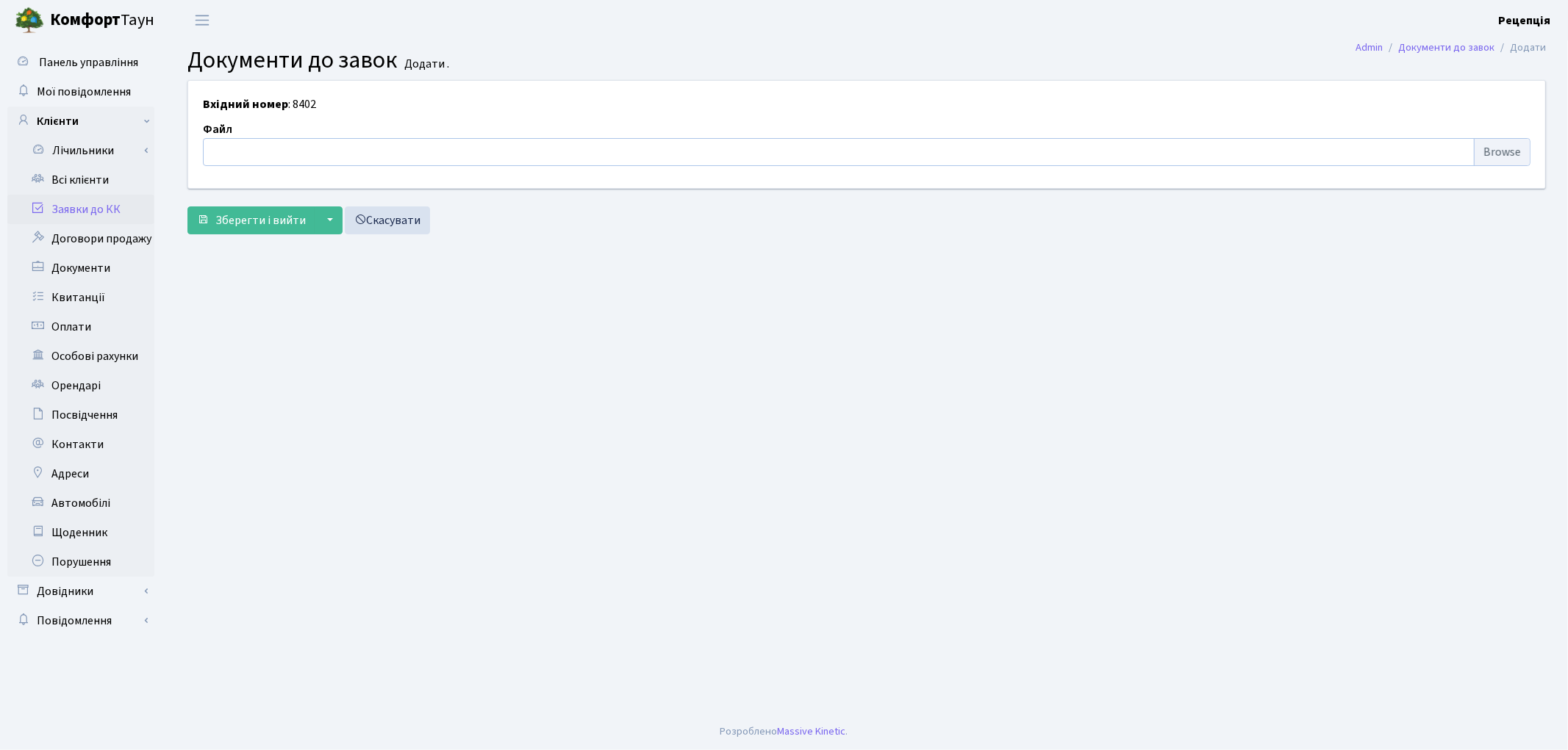
click at [1493, 157] on input "file" at bounding box center [866, 152] width 1328 height 28
type input "C:\fakepath\сканирование0740.pdf"
click at [244, 210] on button "Зберегти і вийти" at bounding box center [252, 221] width 128 height 28
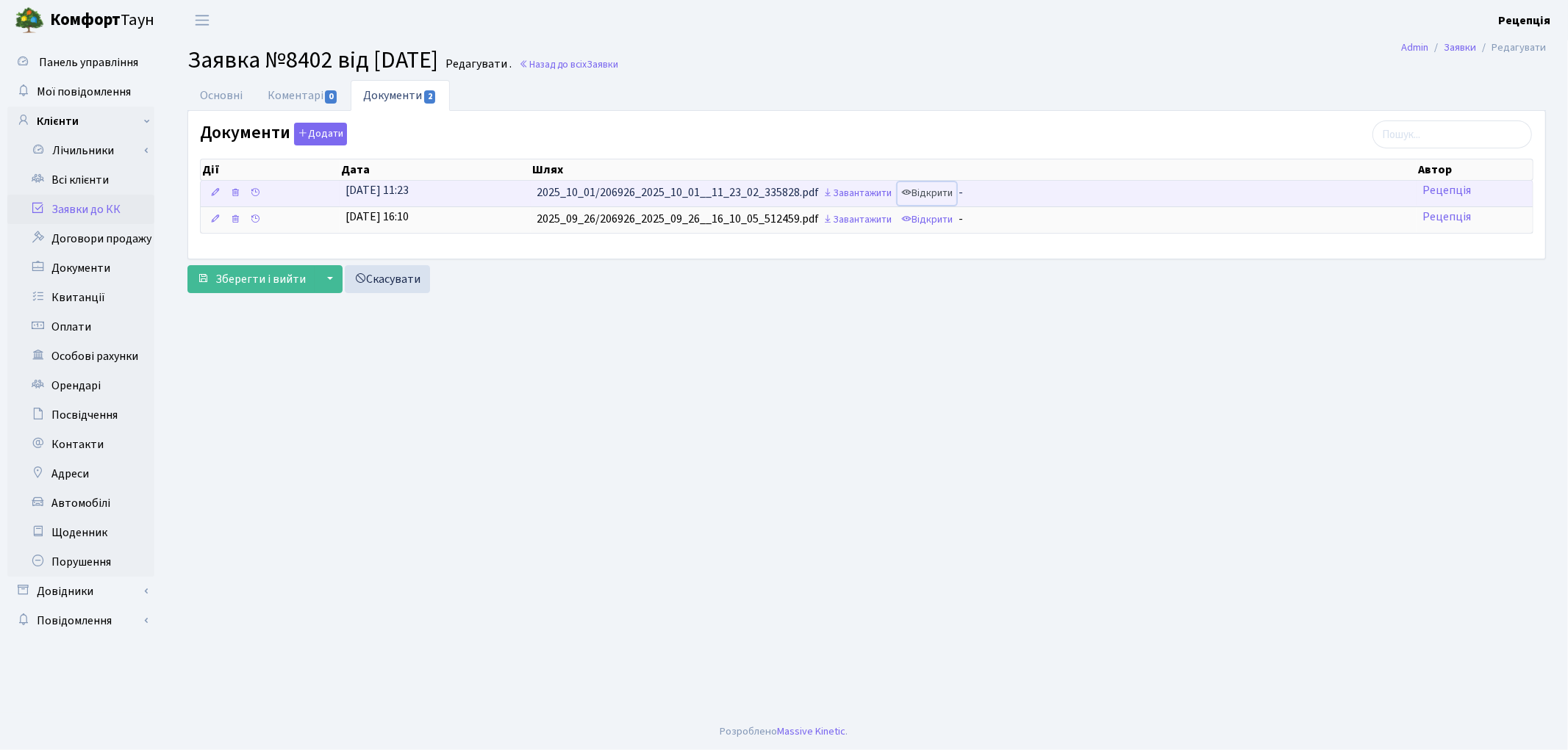
click at [956, 195] on link "Відкрити" at bounding box center [926, 194] width 59 height 23
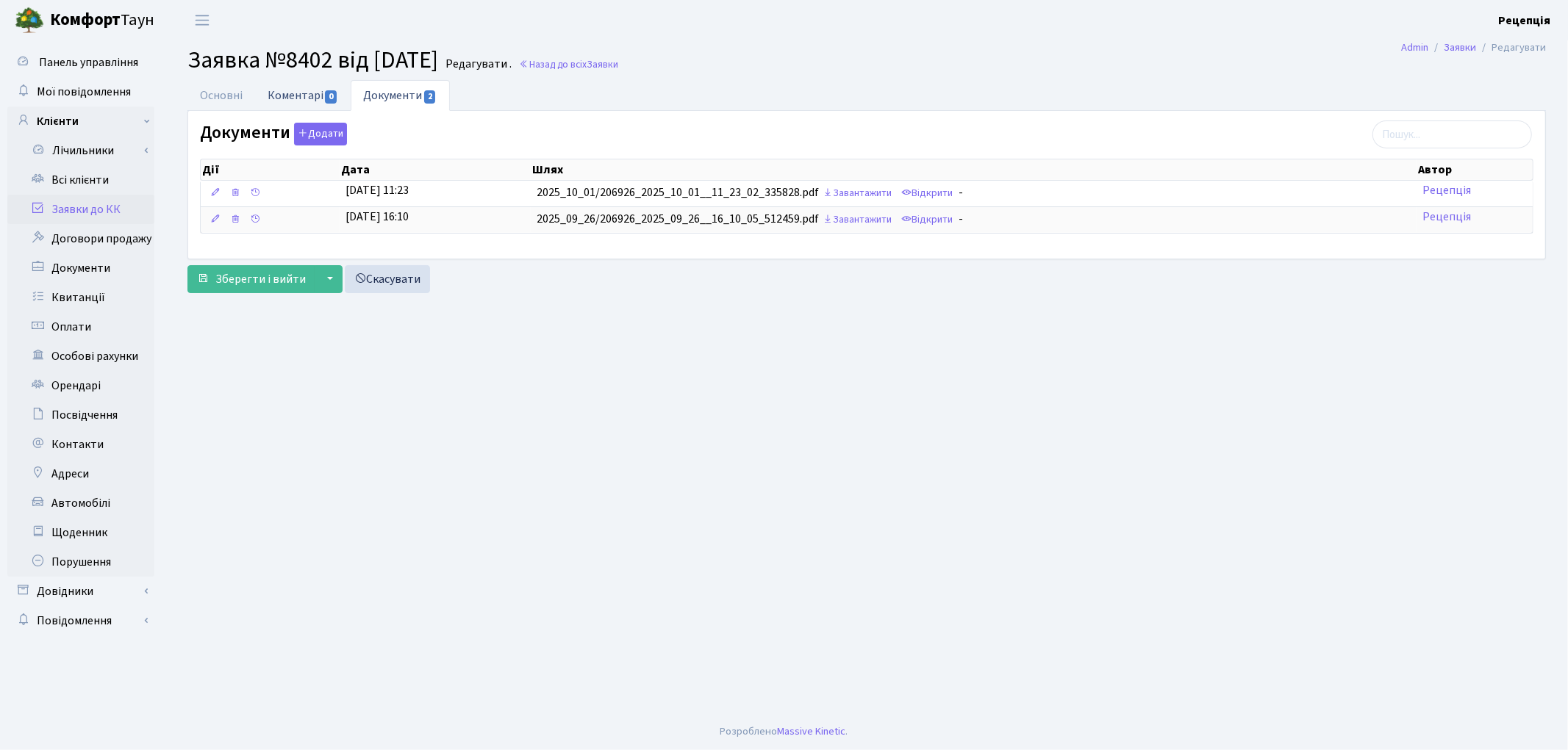
click at [309, 85] on link "Коментарі 0" at bounding box center [302, 95] width 96 height 30
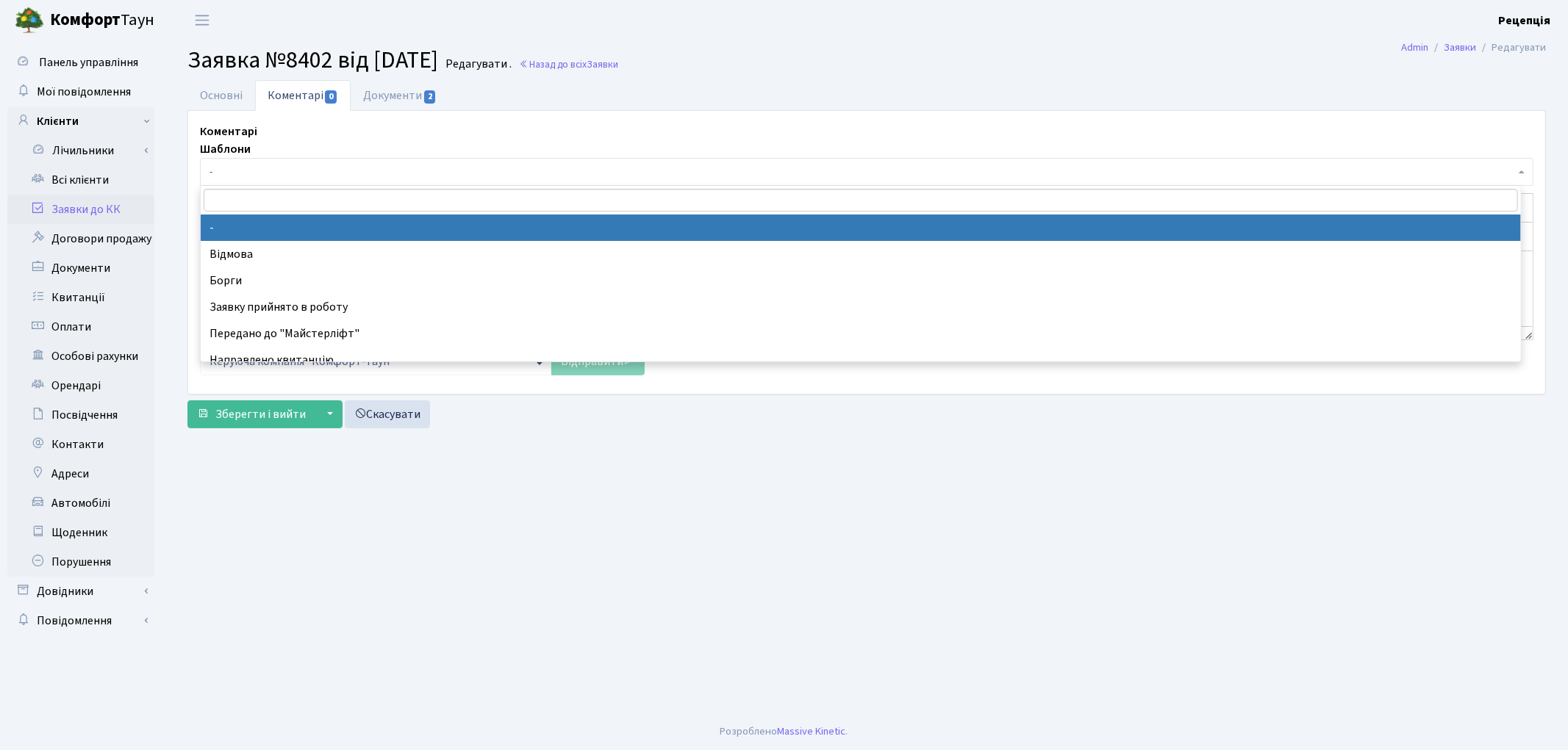
click at [245, 173] on span "-" at bounding box center [862, 172] width 1305 height 15
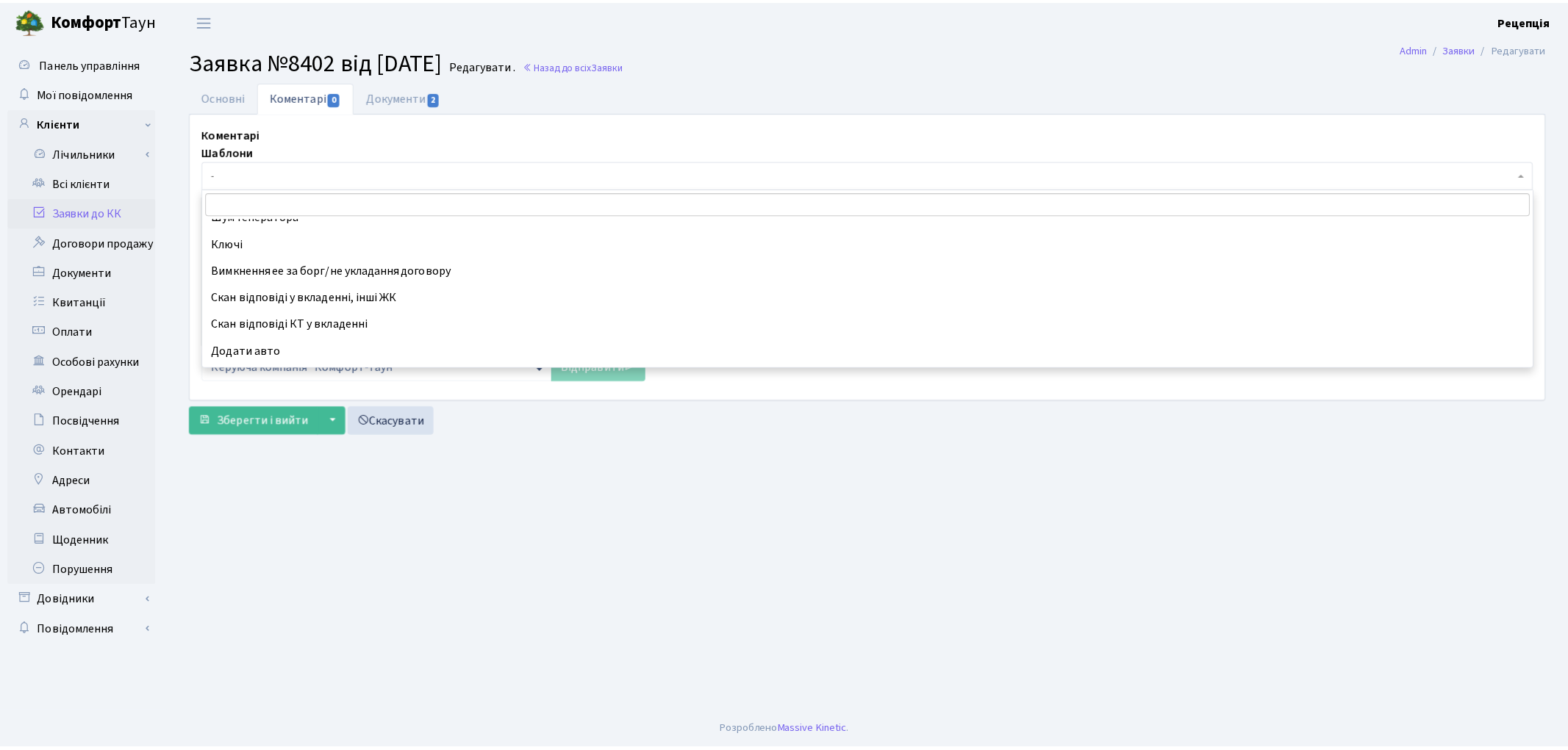
scroll to position [485, 0]
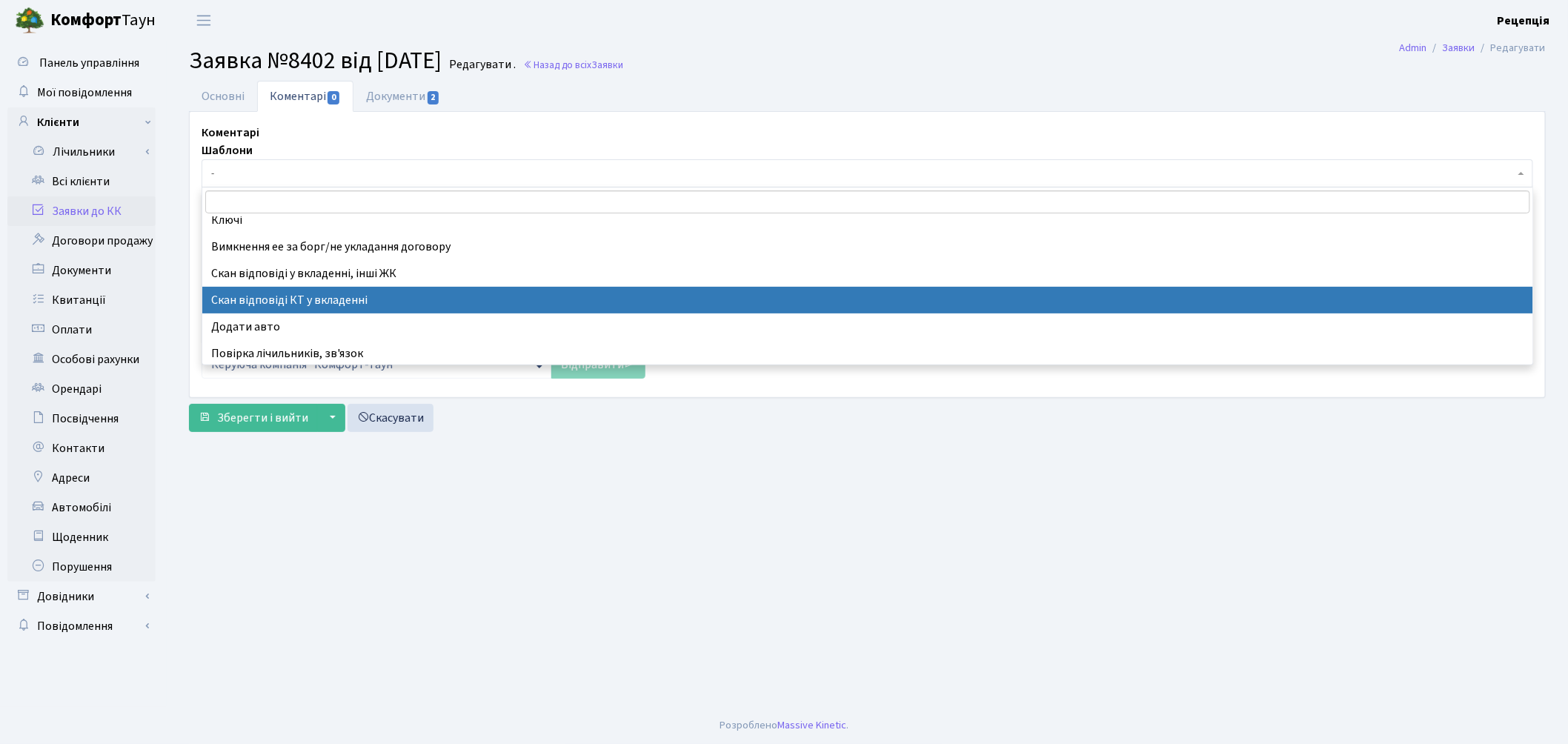
select select "55"
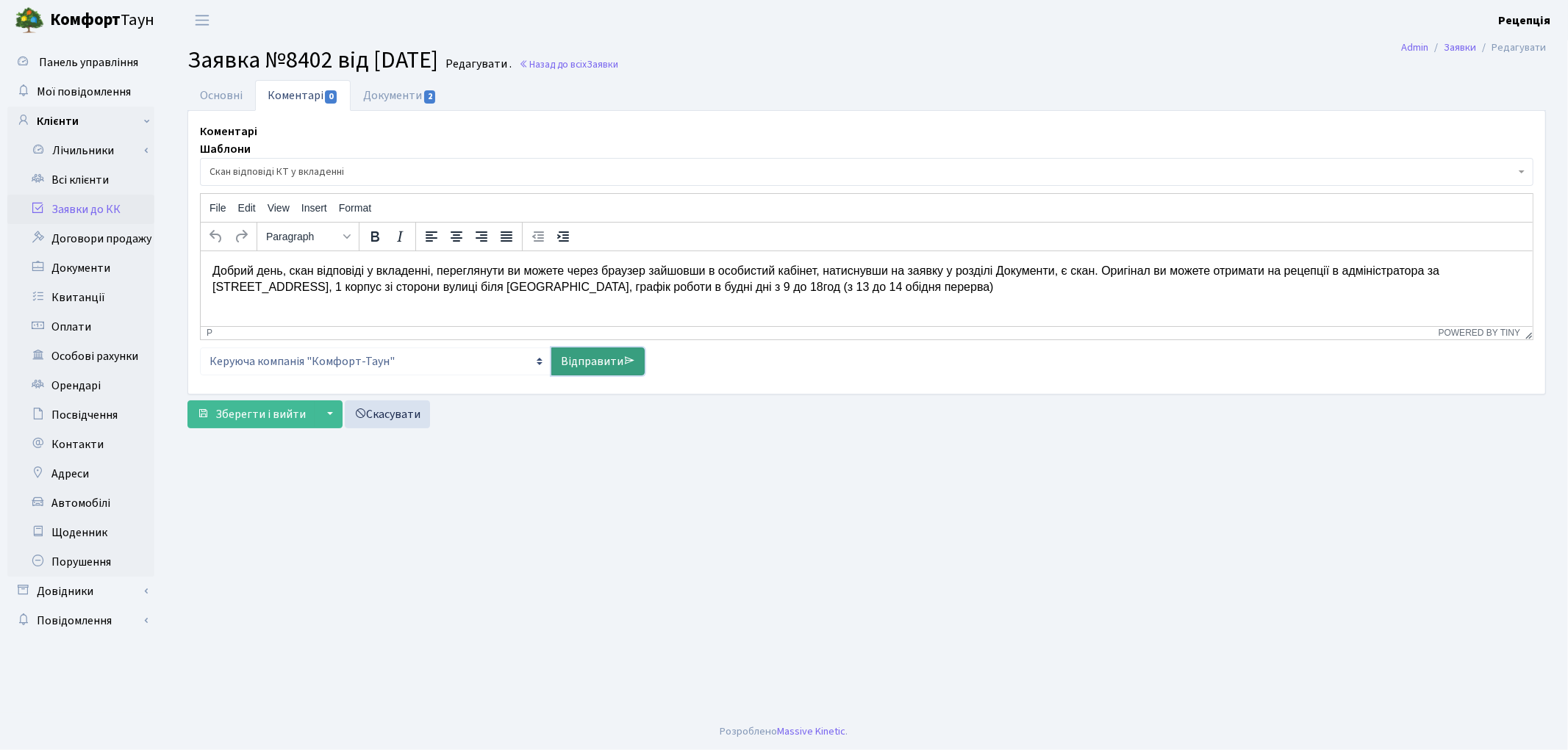
click at [591, 357] on link "Відправити" at bounding box center [598, 362] width 94 height 28
select select
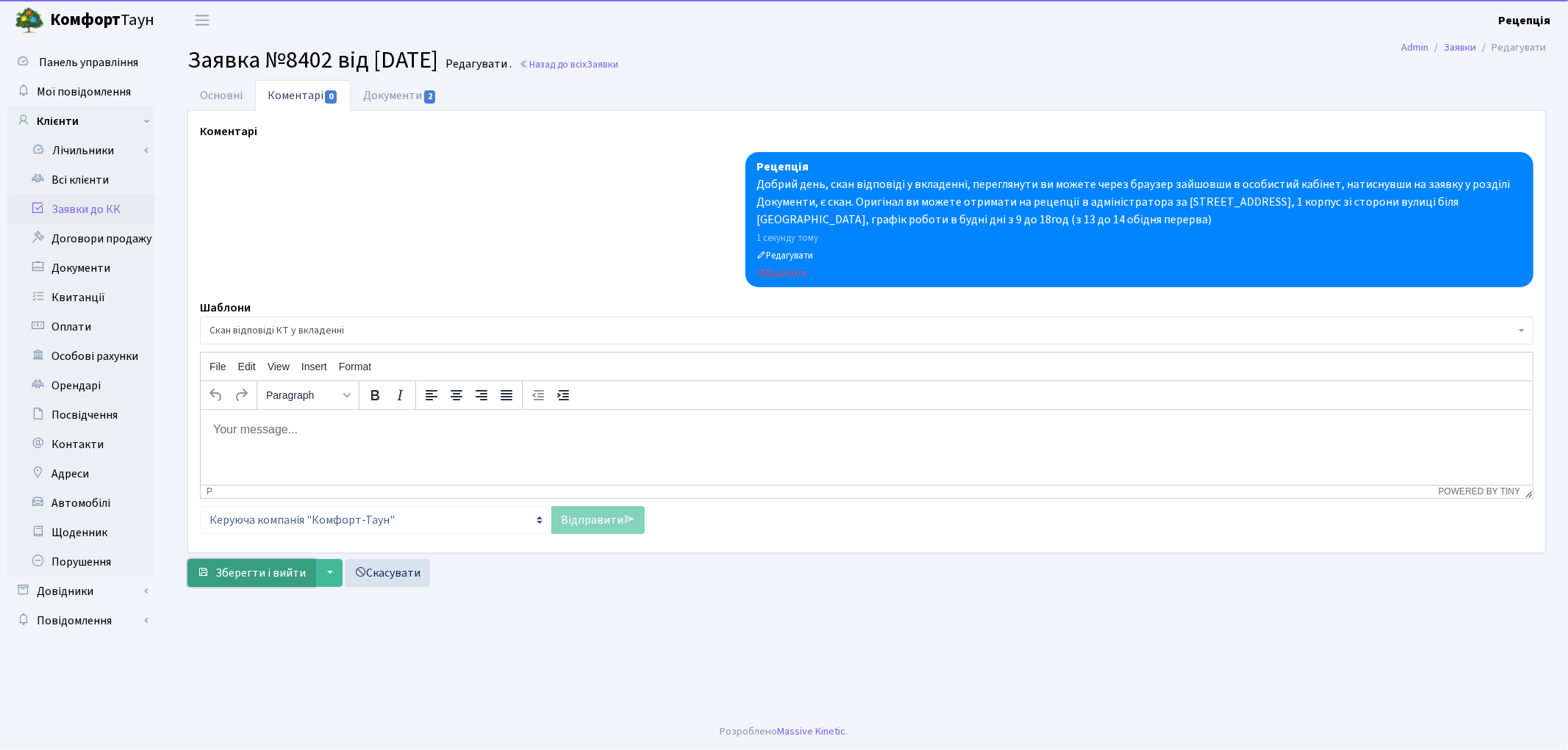
click at [278, 577] on span "Зберегти і вийти" at bounding box center [260, 573] width 90 height 16
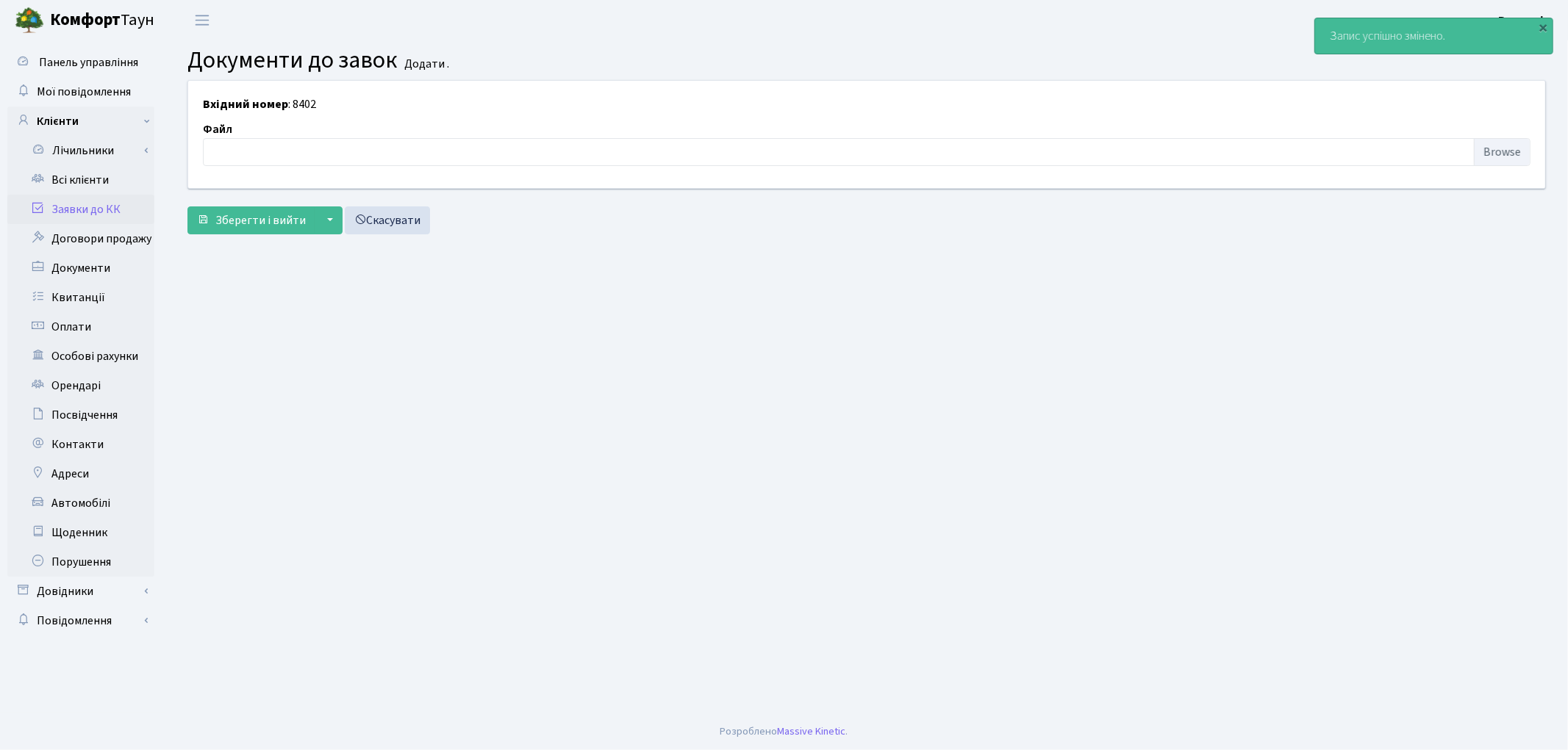
click at [117, 201] on link "Заявки до КК" at bounding box center [81, 209] width 147 height 30
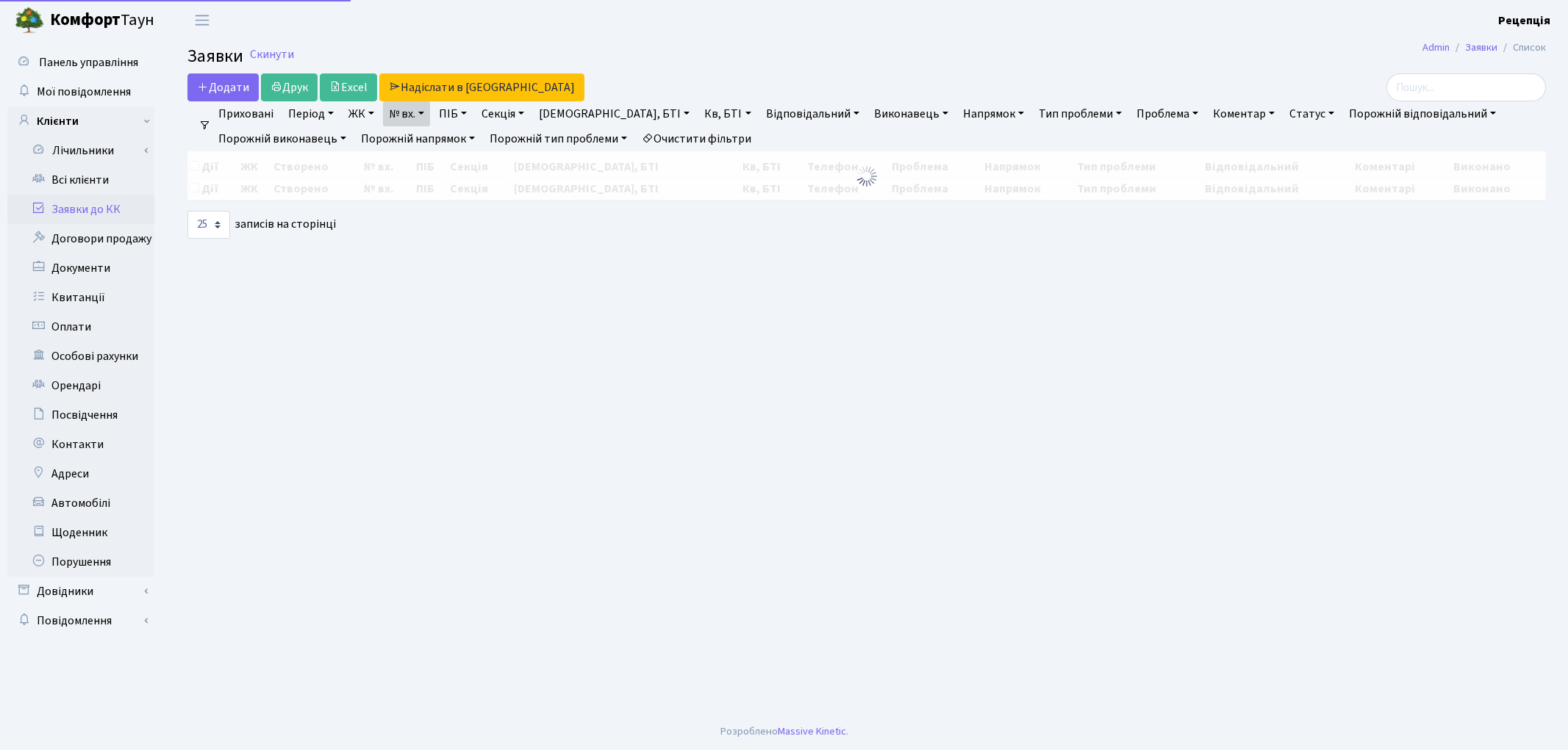
select select "25"
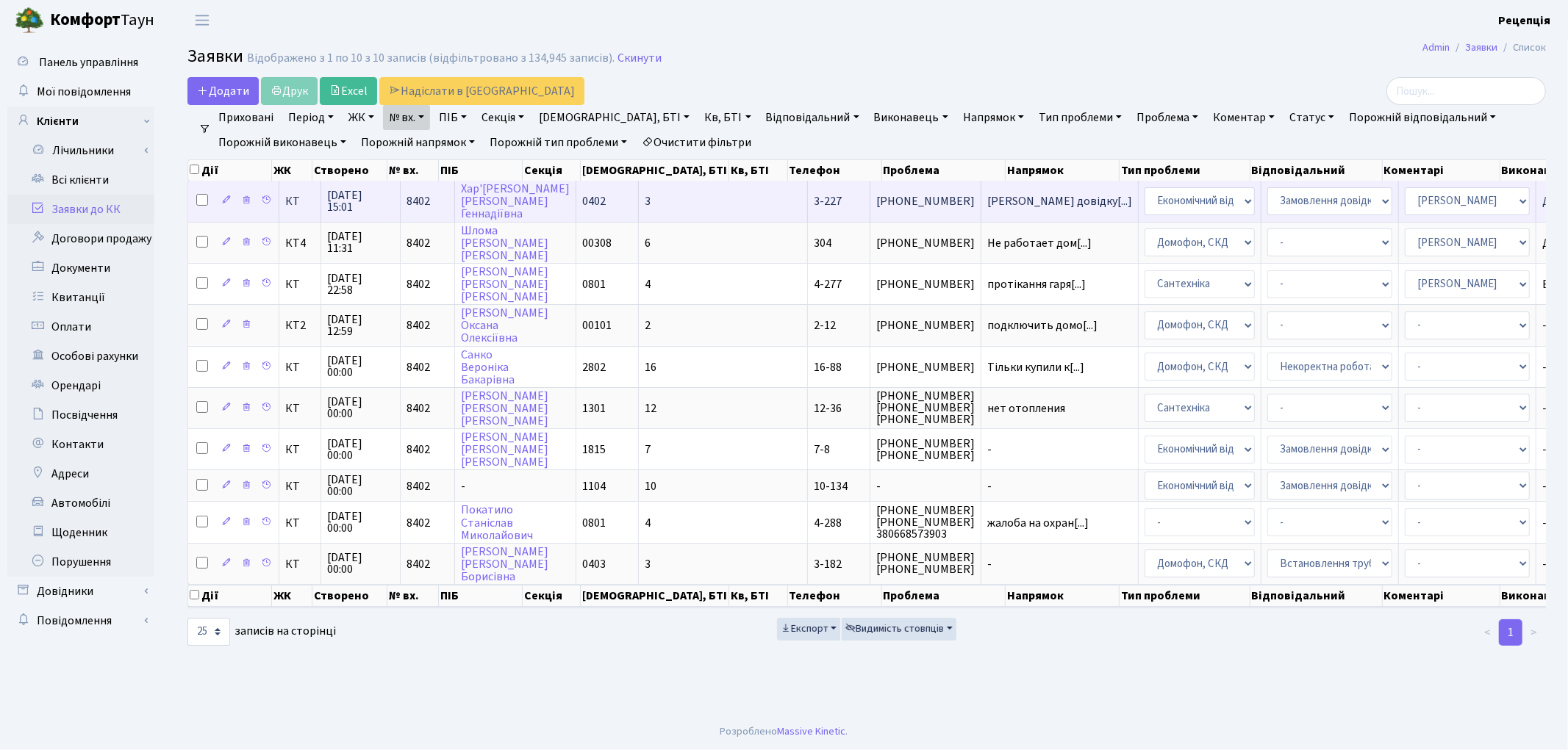
click at [639, 200] on td "3" at bounding box center [723, 201] width 169 height 40
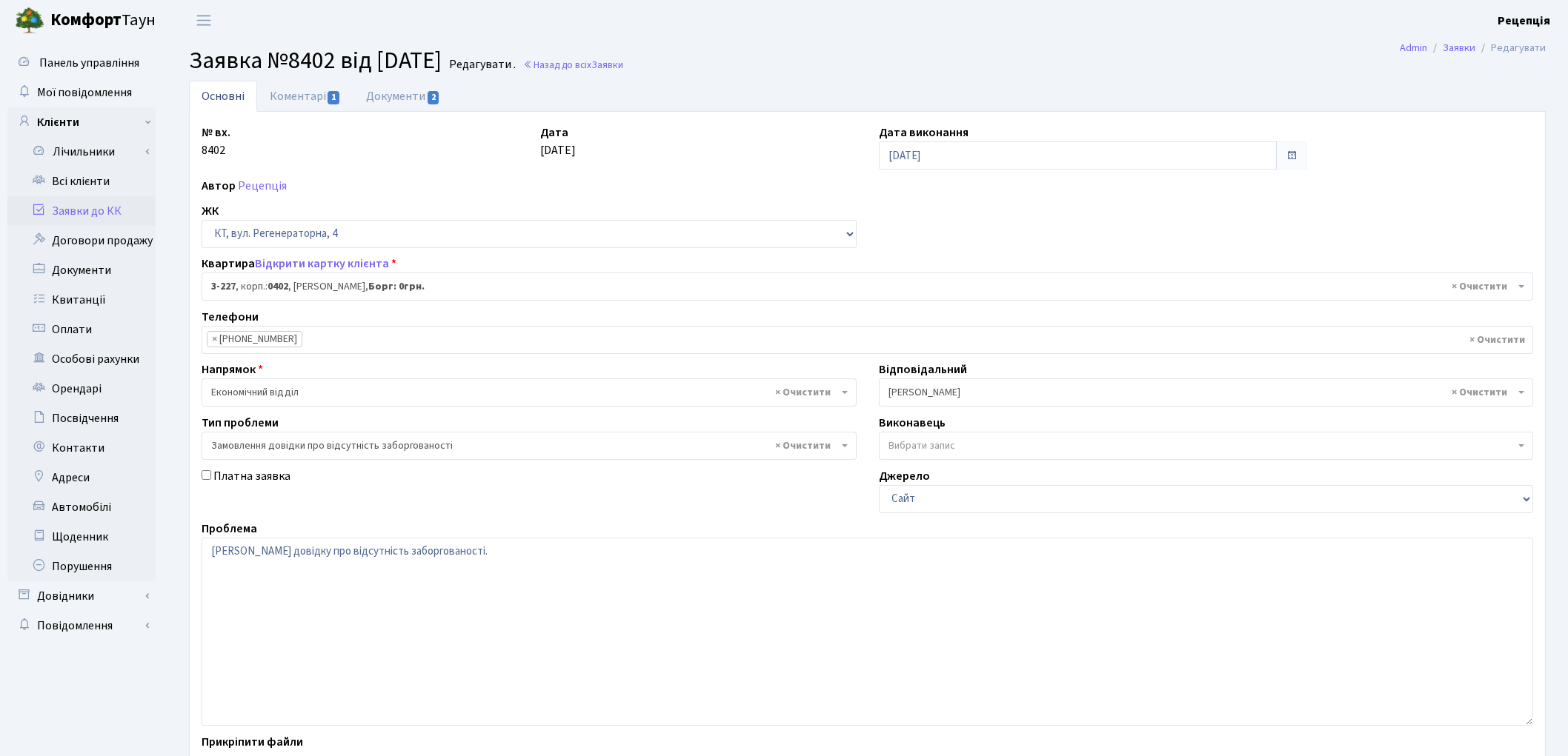
select select "796"
select select "35"
click at [310, 89] on link "Коментарі 1" at bounding box center [305, 95] width 96 height 30
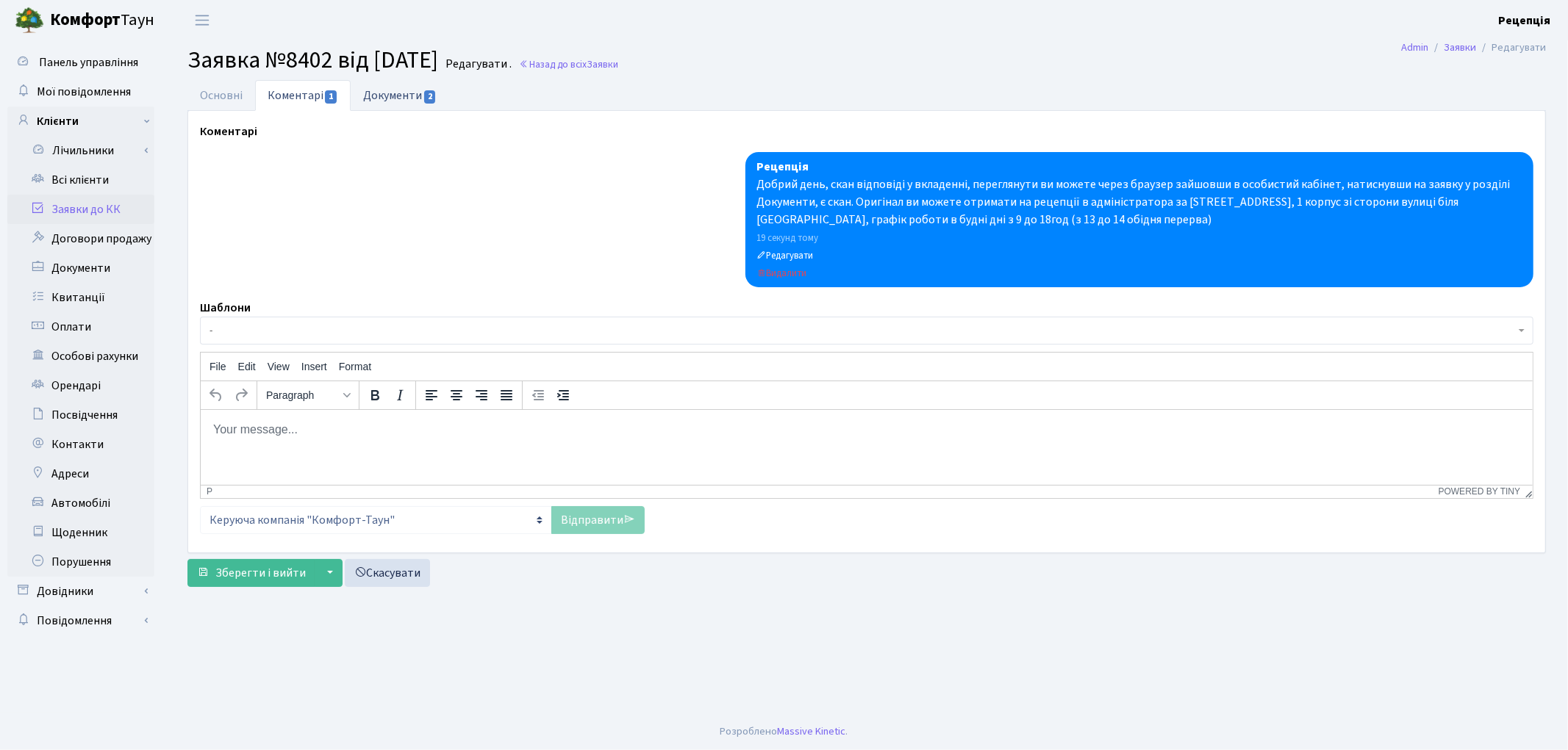
click at [413, 103] on link "Документи 2" at bounding box center [400, 95] width 98 height 30
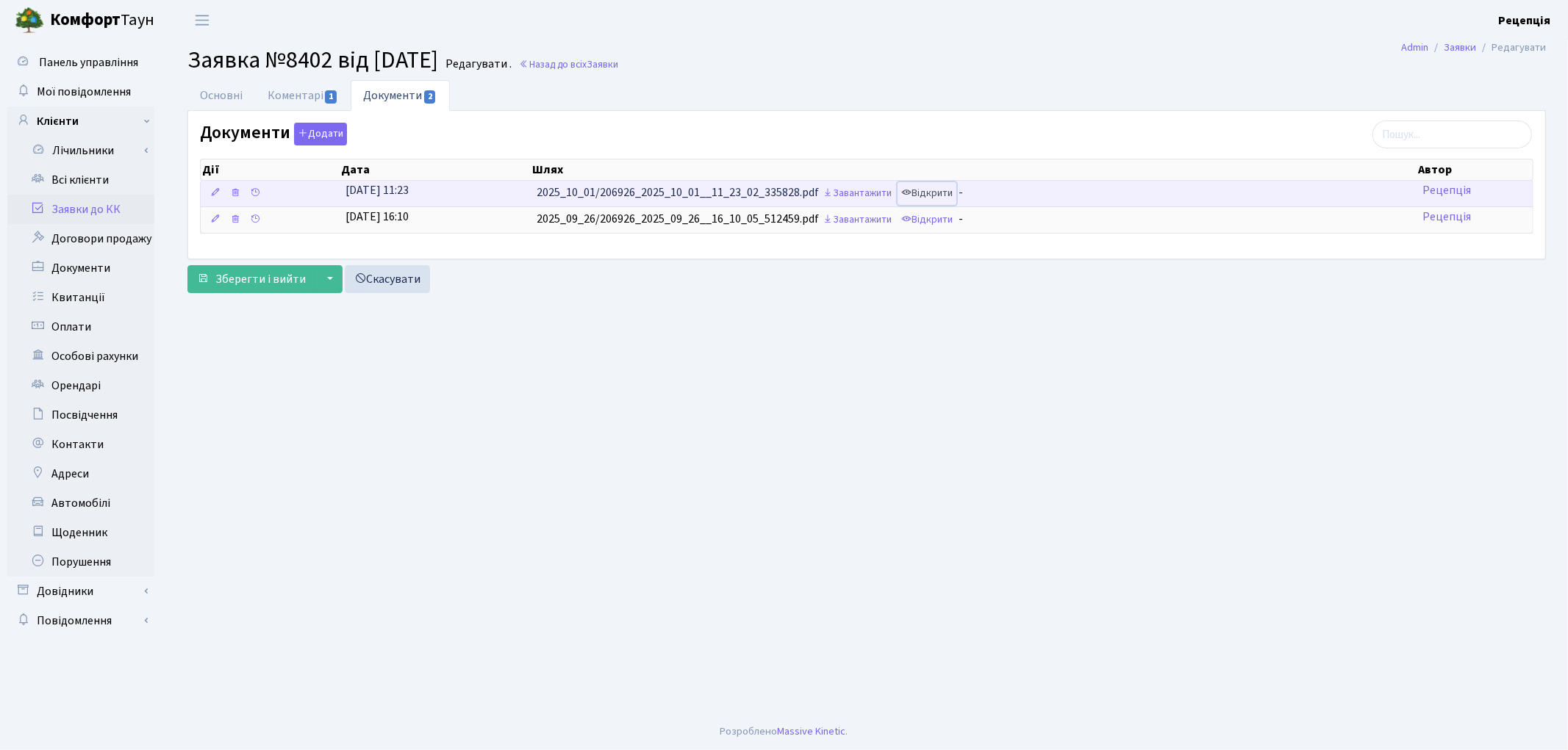
click at [929, 198] on link "Відкрити" at bounding box center [926, 194] width 59 height 23
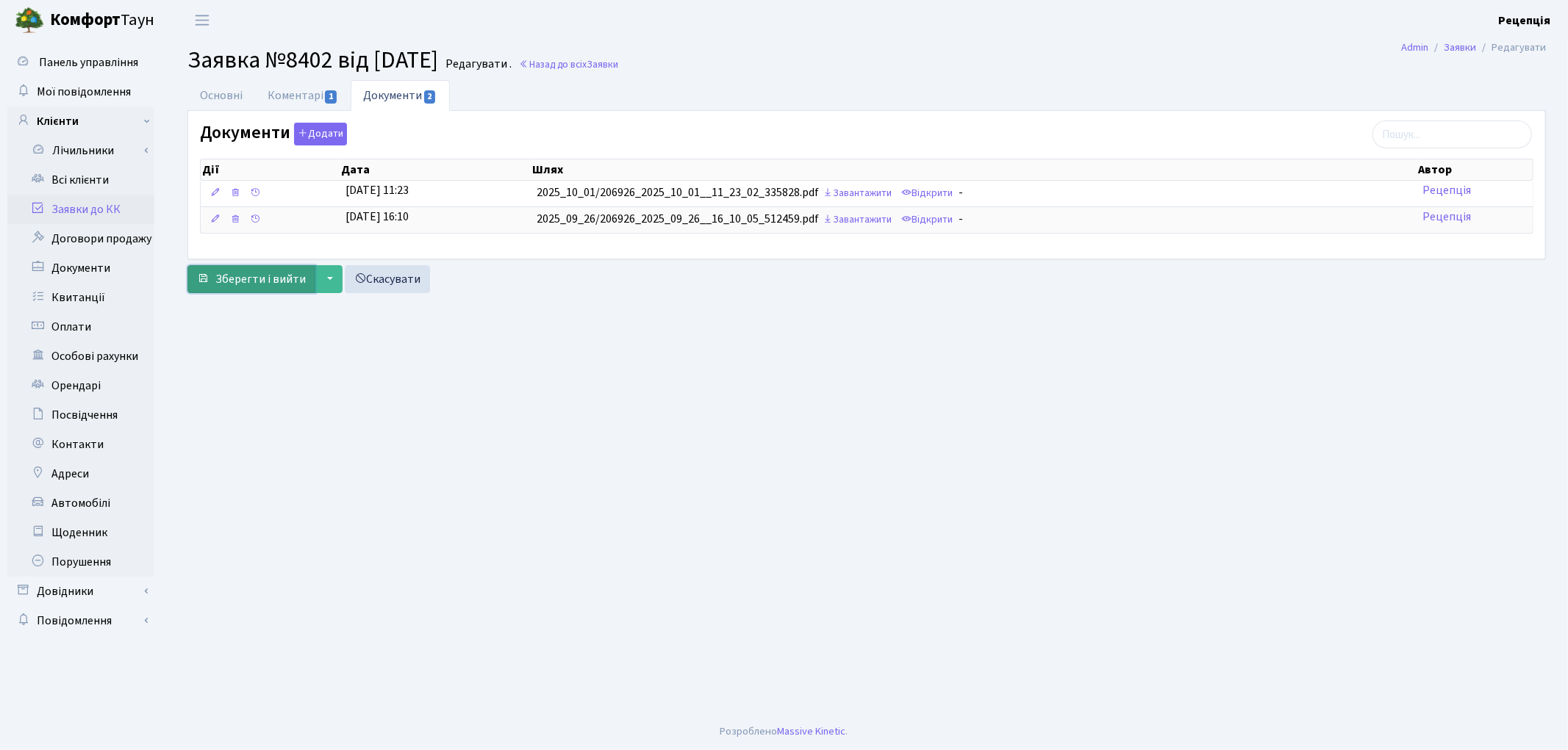
click at [290, 275] on span "Зберегти і вийти" at bounding box center [260, 279] width 90 height 16
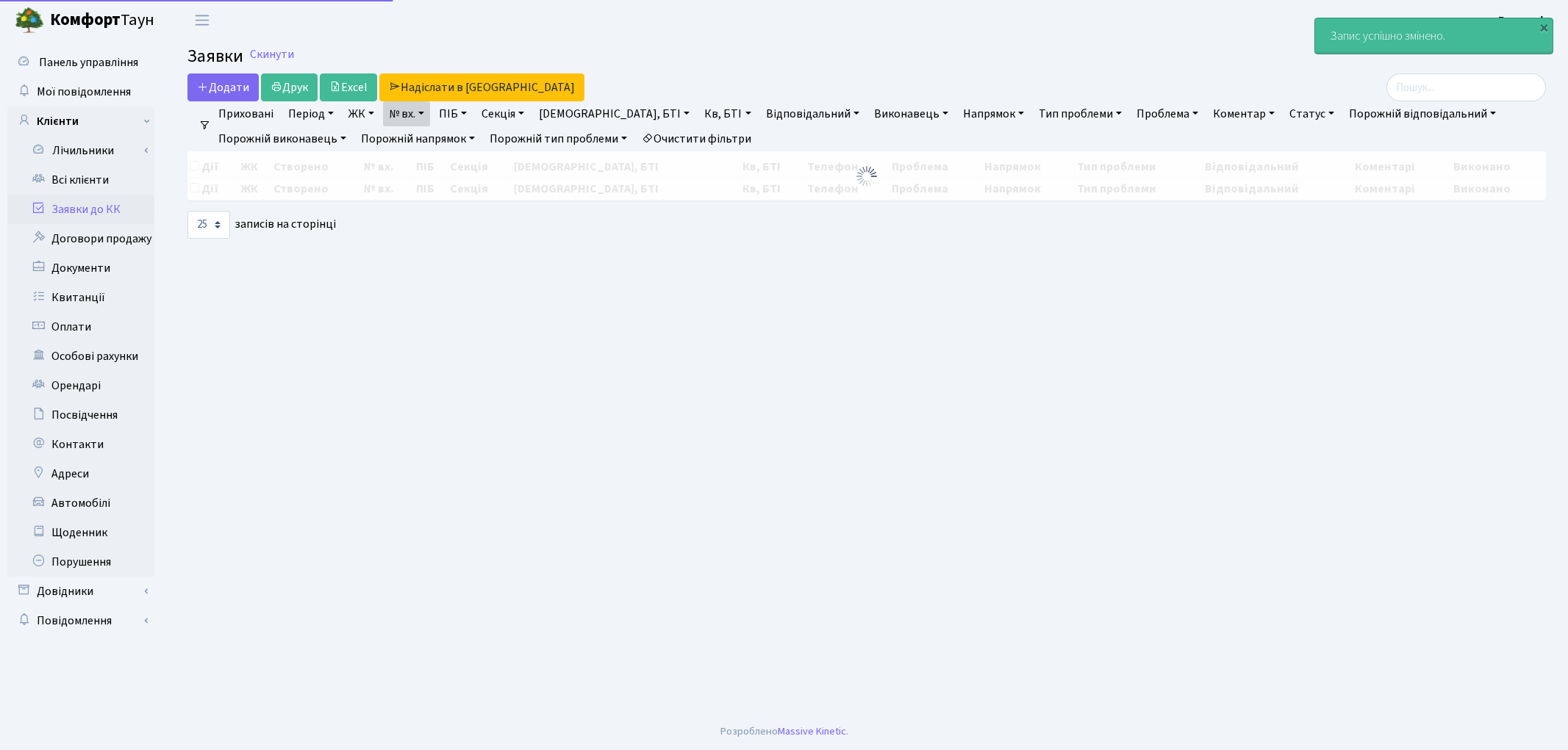
select select "25"
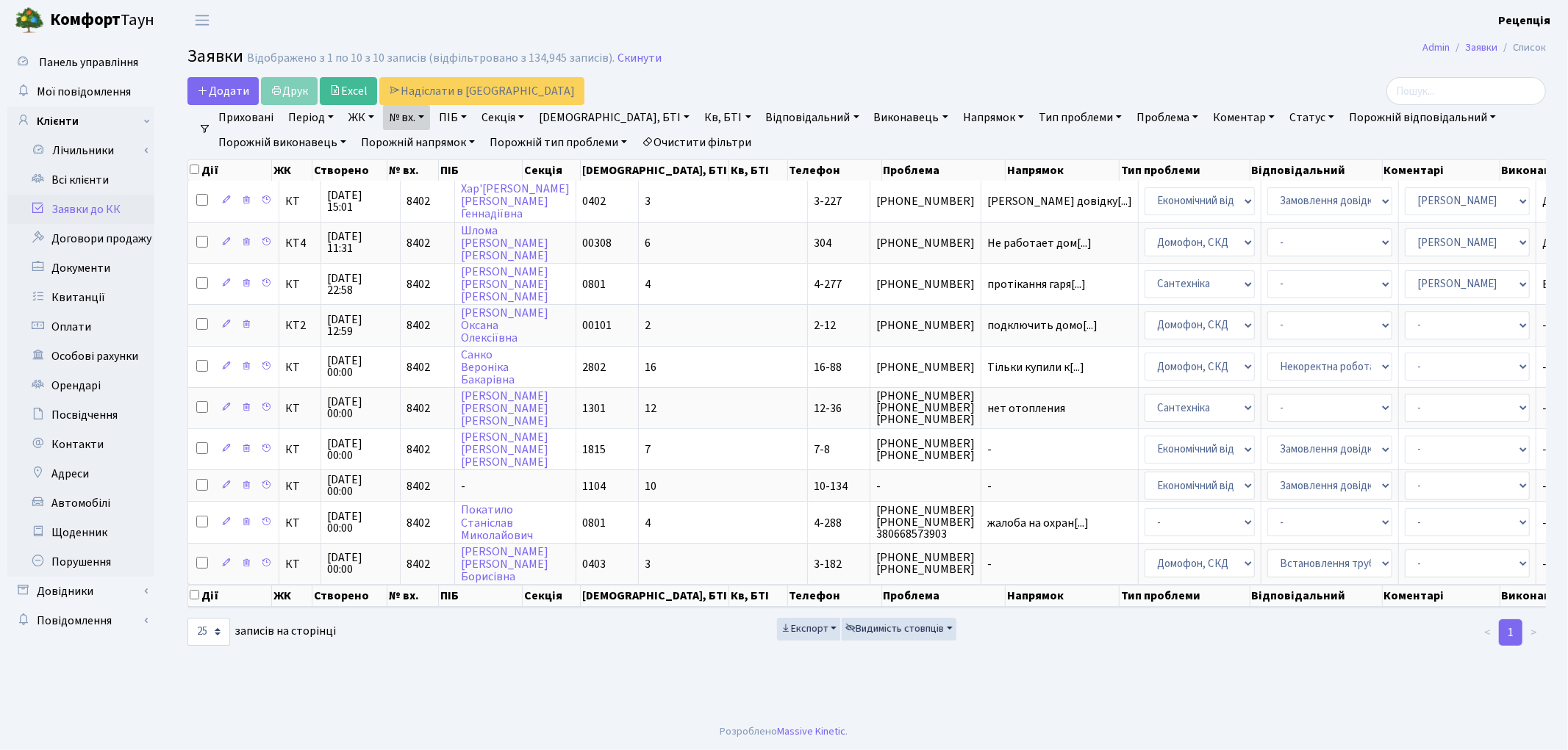
click at [1160, 683] on main "Admin Заявки Список Заявки Відображено з 1 по 10 з 10 записів (відфільтровано з…" at bounding box center [867, 377] width 1402 height 673
click at [93, 174] on link "Всі клієнти" at bounding box center [81, 180] width 147 height 30
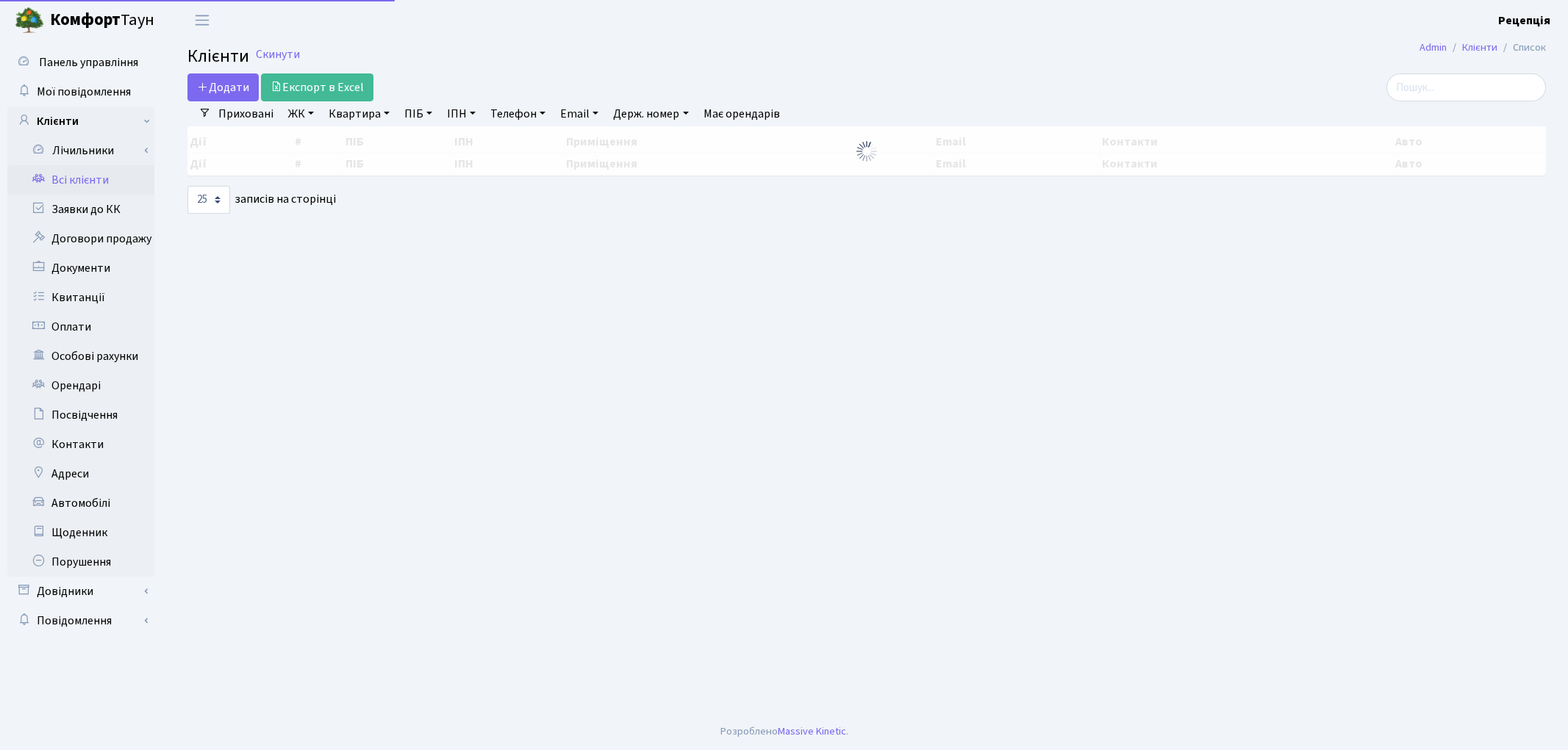
select select "25"
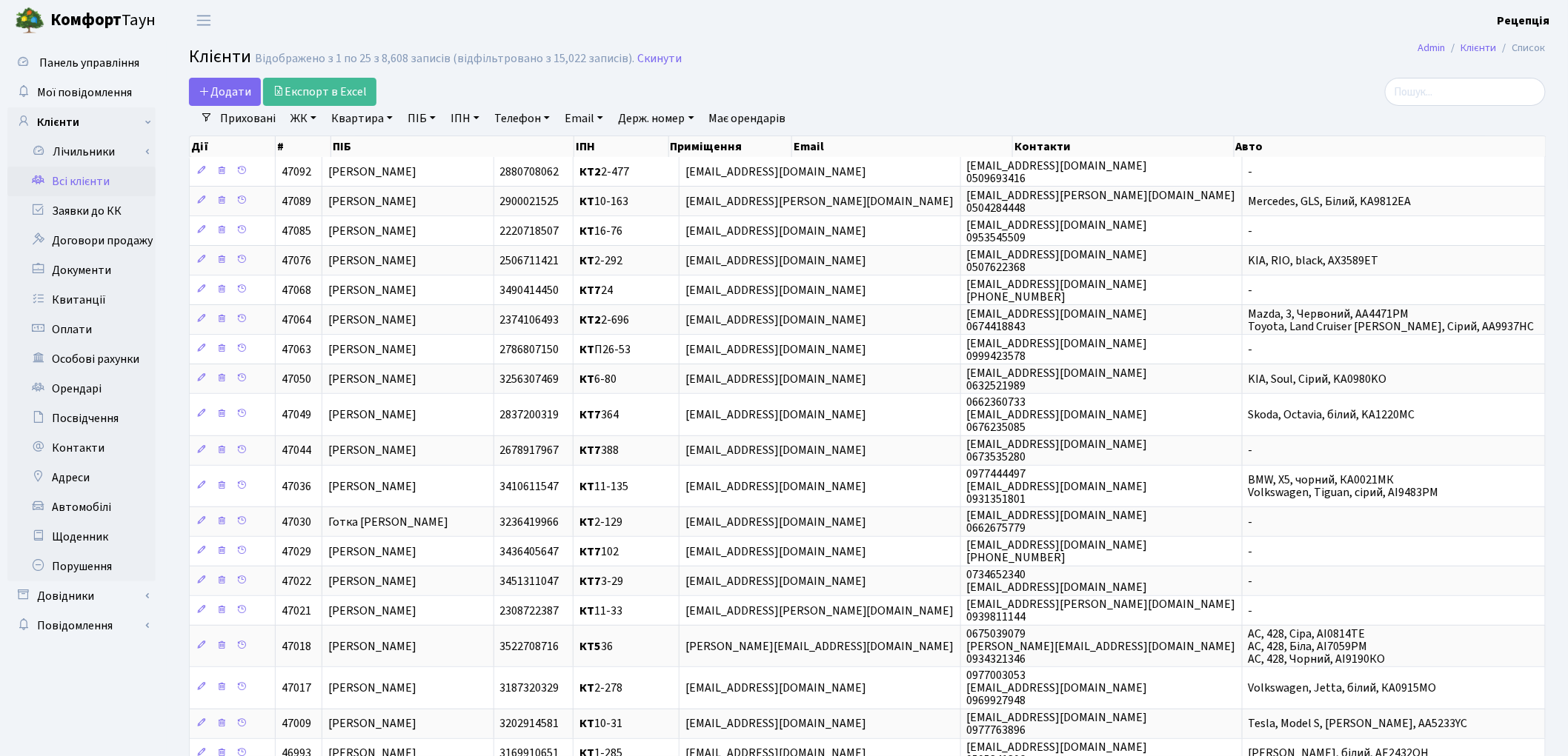
click at [852, 87] on div "Додати Експорт в Excel" at bounding box center [638, 92] width 898 height 28
click at [422, 119] on link "ПІБ" at bounding box center [421, 118] width 40 height 26
click at [717, 70] on h2 "Клієнти Відображено з 1 по 25 з 8,608 записів (відфільтровано з 15,022 записів)…" at bounding box center [867, 59] width 1357 height 26
click at [85, 593] on link "Довідники" at bounding box center [81, 596] width 148 height 30
click at [102, 727] on link "Приміщення" at bounding box center [86, 733] width 139 height 30
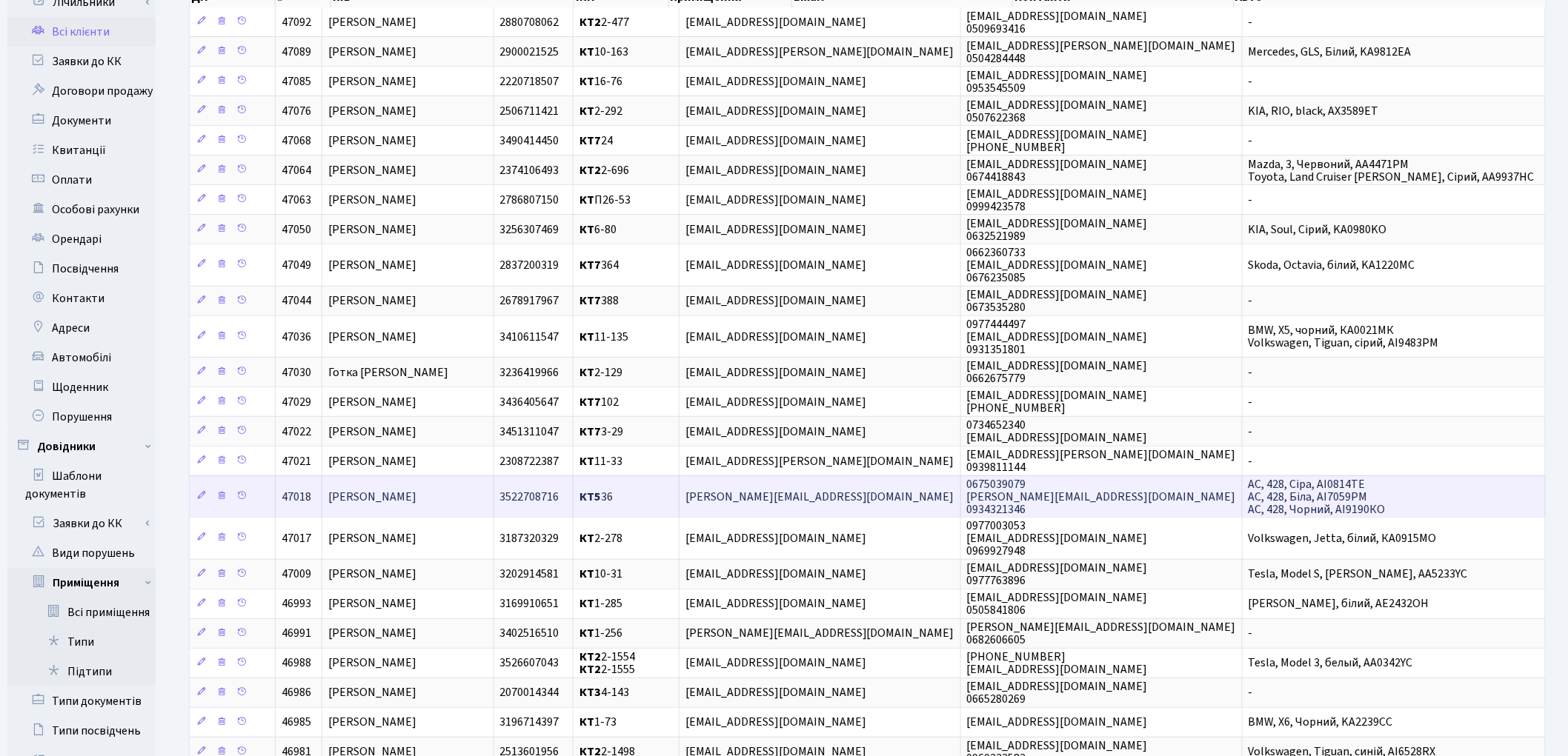
scroll to position [174, 0]
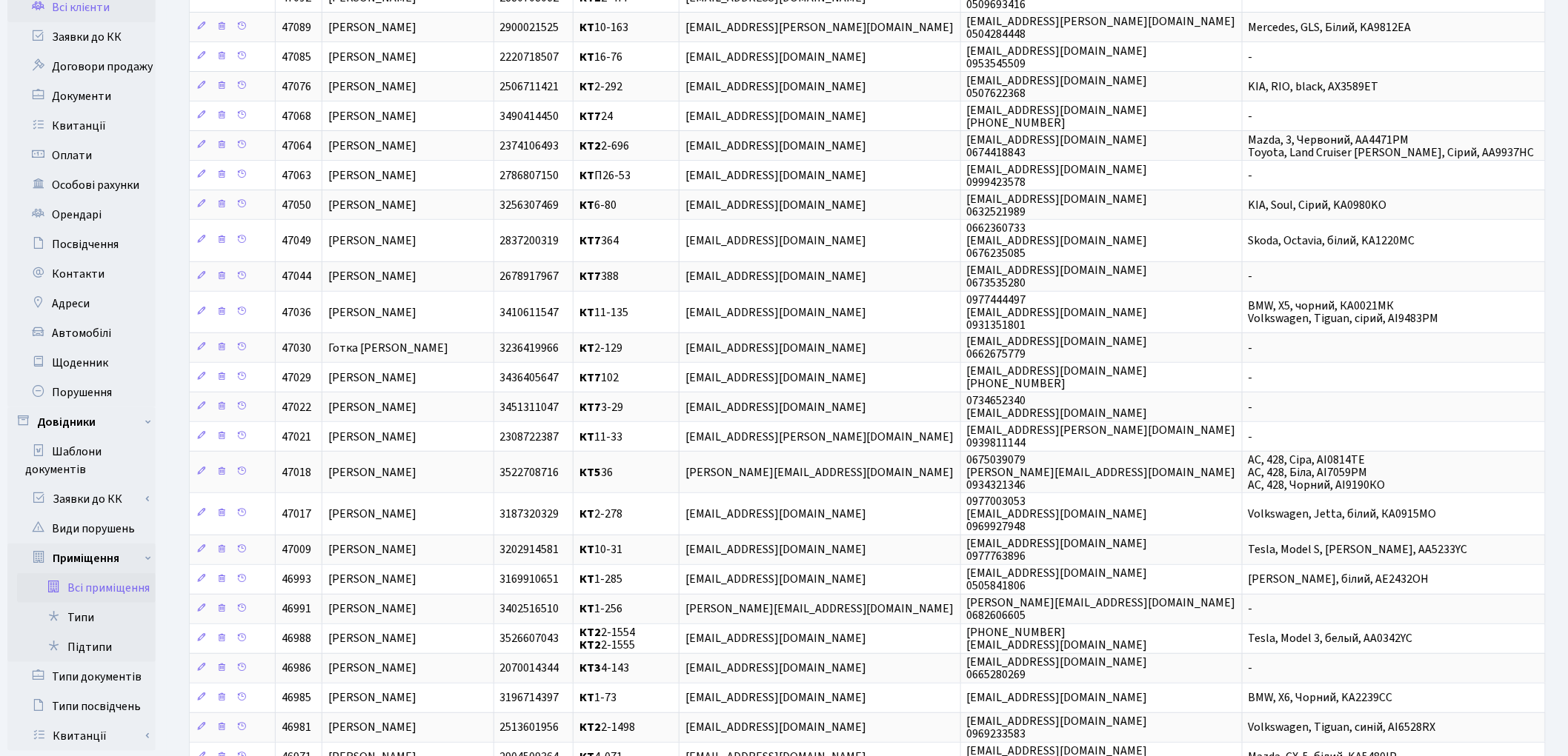
click at [122, 578] on link "Всі приміщення" at bounding box center [86, 588] width 139 height 30
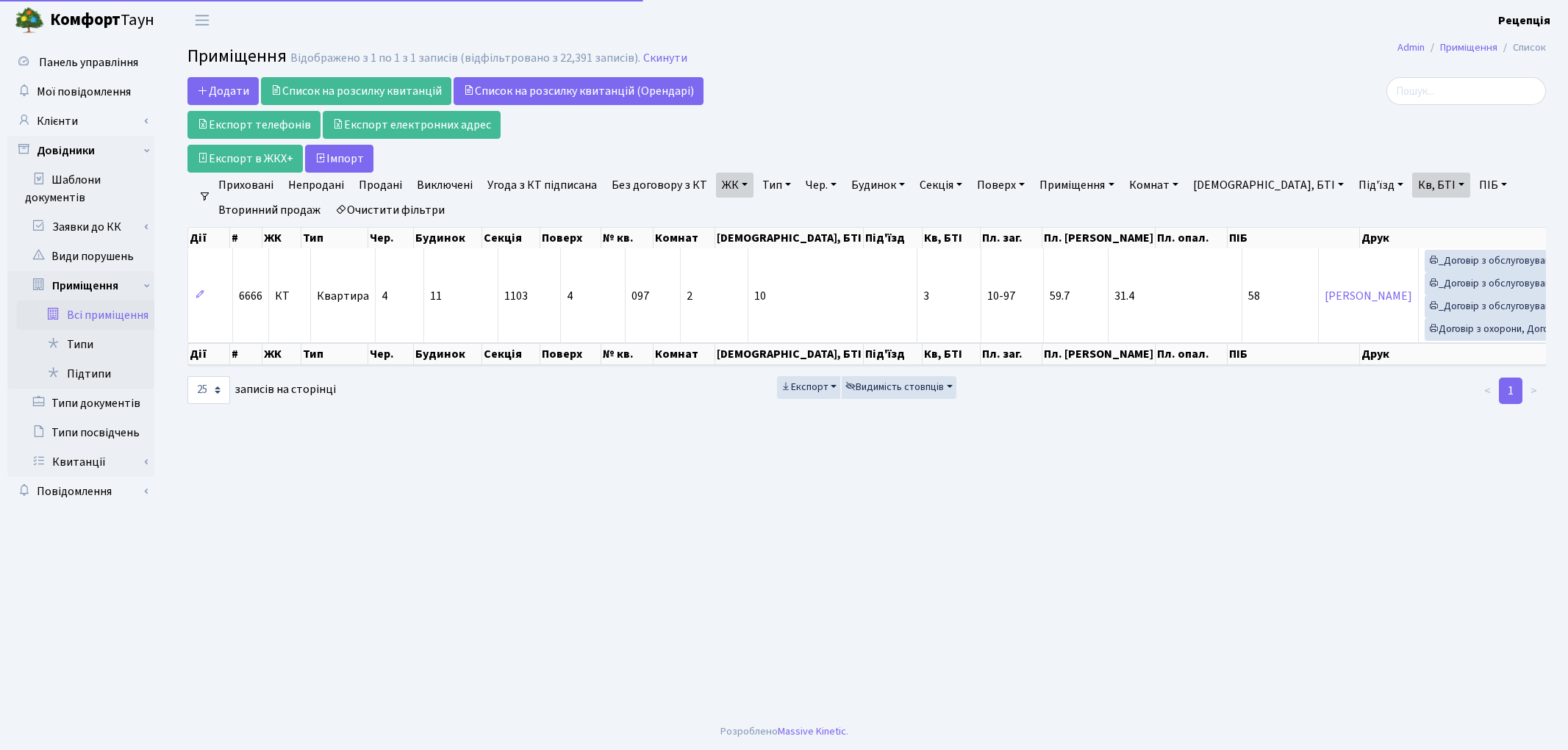
select select "25"
click at [412, 212] on link "Очистити фільтри" at bounding box center [390, 210] width 121 height 25
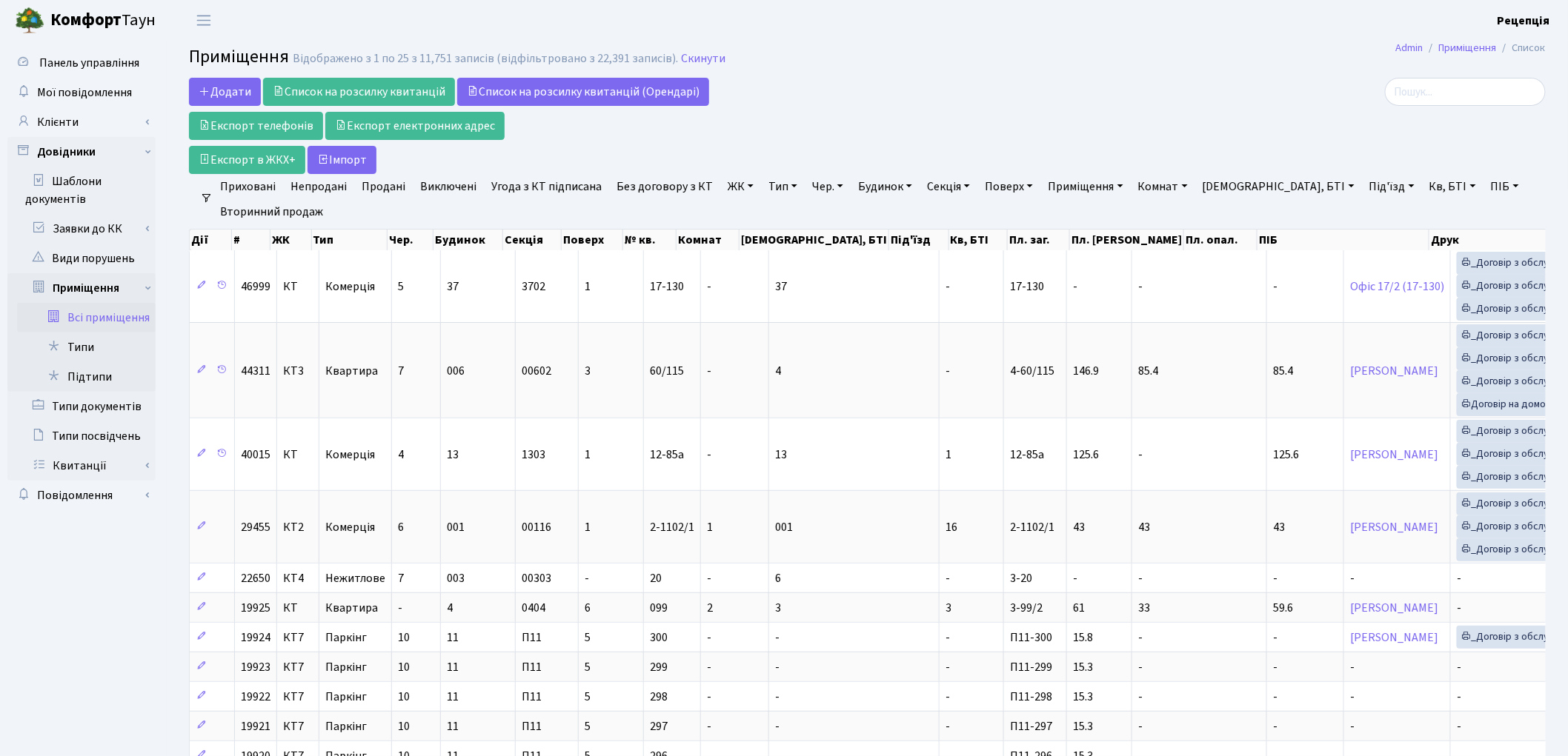
click at [727, 186] on link "ЖК" at bounding box center [740, 186] width 38 height 26
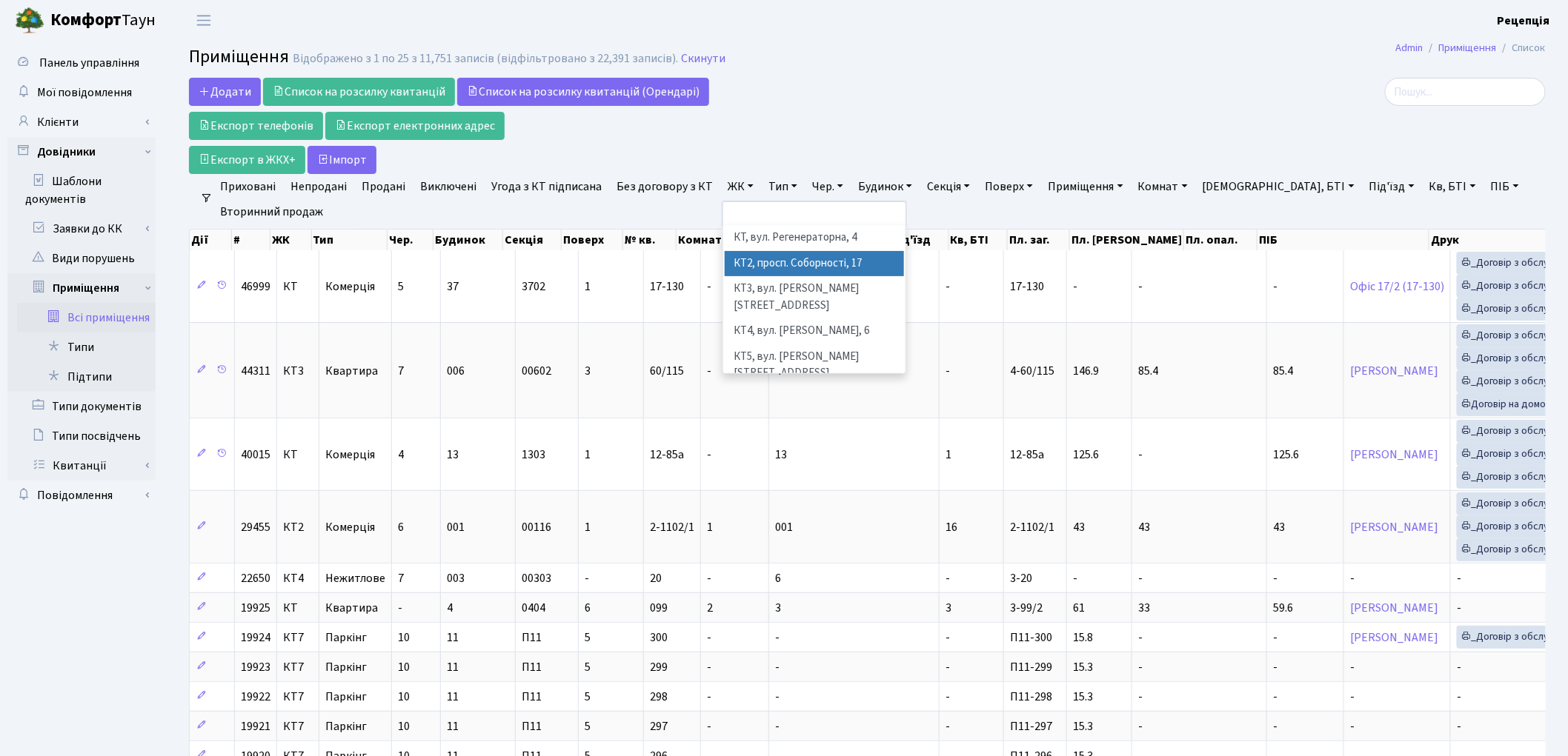
click at [752, 260] on li "КТ2, просп. Соборності, 17" at bounding box center [814, 263] width 179 height 26
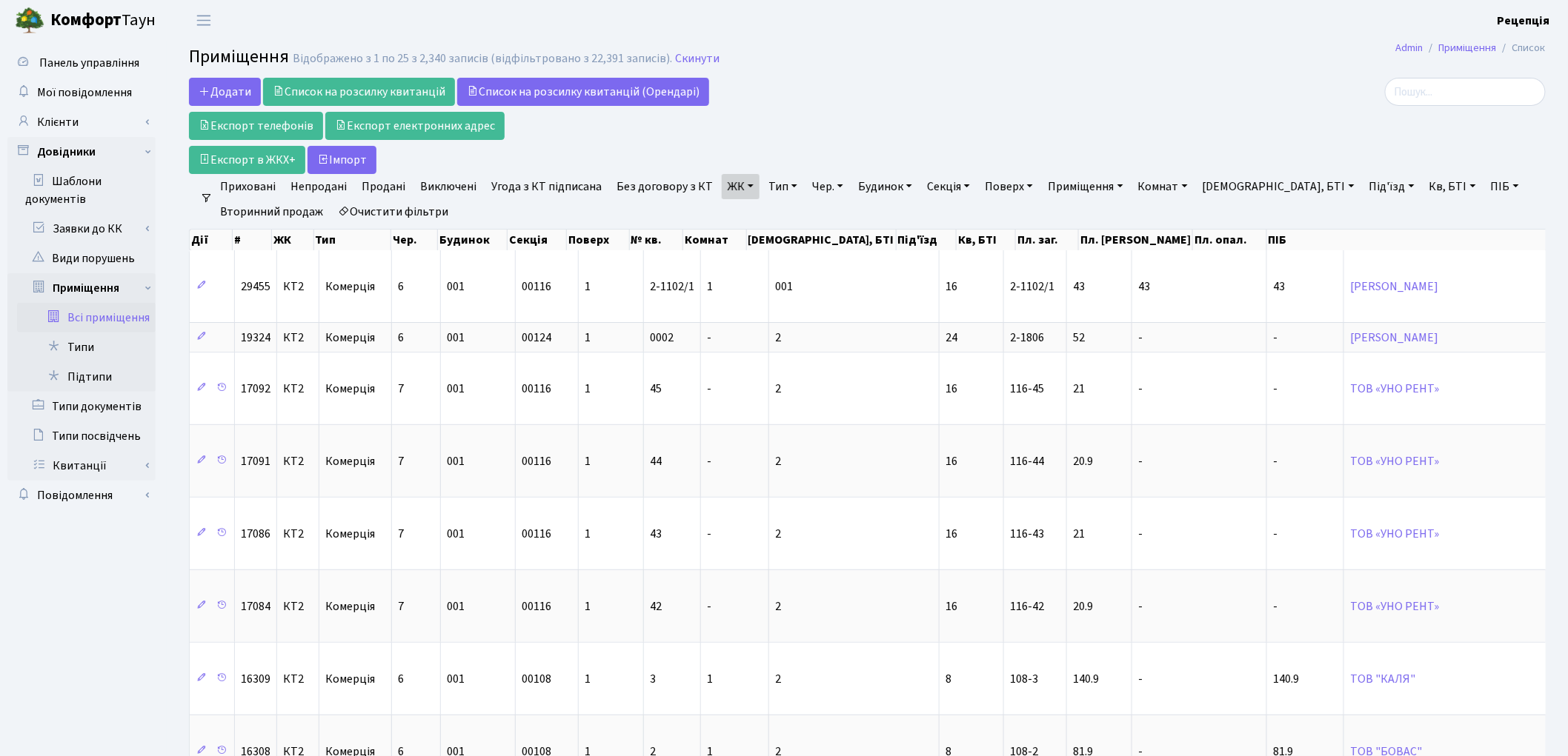
click at [1423, 186] on link "Кв, БТІ" at bounding box center [1452, 186] width 58 height 26
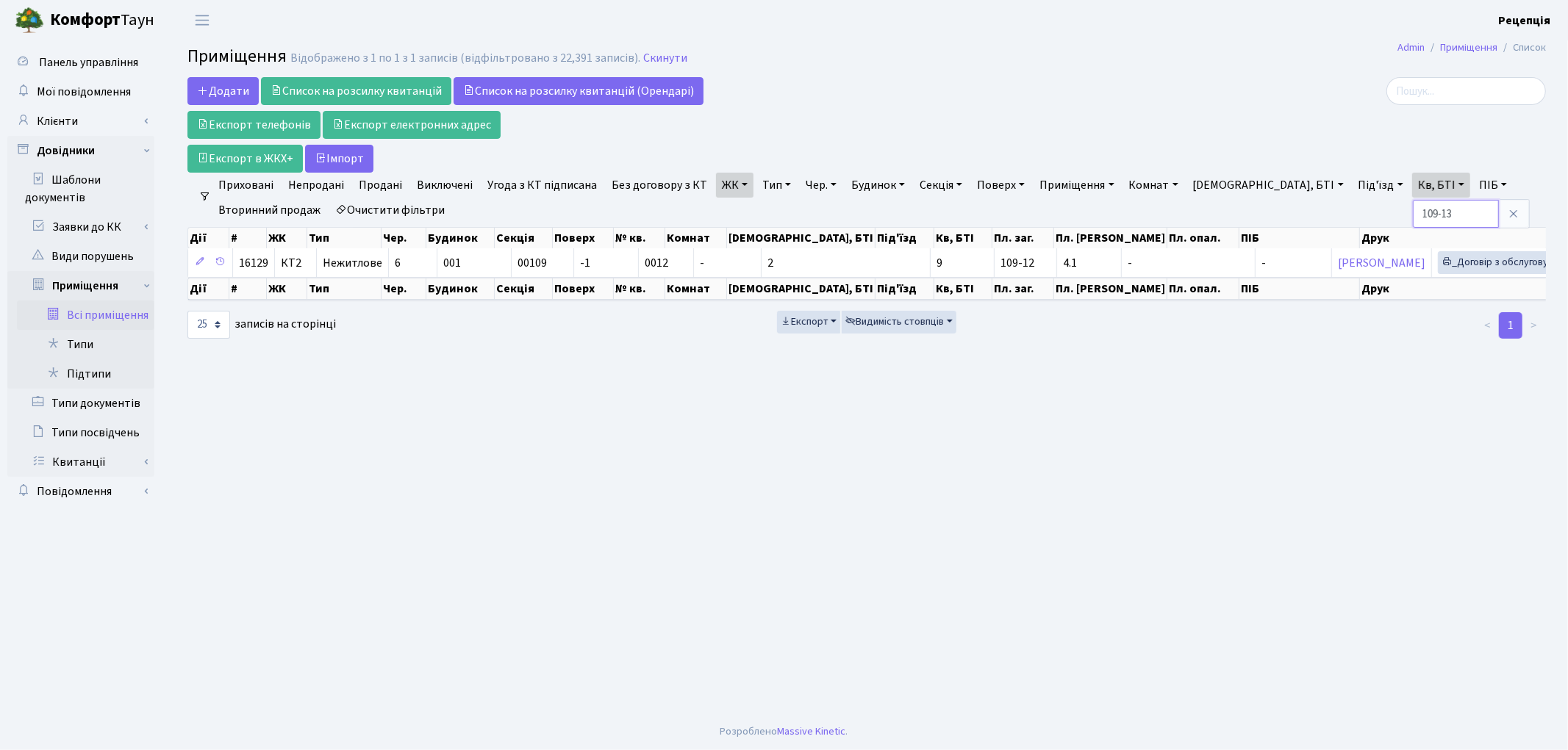
type input "109-13"
click at [378, 203] on link "Очистити фільтри" at bounding box center [390, 210] width 121 height 25
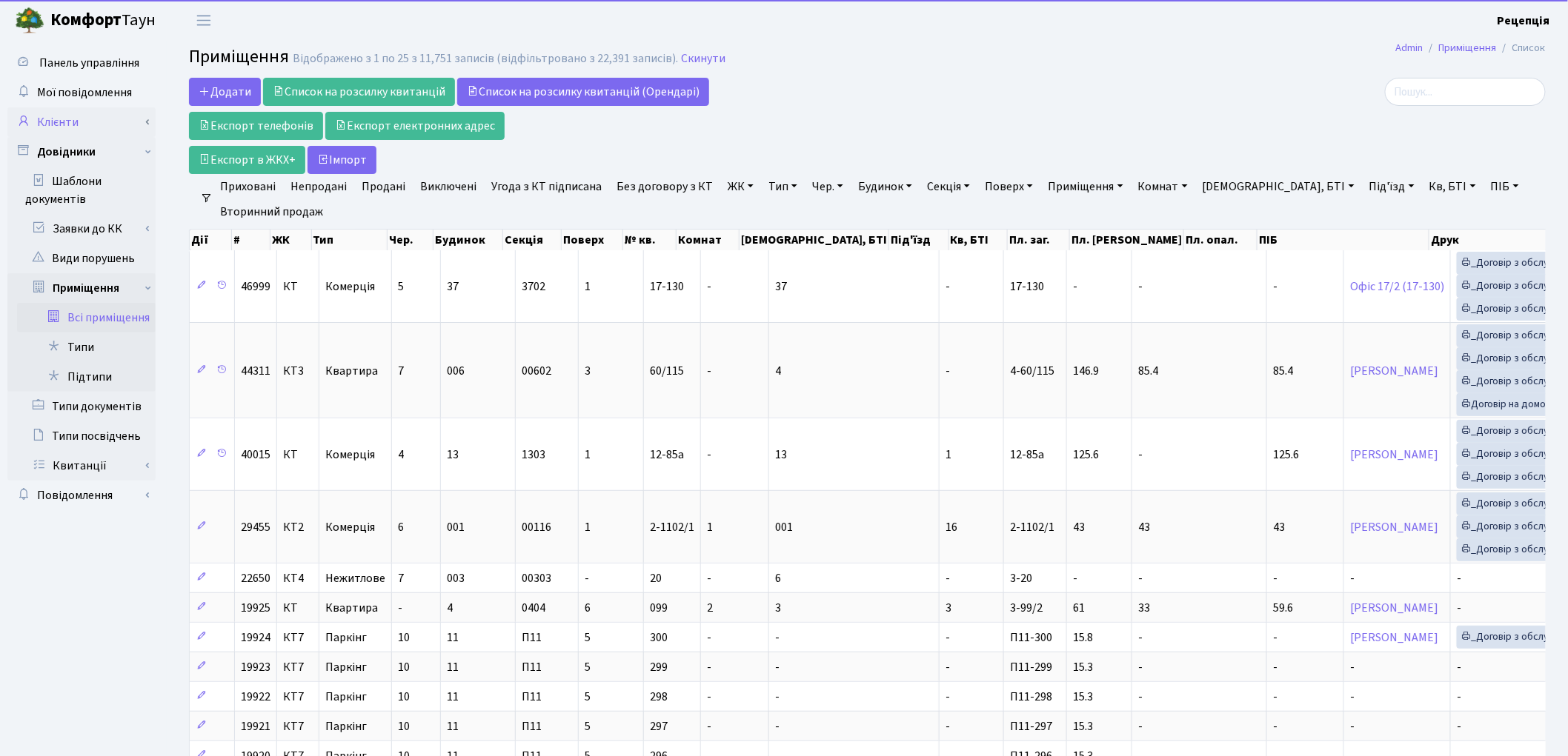
click at [71, 129] on link "Клієнти" at bounding box center [81, 123] width 148 height 30
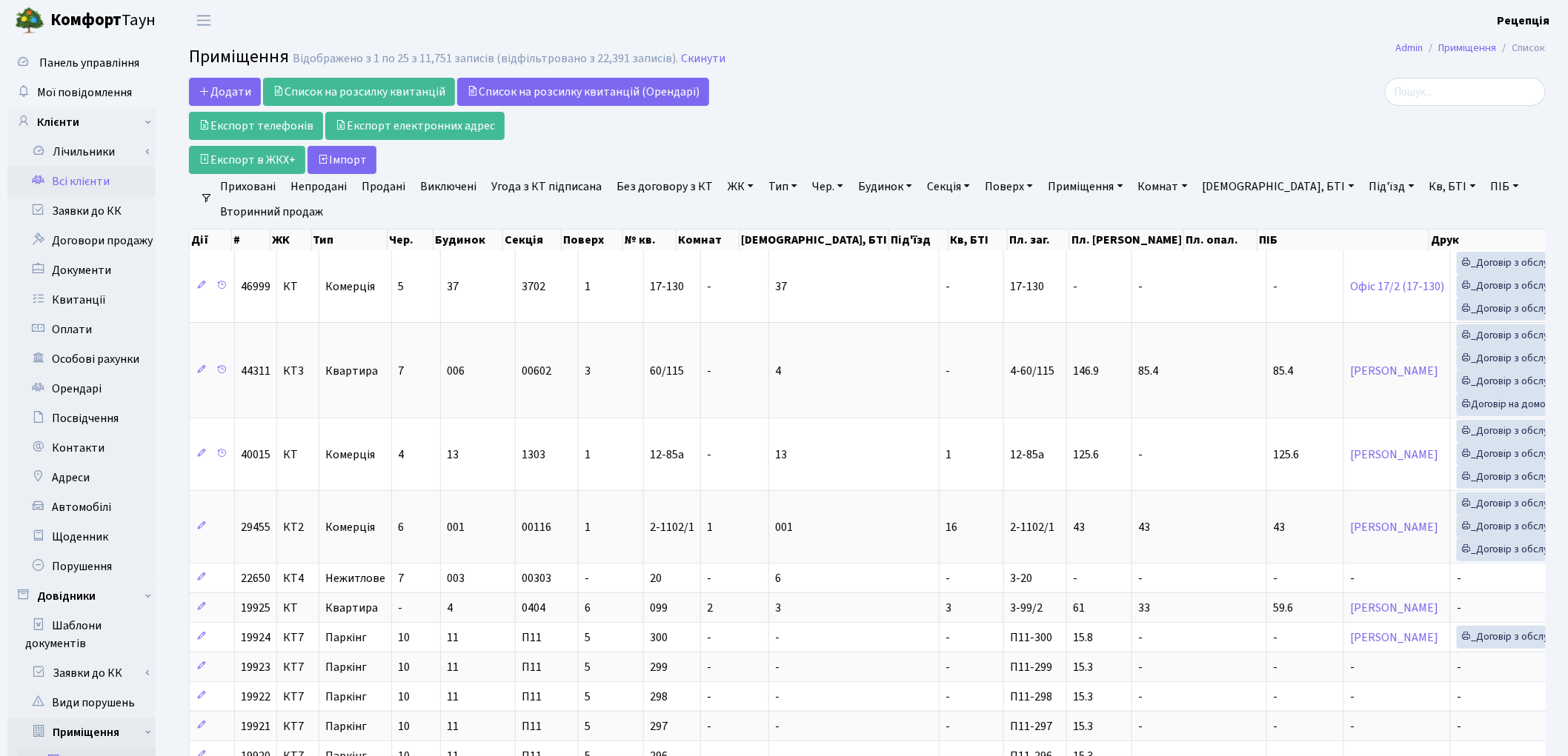
click at [85, 185] on link "Всі клієнти" at bounding box center [81, 182] width 148 height 30
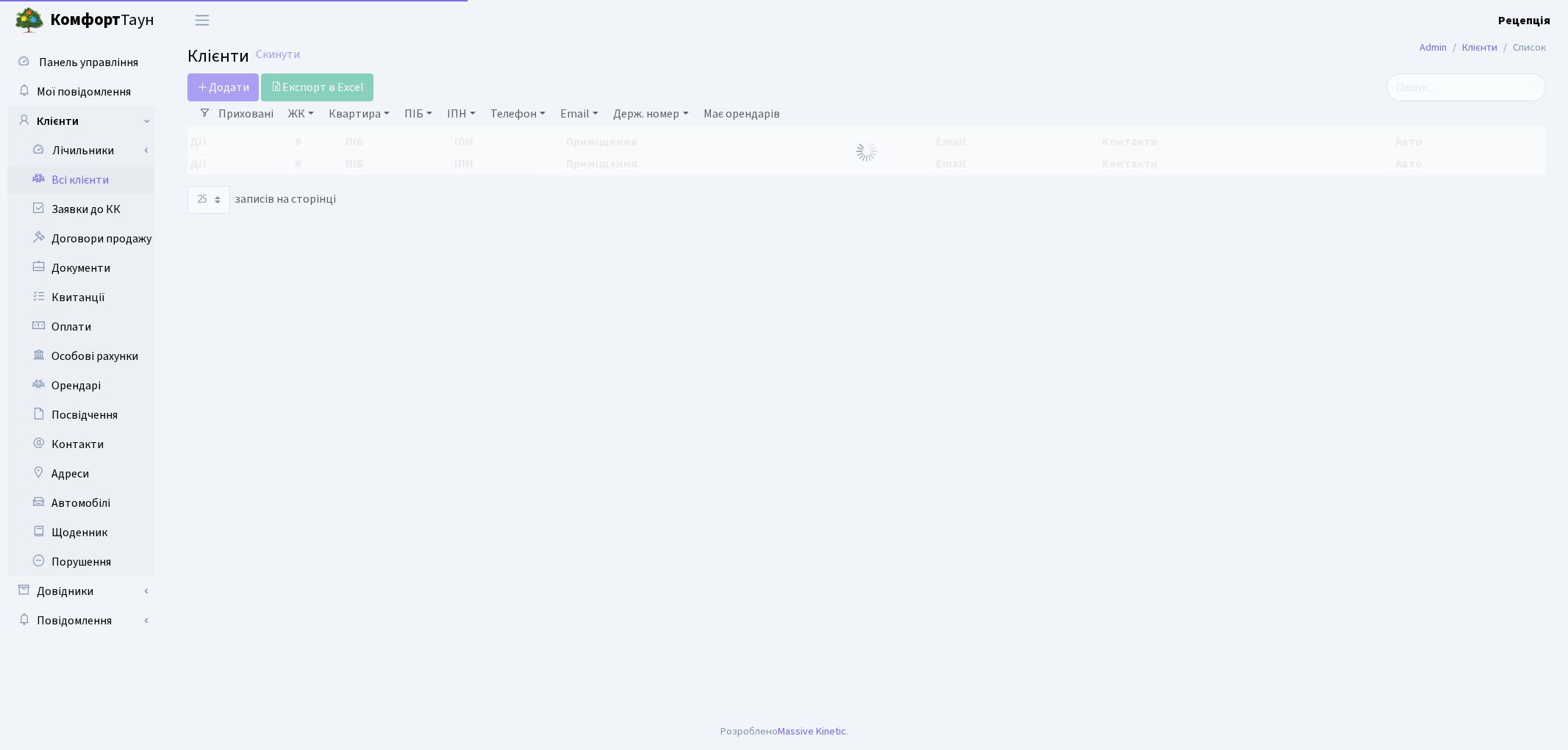
select select "25"
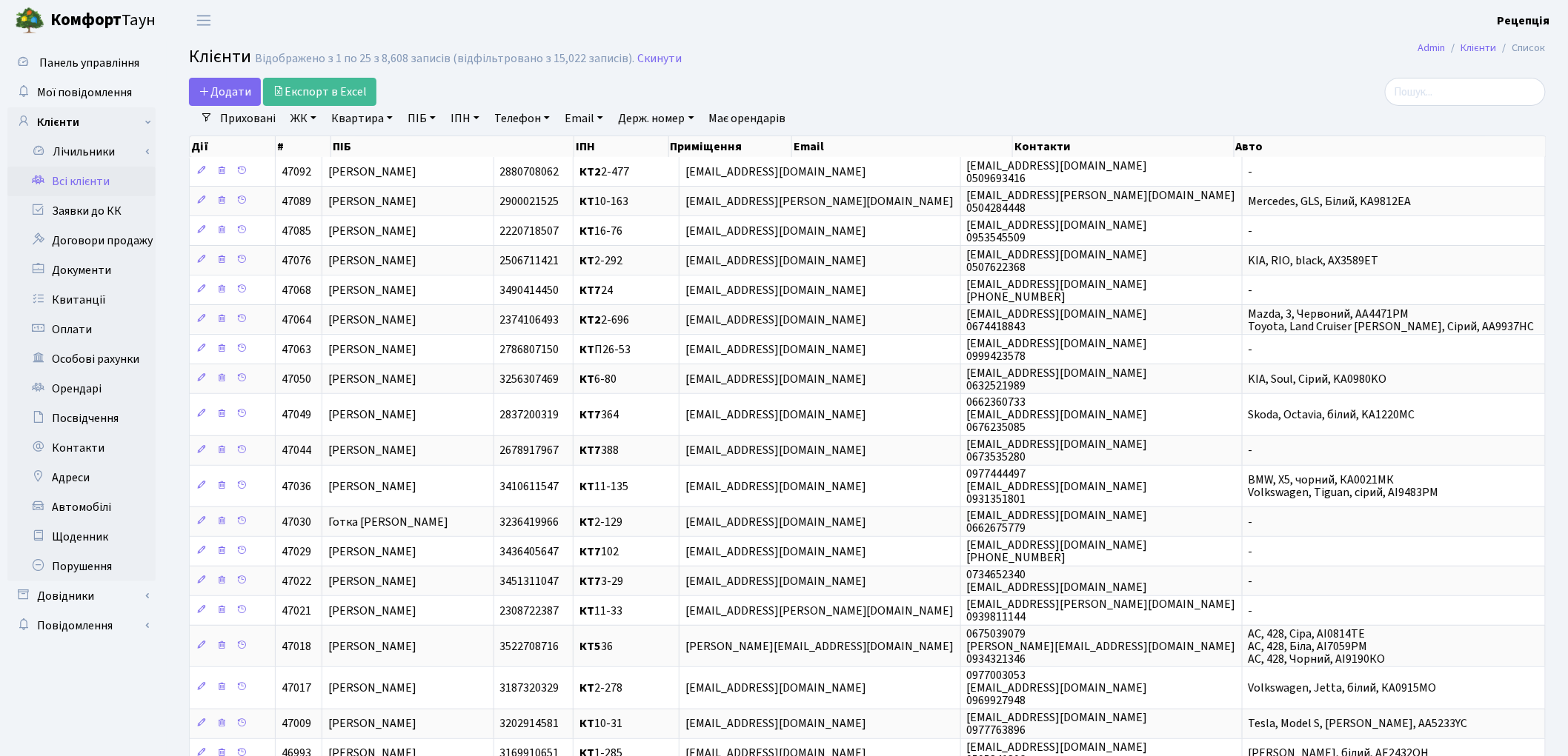
click at [307, 120] on link "ЖК" at bounding box center [303, 118] width 38 height 26
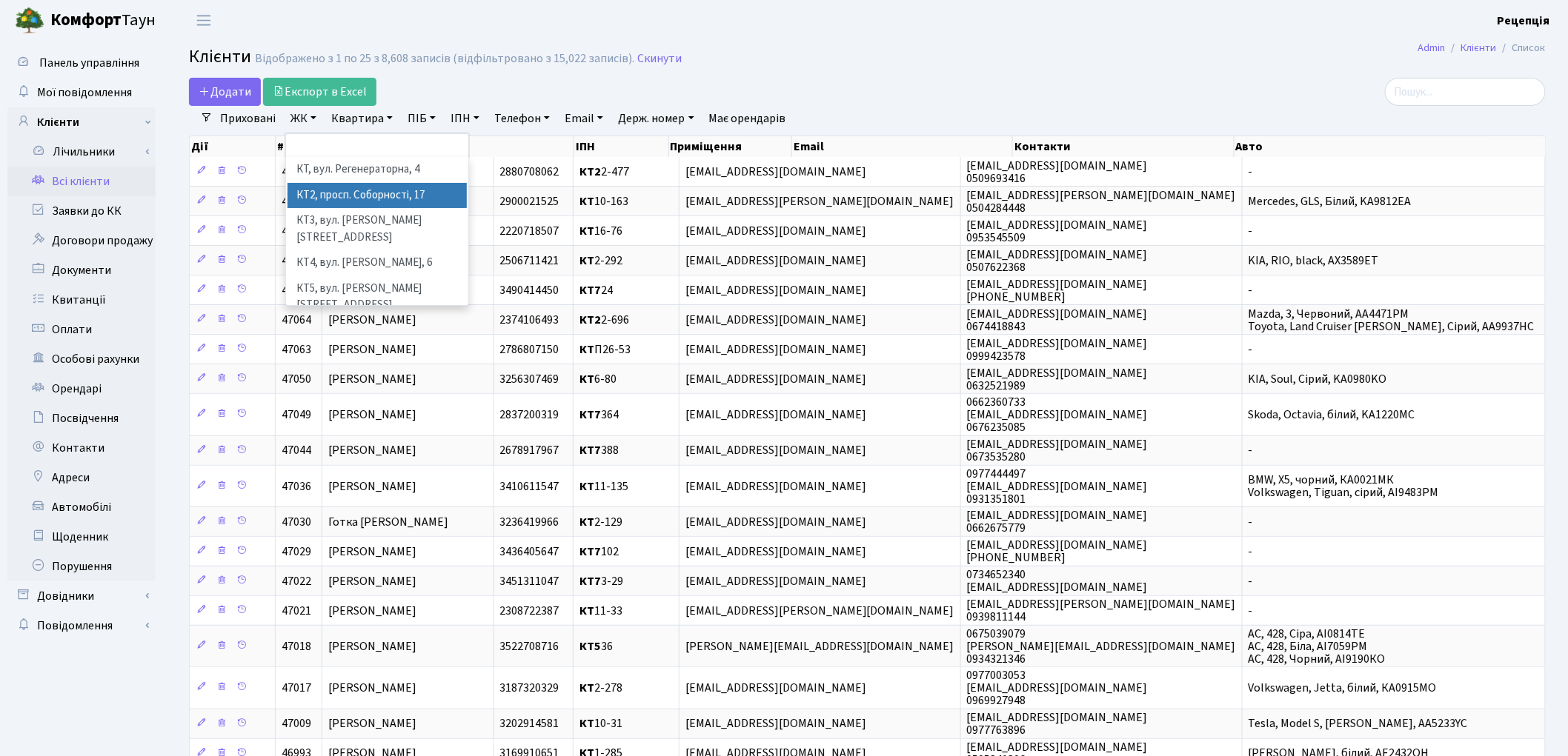
click at [416, 186] on li "КТ2, просп. Соборності, 17" at bounding box center [376, 195] width 179 height 26
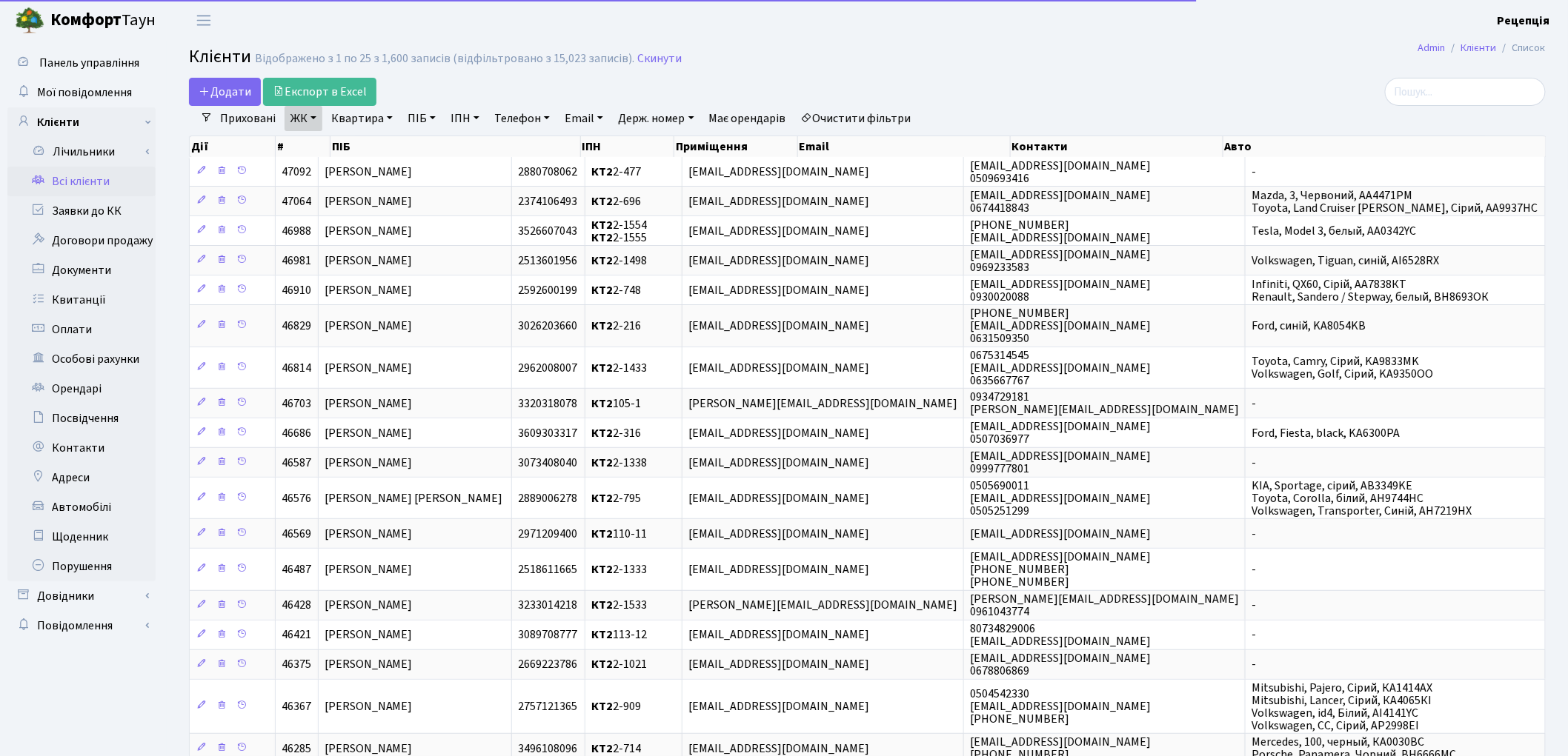
click at [383, 119] on link "Квартира" at bounding box center [361, 118] width 73 height 26
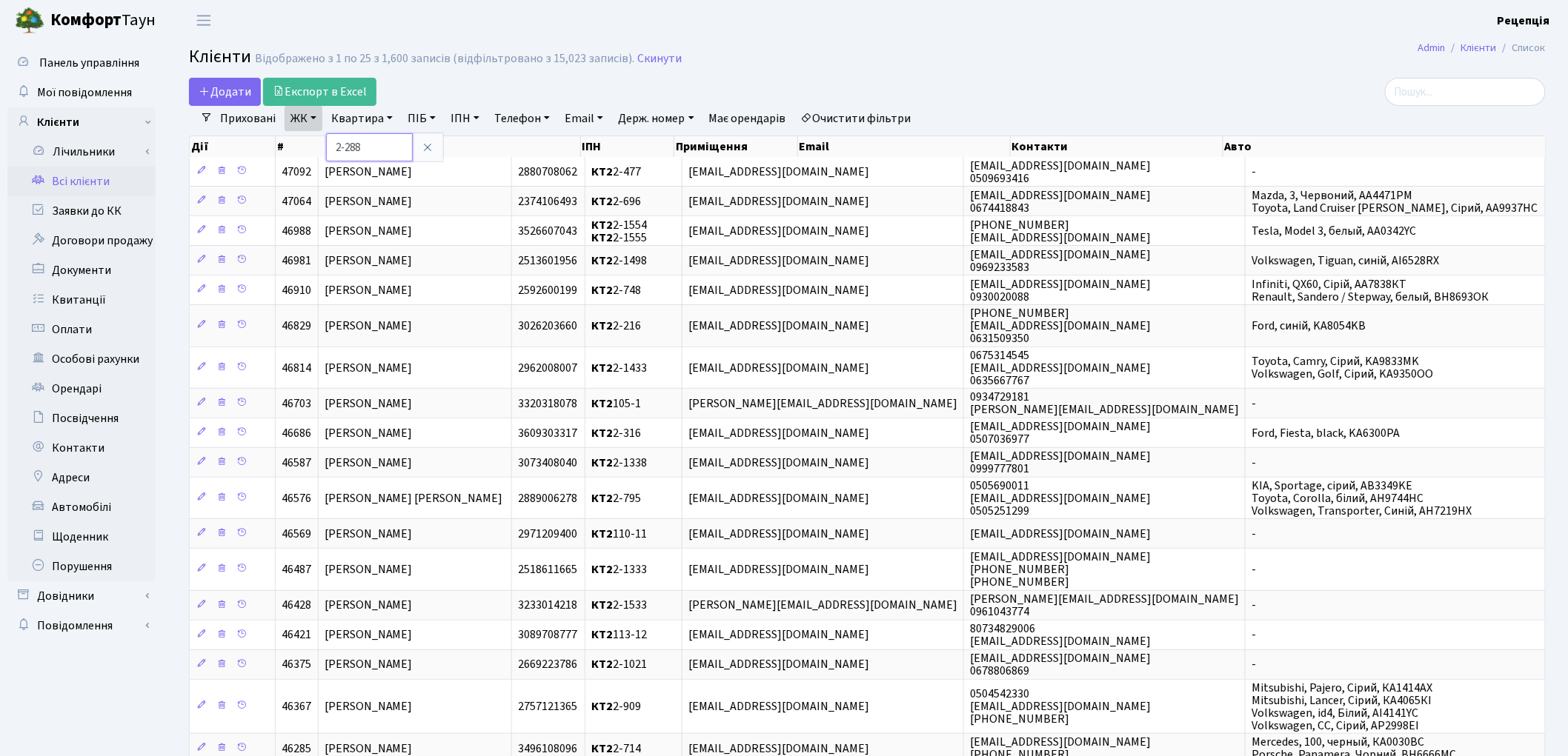
type input "2-288"
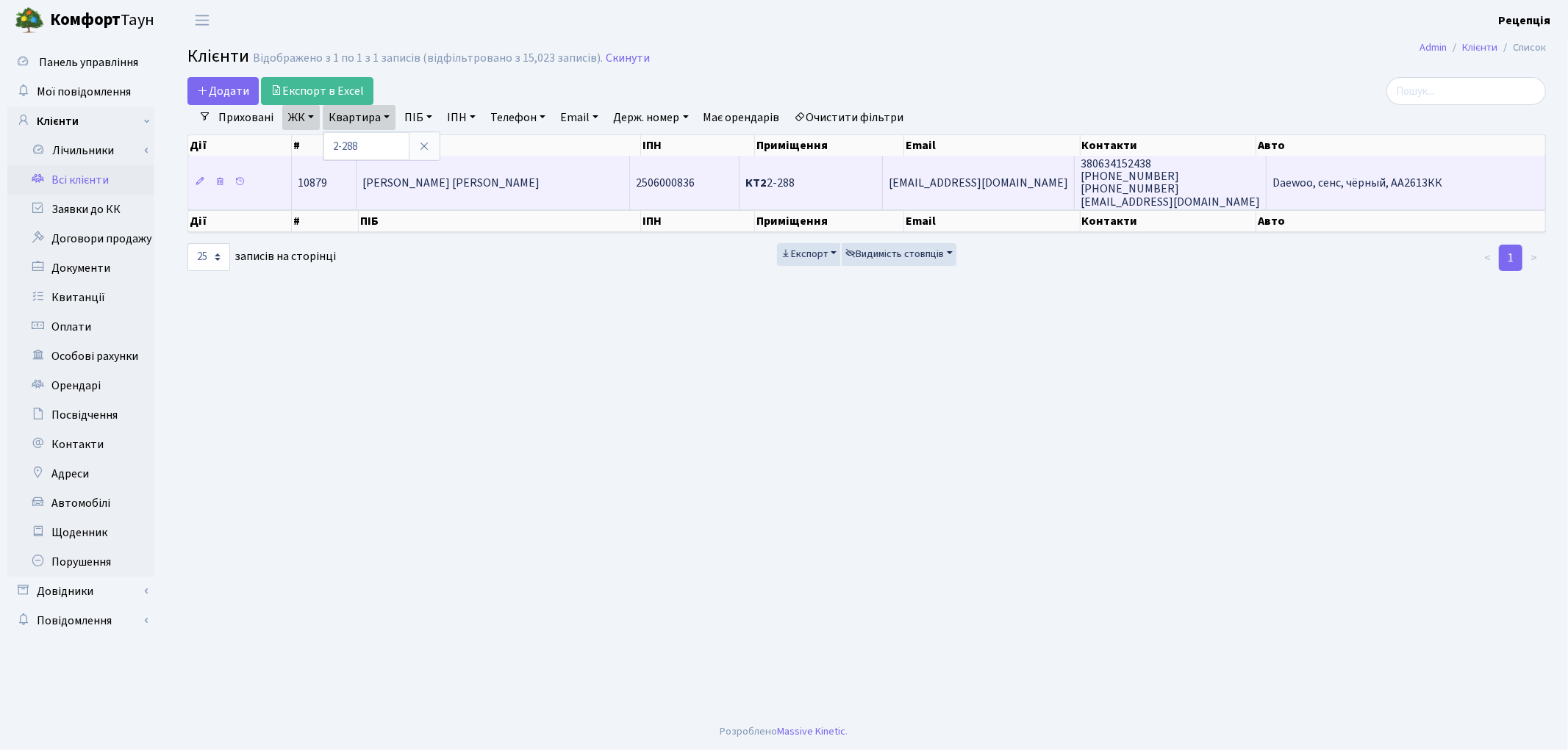
click at [403, 175] on span "[PERSON_NAME] [PERSON_NAME]" at bounding box center [451, 183] width 177 height 16
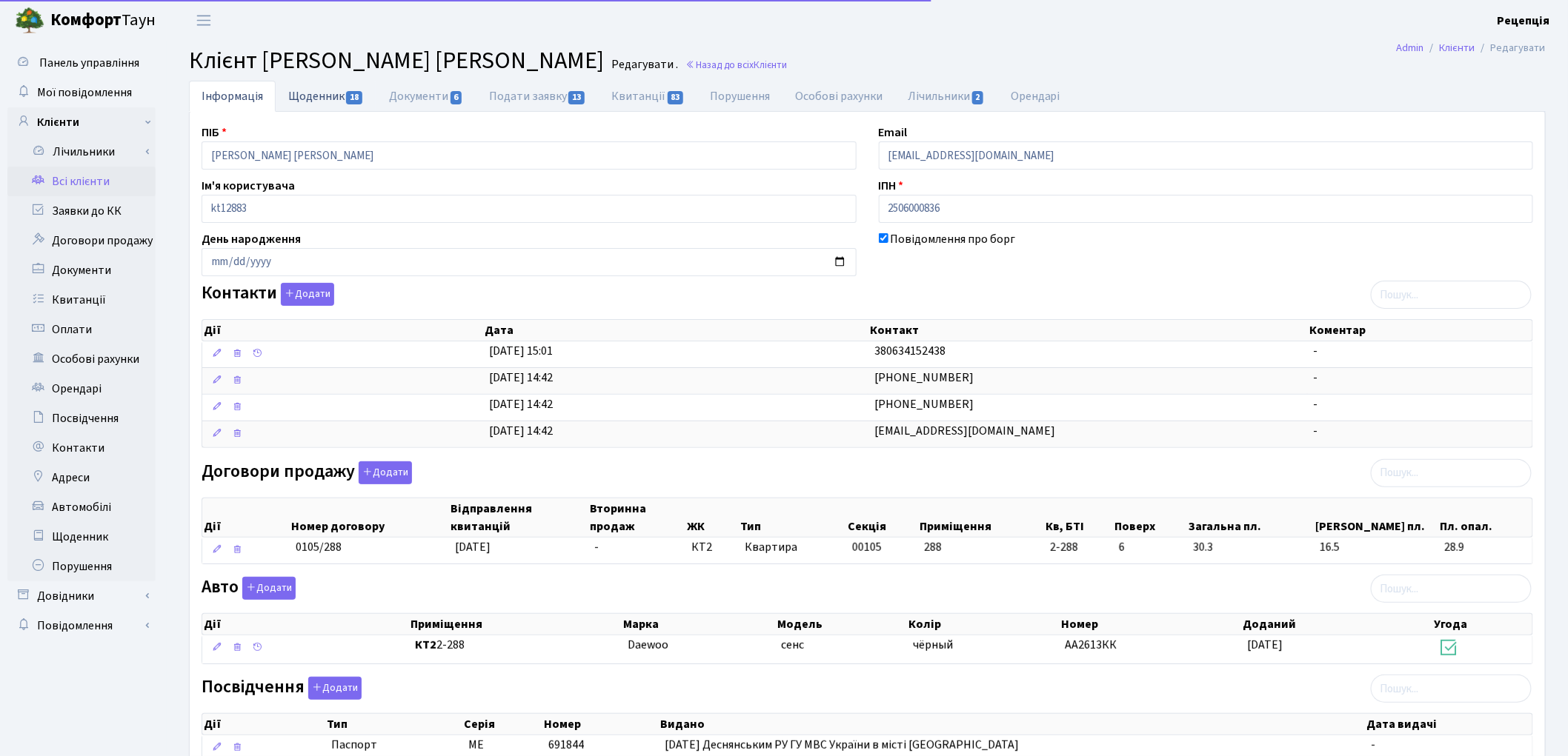
click at [342, 92] on link "Щоденник 18" at bounding box center [326, 95] width 101 height 30
select select "25"
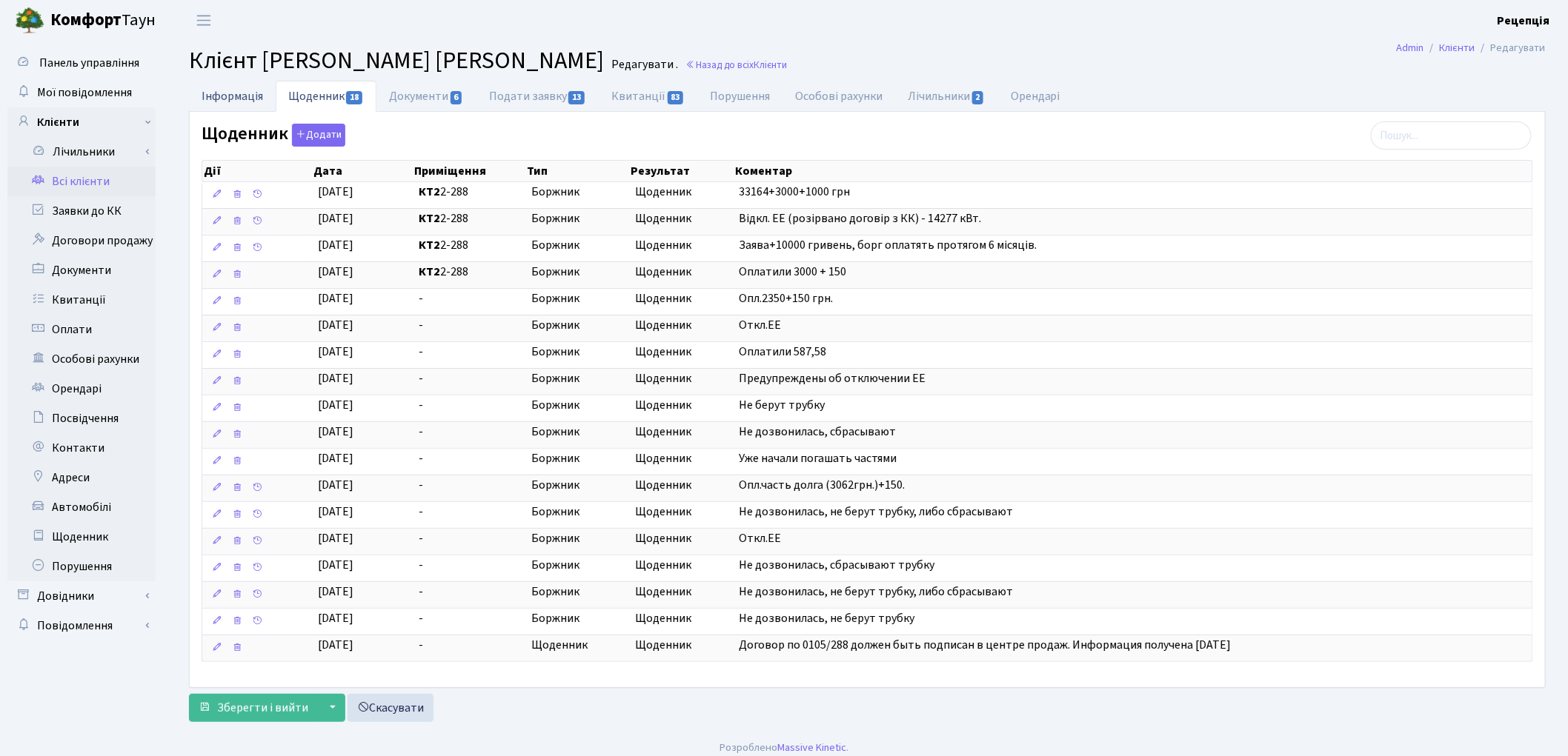
click at [248, 104] on link "Інформація" at bounding box center [232, 95] width 87 height 30
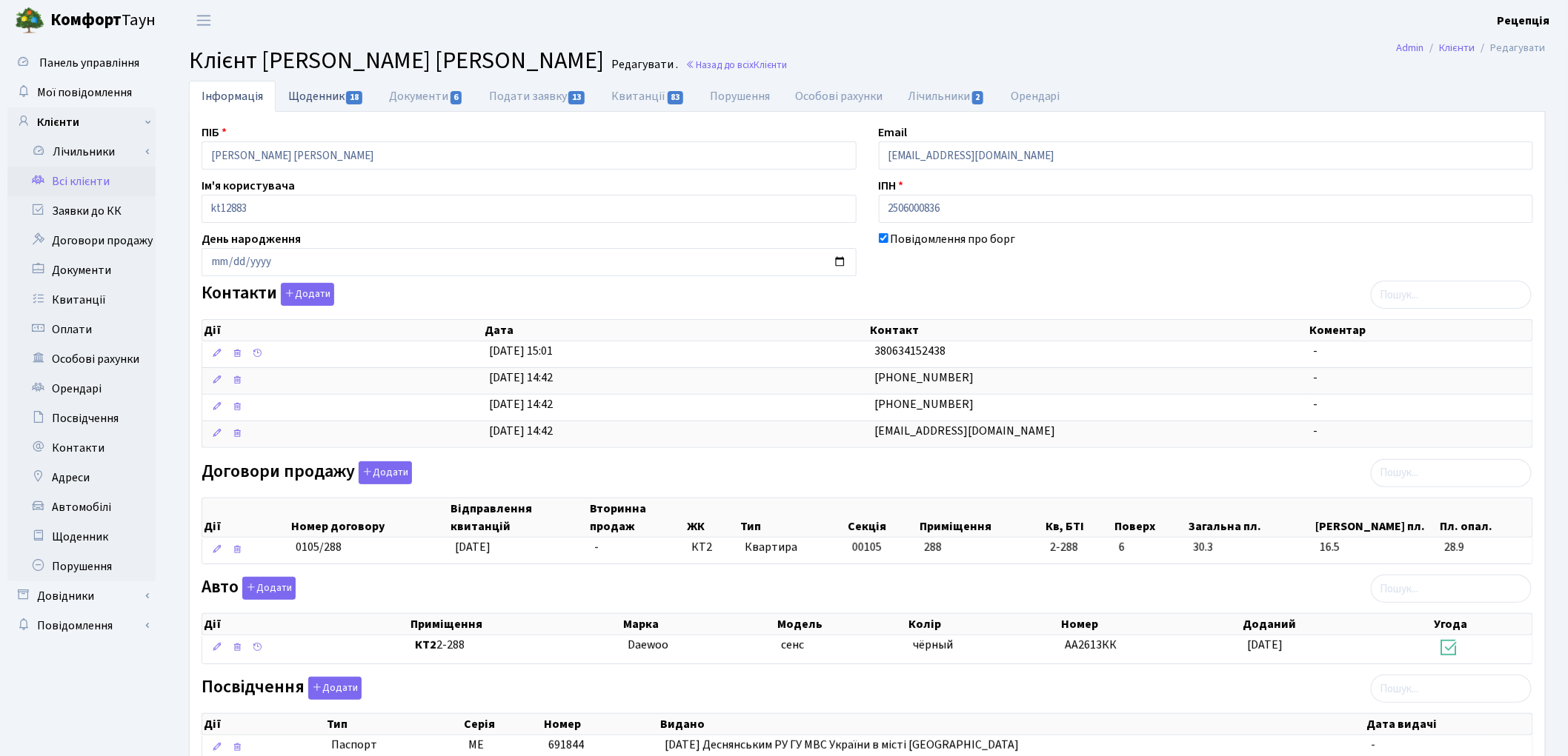
click at [312, 97] on link "Щоденник 18" at bounding box center [326, 95] width 101 height 30
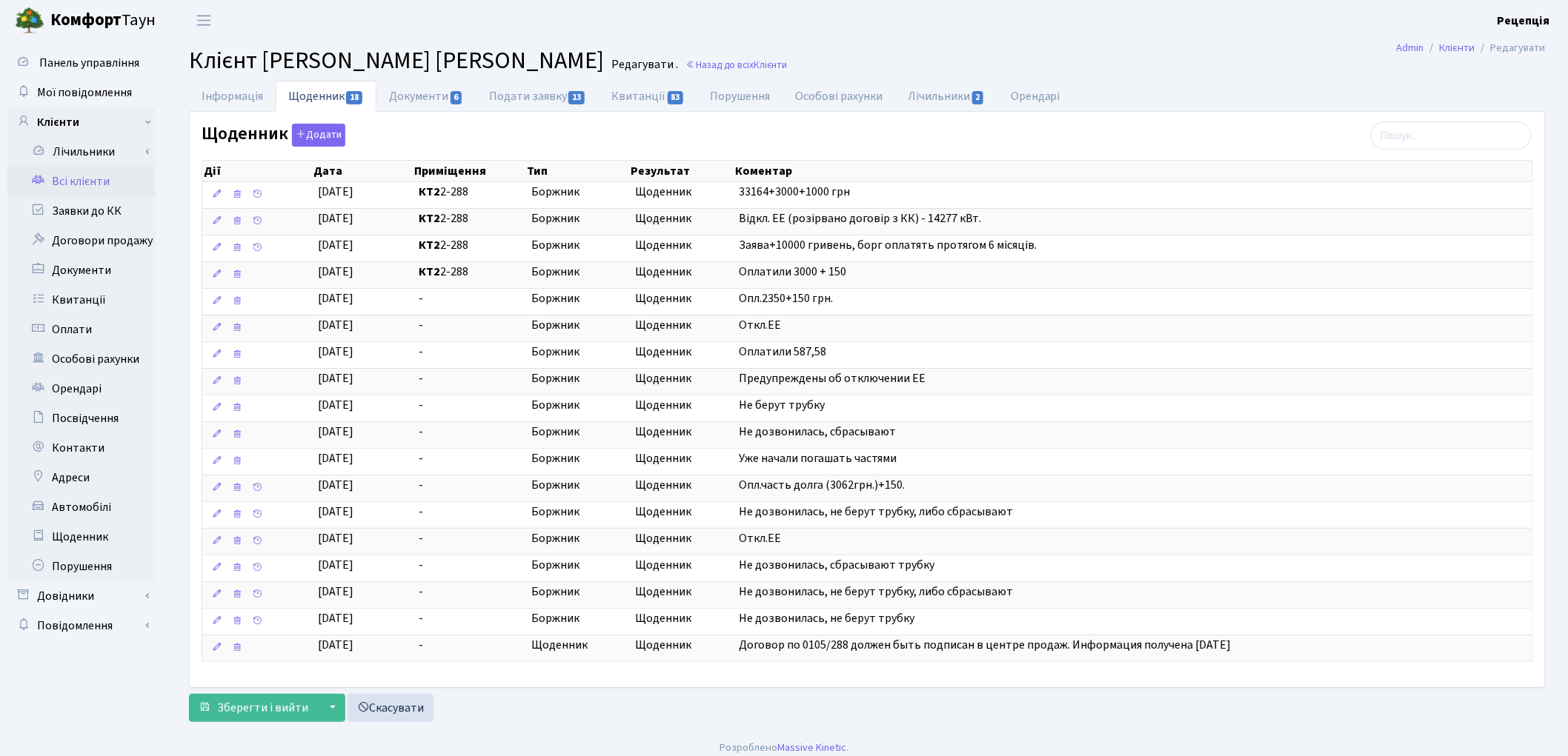
click at [56, 178] on link "Всі клієнти" at bounding box center [81, 182] width 148 height 30
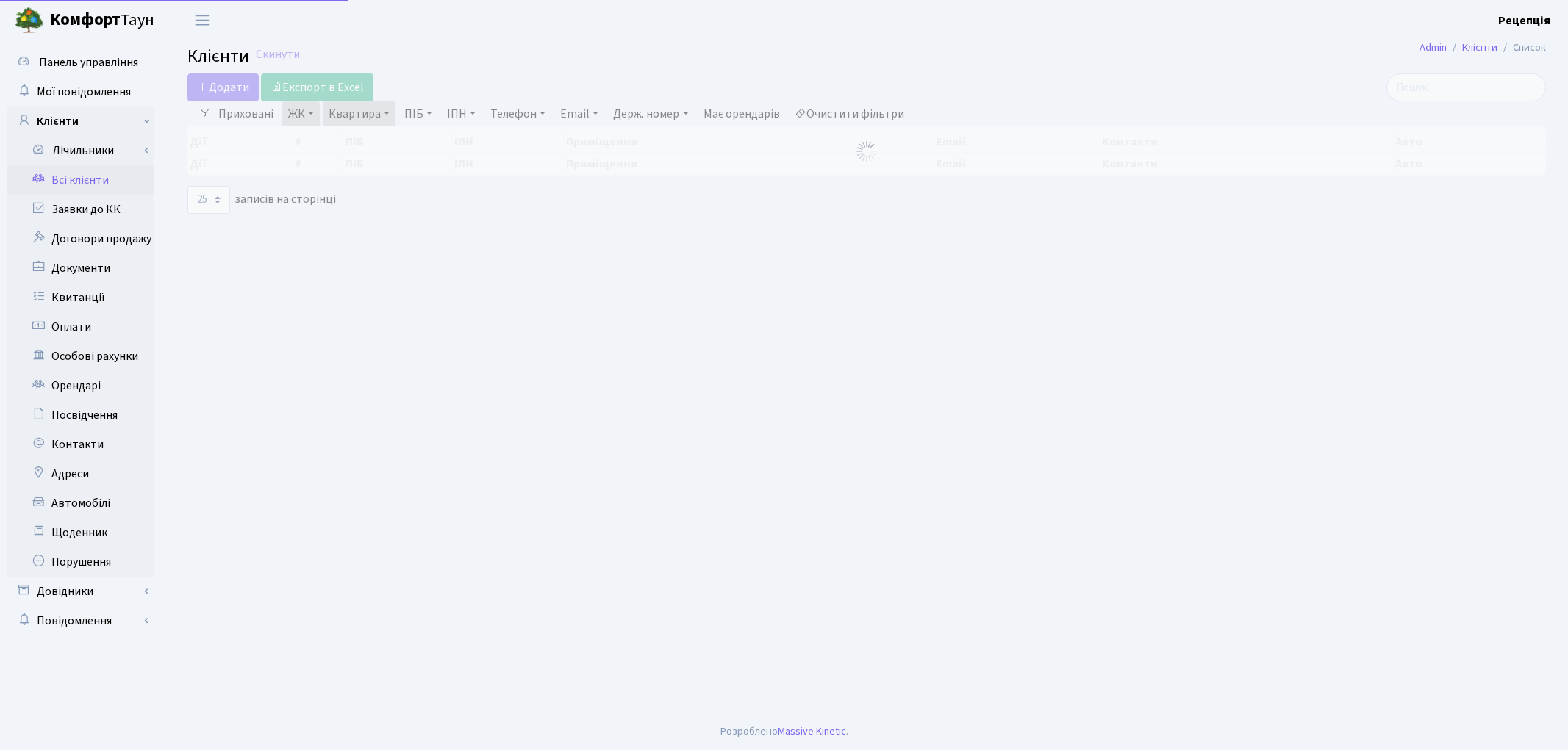
select select "25"
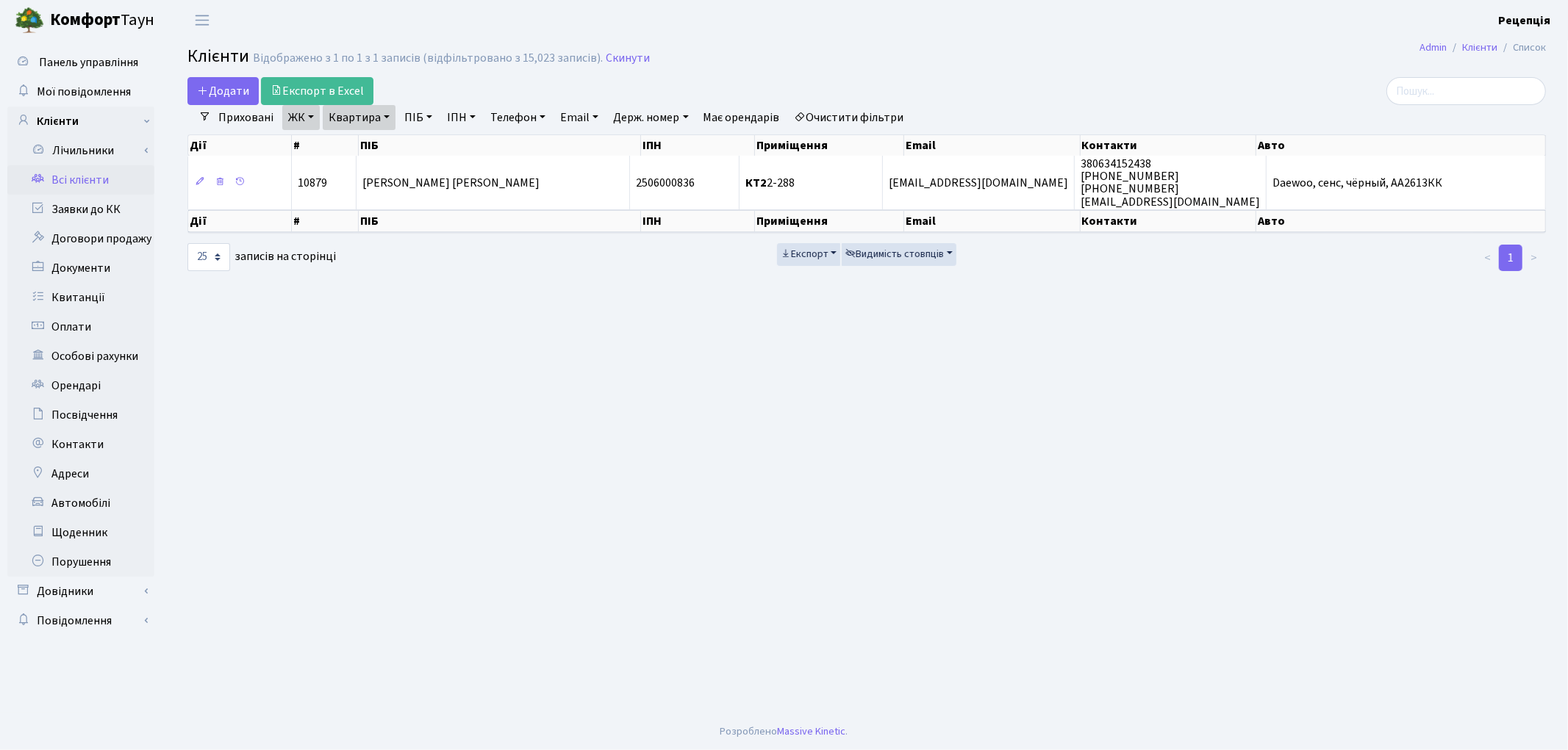
click at [876, 118] on link "Очистити фільтри" at bounding box center [849, 117] width 121 height 25
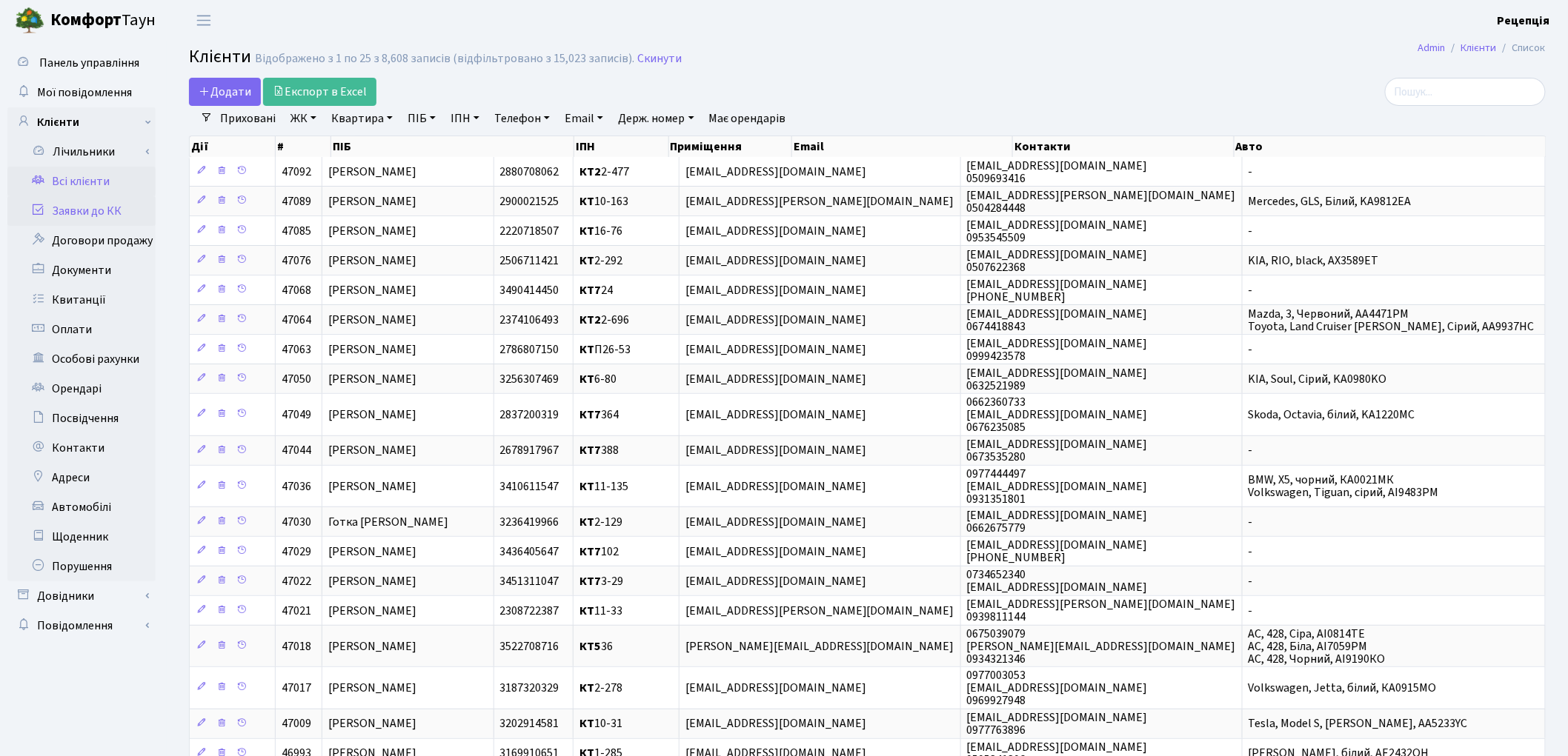
click at [98, 209] on link "Заявки до КК" at bounding box center [81, 211] width 148 height 30
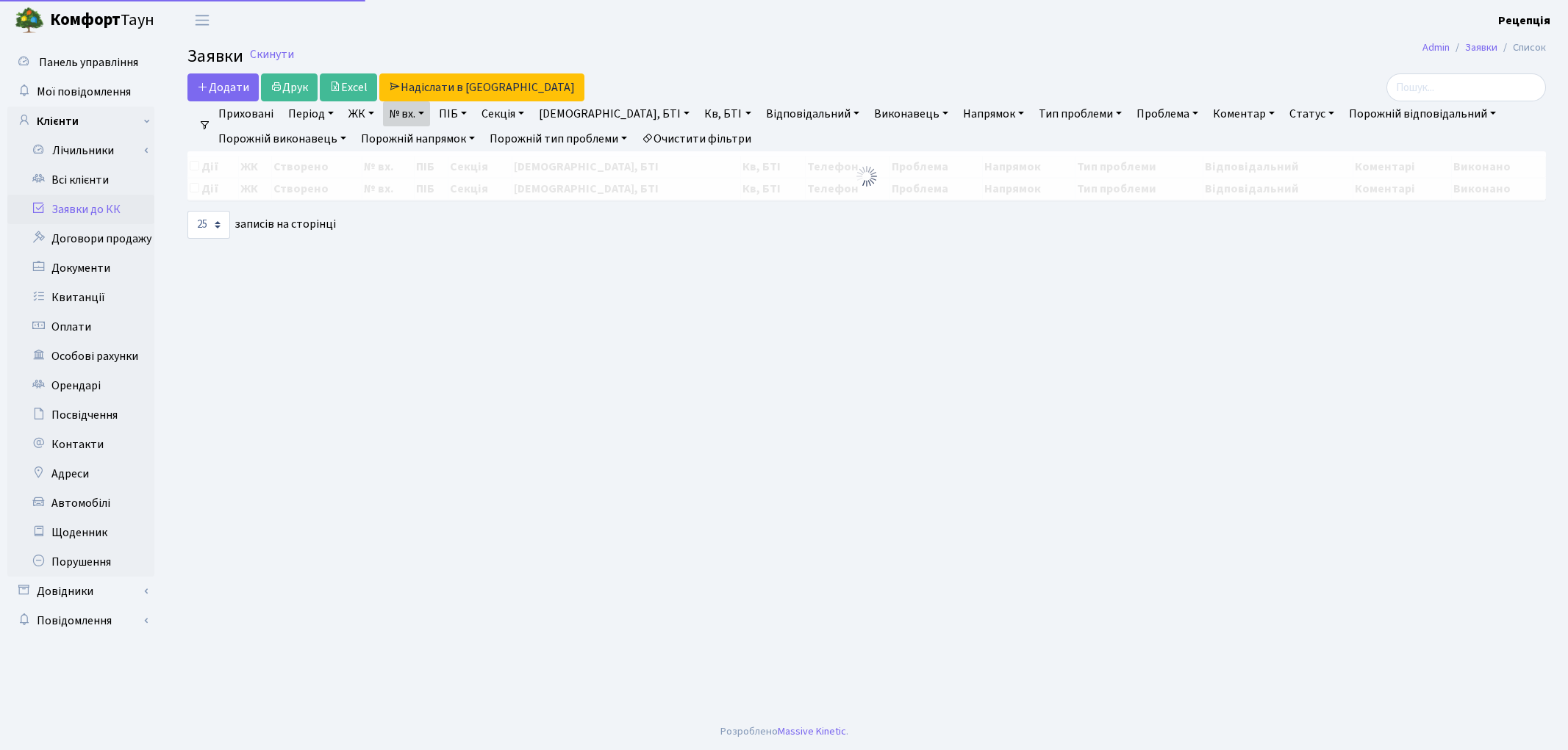
select select
select select "25"
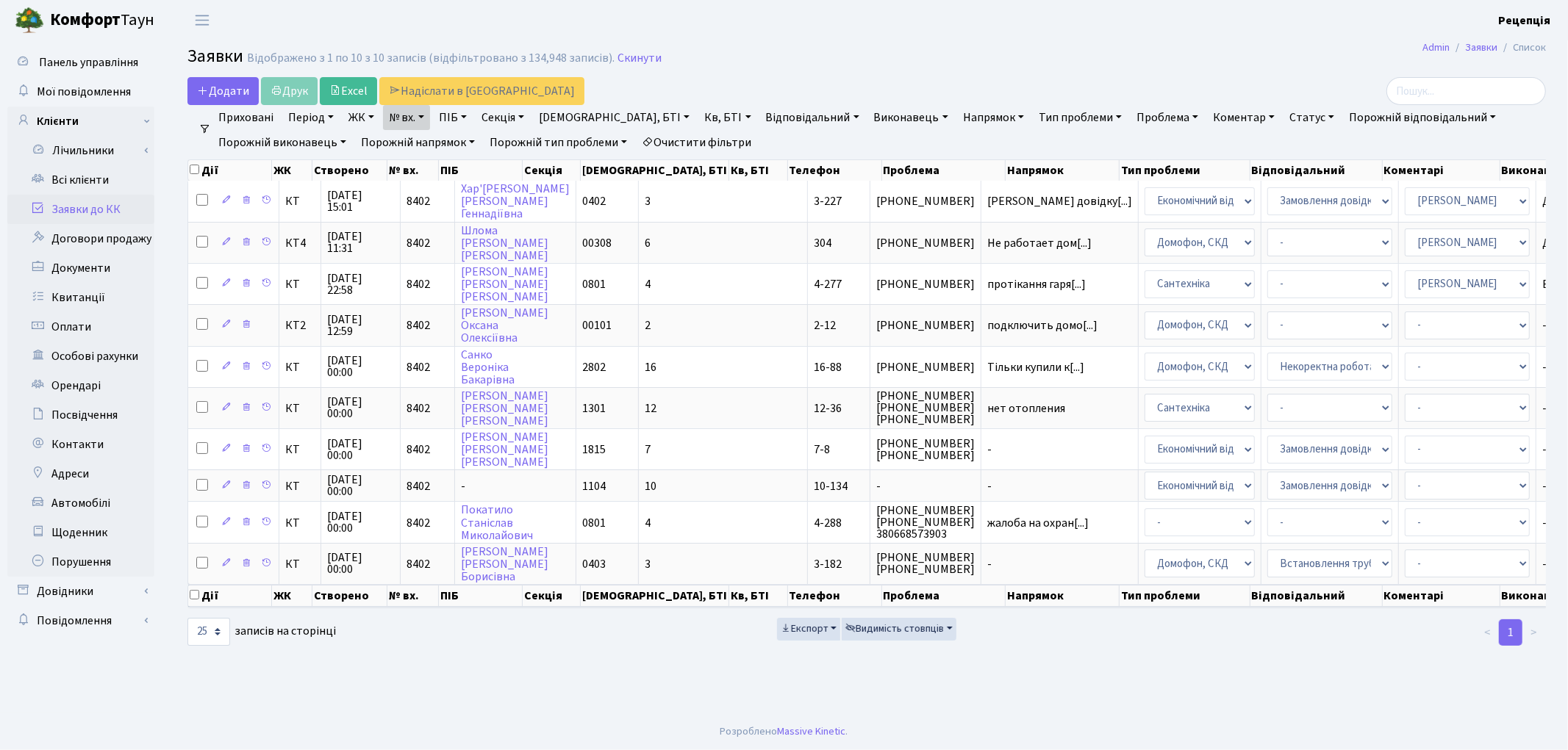
click at [695, 145] on link "Очистити фільтри" at bounding box center [696, 142] width 121 height 25
select select
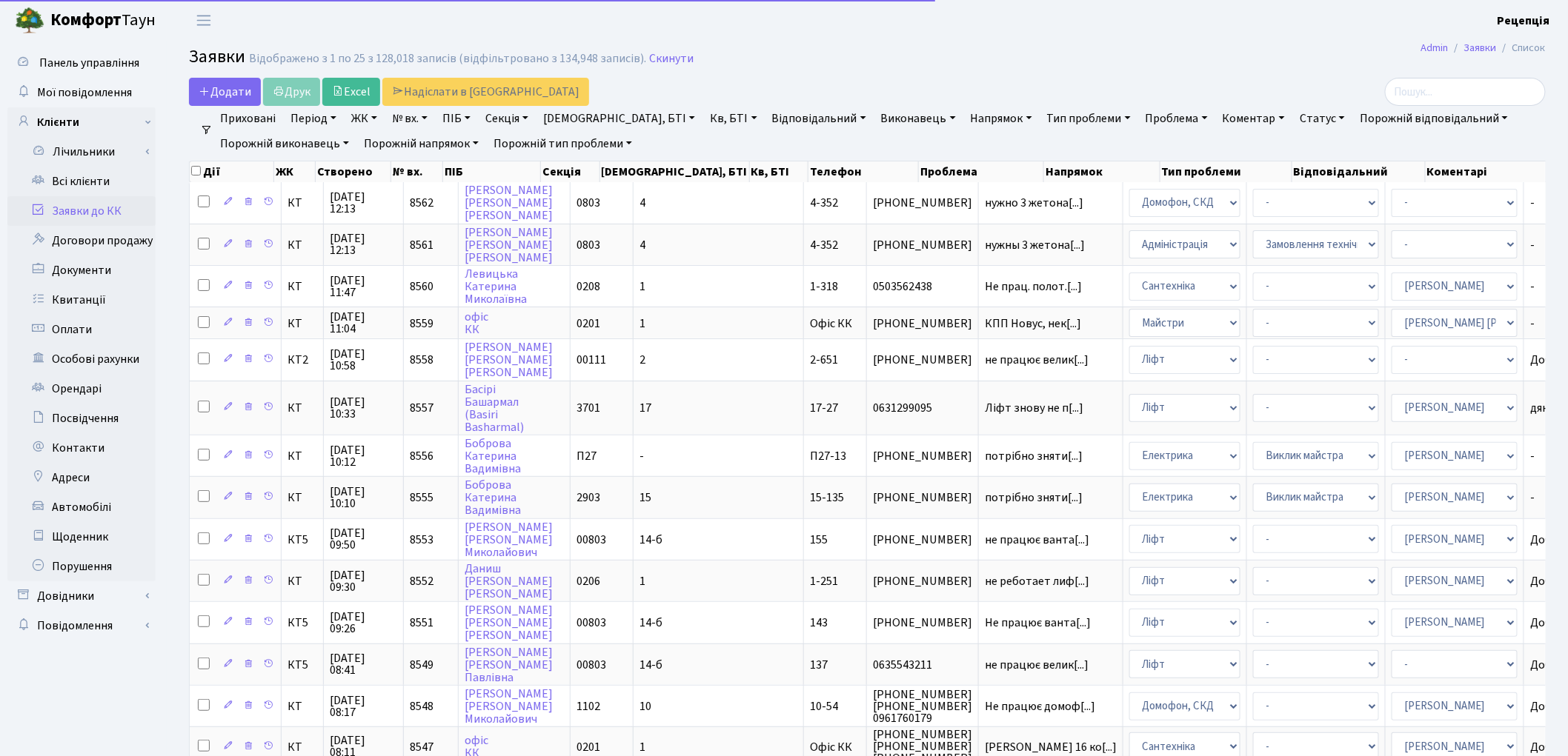
click at [373, 118] on link "ЖК" at bounding box center [364, 118] width 38 height 26
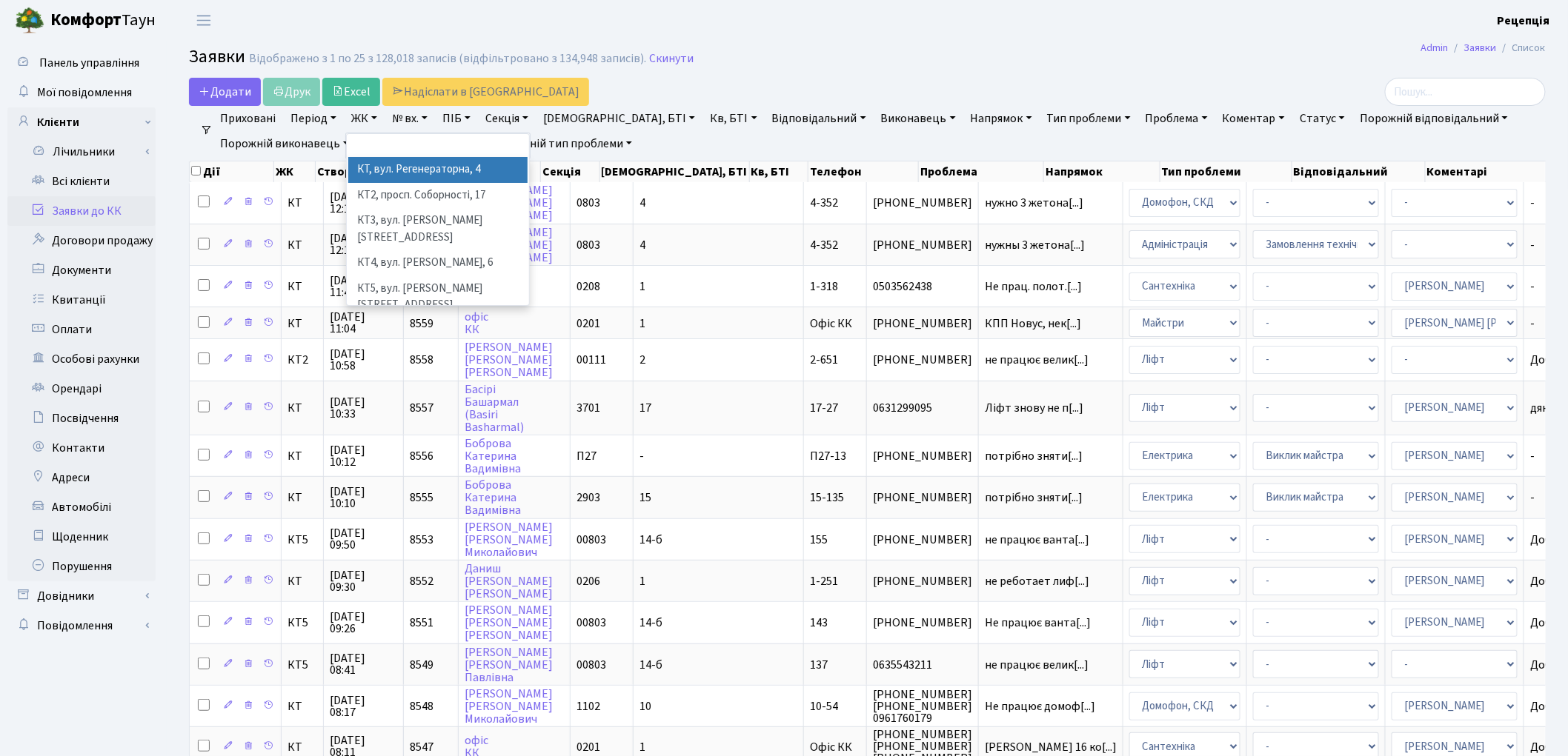
click at [401, 168] on li "КТ, вул. Регенераторна, 4" at bounding box center [437, 170] width 179 height 26
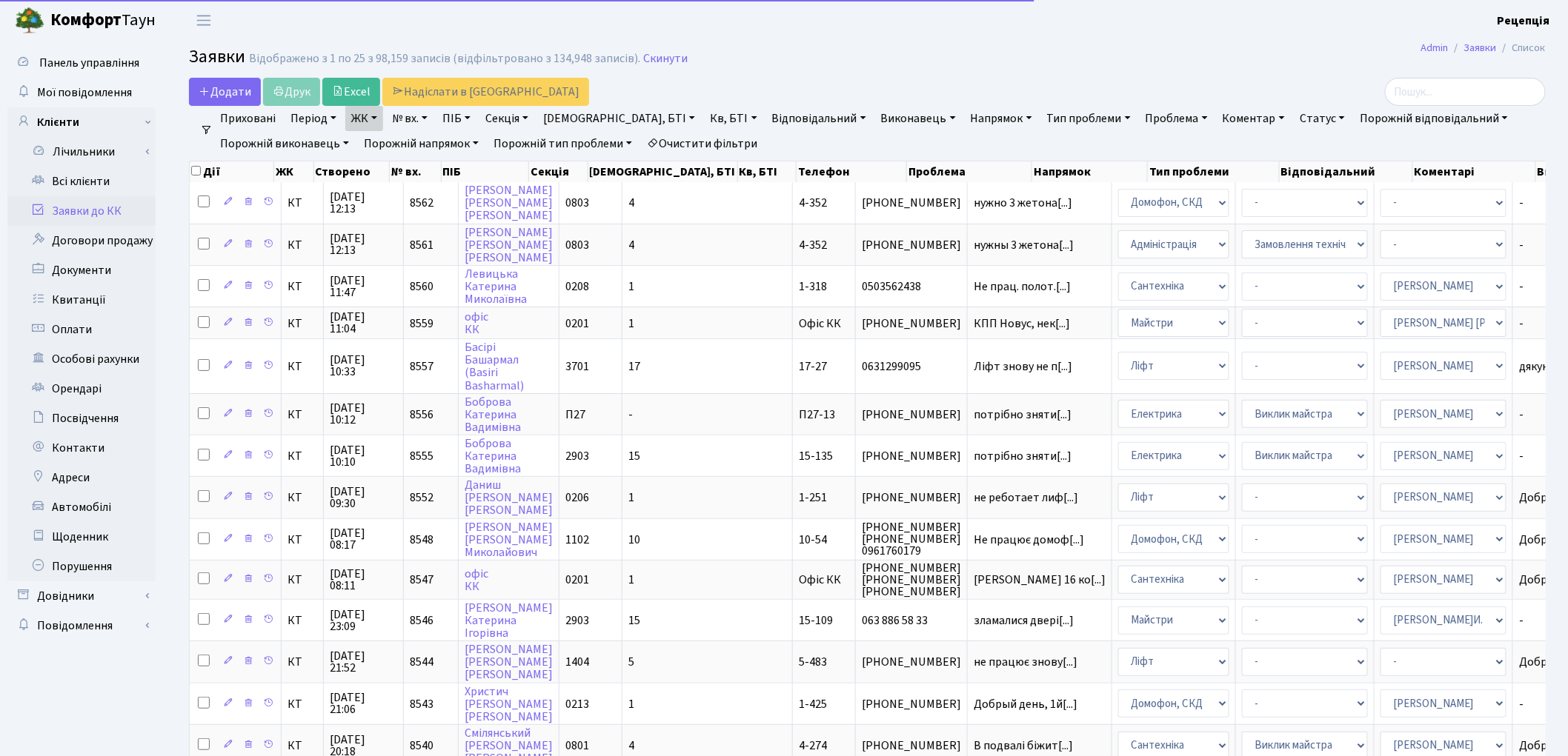
click at [704, 122] on link "Кв, БТІ" at bounding box center [733, 118] width 58 height 26
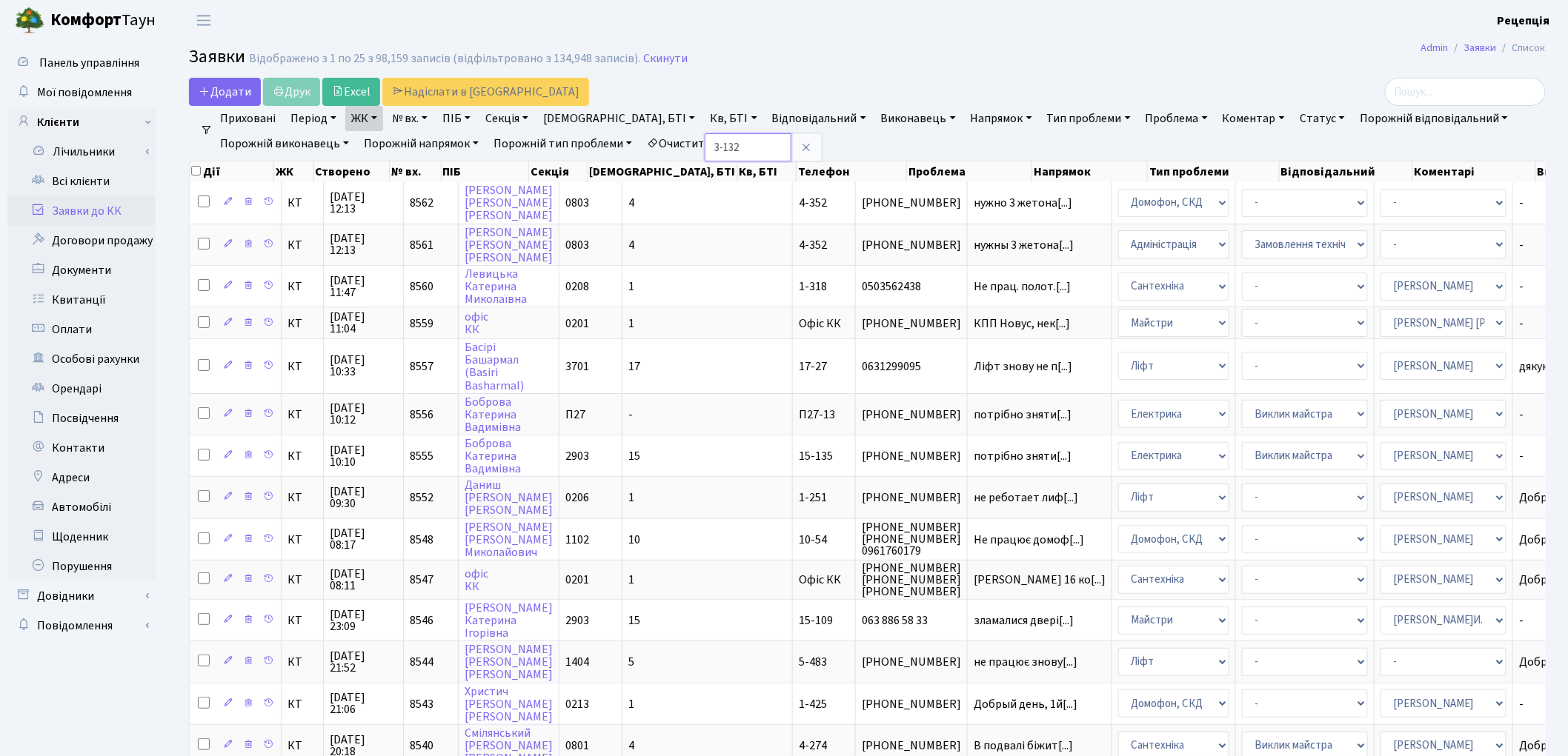
type input "3-132"
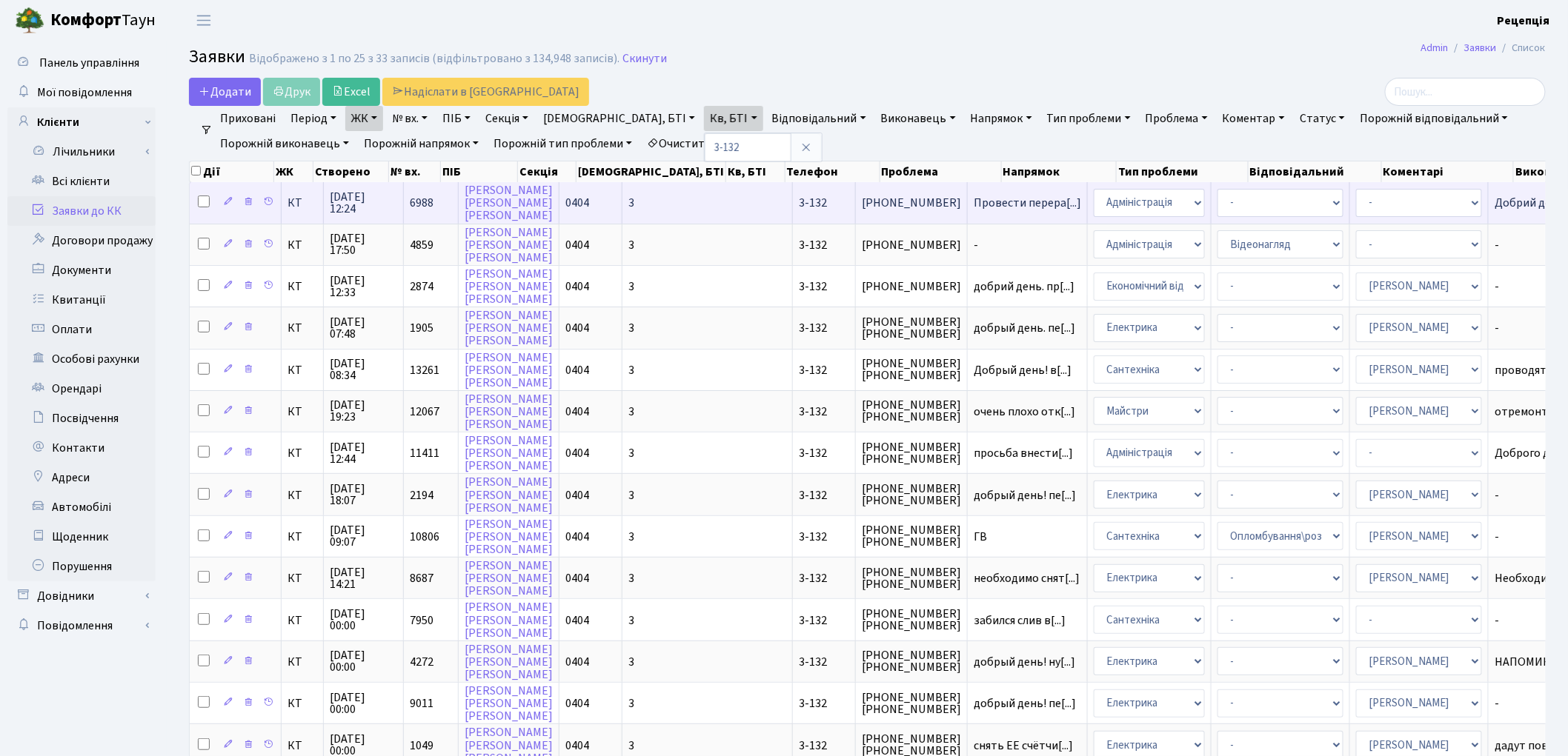
click at [624, 198] on td "3" at bounding box center [707, 202] width 170 height 41
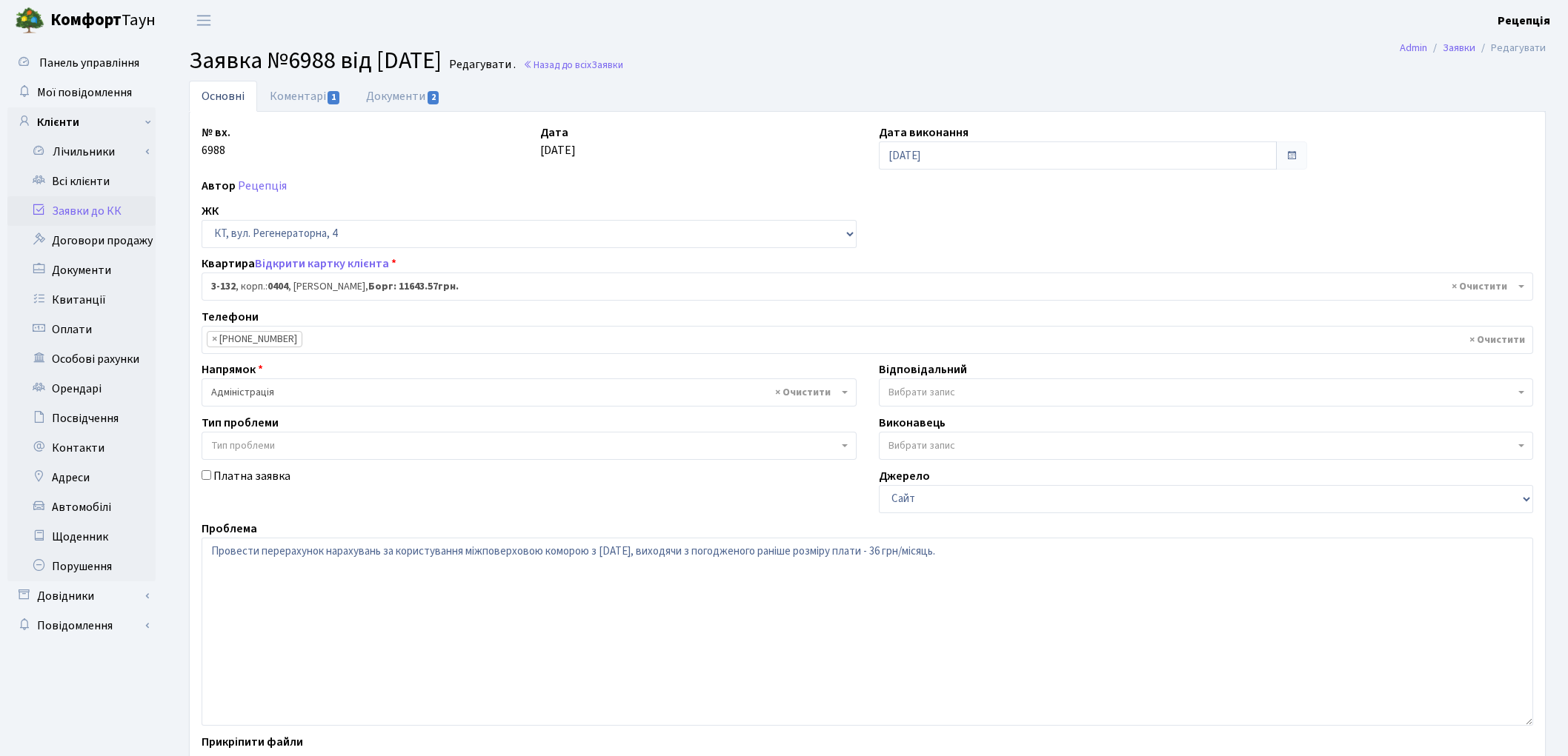
select select "941"
click at [381, 92] on link "Документи 2" at bounding box center [403, 95] width 99 height 30
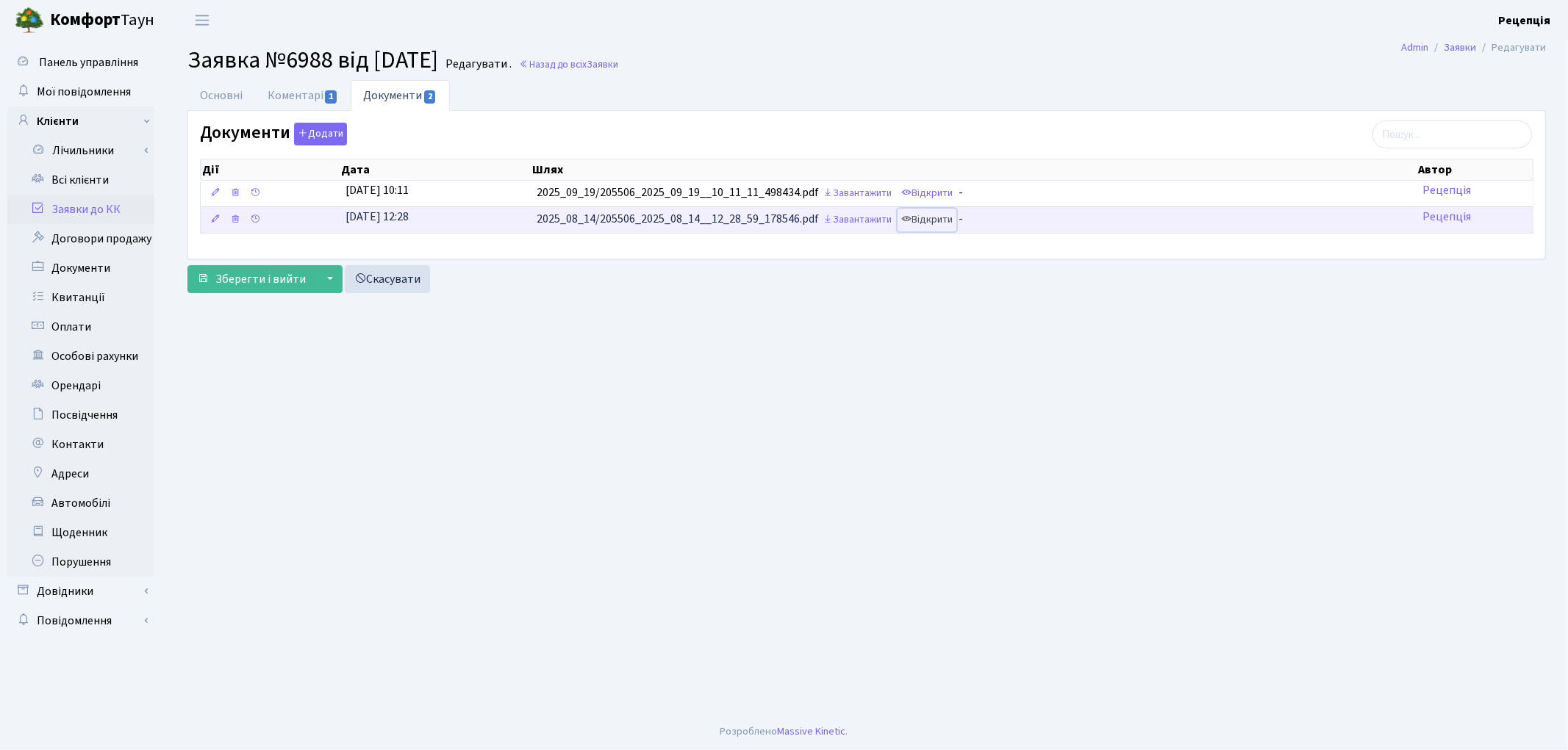
click at [942, 225] on link "Відкрити" at bounding box center [926, 220] width 59 height 23
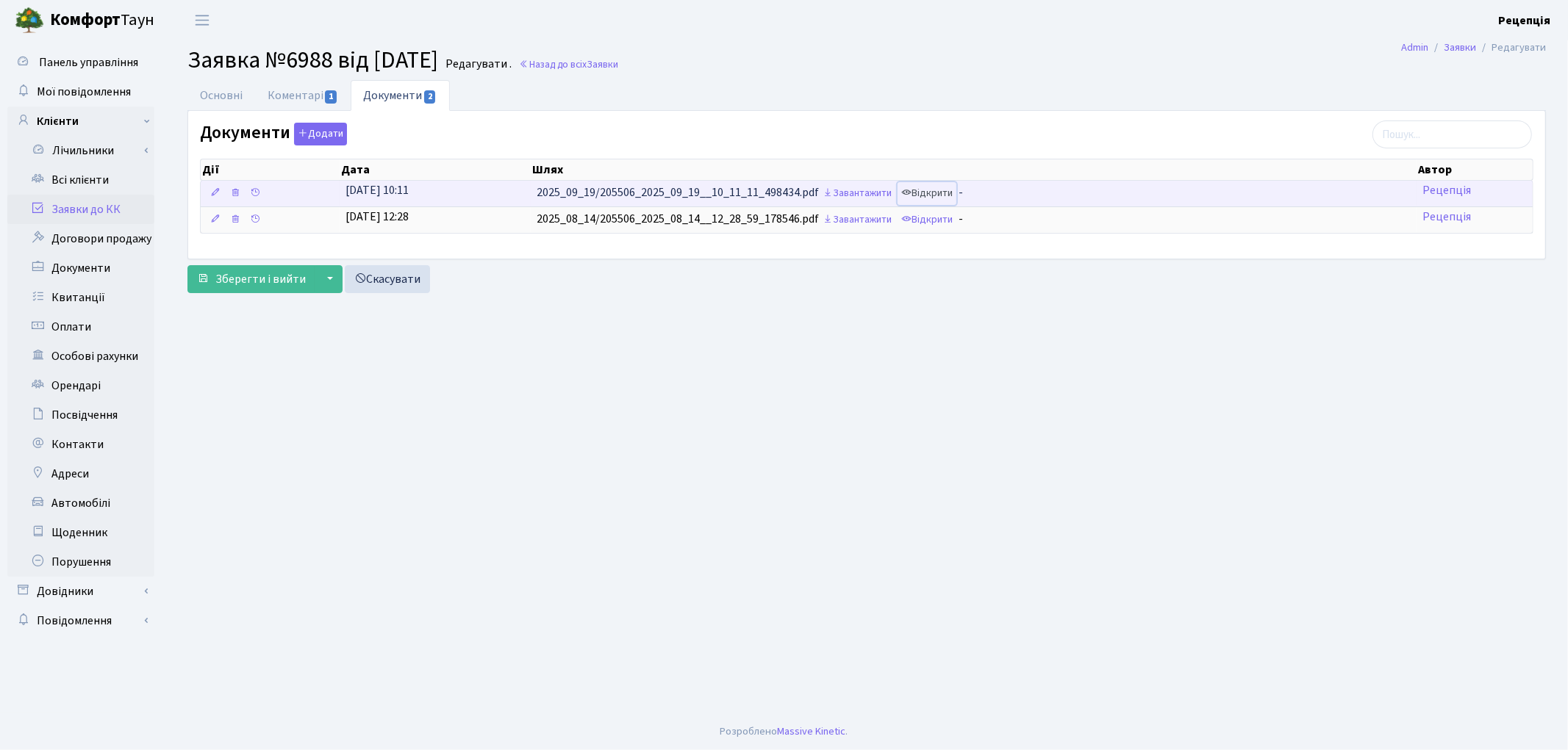
click at [940, 196] on link "Відкрити" at bounding box center [926, 194] width 59 height 23
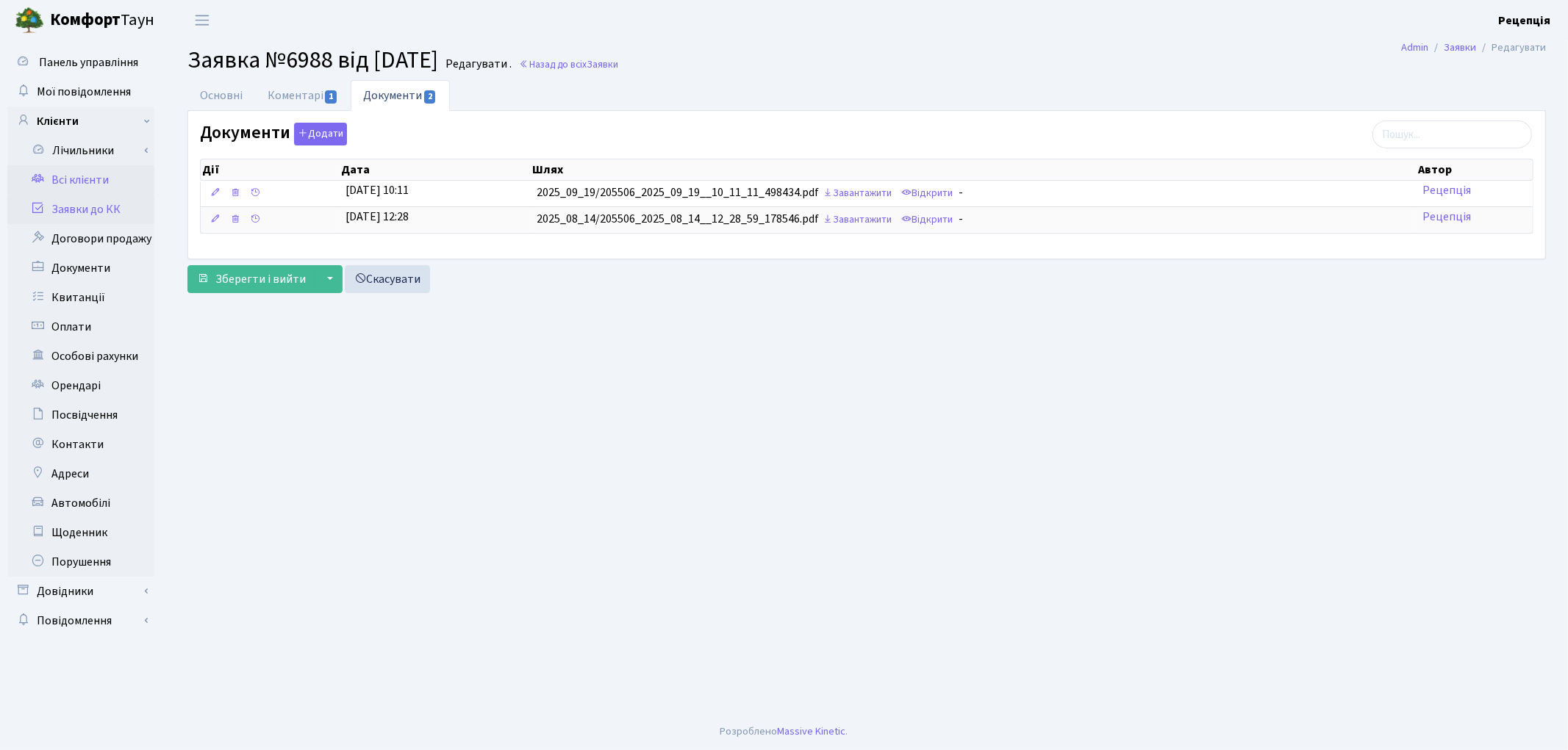
click at [103, 179] on link "Всі клієнти" at bounding box center [81, 180] width 147 height 30
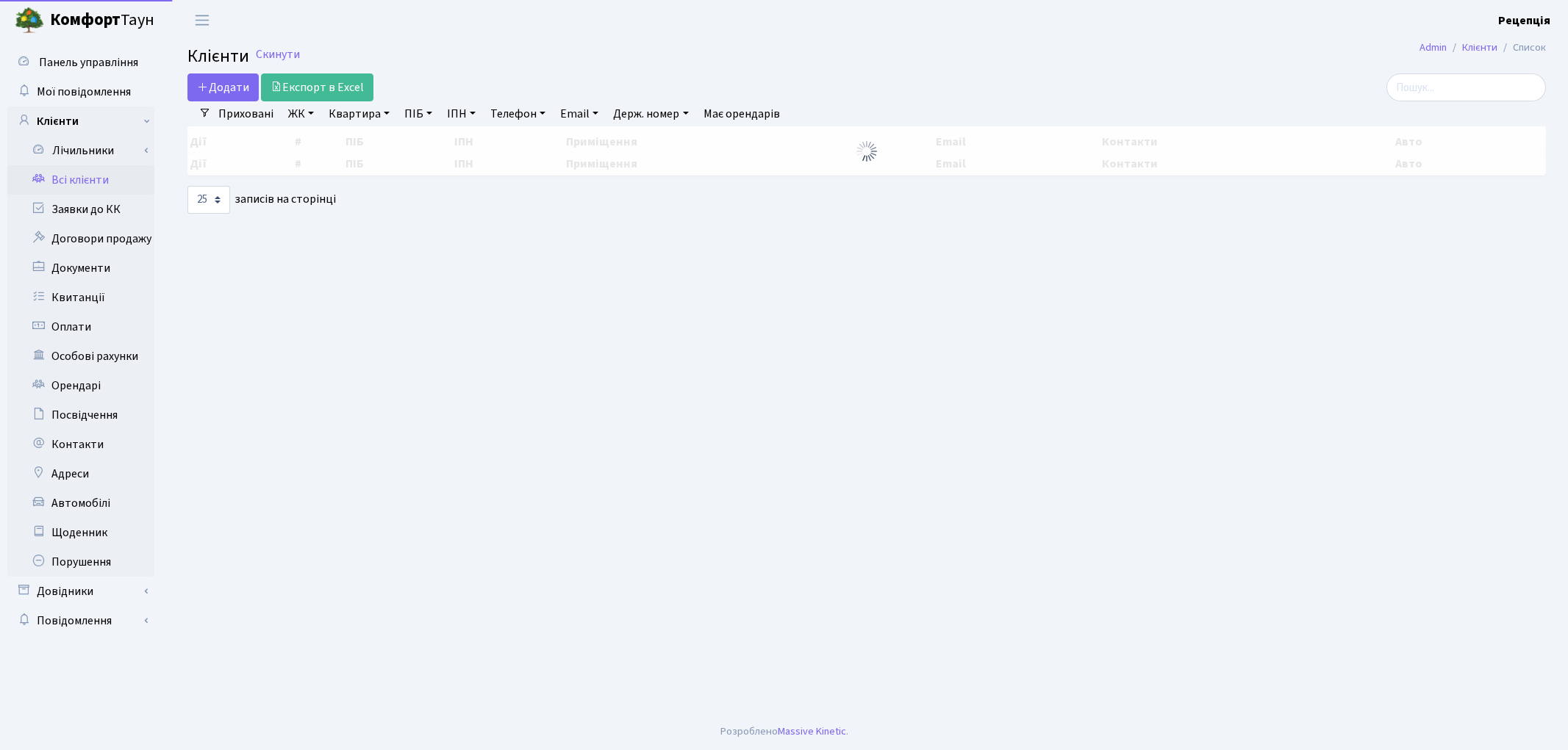
select select "25"
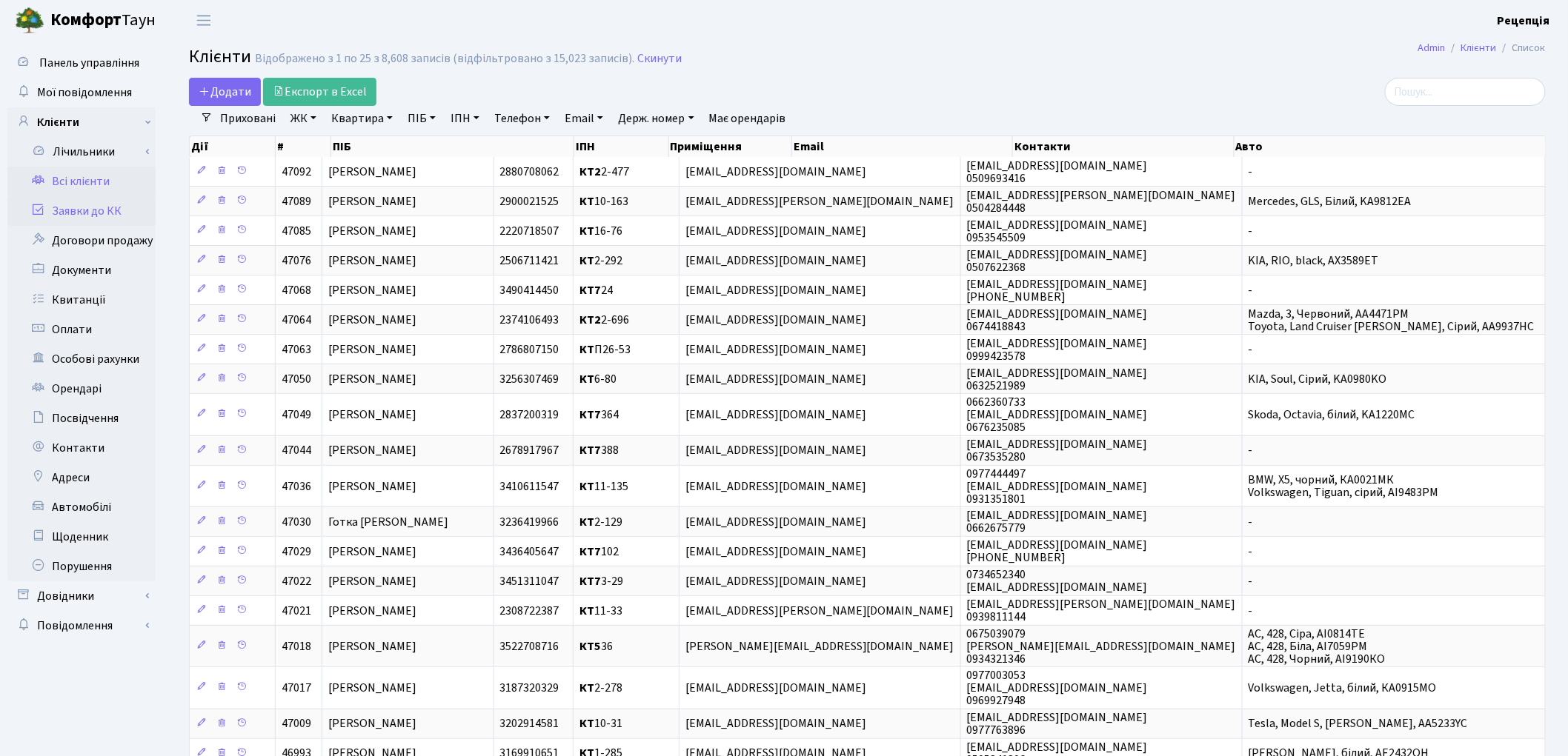
click at [95, 208] on link "Заявки до КК" at bounding box center [81, 211] width 148 height 30
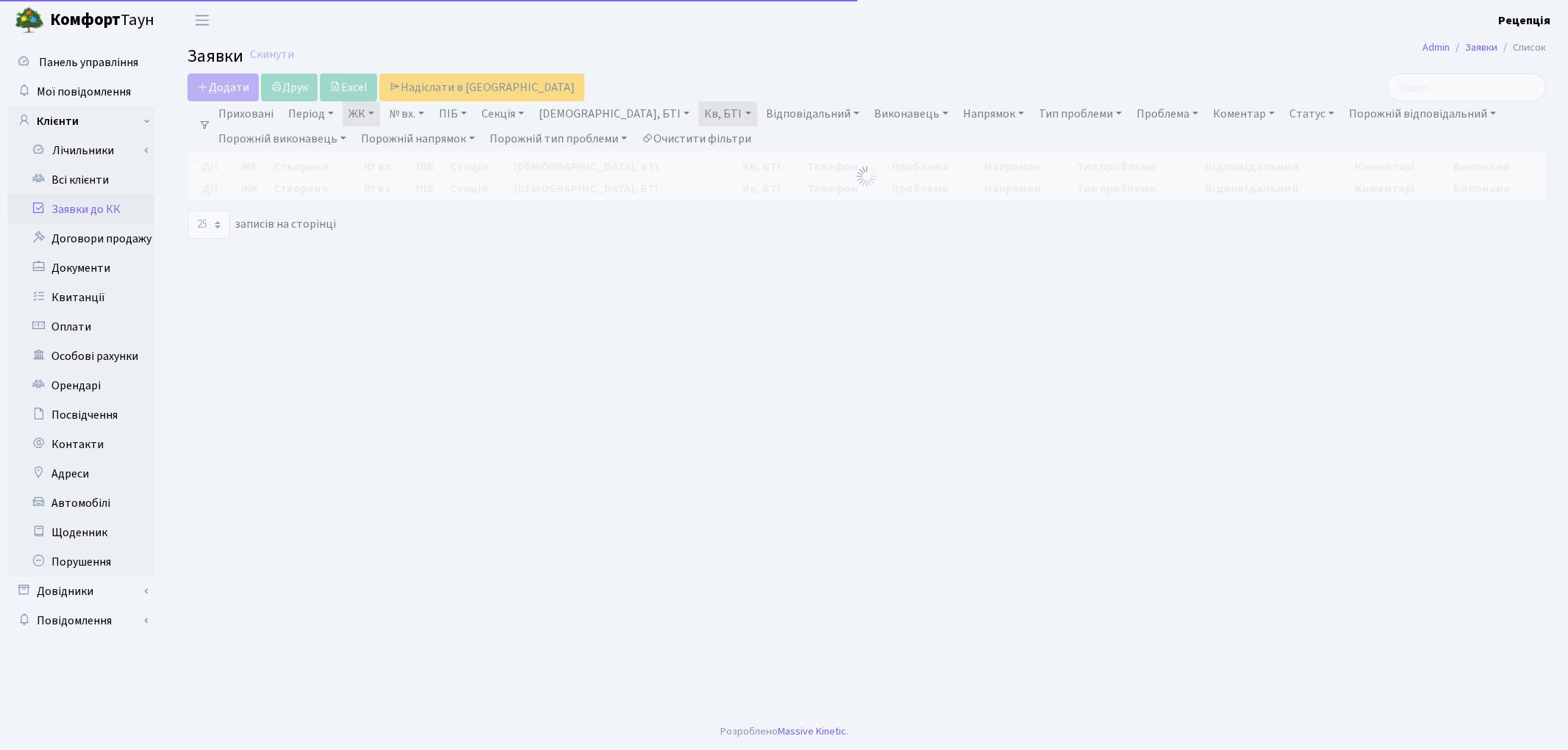
select select "25"
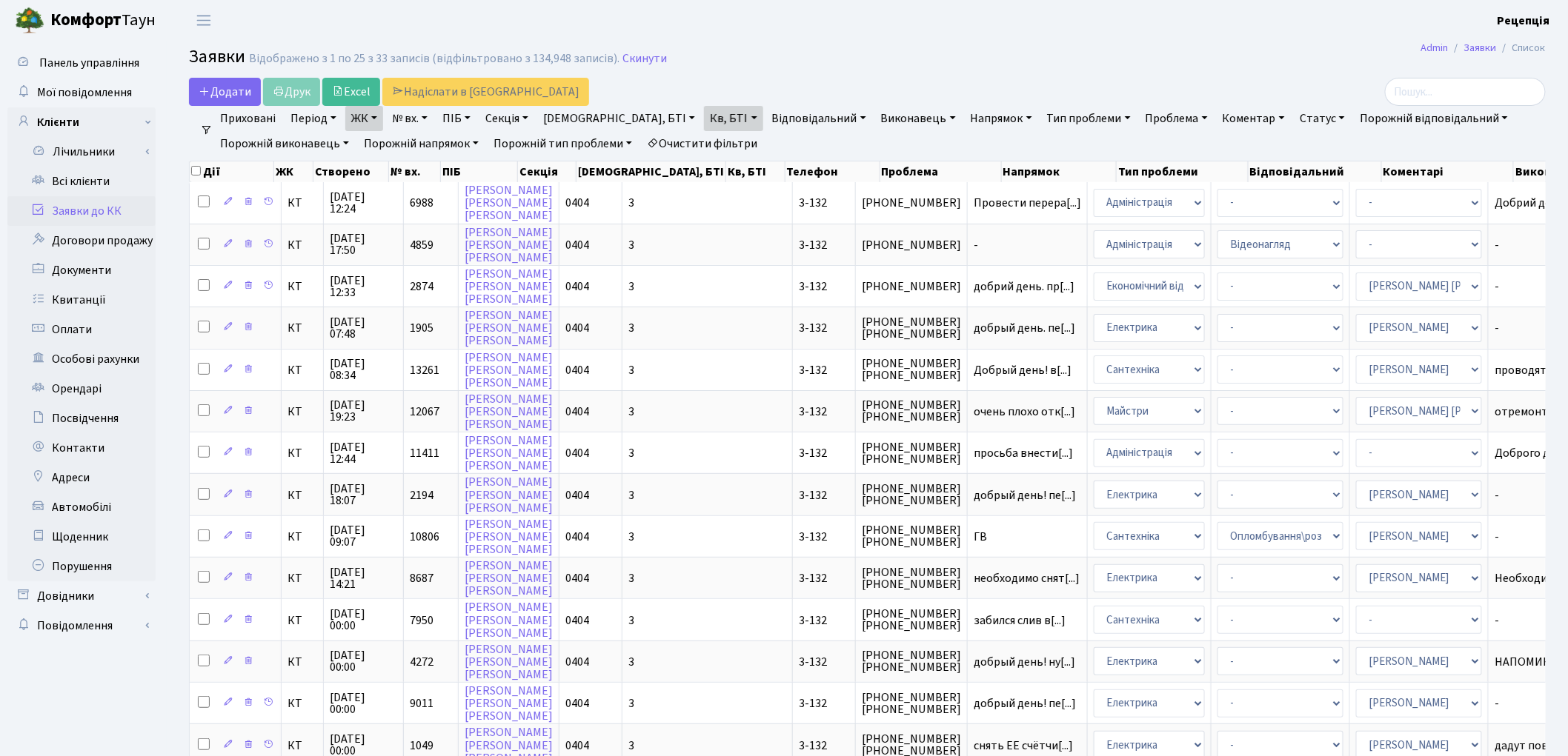
click at [733, 145] on link "Очистити фільтри" at bounding box center [701, 143] width 122 height 26
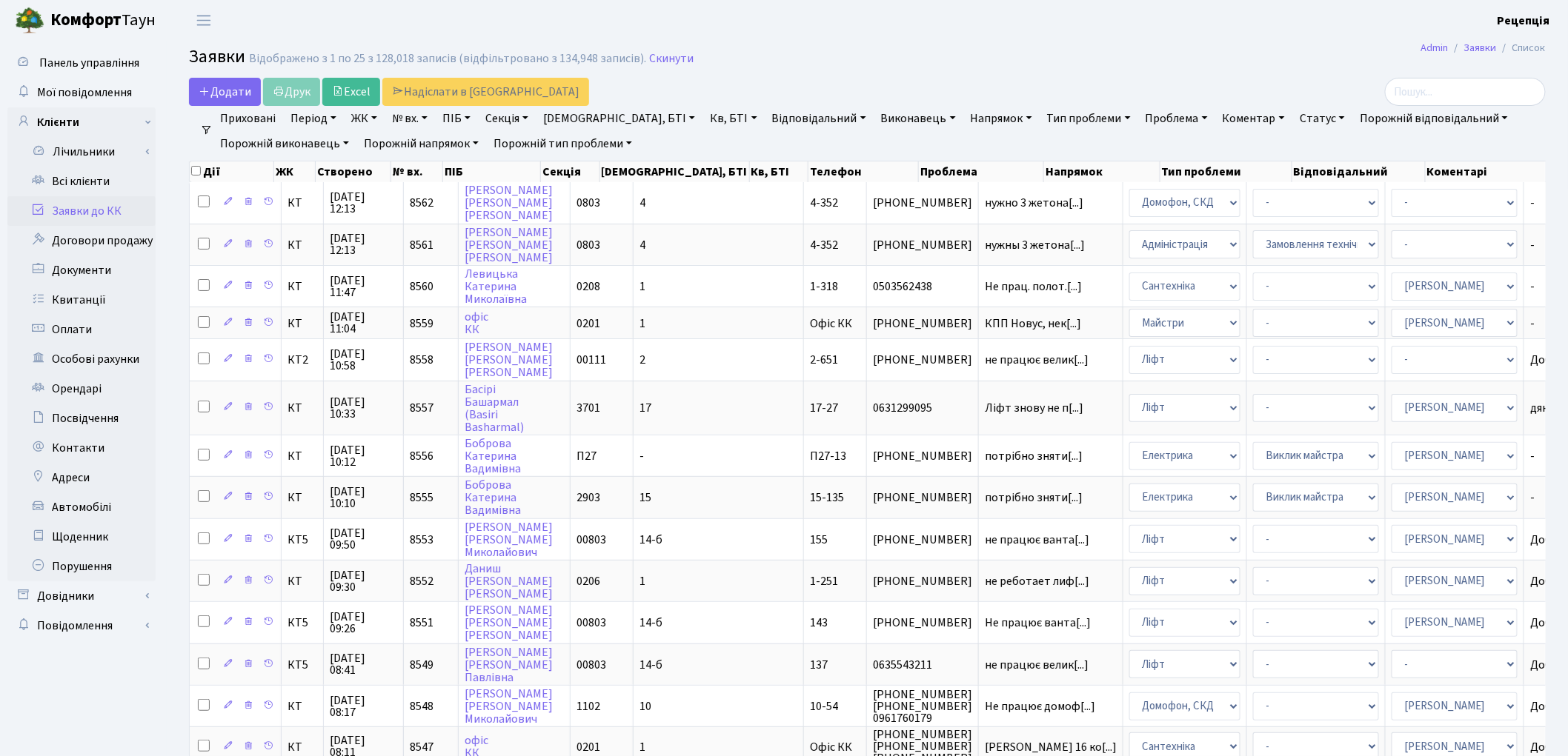
click at [427, 122] on link "№ вх." at bounding box center [410, 118] width 48 height 26
type input "5149"
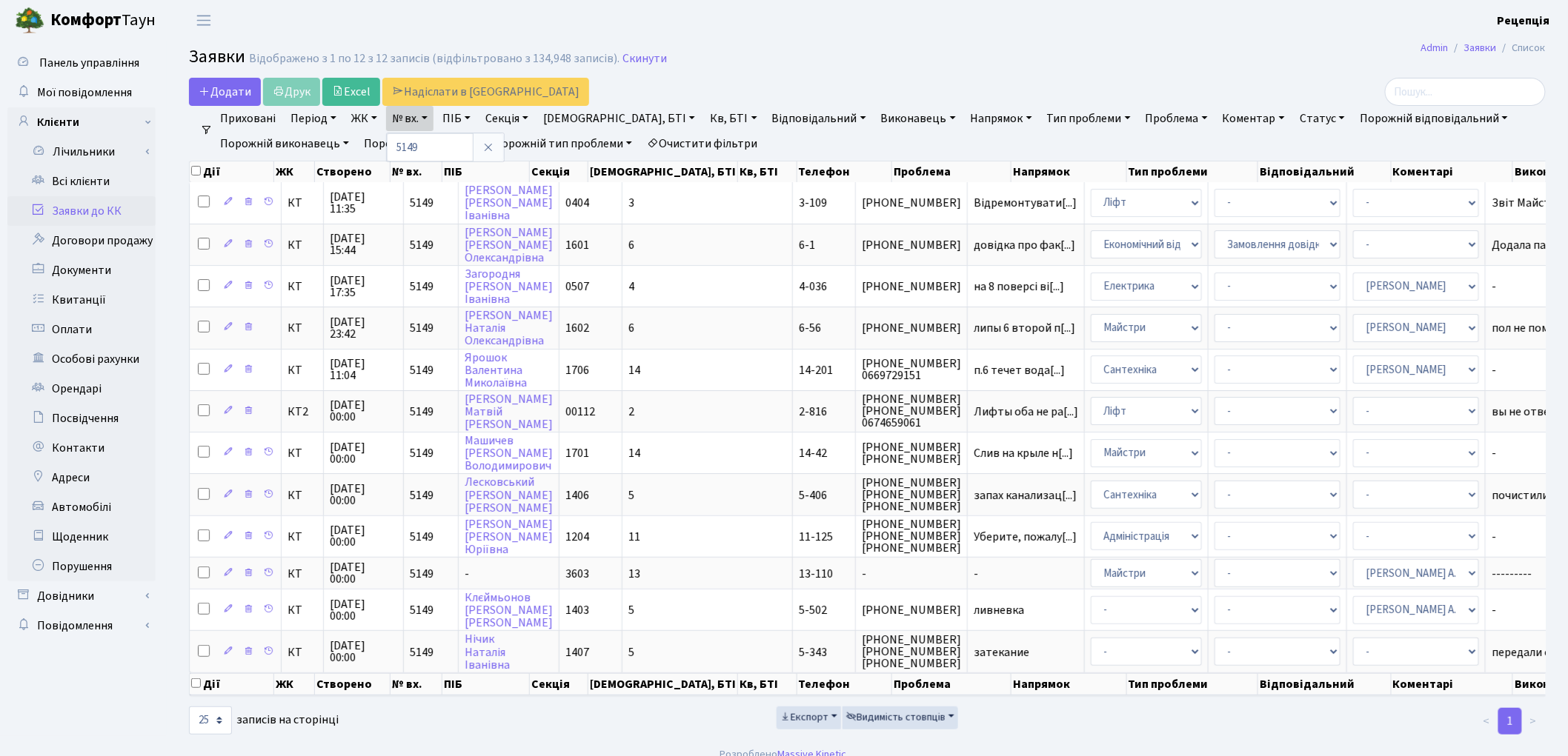
click at [708, 135] on link "Очистити фільтри" at bounding box center [701, 143] width 122 height 26
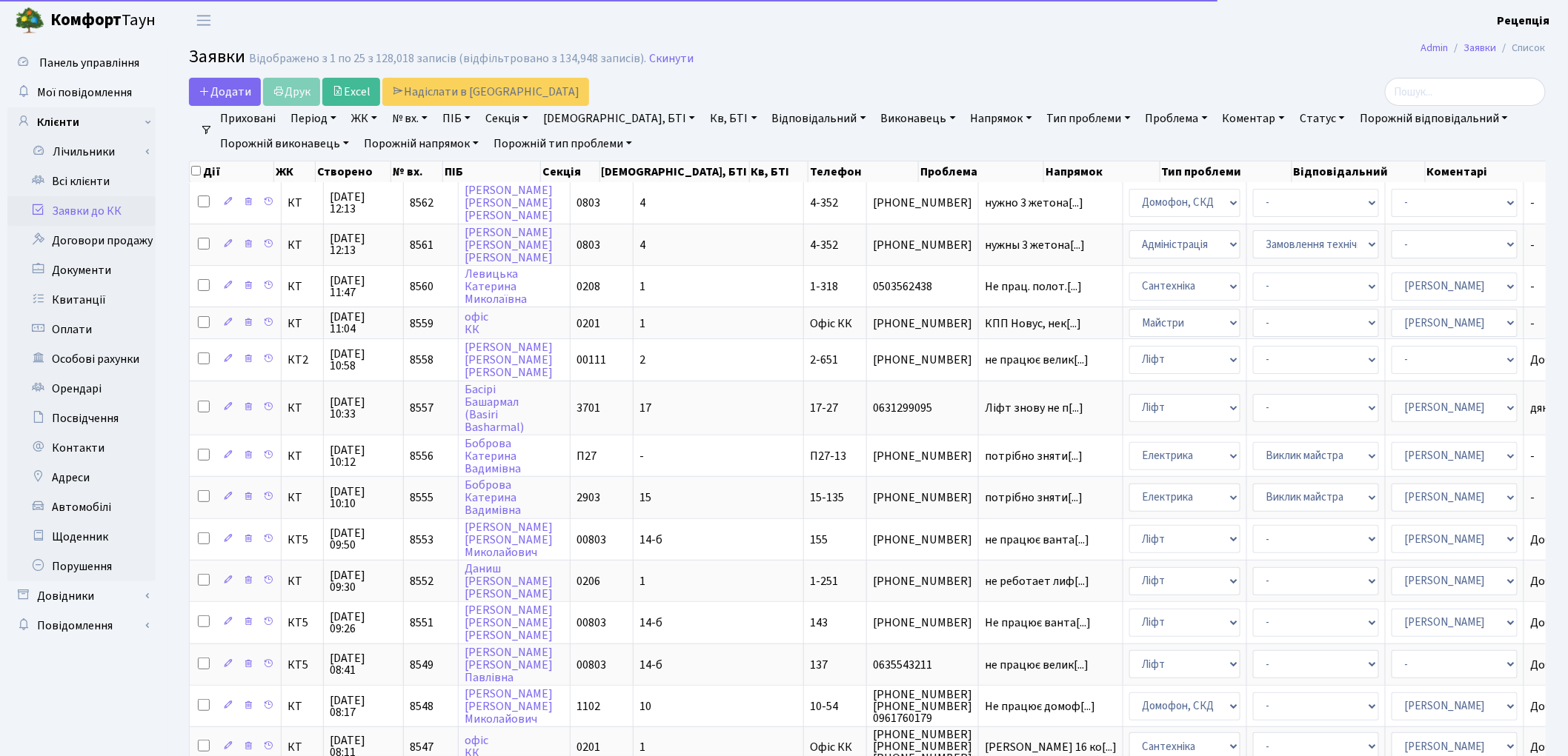
click at [374, 121] on link "ЖК" at bounding box center [364, 118] width 38 height 26
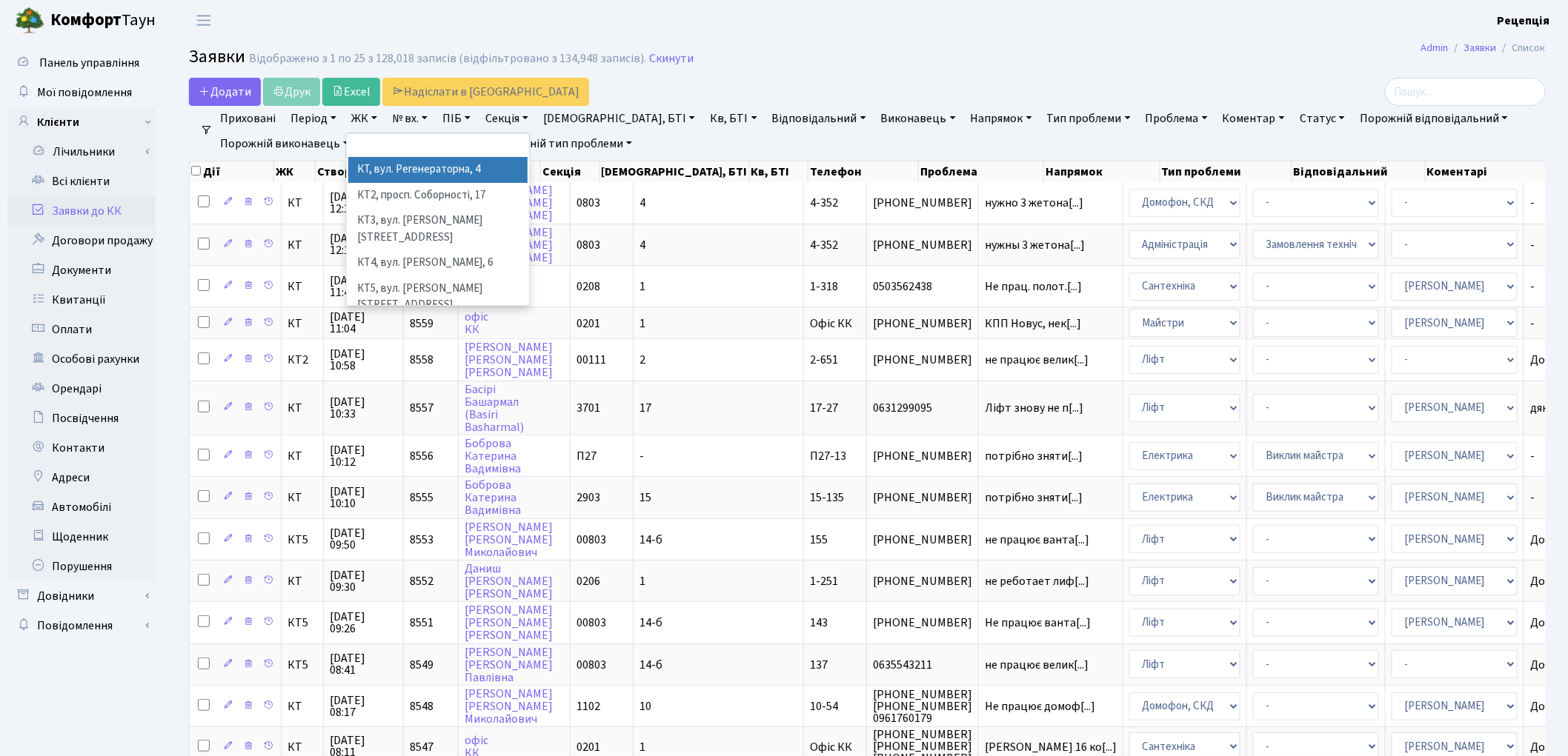
click at [385, 166] on li "КТ, вул. Регенераторна, 4" at bounding box center [437, 170] width 179 height 26
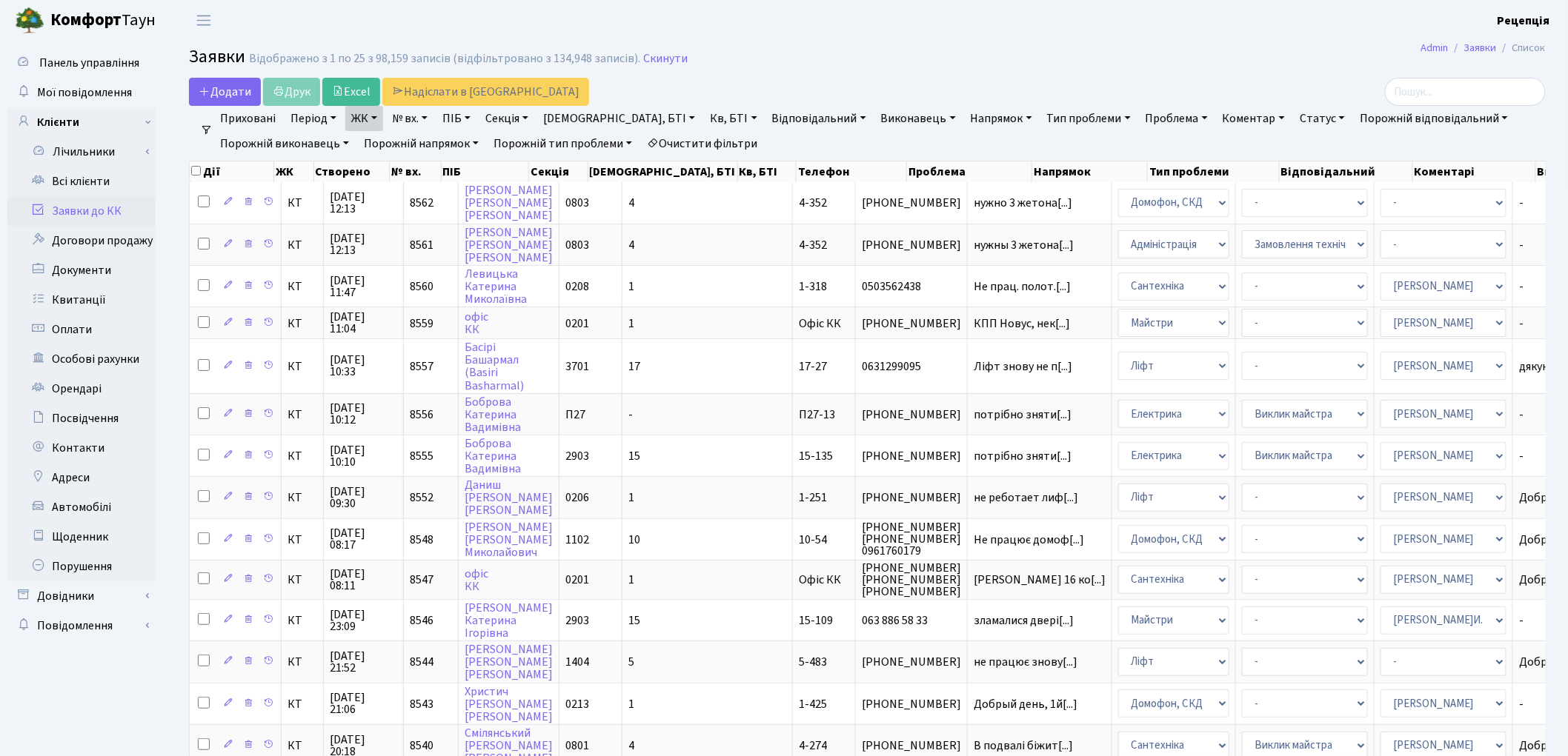
click at [704, 117] on link "Кв, БТІ" at bounding box center [733, 118] width 58 height 26
type input "3-480"
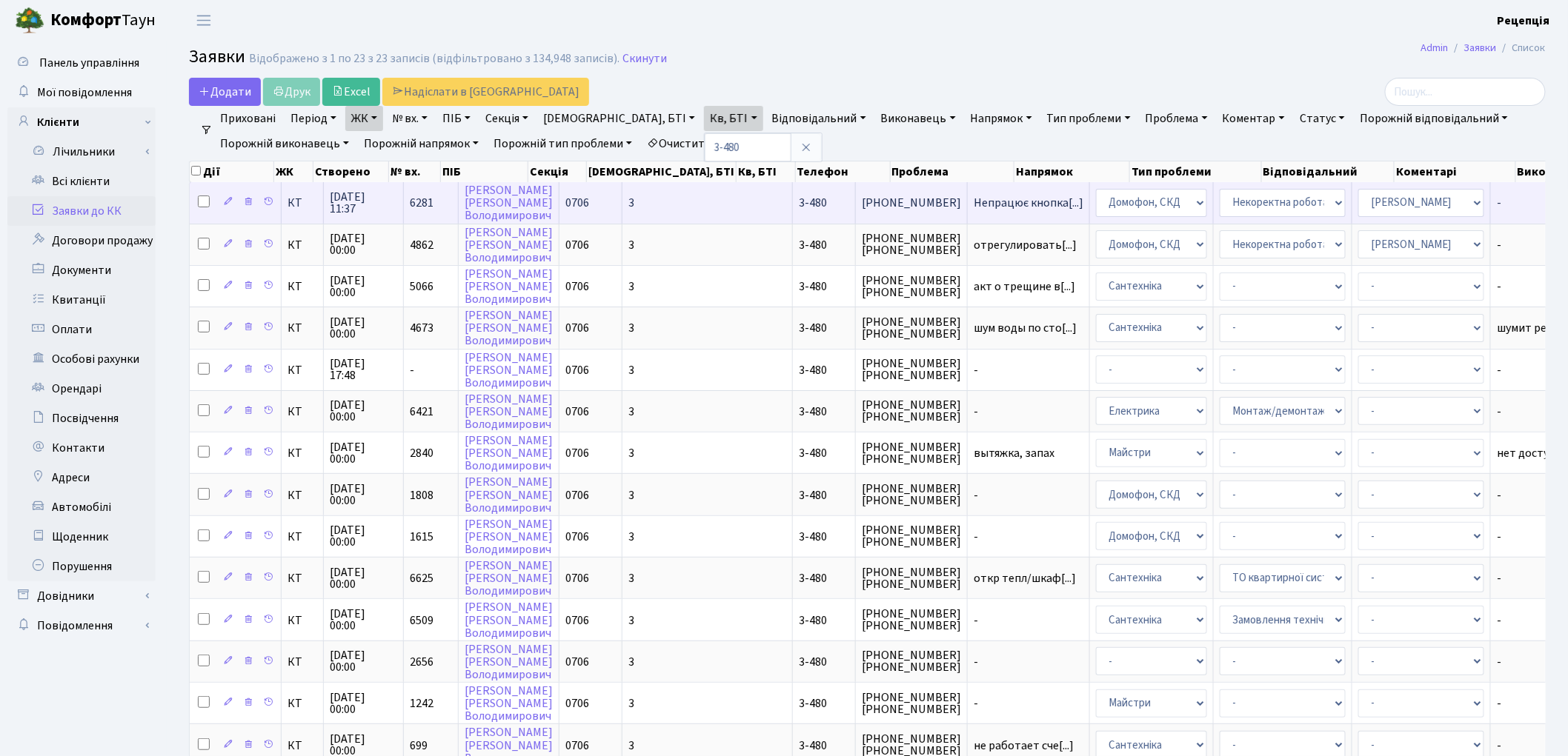
click at [671, 204] on td "3" at bounding box center [707, 202] width 170 height 41
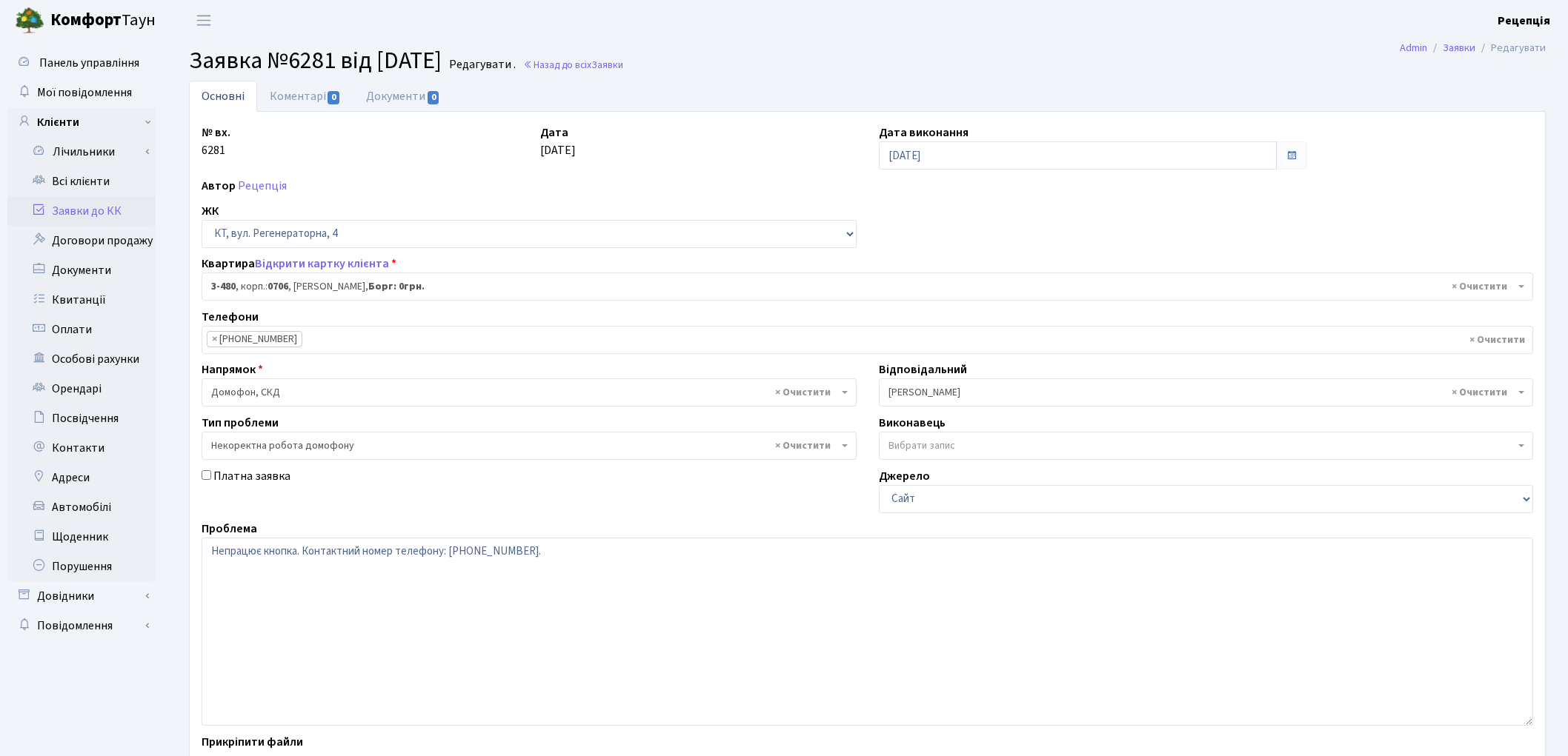
select select "1698"
select select "38"
click at [91, 200] on link "Заявки до КК" at bounding box center [81, 211] width 148 height 30
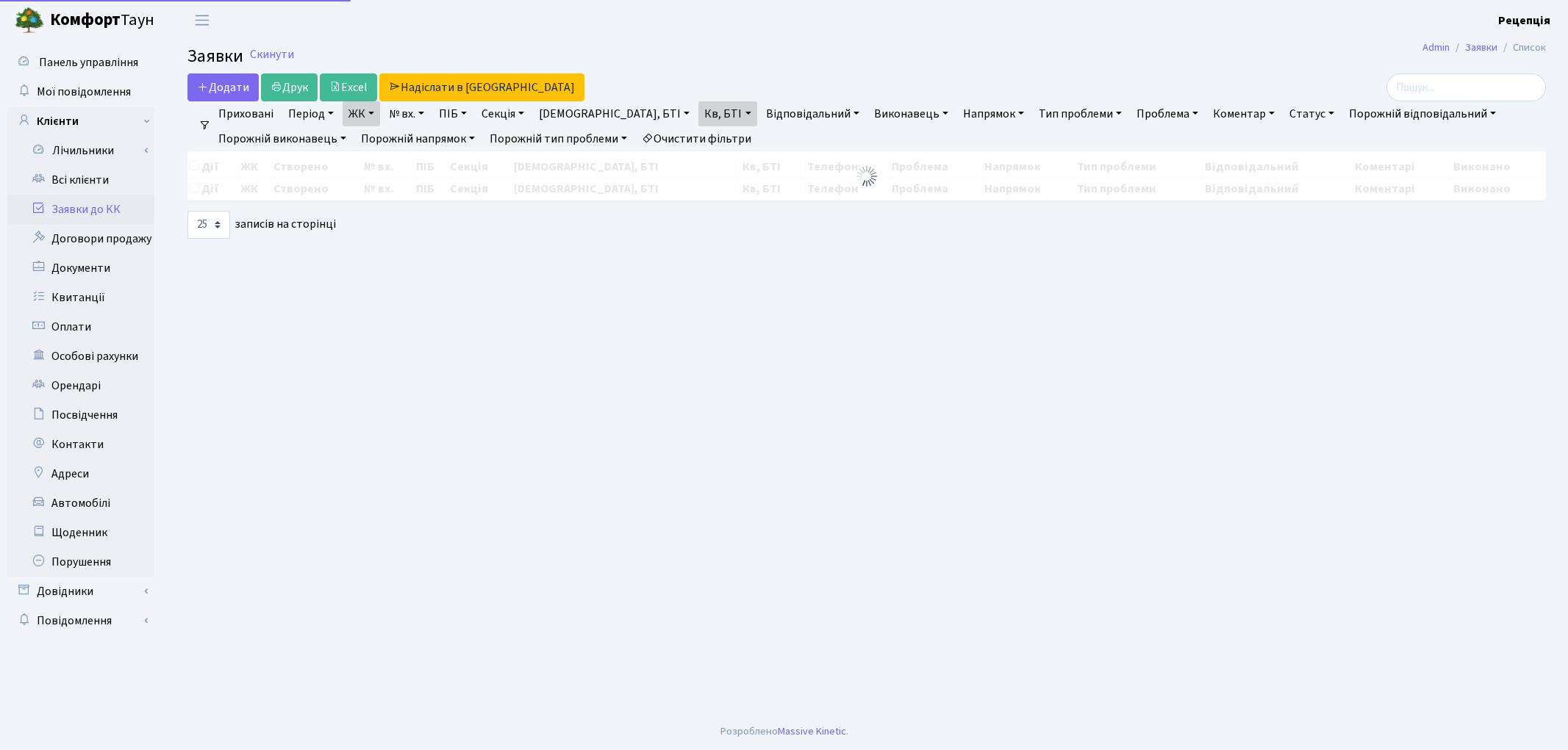
select select "25"
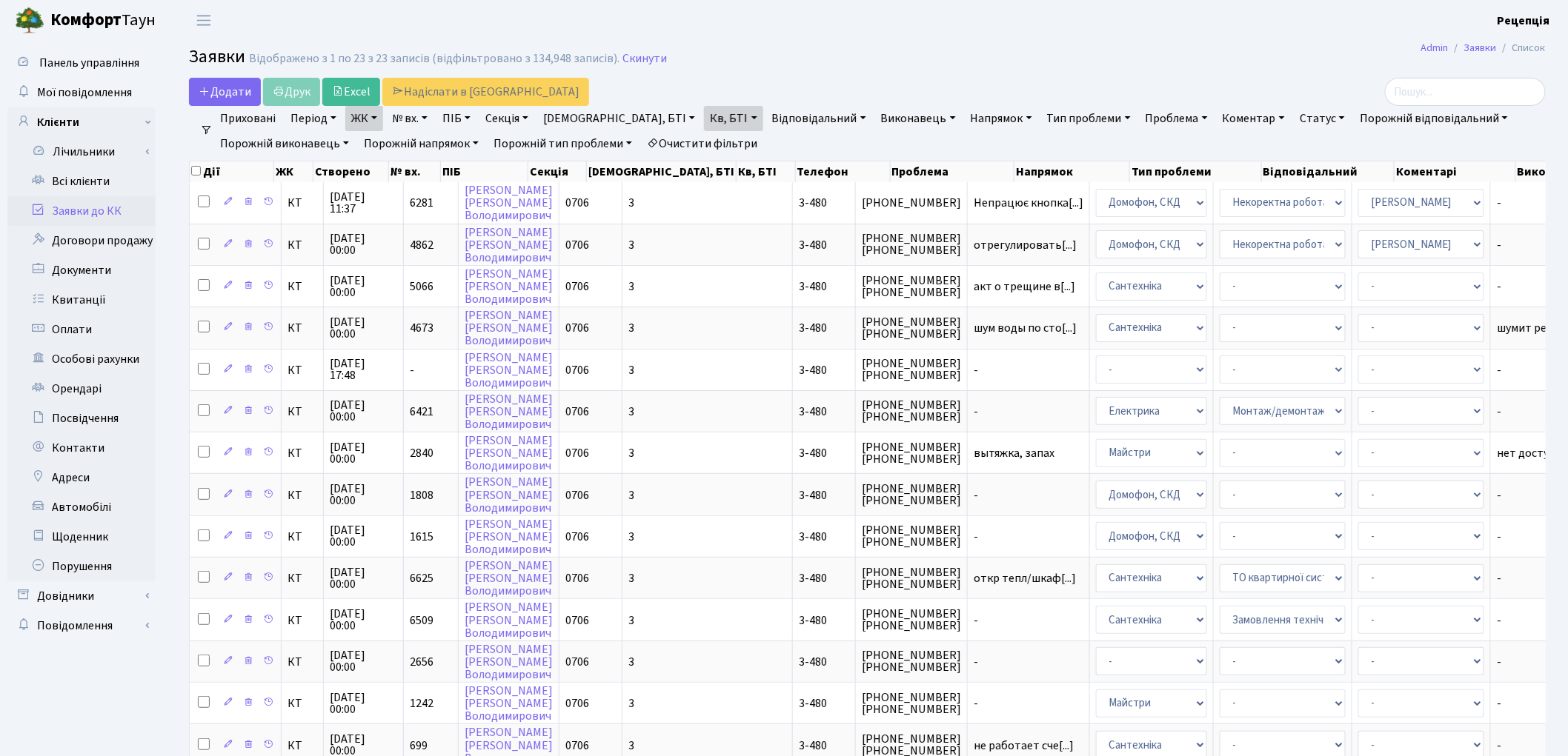
click at [695, 148] on link "Очистити фільтри" at bounding box center [701, 143] width 122 height 26
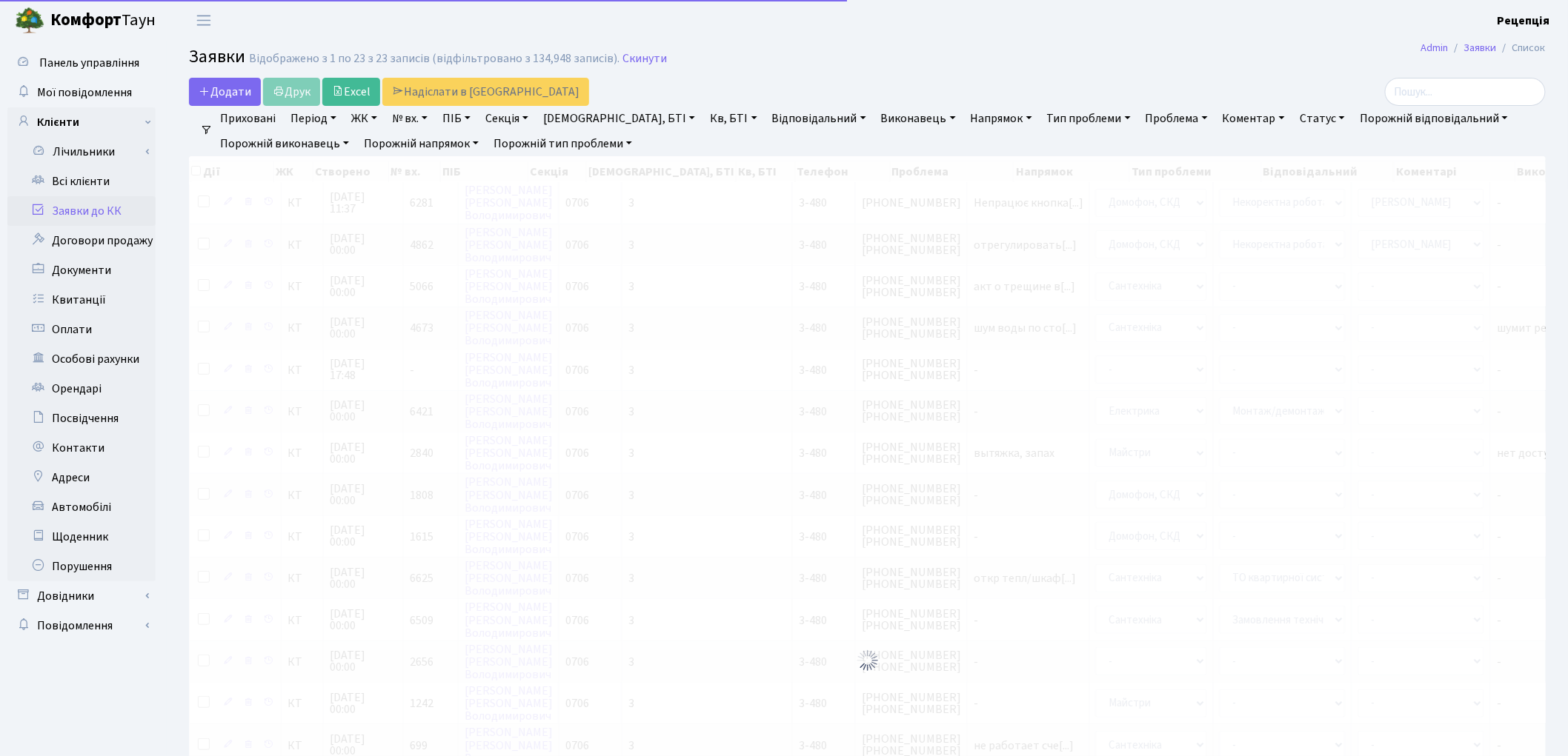
click at [420, 121] on link "№ вх." at bounding box center [410, 118] width 48 height 26
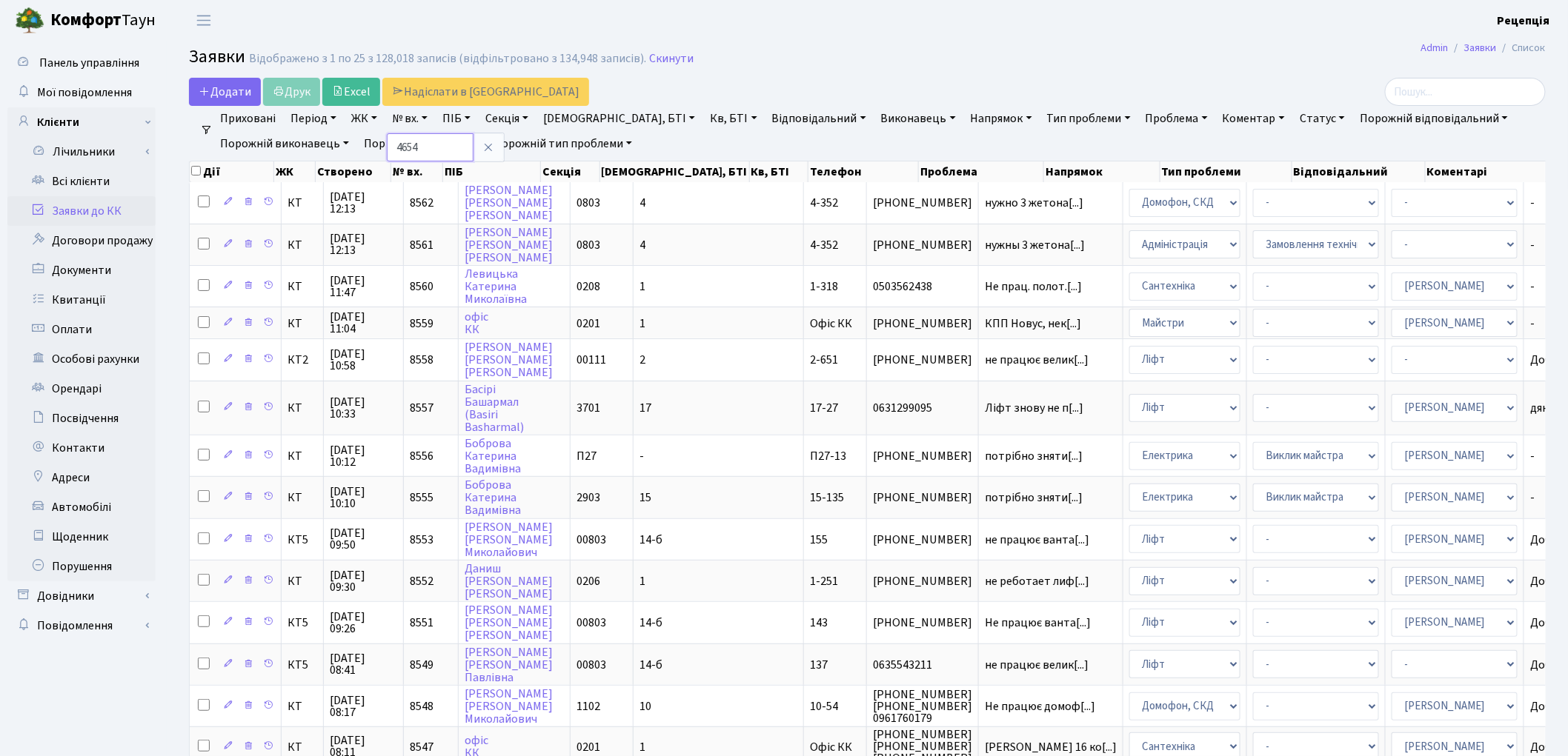
type input "4654"
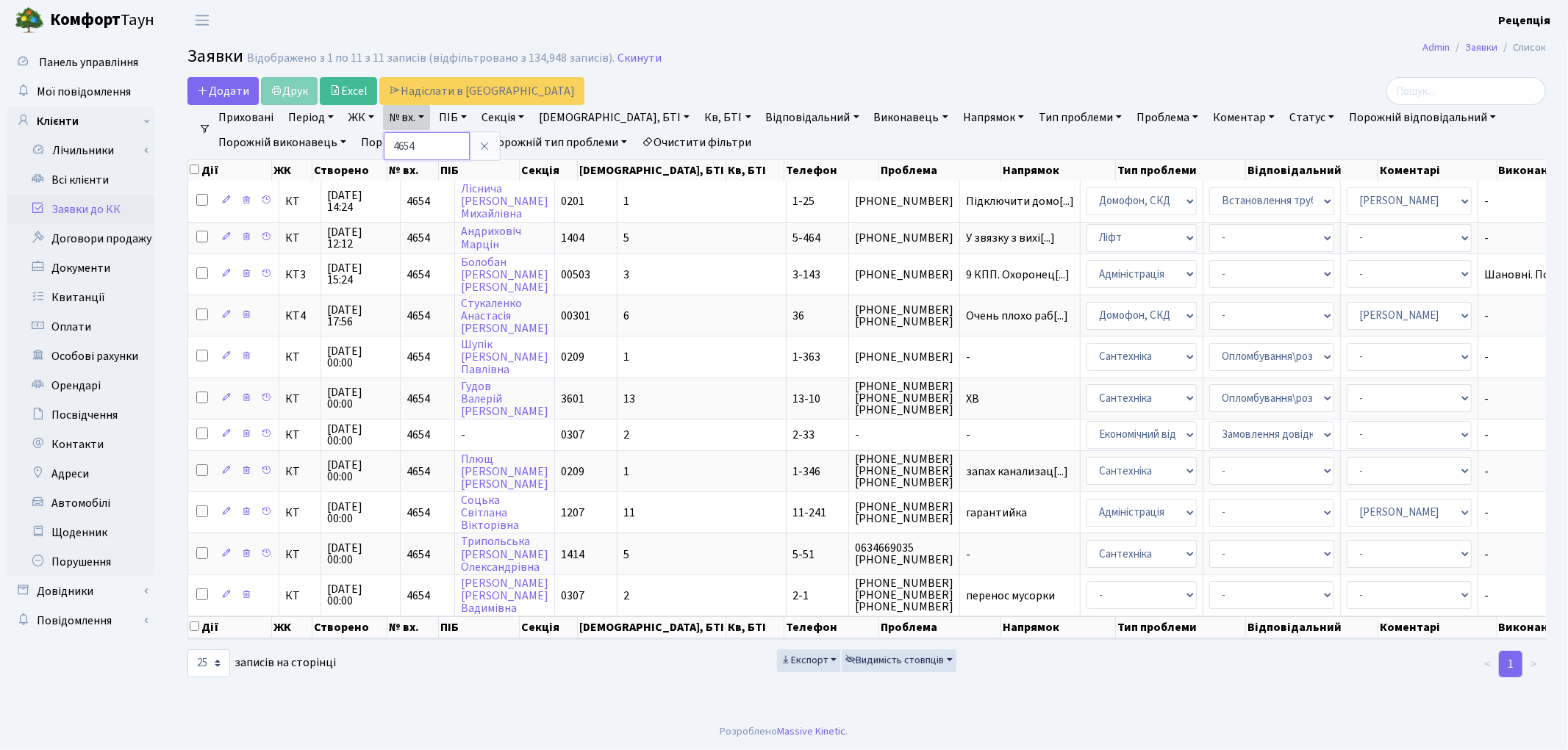
scroll to position [0, 25]
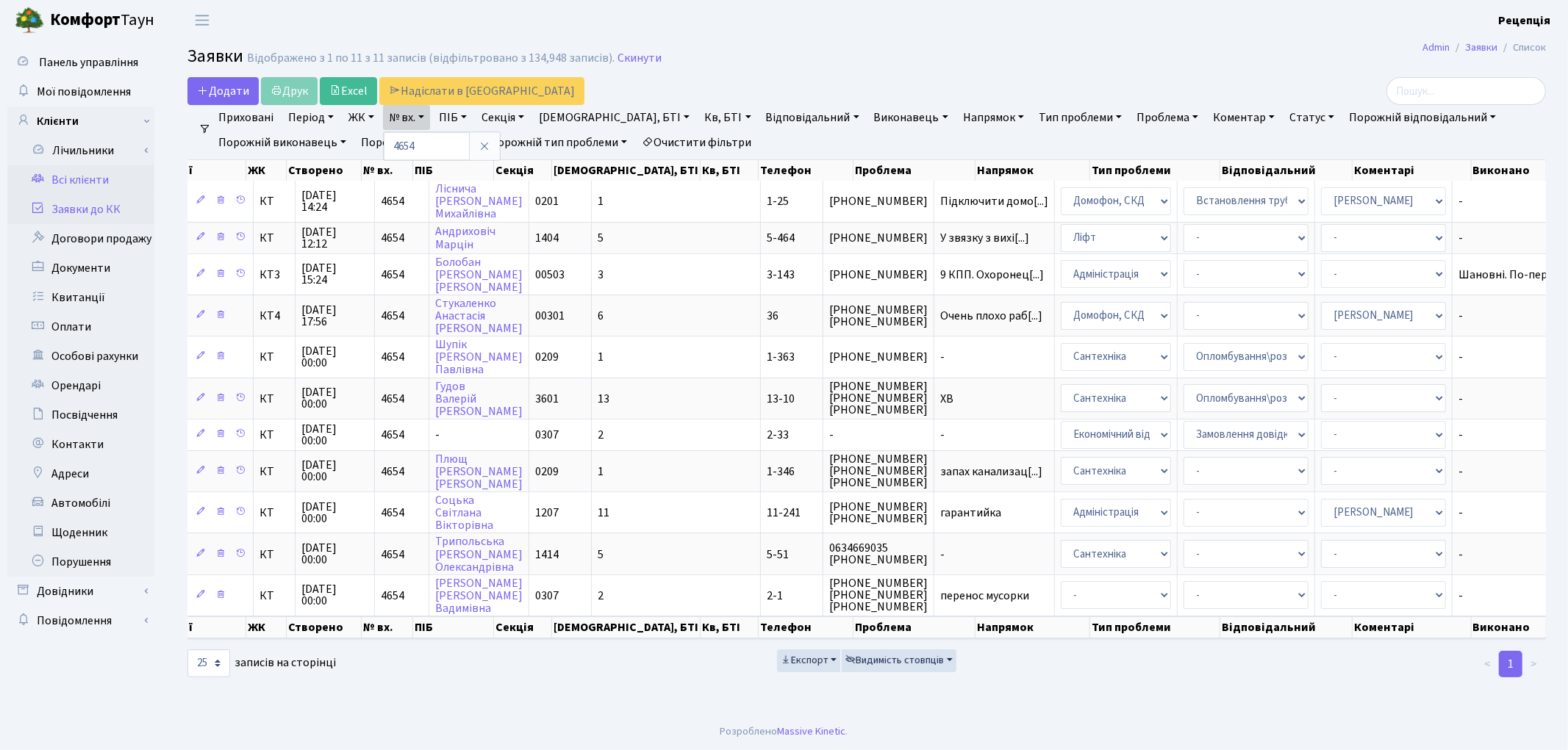
click at [91, 181] on link "Всі клієнти" at bounding box center [81, 180] width 147 height 30
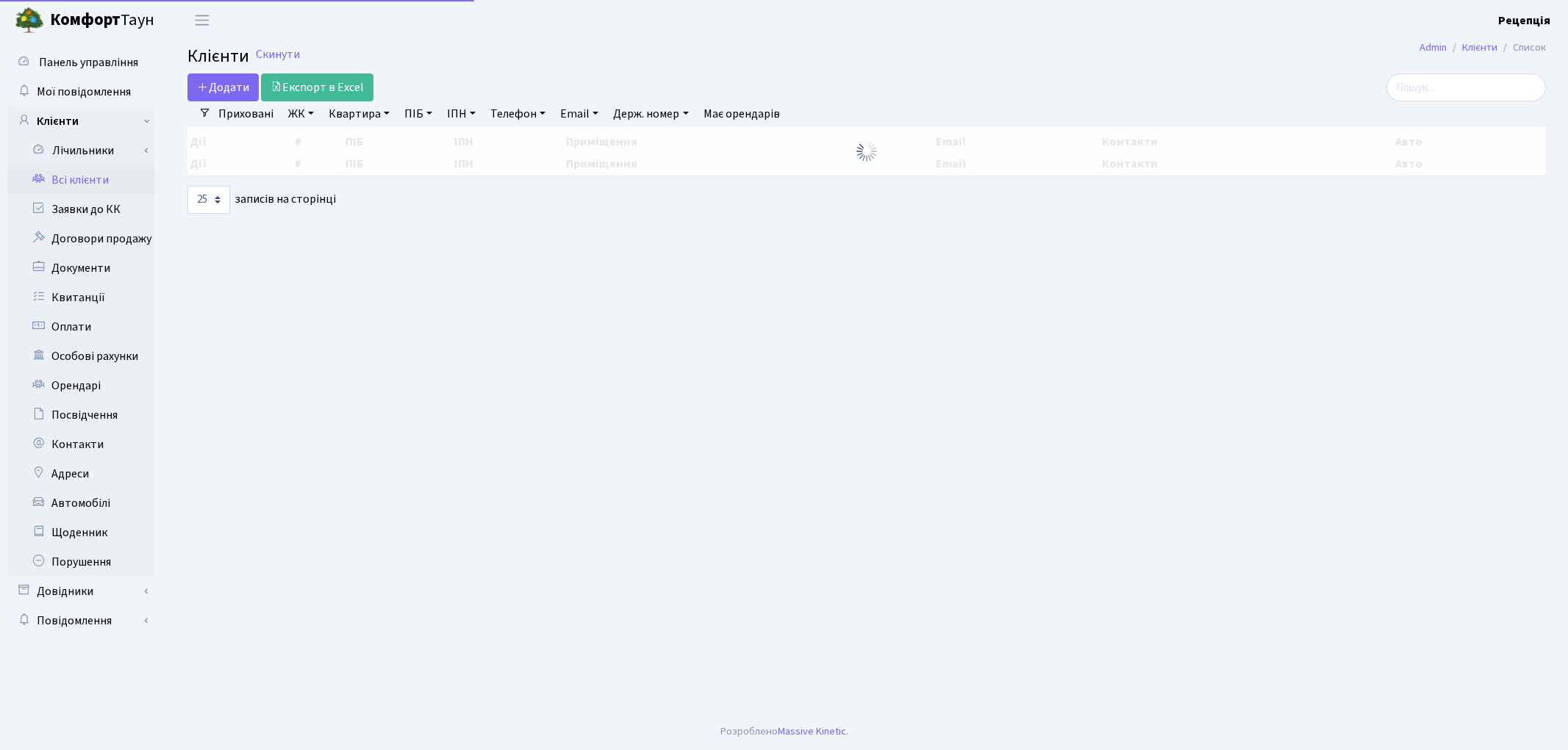
select select "25"
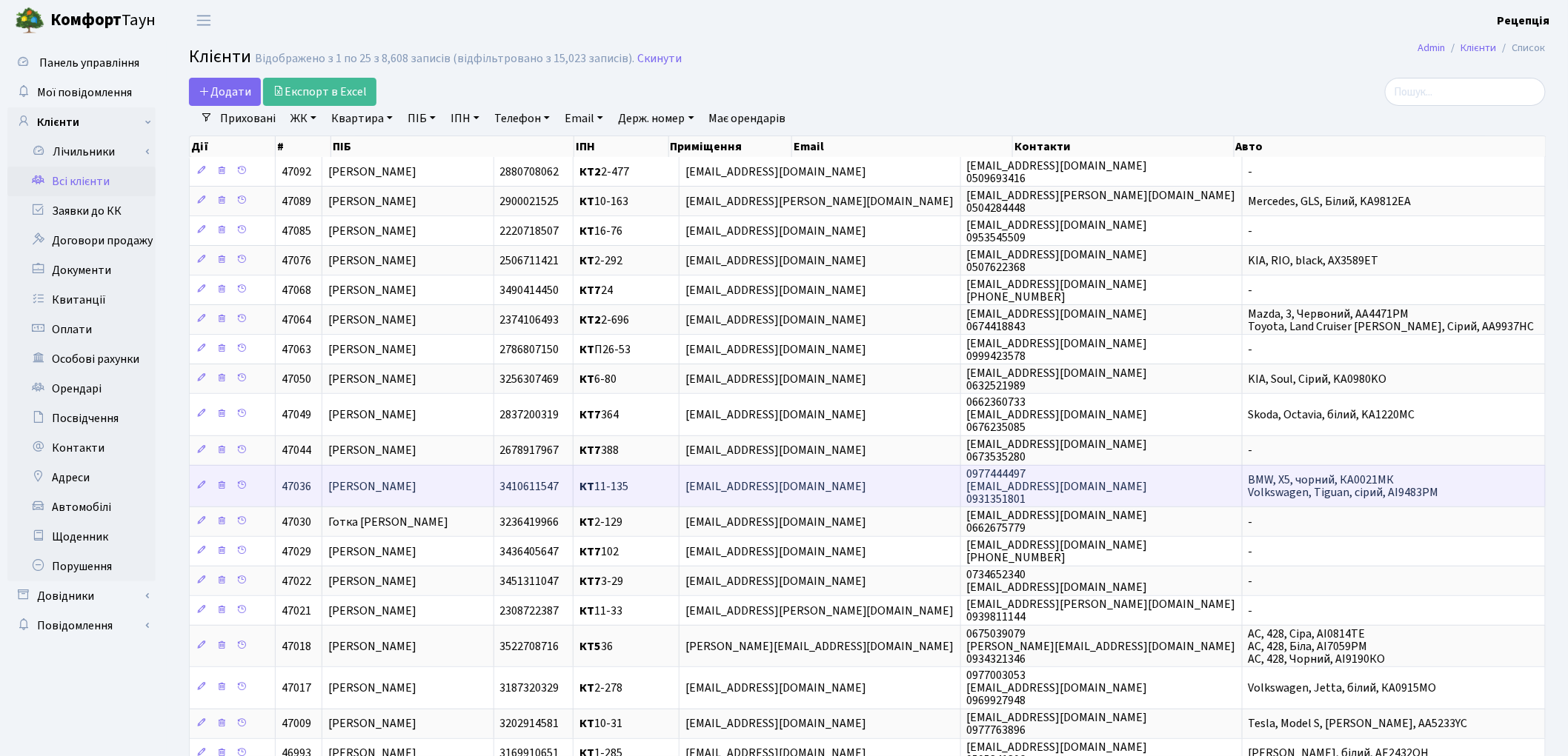
click at [679, 471] on td "КТ 11-135" at bounding box center [626, 486] width 106 height 42
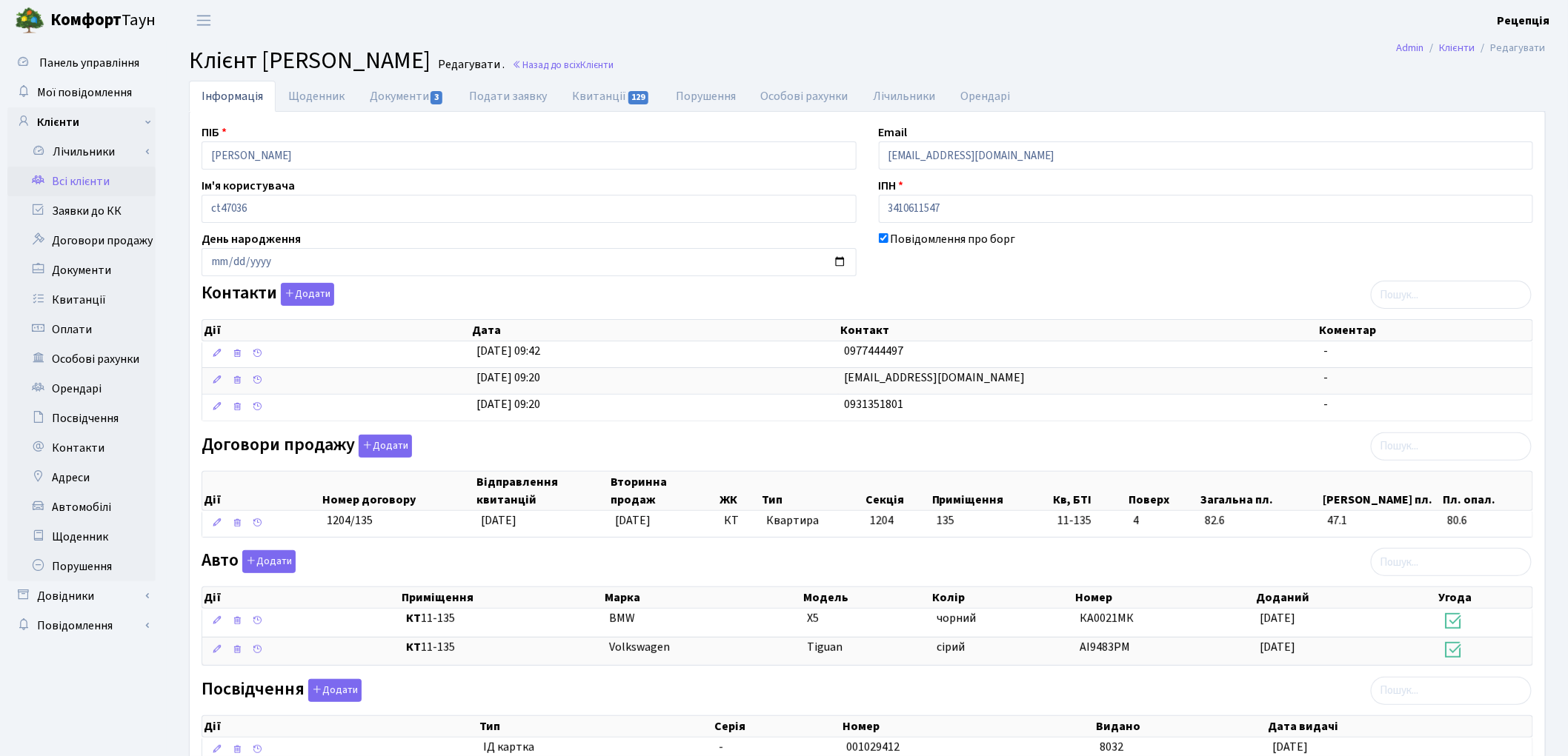
drag, startPoint x: 0, startPoint y: 0, endPoint x: 62, endPoint y: 178, distance: 188.5
click at [59, 177] on link "Всі клієнти" at bounding box center [81, 182] width 148 height 30
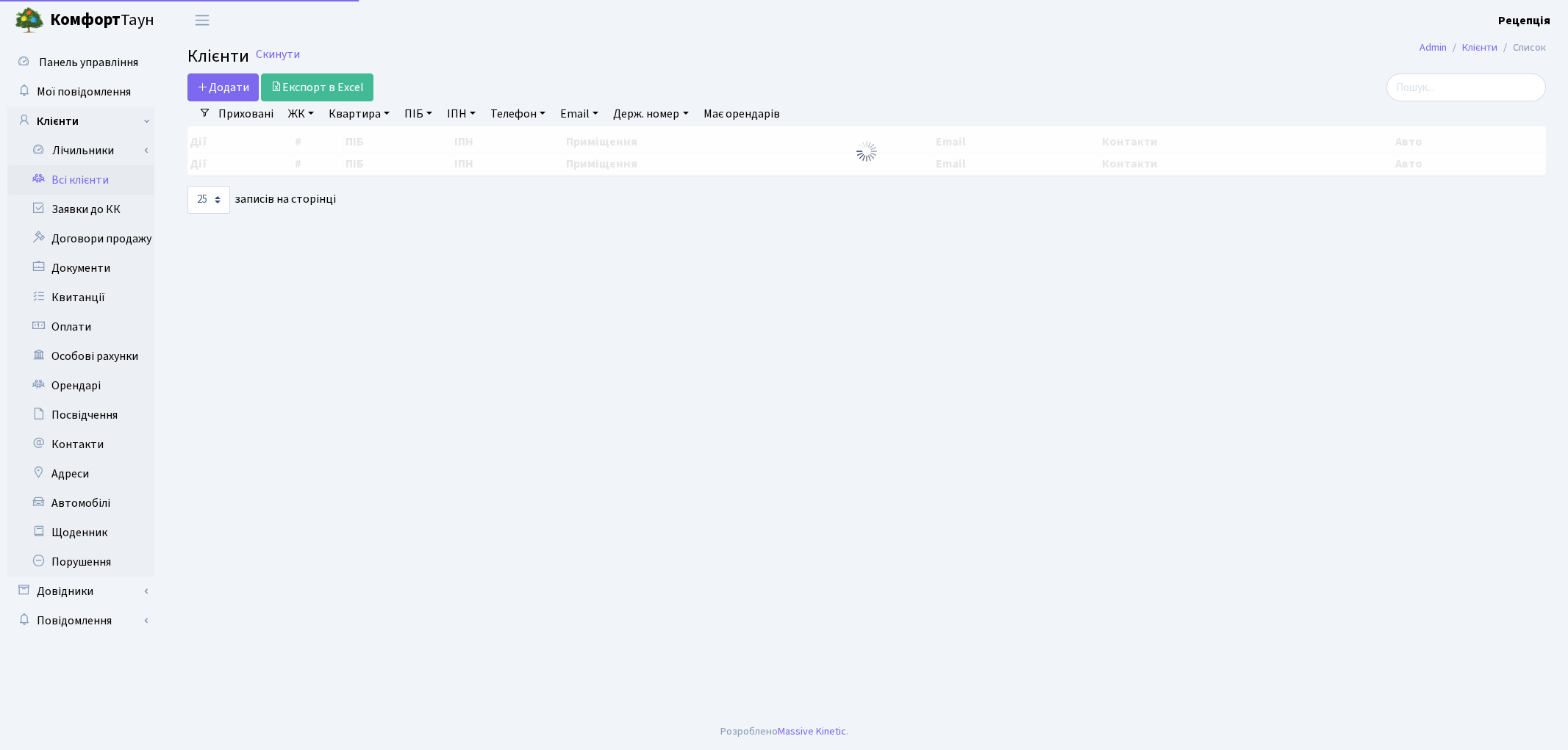
select select "25"
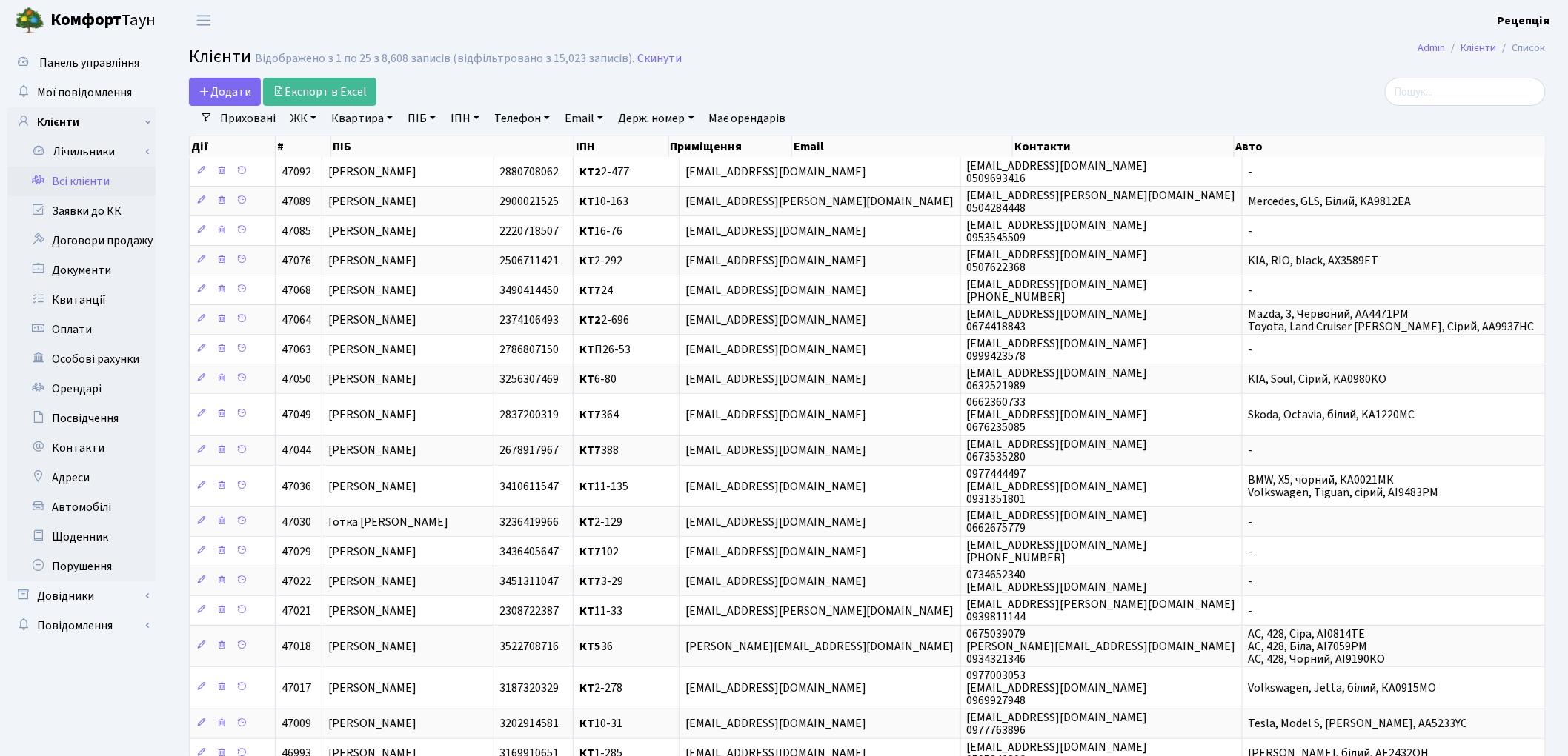
click at [302, 121] on link "ЖК" at bounding box center [303, 118] width 38 height 26
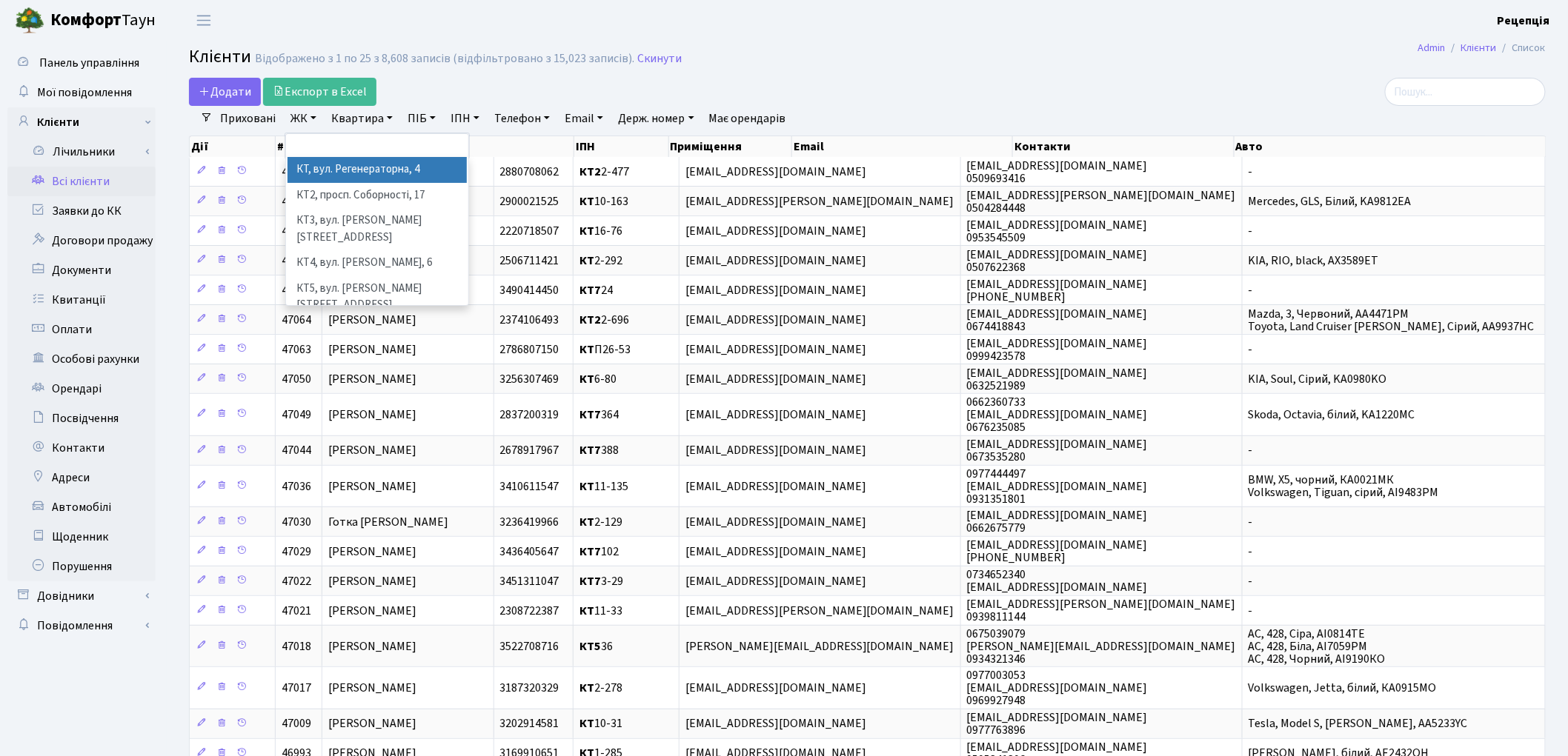
click at [335, 167] on li "КТ, вул. Регенераторна, 4" at bounding box center [376, 170] width 179 height 26
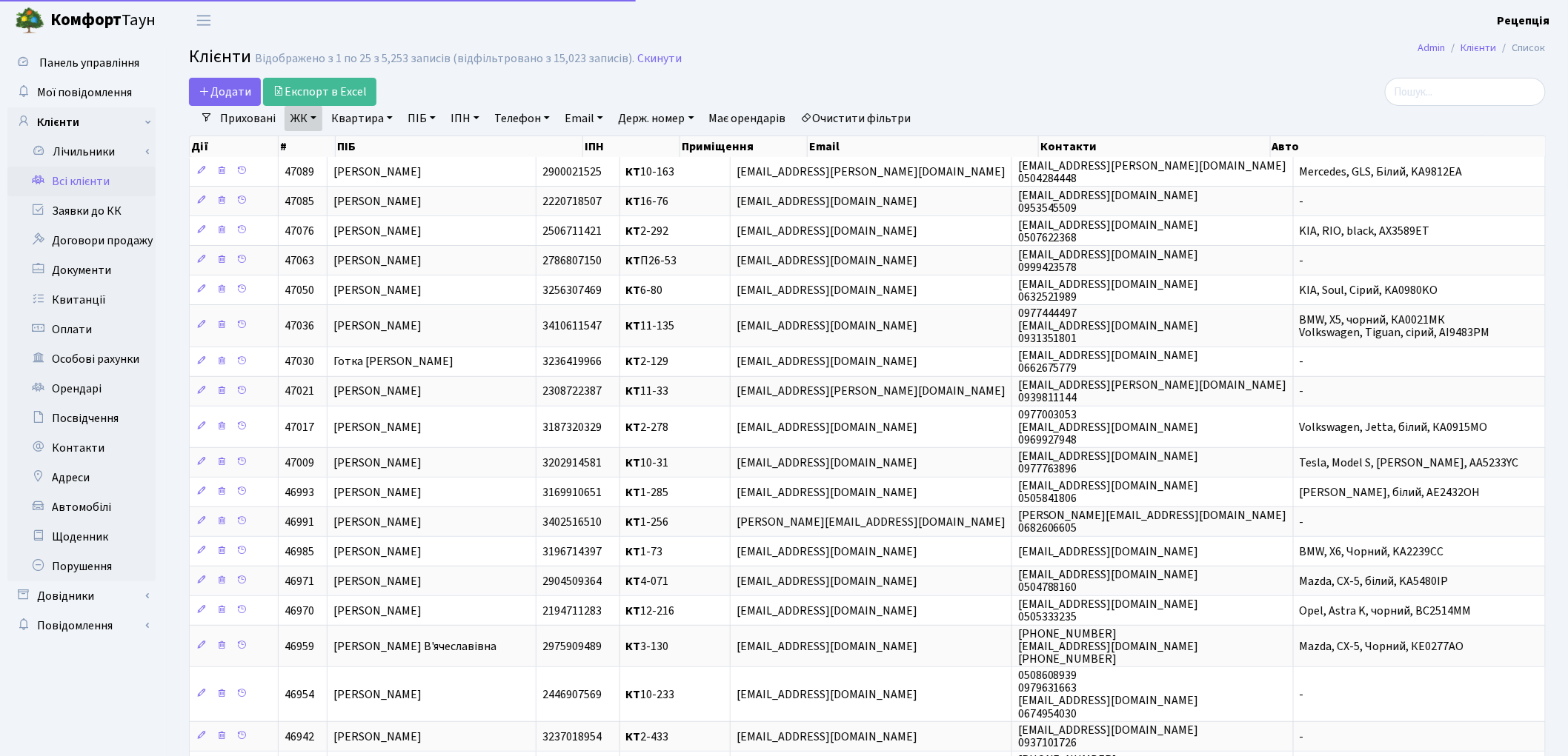
click at [361, 116] on link "Квартира" at bounding box center [361, 118] width 73 height 26
type input "5-175"
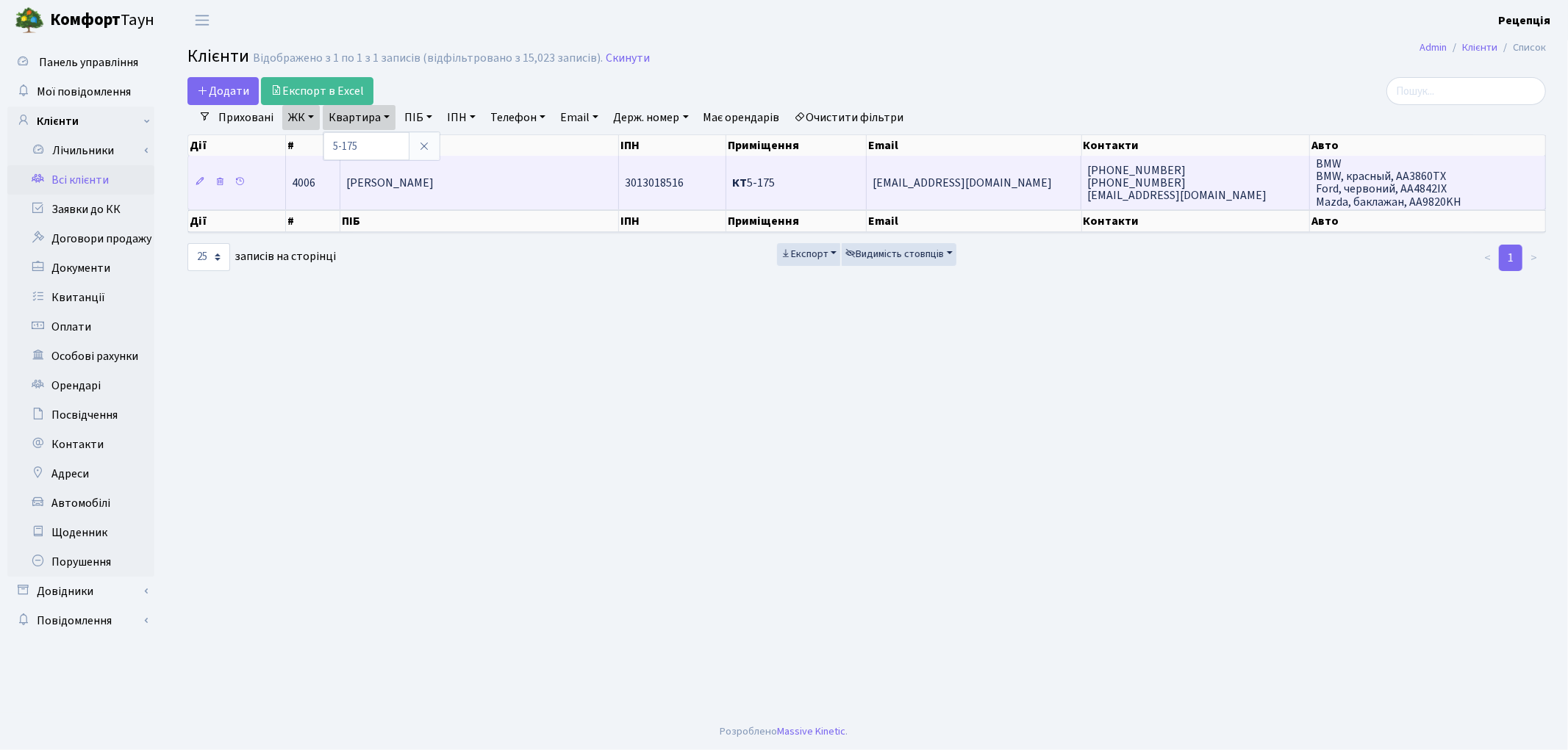
click at [476, 195] on td "[PERSON_NAME] [PERSON_NAME]" at bounding box center [479, 182] width 279 height 53
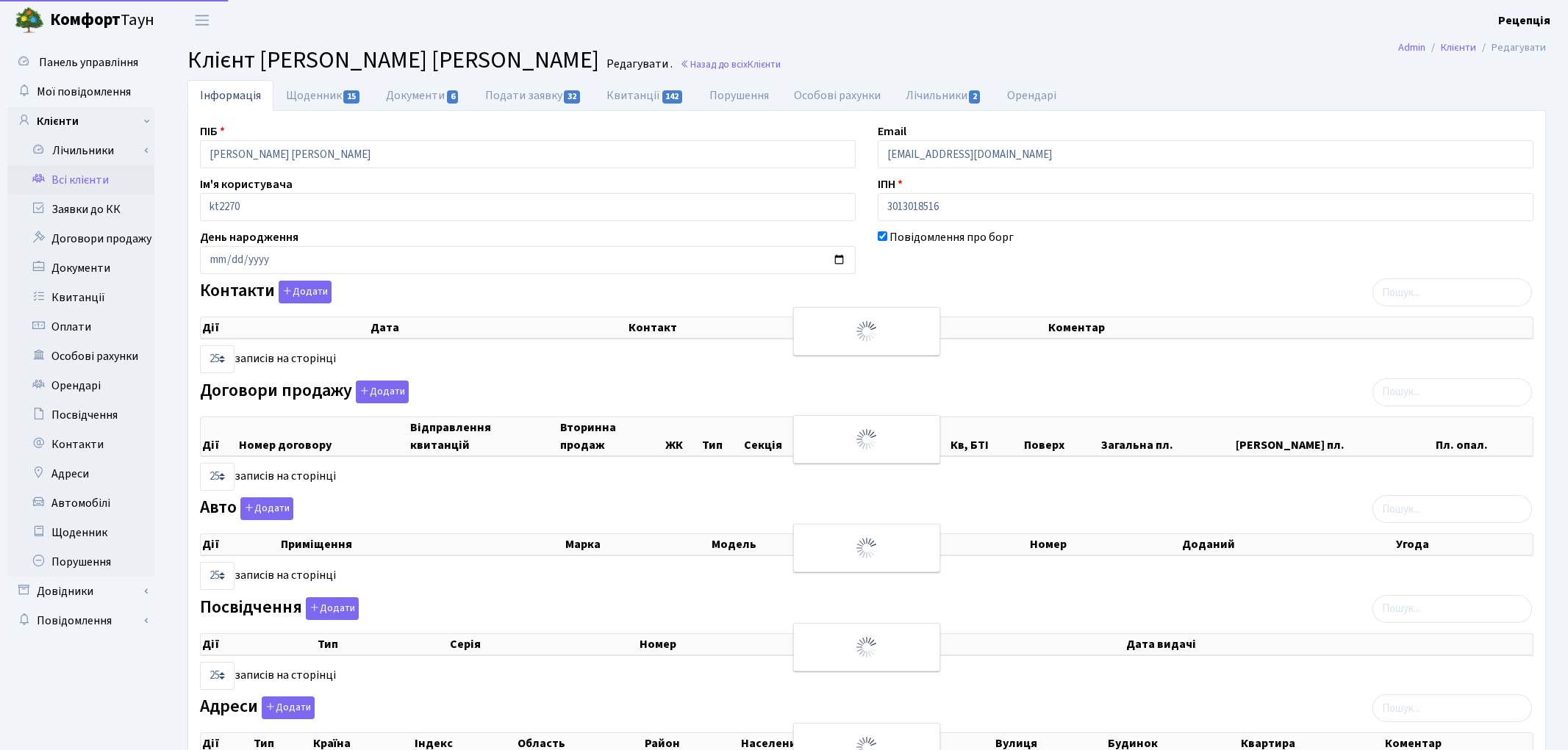
select select "25"
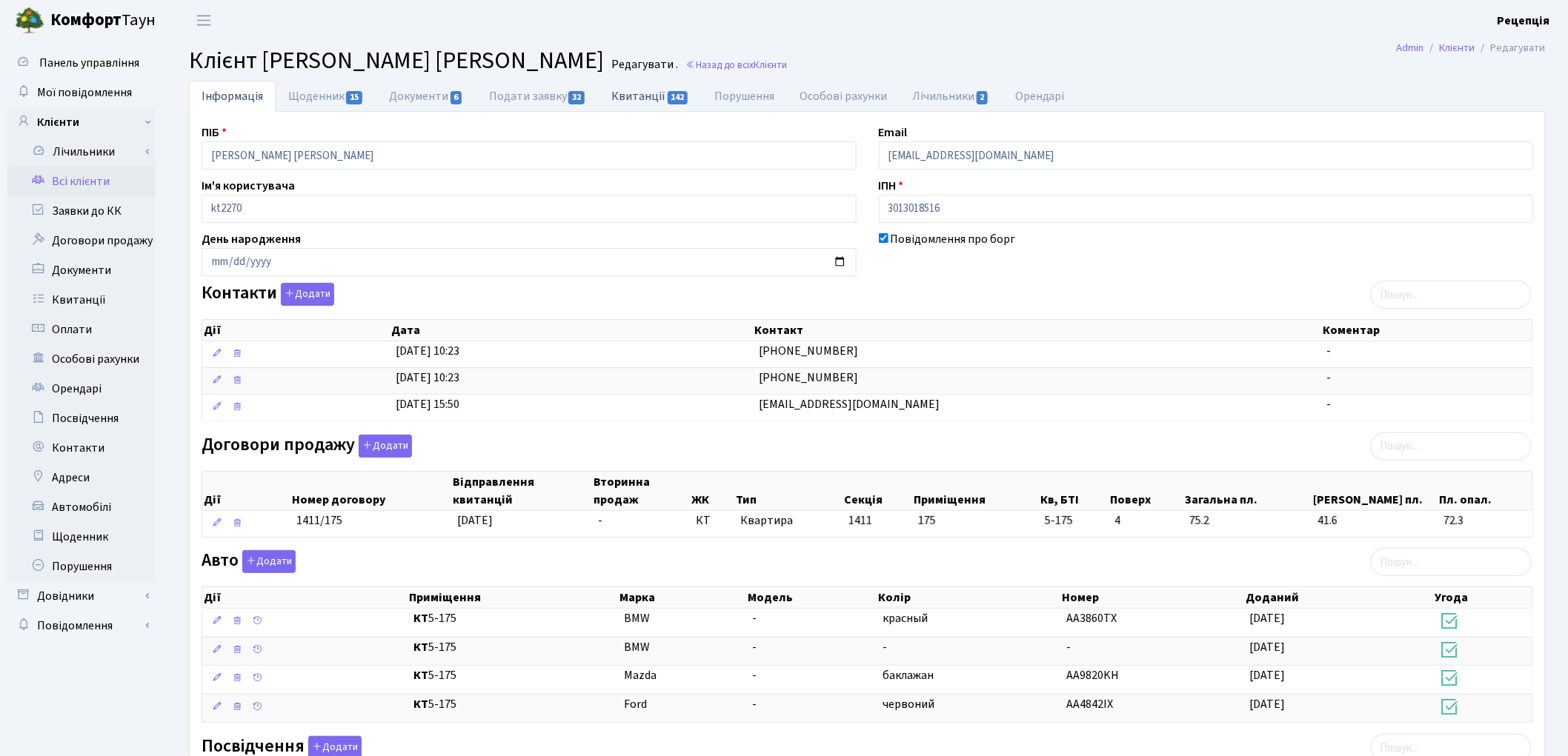
click at [622, 94] on link "Квитанції 142" at bounding box center [650, 95] width 103 height 30
select select "25"
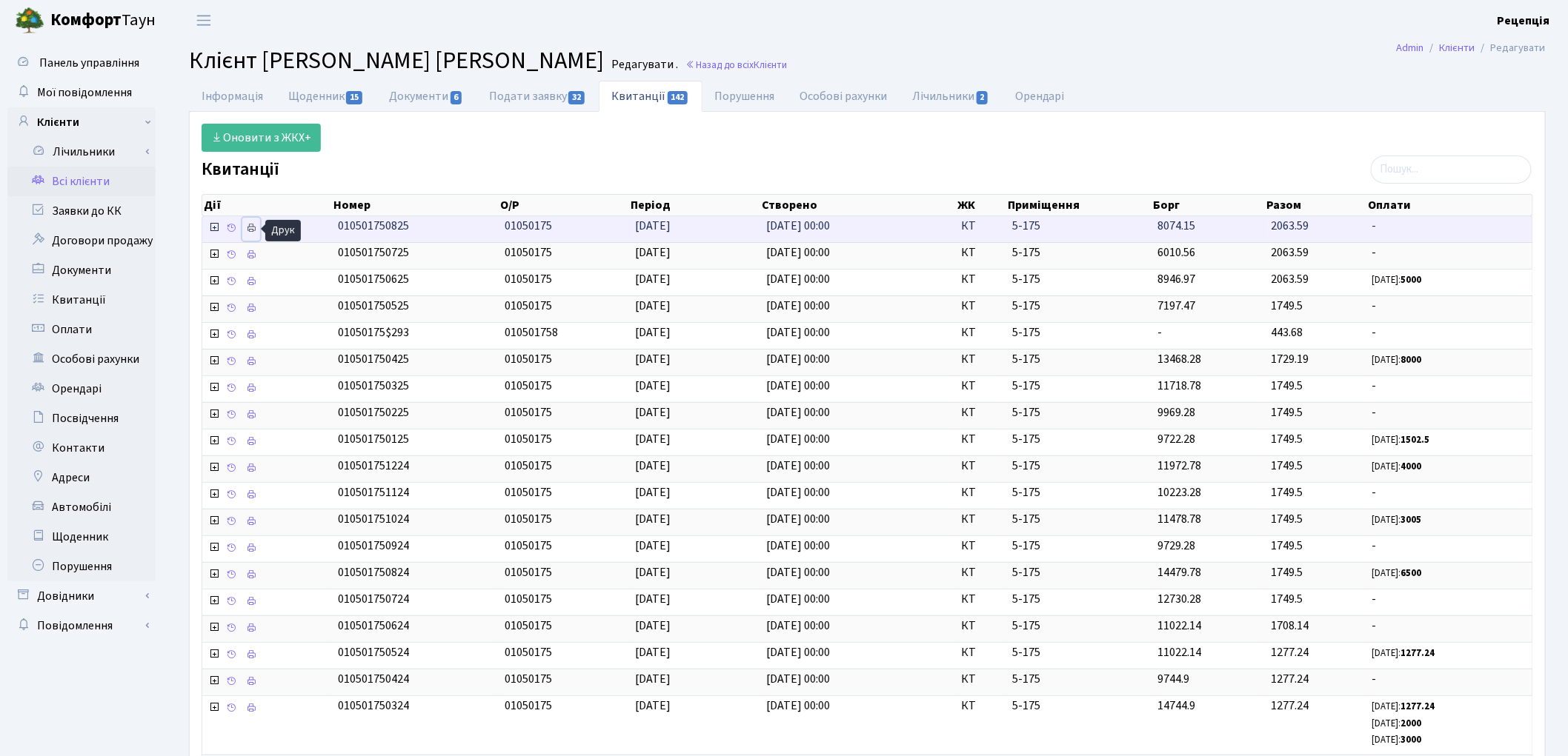
click at [254, 227] on icon at bounding box center [251, 228] width 11 height 11
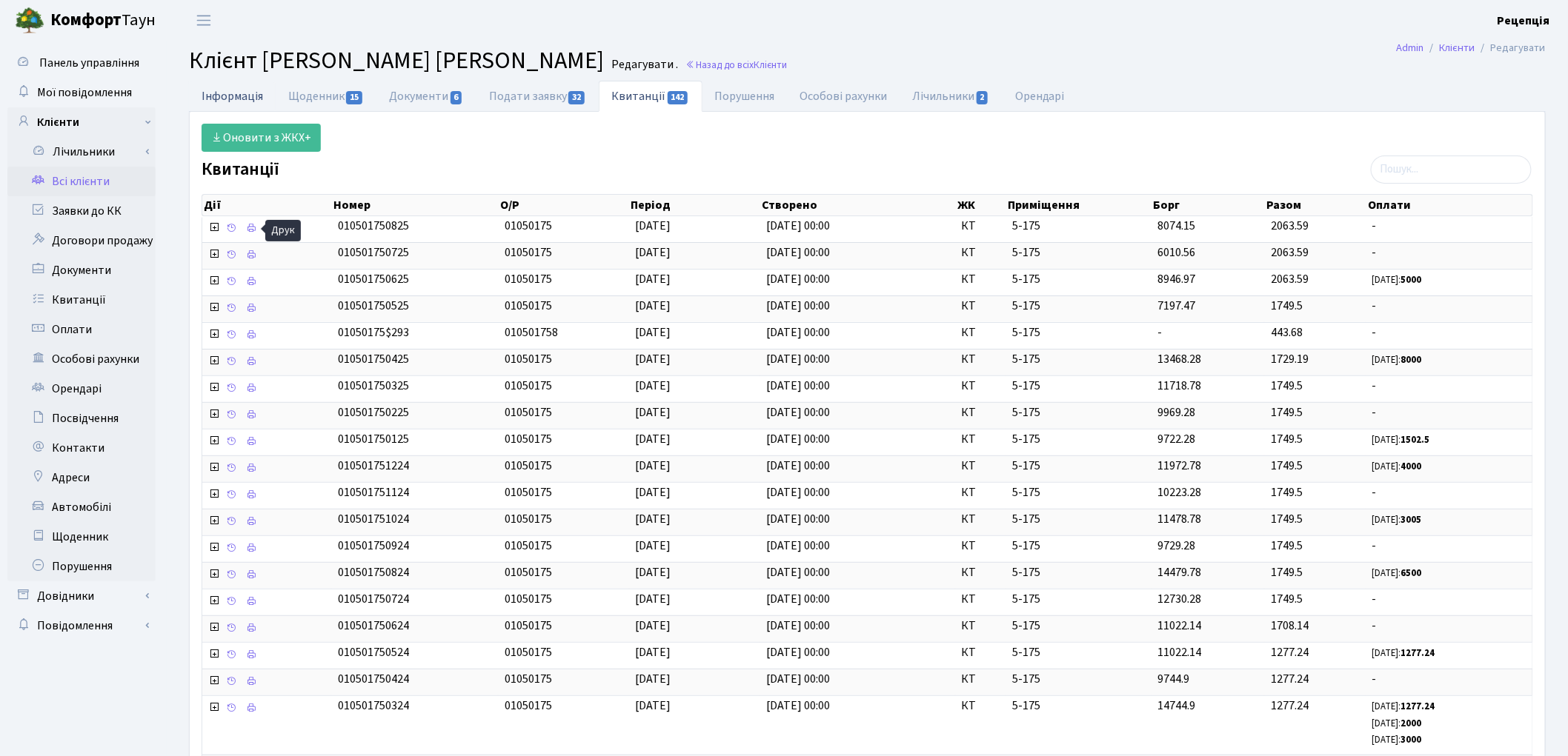
click at [225, 105] on link "Інформація" at bounding box center [232, 95] width 87 height 30
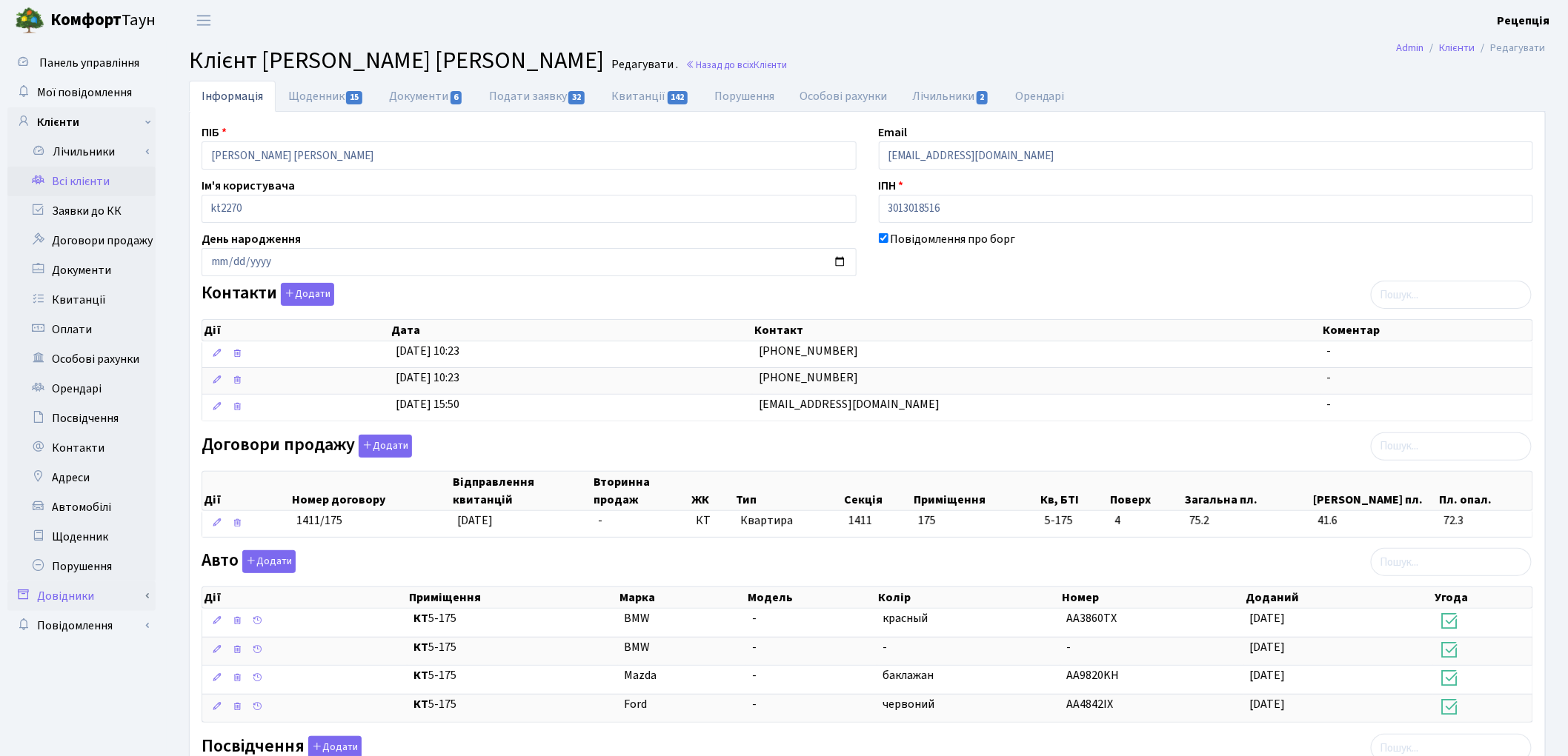
click at [118, 587] on link "Довідники" at bounding box center [81, 596] width 148 height 30
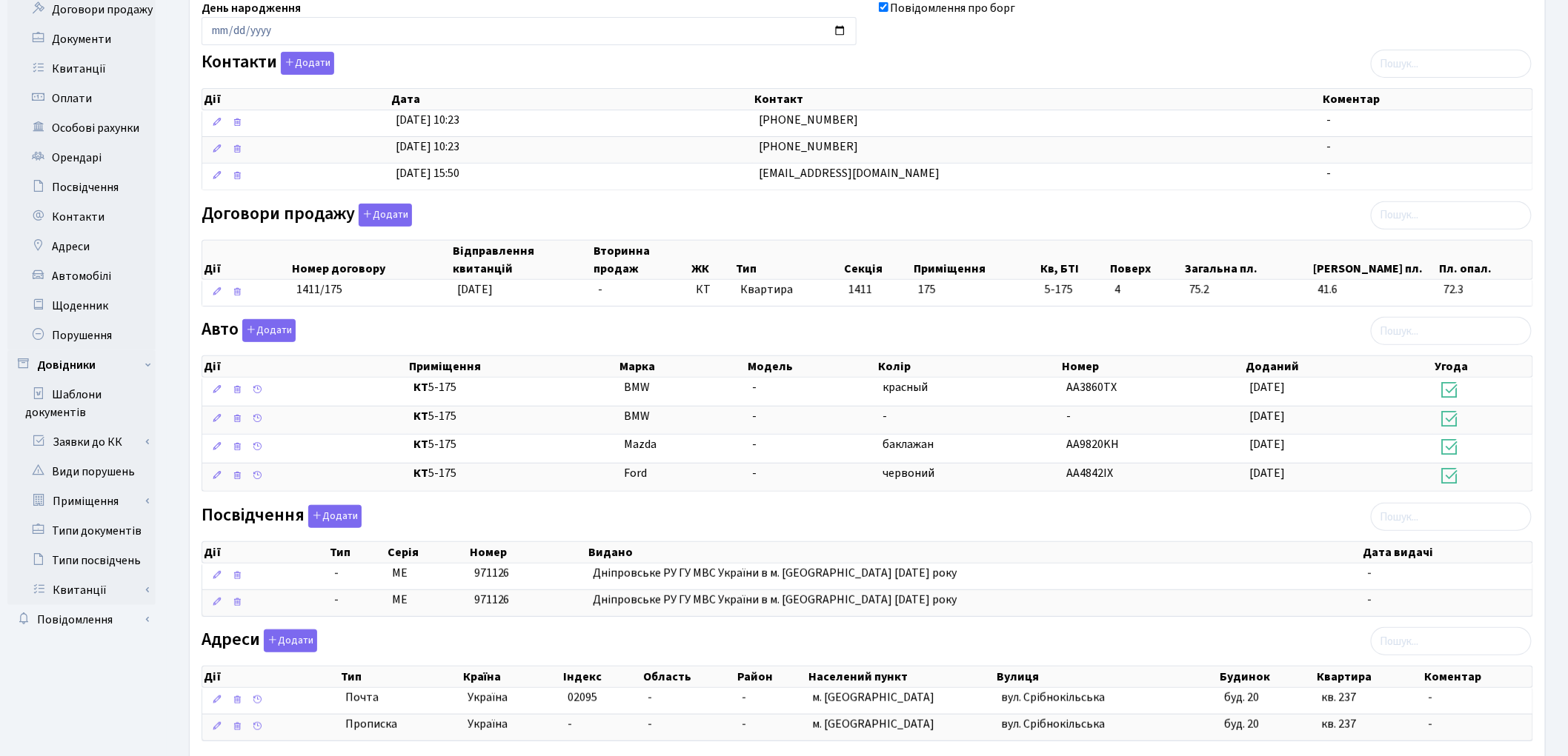
scroll to position [246, 0]
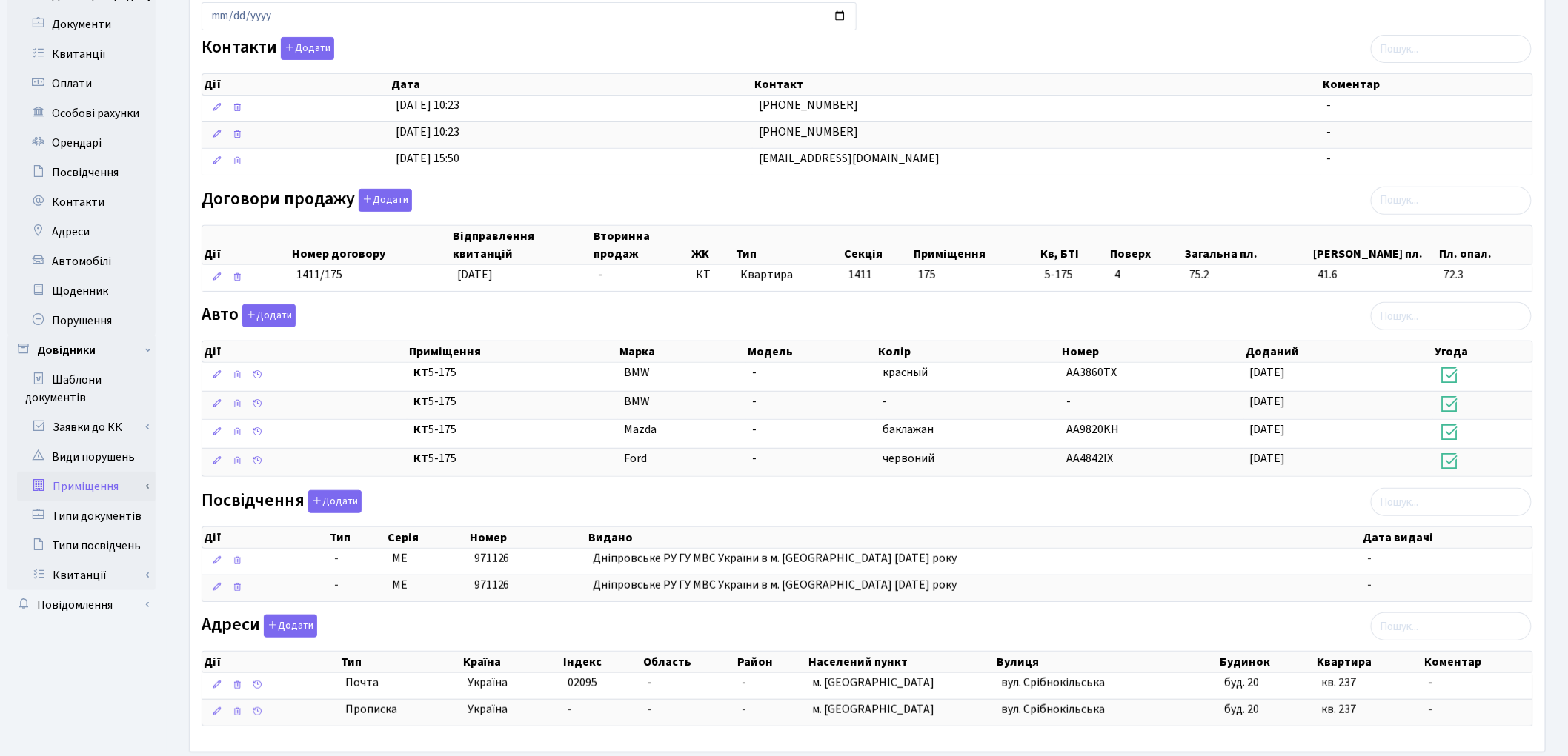
click at [112, 483] on link "Приміщення" at bounding box center [86, 487] width 139 height 30
click at [111, 507] on link "Всі приміщення" at bounding box center [86, 517] width 139 height 30
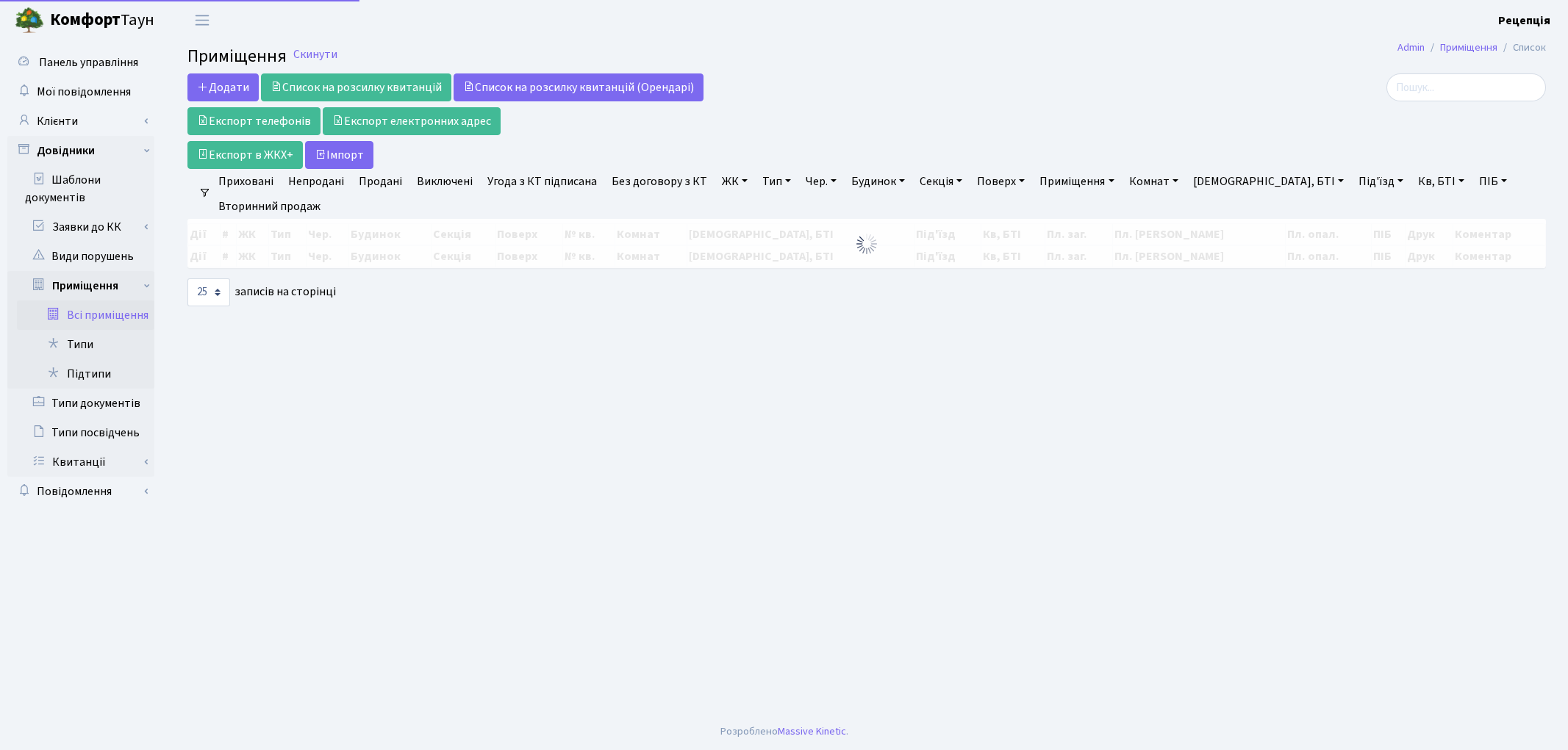
select select "25"
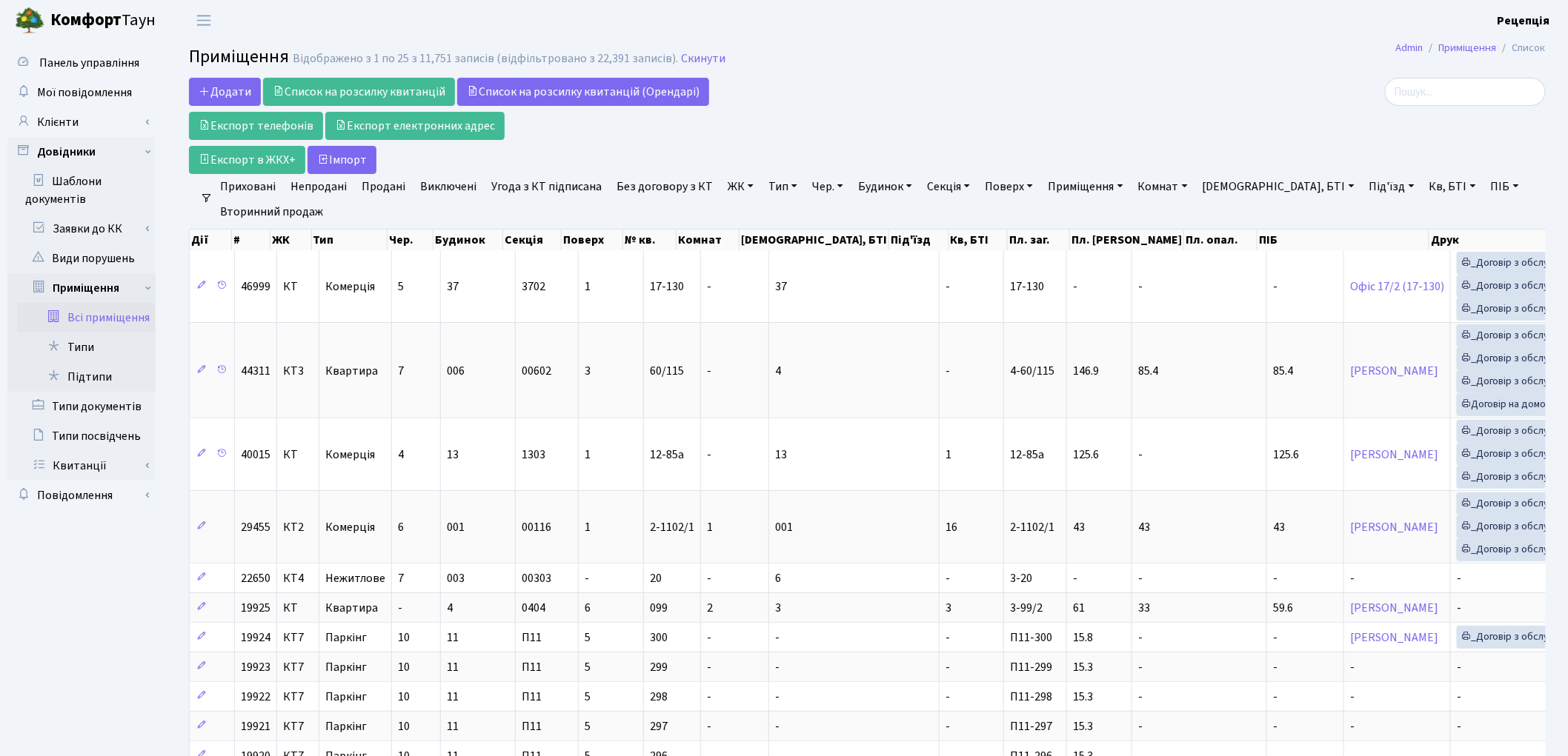
click at [734, 184] on link "ЖК" at bounding box center [740, 186] width 38 height 26
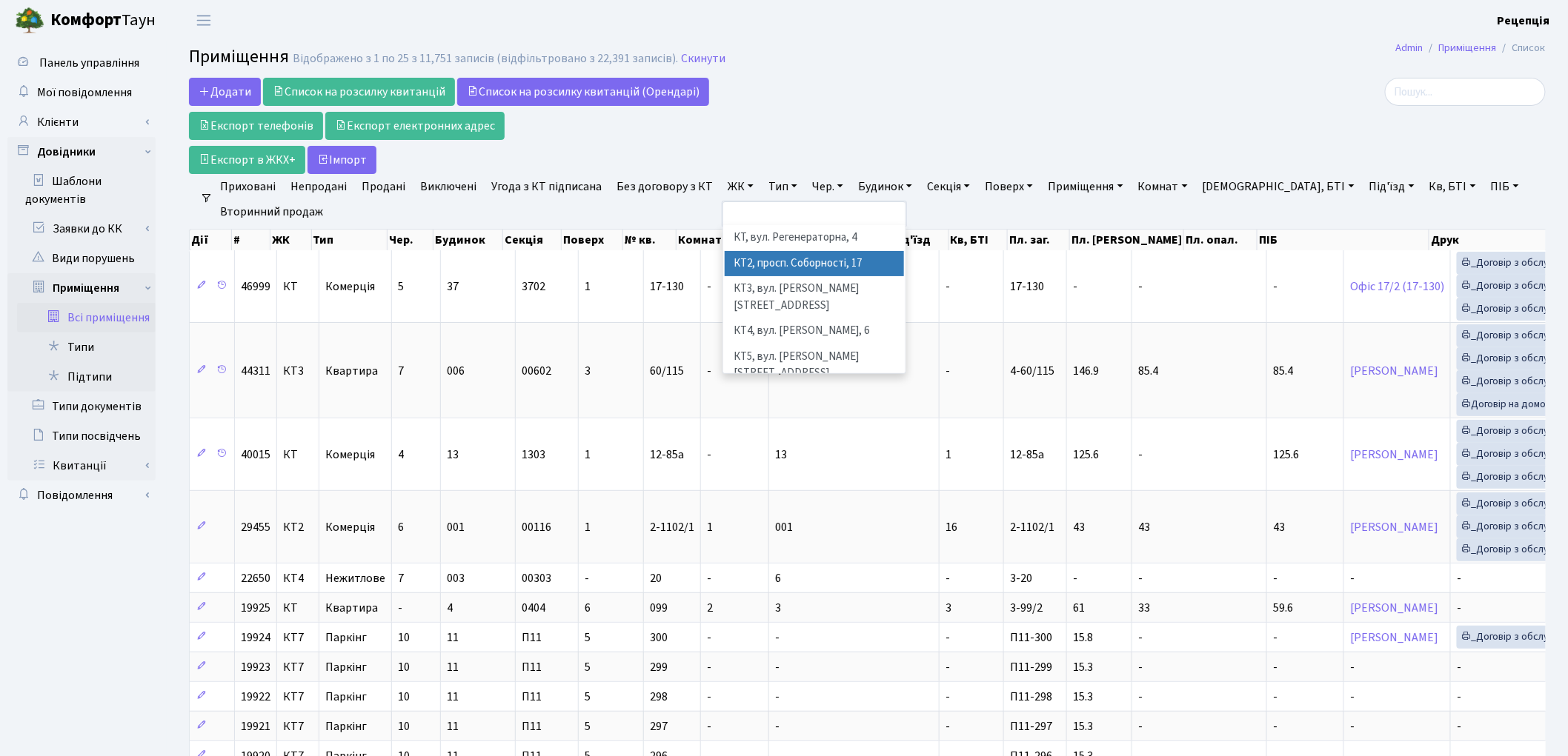
click at [766, 255] on li "КТ2, просп. Соборності, 17" at bounding box center [814, 263] width 179 height 26
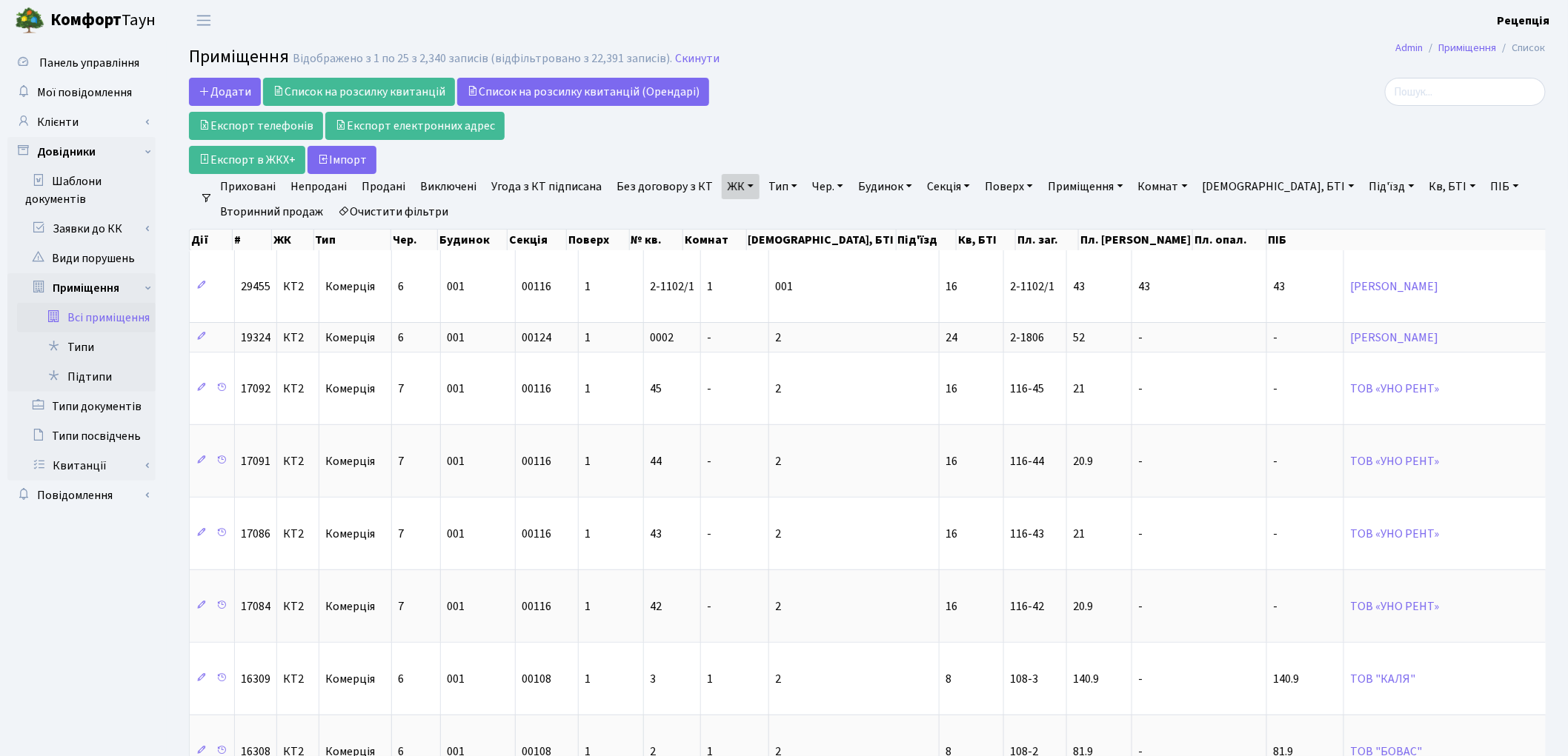
click at [1423, 183] on link "Кв, БТІ" at bounding box center [1452, 186] width 58 height 26
click at [1363, 189] on link "Під'їзд" at bounding box center [1391, 186] width 57 height 26
type input "20"
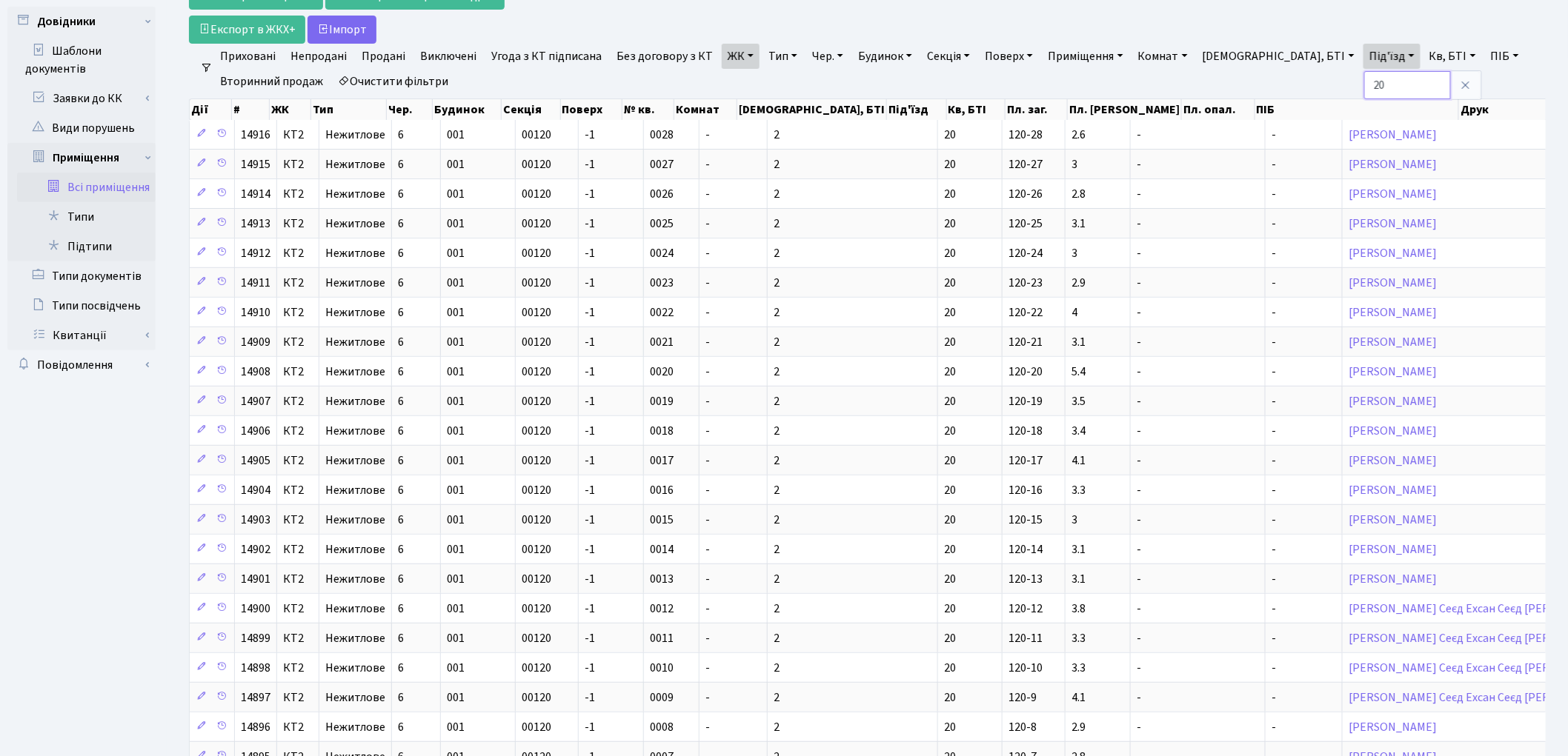
scroll to position [352, 0]
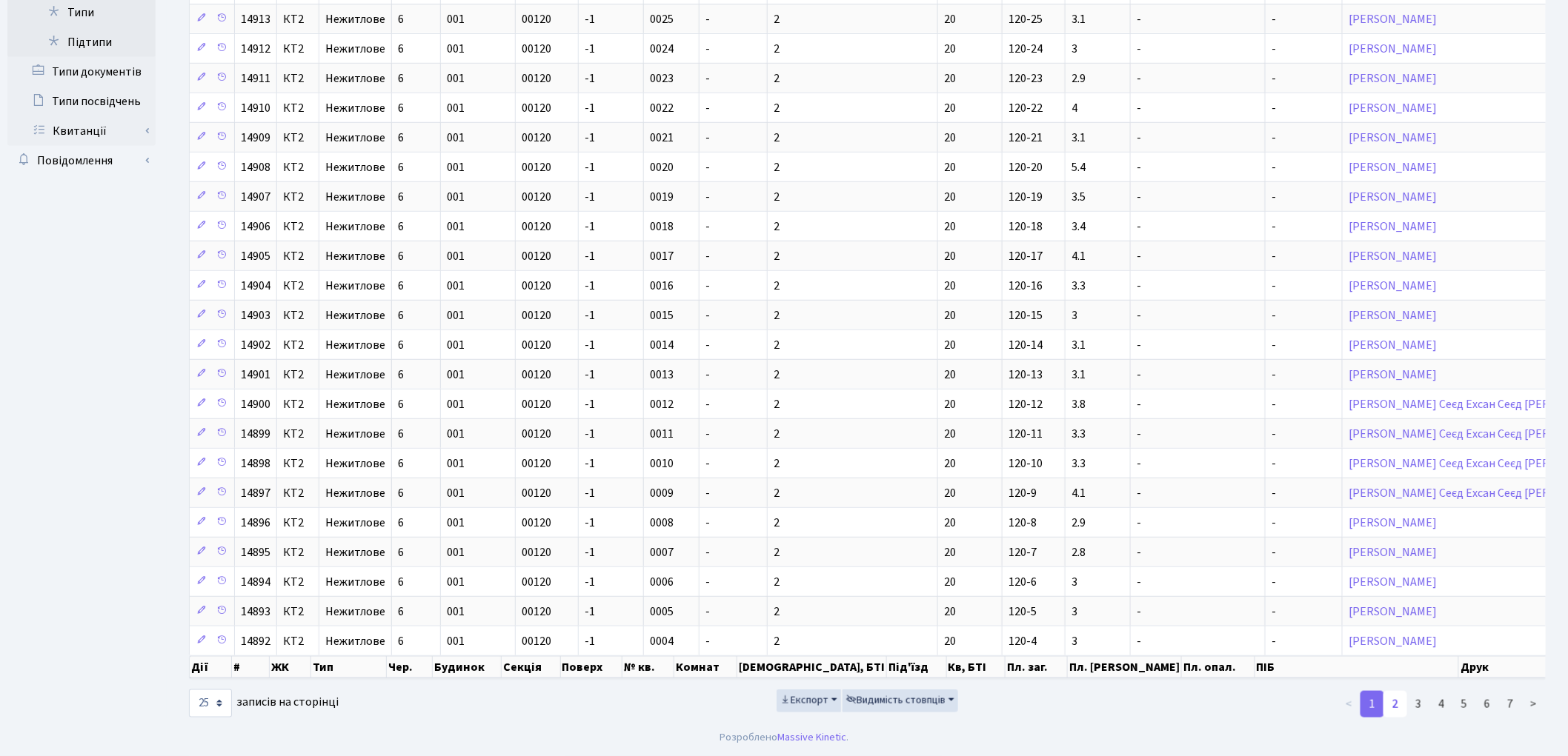
click at [1398, 708] on link "2" at bounding box center [1395, 704] width 24 height 26
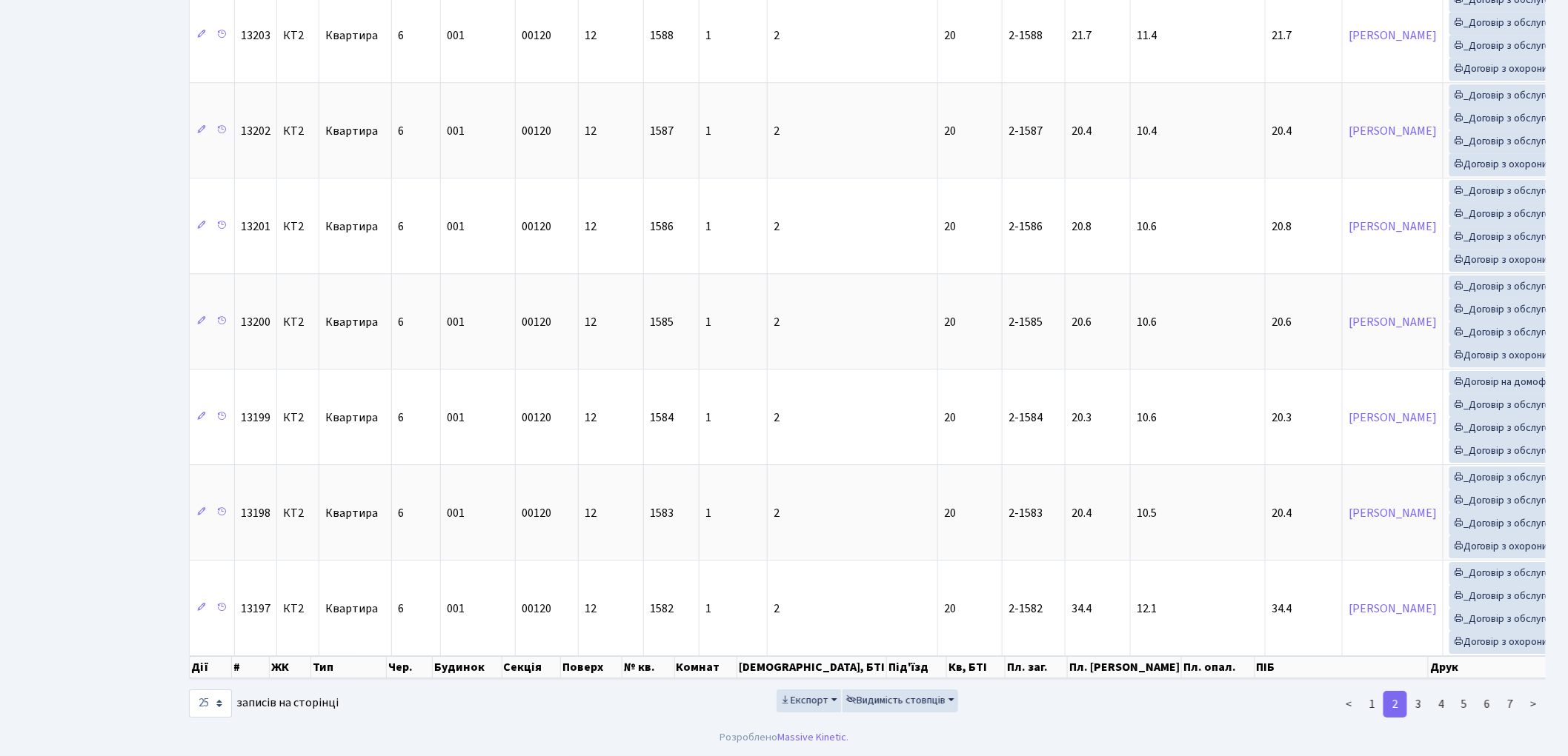
scroll to position [1879, 0]
click at [1415, 699] on link "3" at bounding box center [1418, 704] width 24 height 26
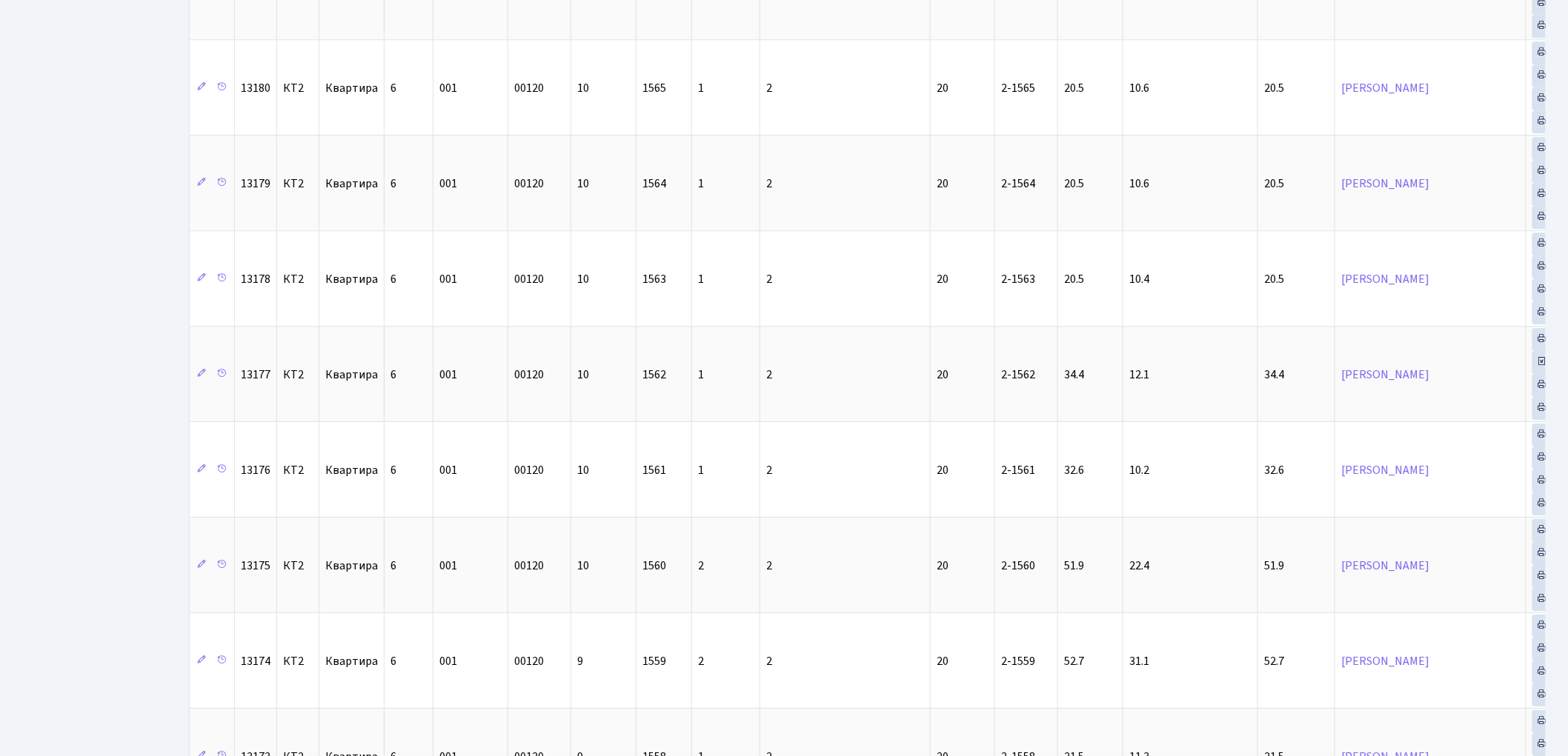
scroll to position [2012, 0]
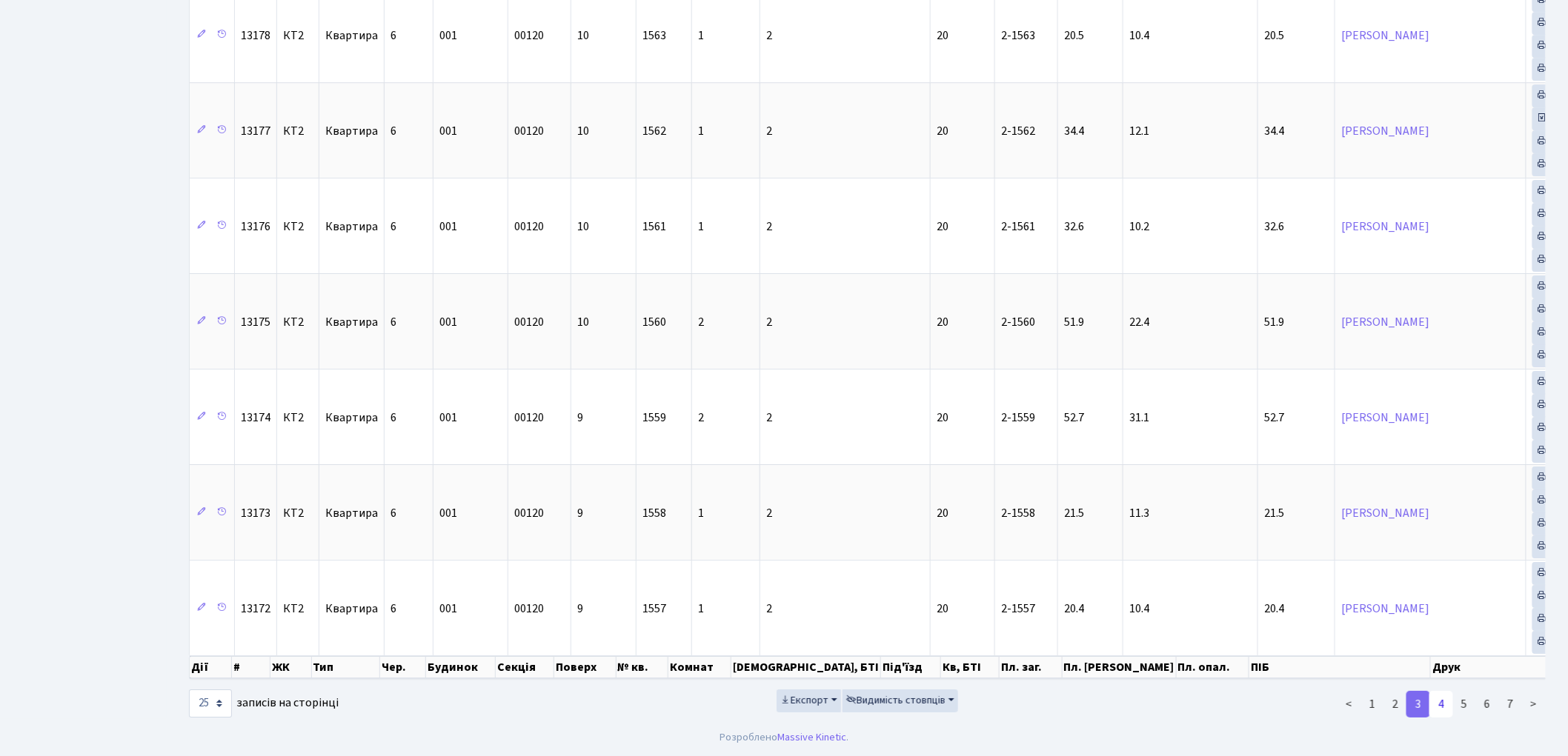
click at [1446, 708] on link "4" at bounding box center [1441, 704] width 24 height 26
click at [1369, 705] on link "1" at bounding box center [1372, 704] width 24 height 26
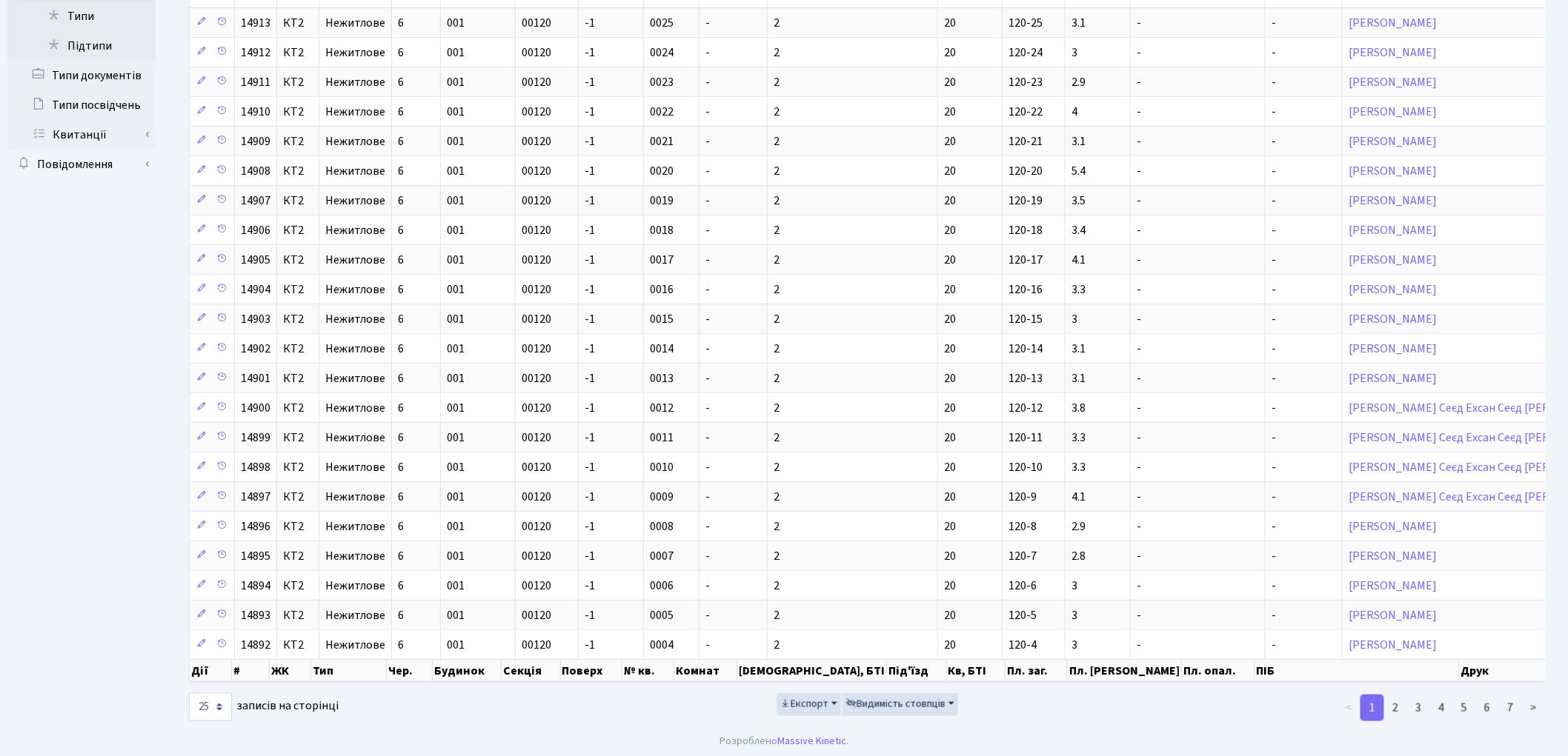
scroll to position [352, 0]
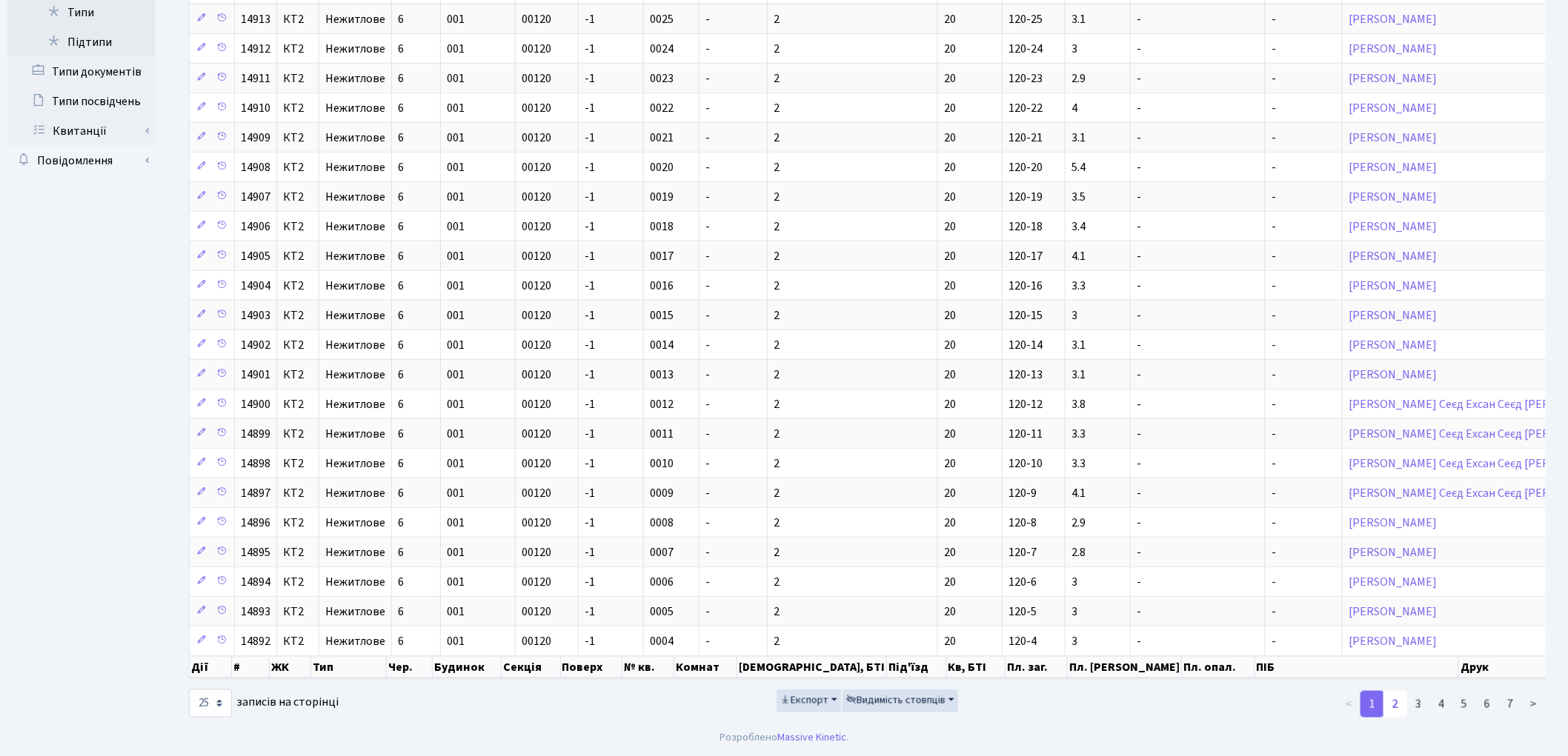
click at [1396, 707] on link "2" at bounding box center [1395, 704] width 24 height 26
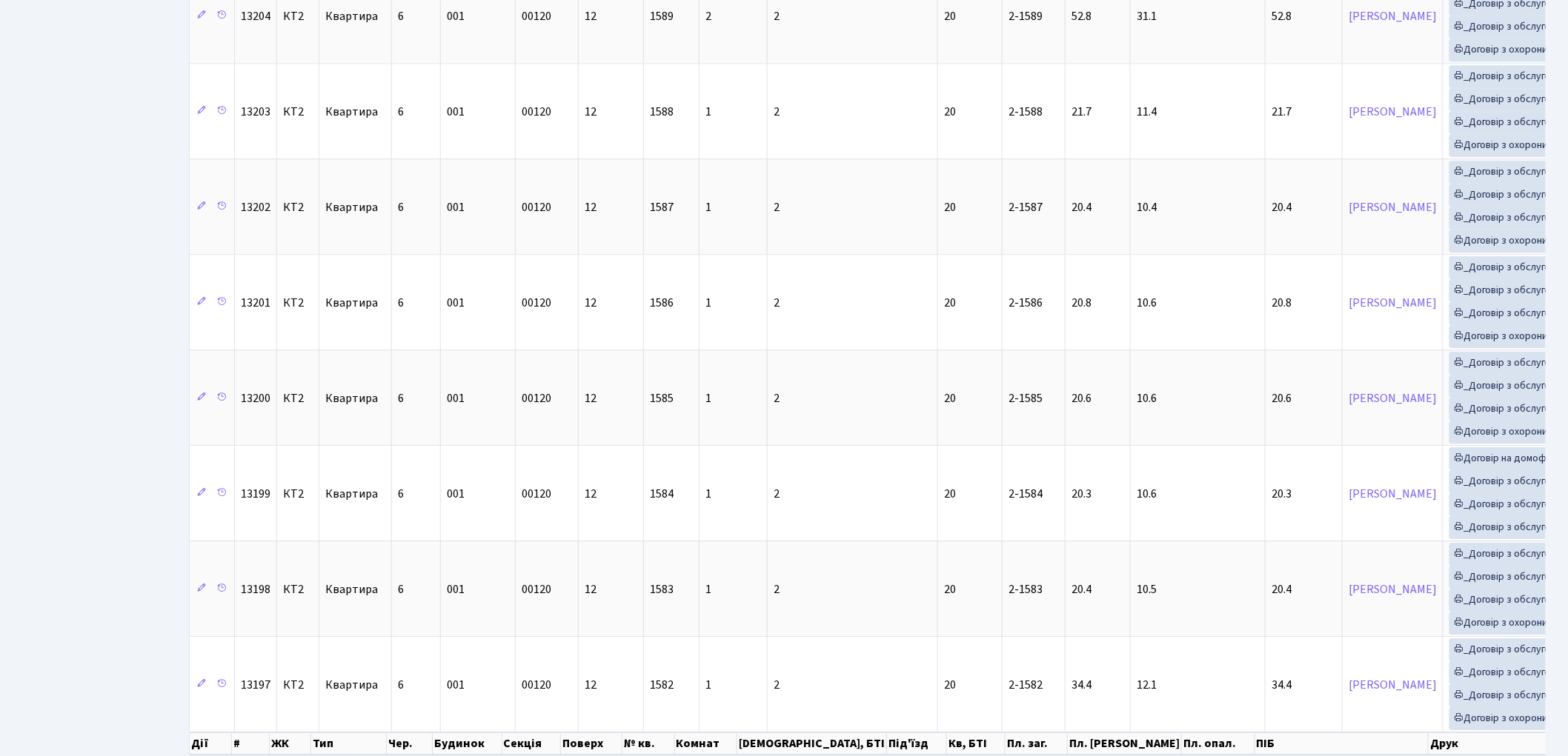
scroll to position [1879, 0]
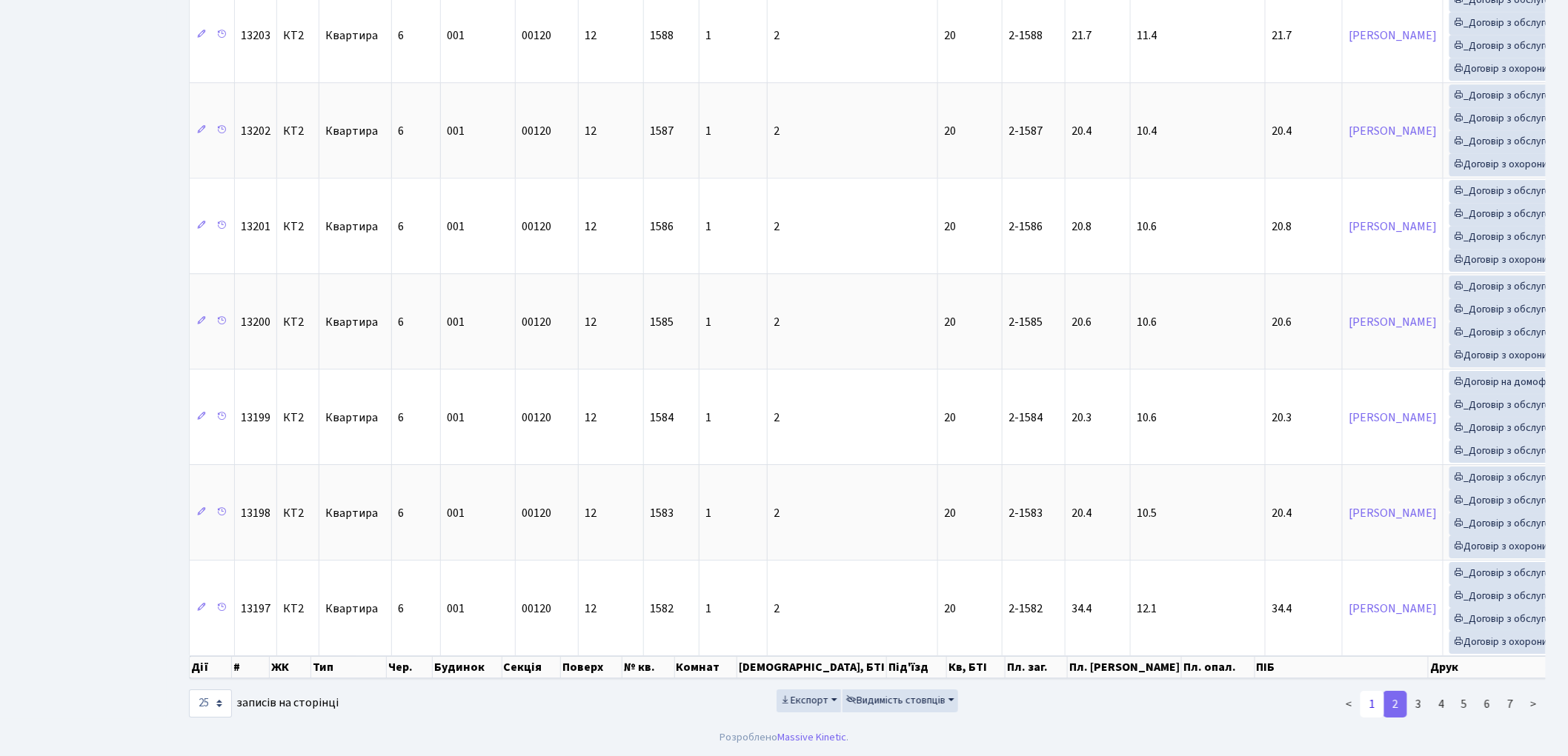
click at [1372, 707] on link "1" at bounding box center [1372, 704] width 24 height 26
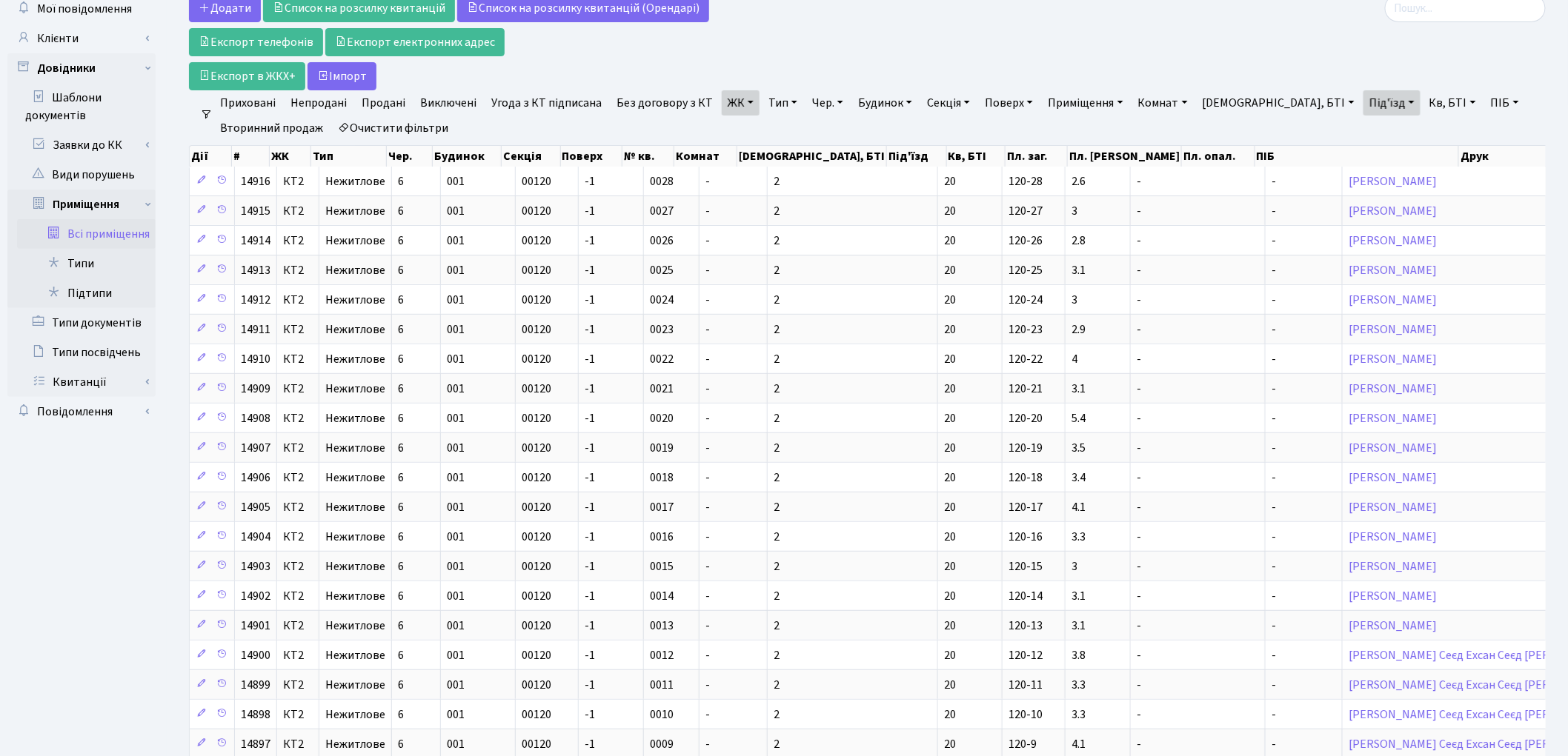
scroll to position [0, 0]
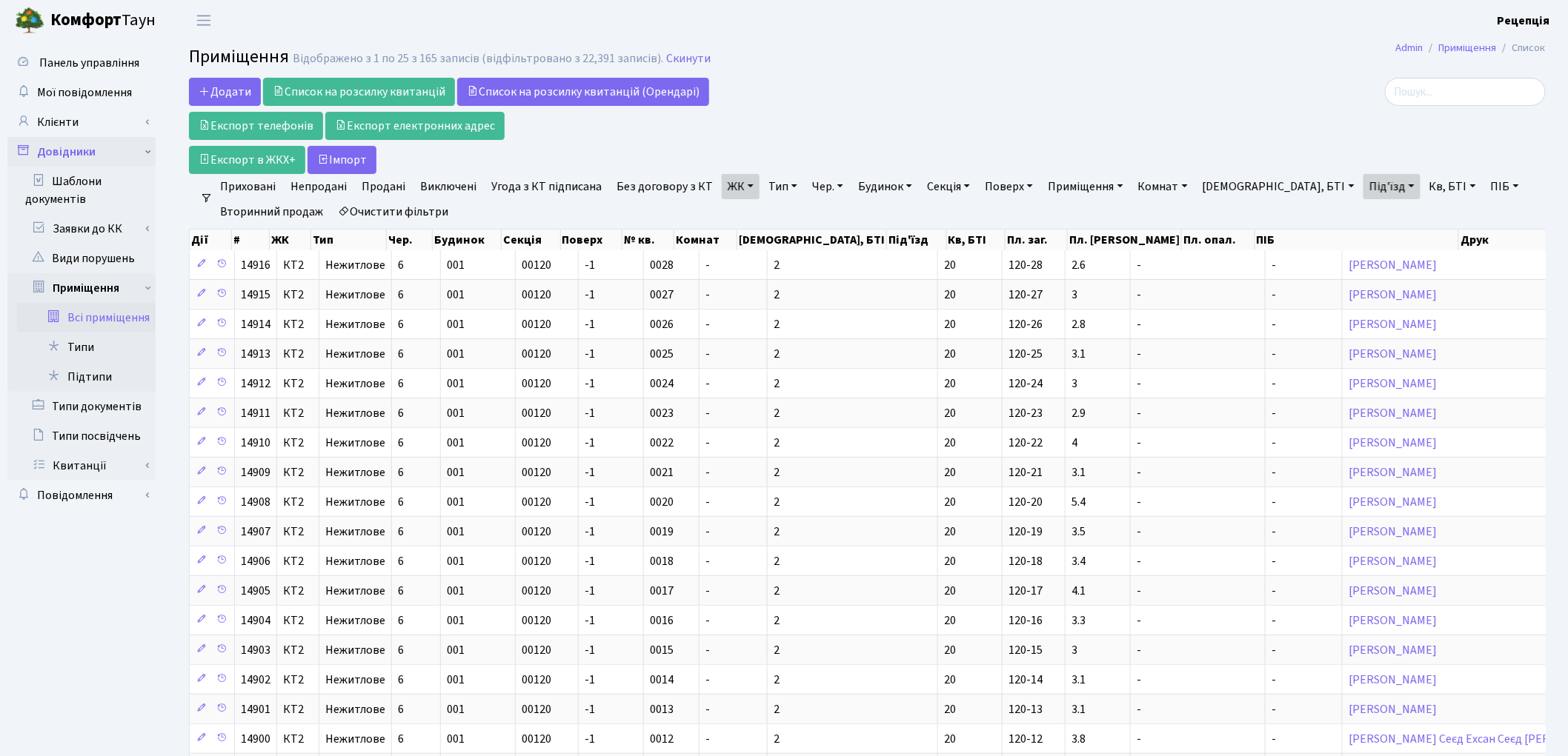
click at [90, 151] on link "Довідники" at bounding box center [81, 152] width 148 height 30
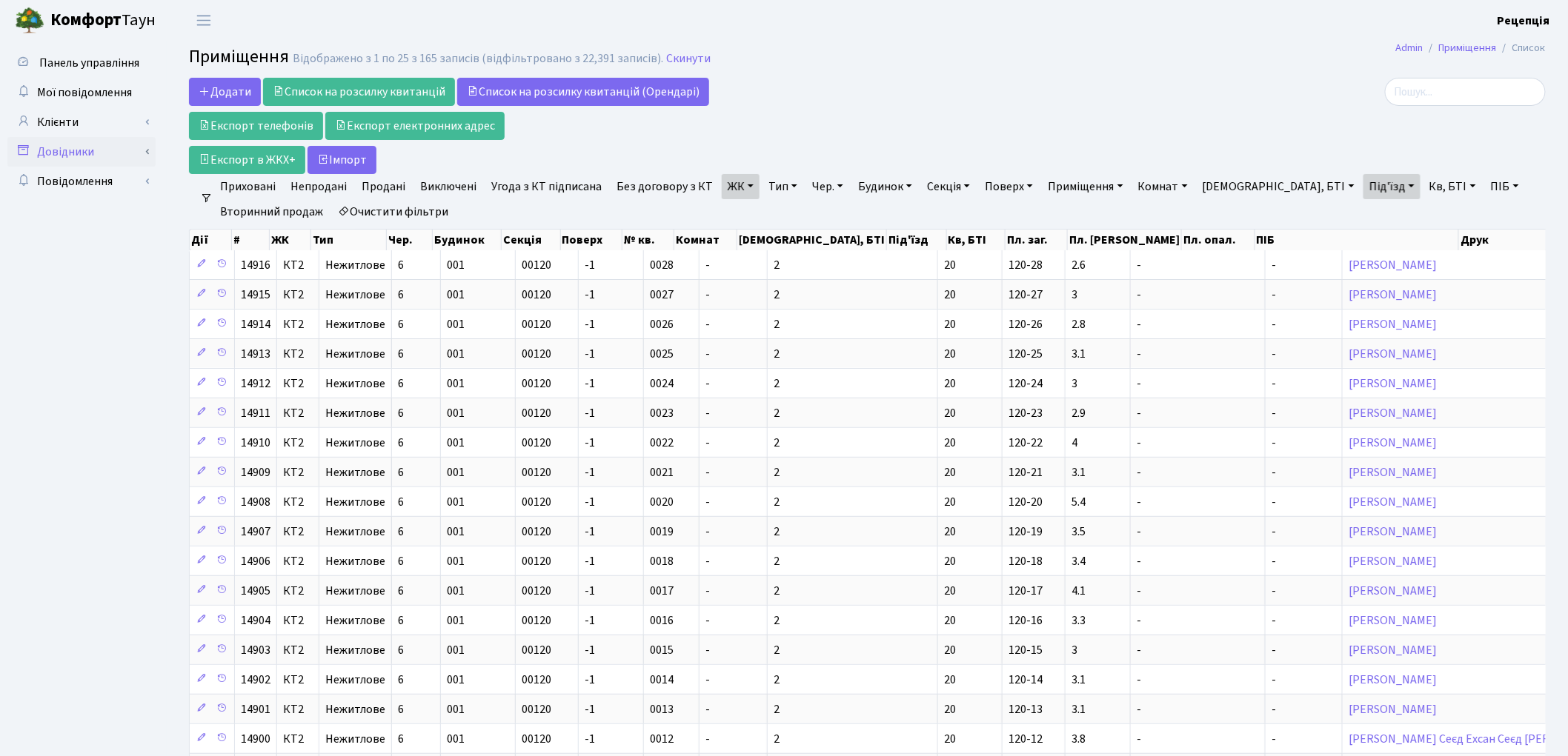
click at [90, 153] on link "Довідники" at bounding box center [81, 152] width 148 height 30
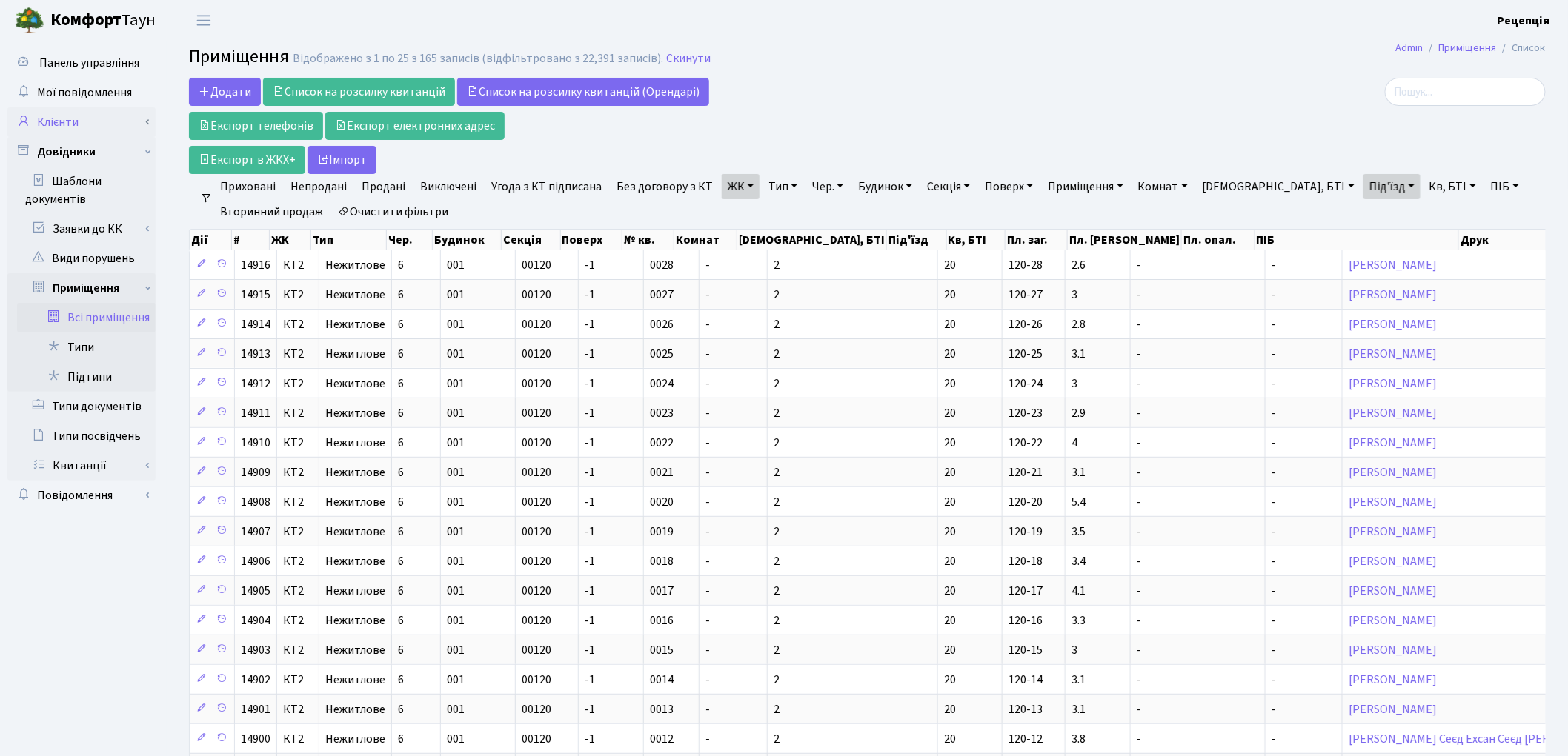
click at [98, 129] on link "Клієнти" at bounding box center [81, 123] width 148 height 30
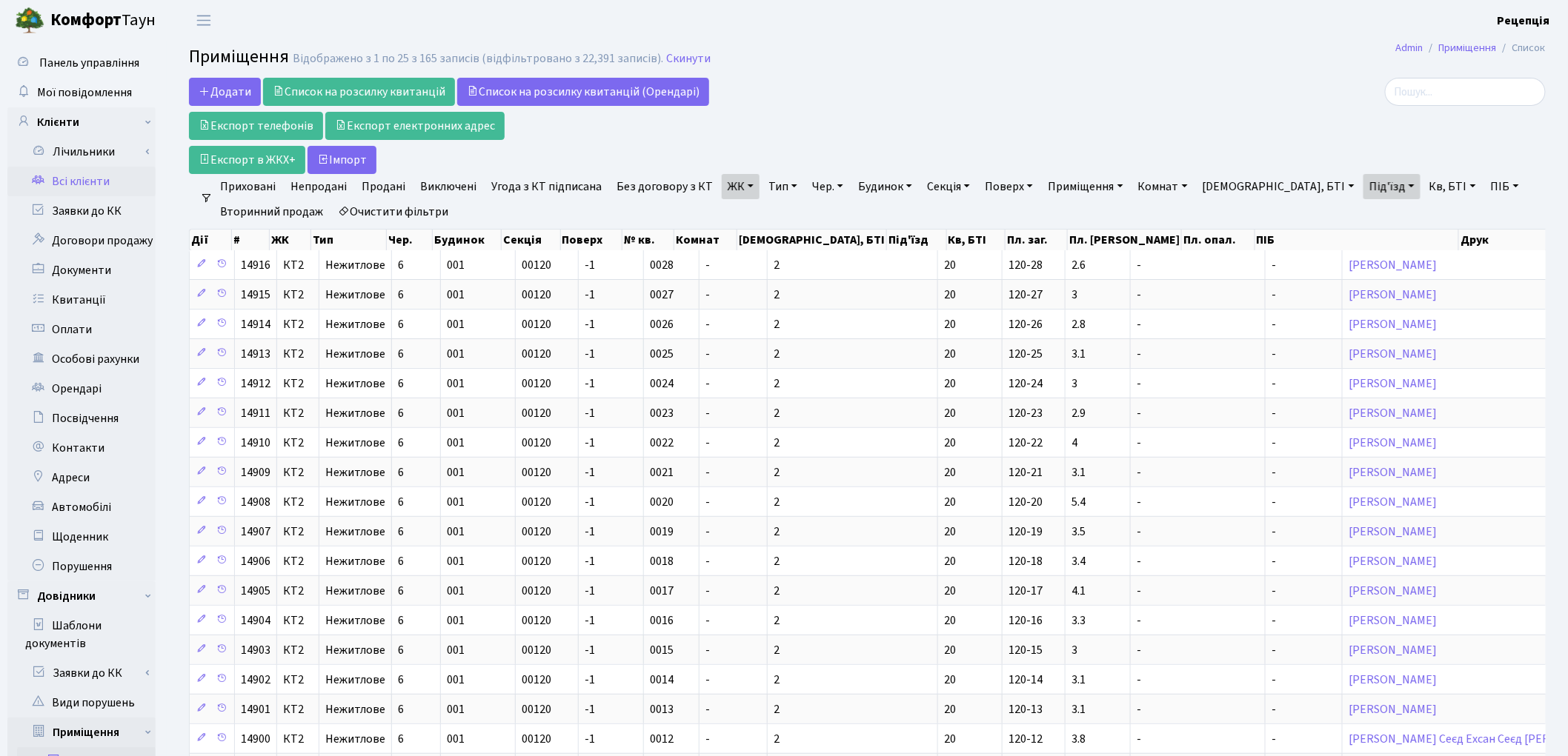
click at [92, 187] on link "Всі клієнти" at bounding box center [81, 182] width 148 height 30
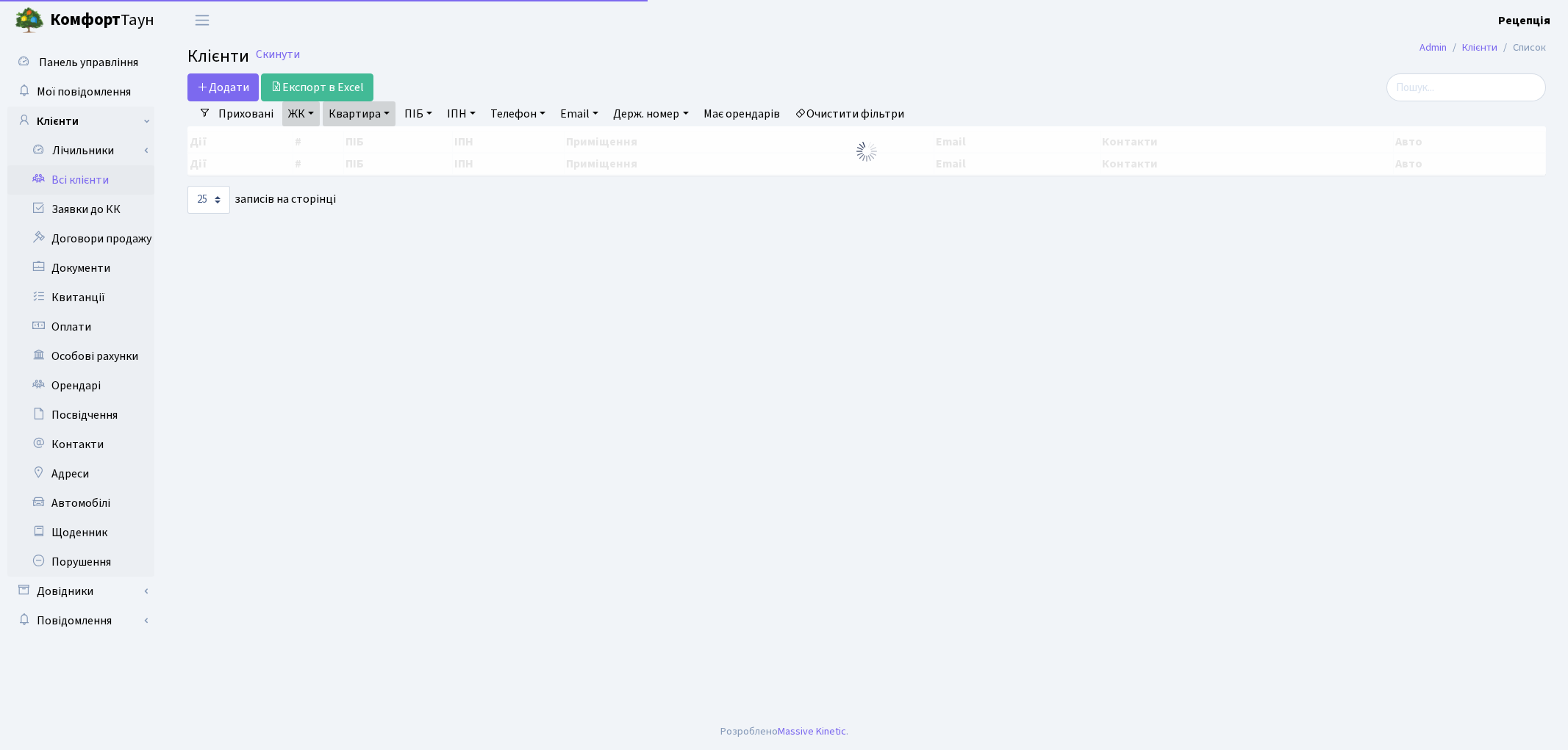
select select "25"
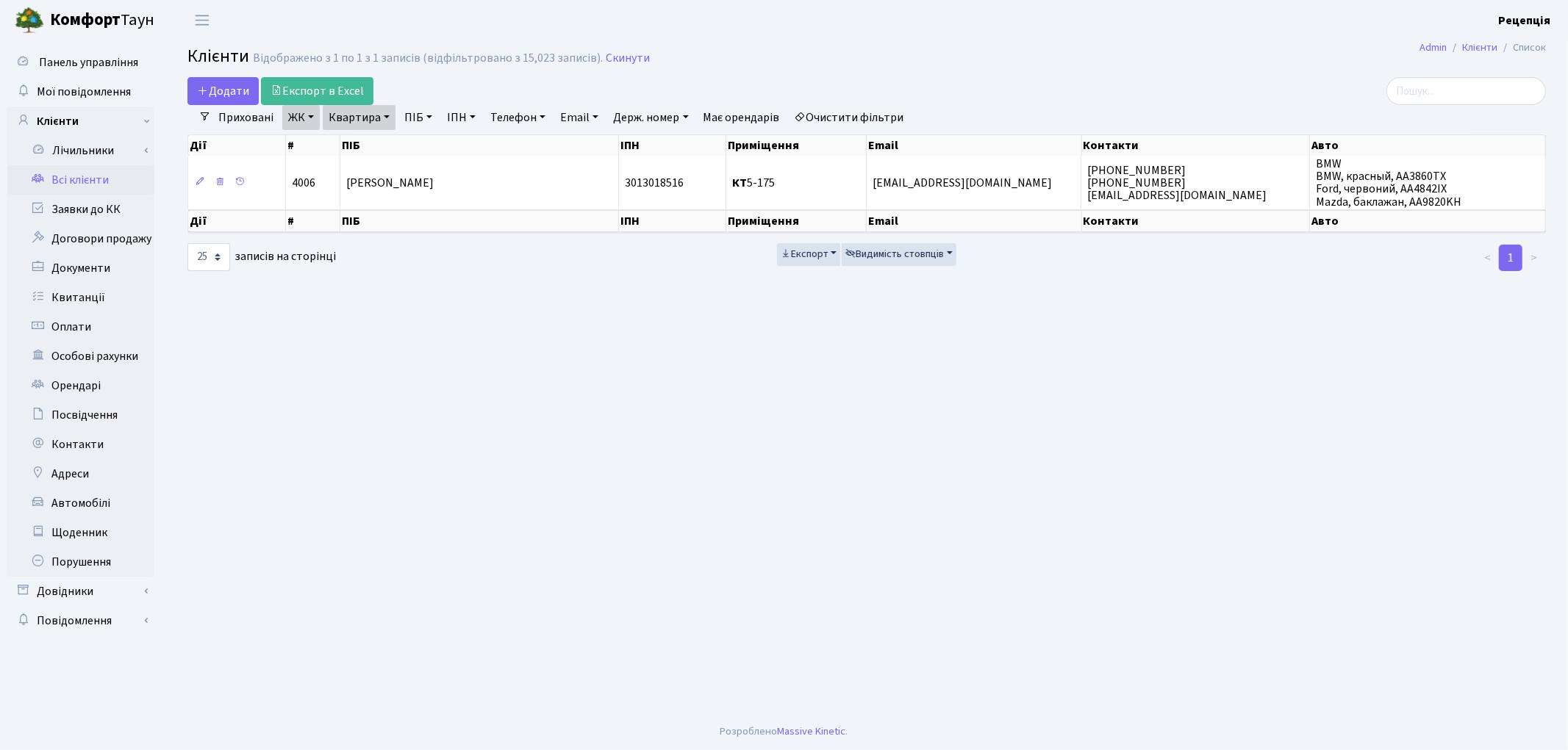
click at [309, 123] on link "ЖК" at bounding box center [301, 117] width 38 height 25
click at [855, 121] on link "Очистити фільтри" at bounding box center [849, 117] width 121 height 25
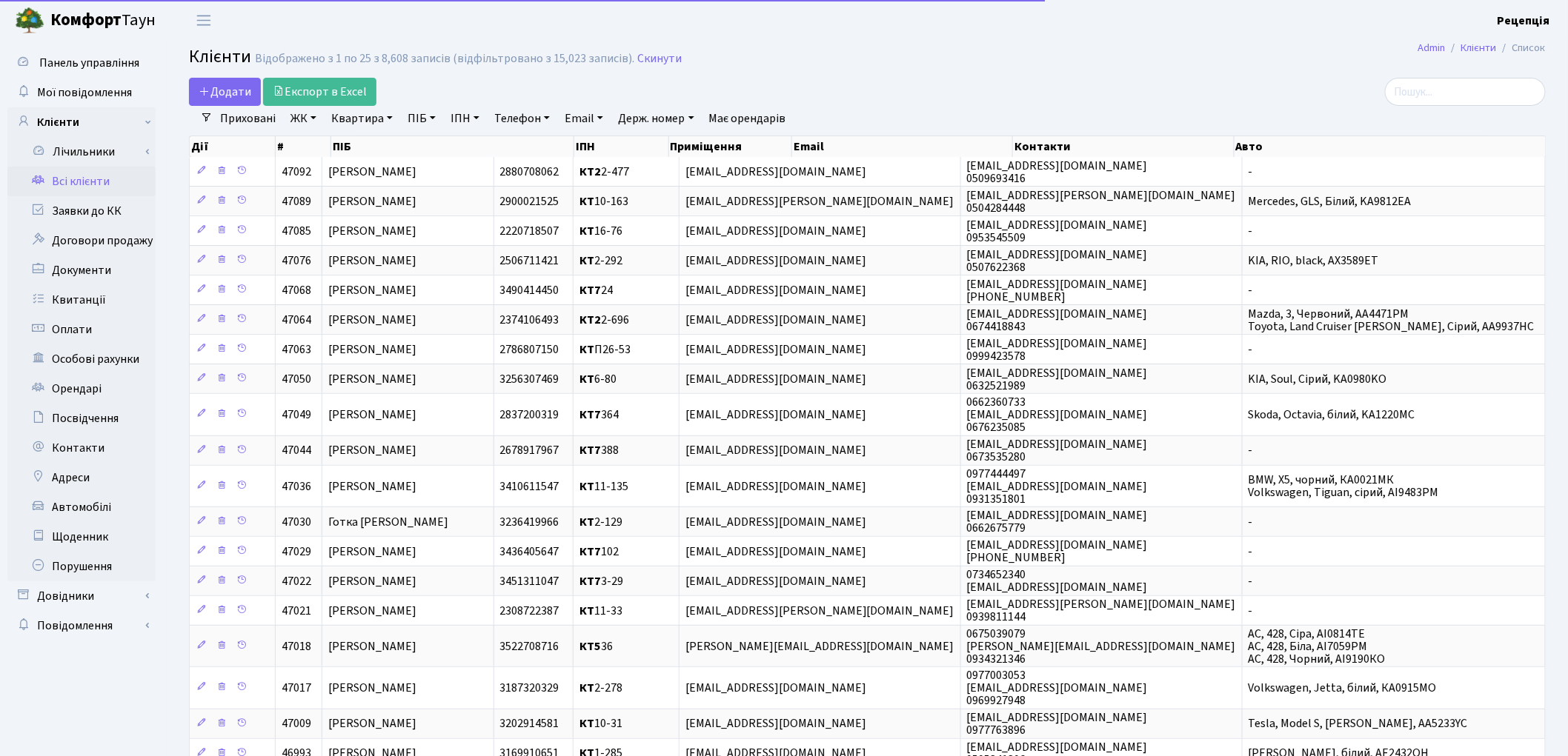
click at [308, 117] on link "ЖК" at bounding box center [303, 118] width 38 height 26
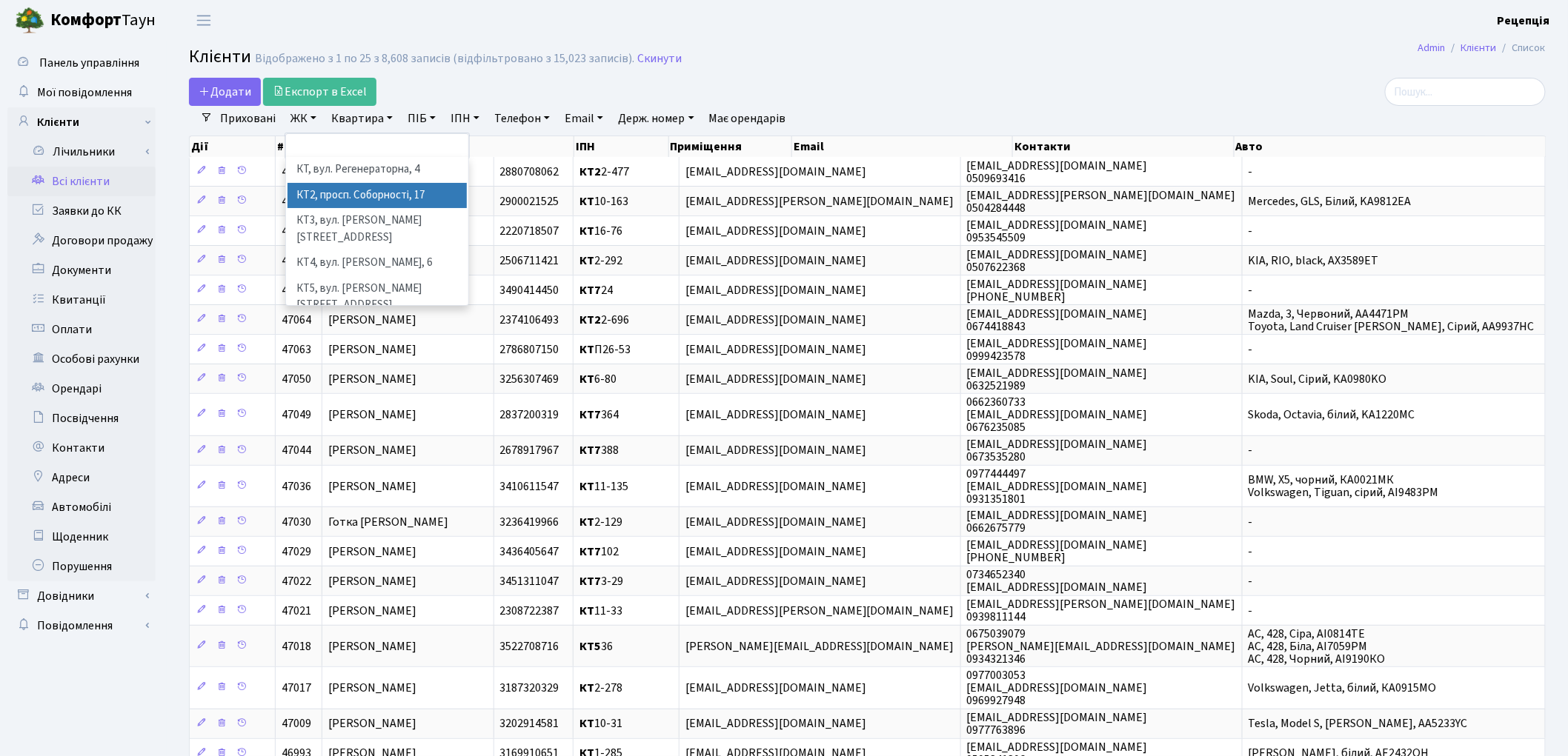
click at [422, 193] on li "КТ2, просп. Соборності, 17" at bounding box center [376, 195] width 179 height 26
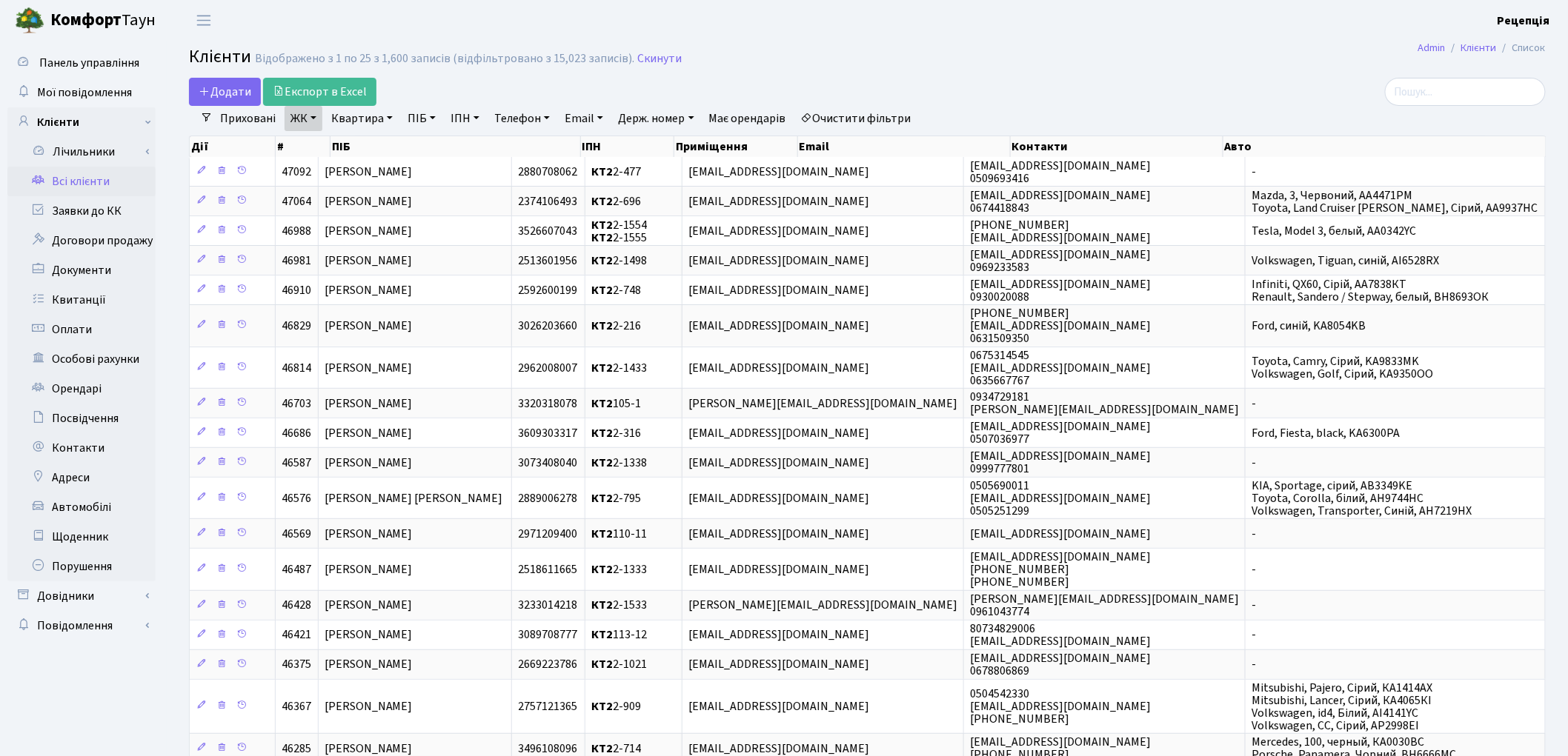
click at [366, 115] on link "Квартира" at bounding box center [361, 118] width 73 height 26
type input "2-163"
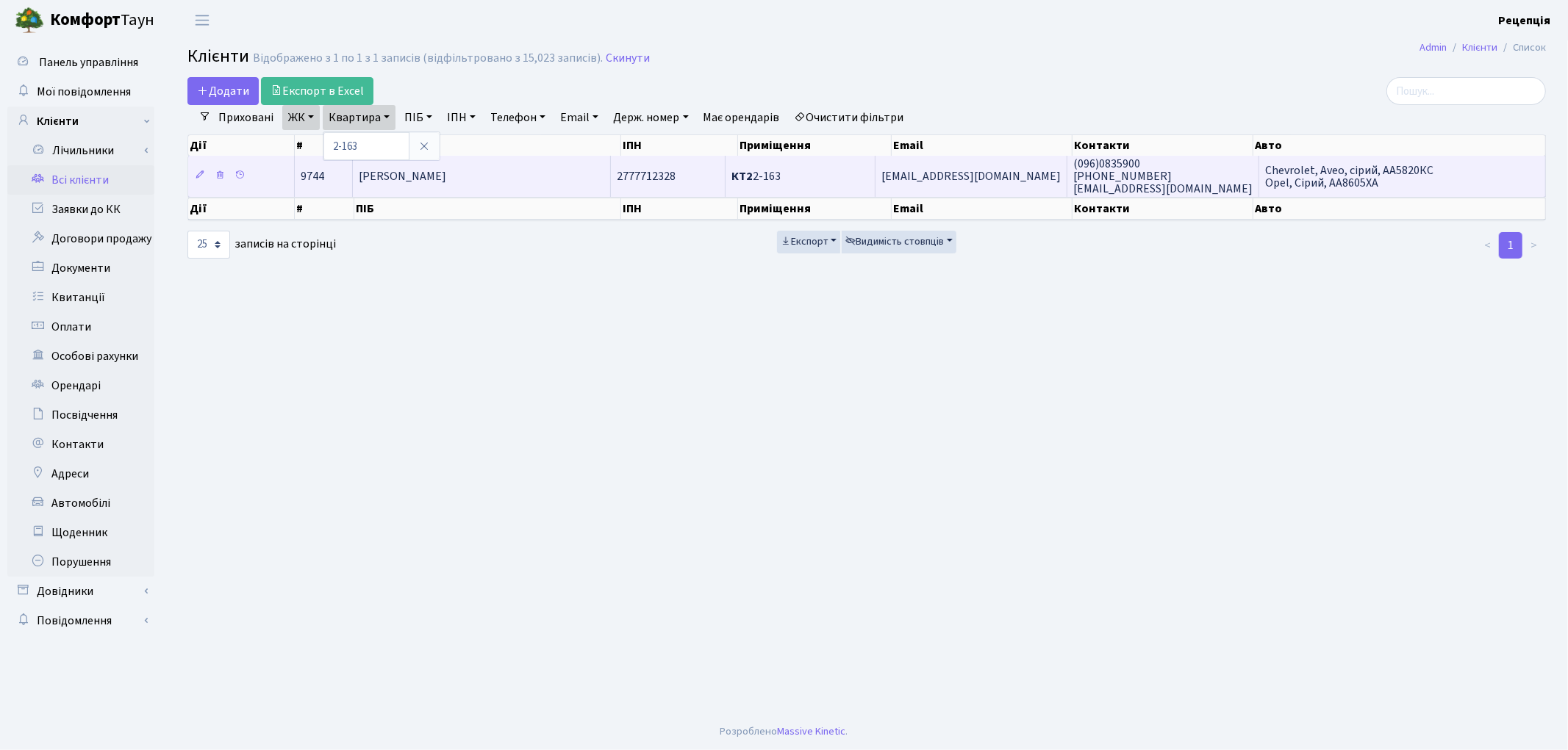
click at [503, 165] on td "[PERSON_NAME]" at bounding box center [482, 176] width 258 height 40
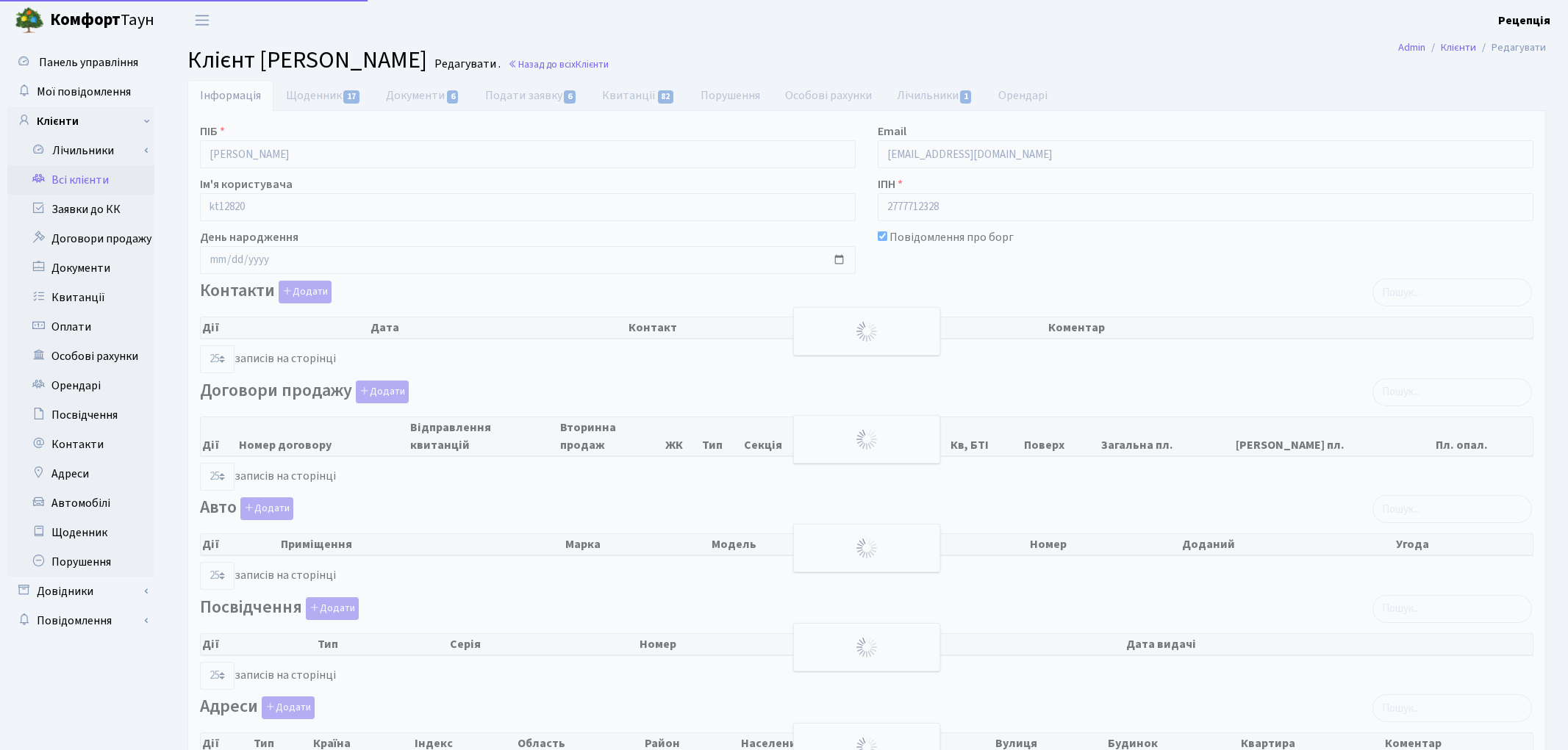
select select "25"
